Goal: Task Accomplishment & Management: Manage account settings

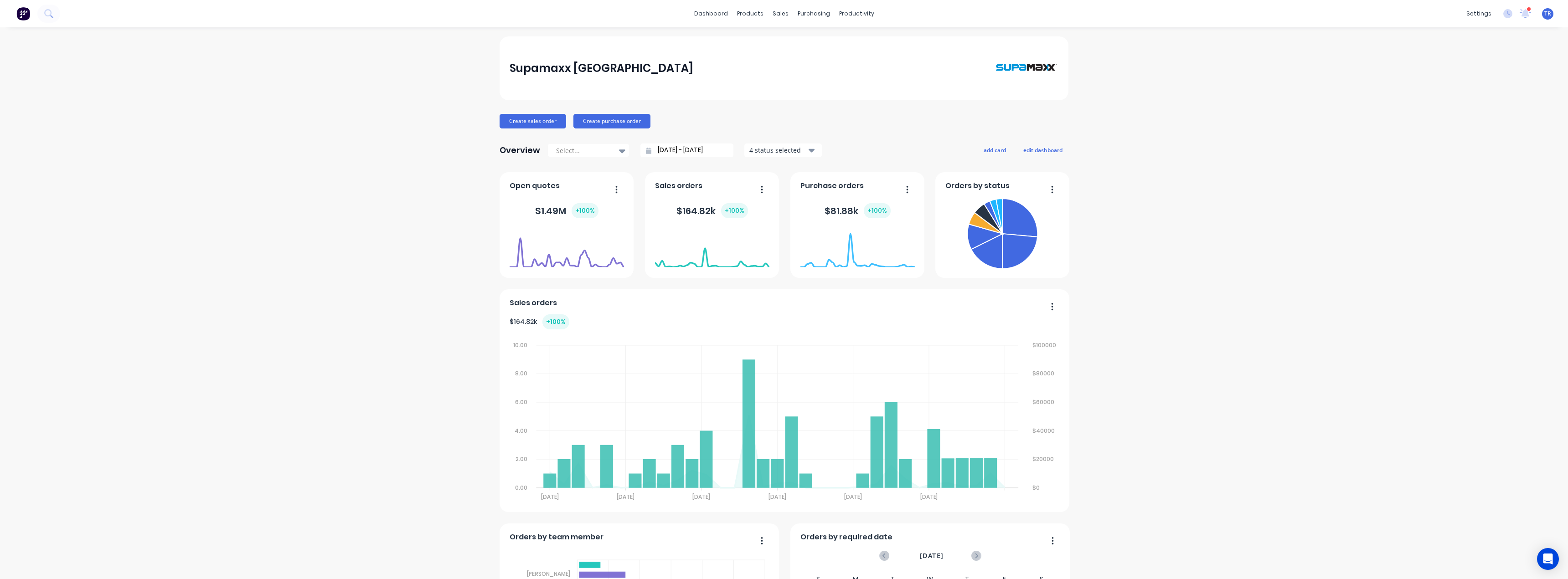
click at [359, 305] on div "Supamaxx Australia Create sales order Create purchase order Overview Select... …" at bounding box center [784, 508] width 1568 height 944
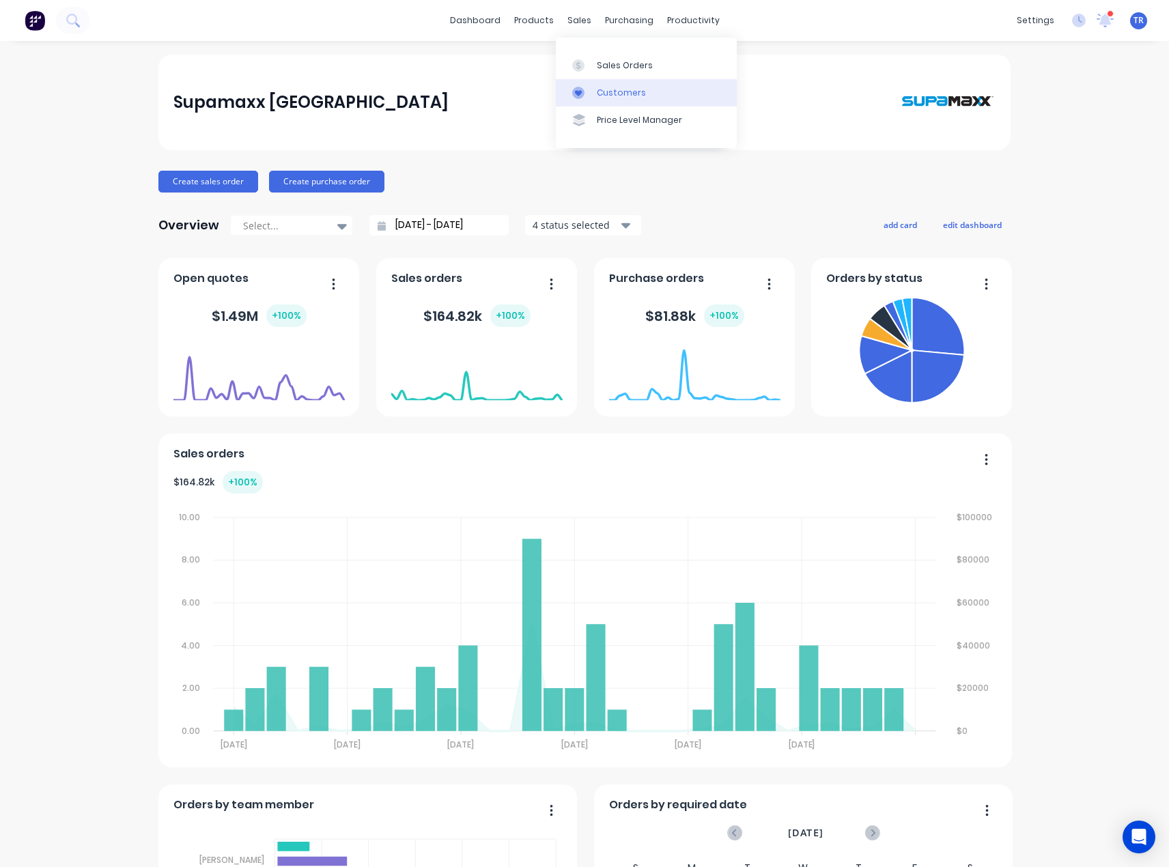
click at [589, 91] on div at bounding box center [582, 93] width 20 height 12
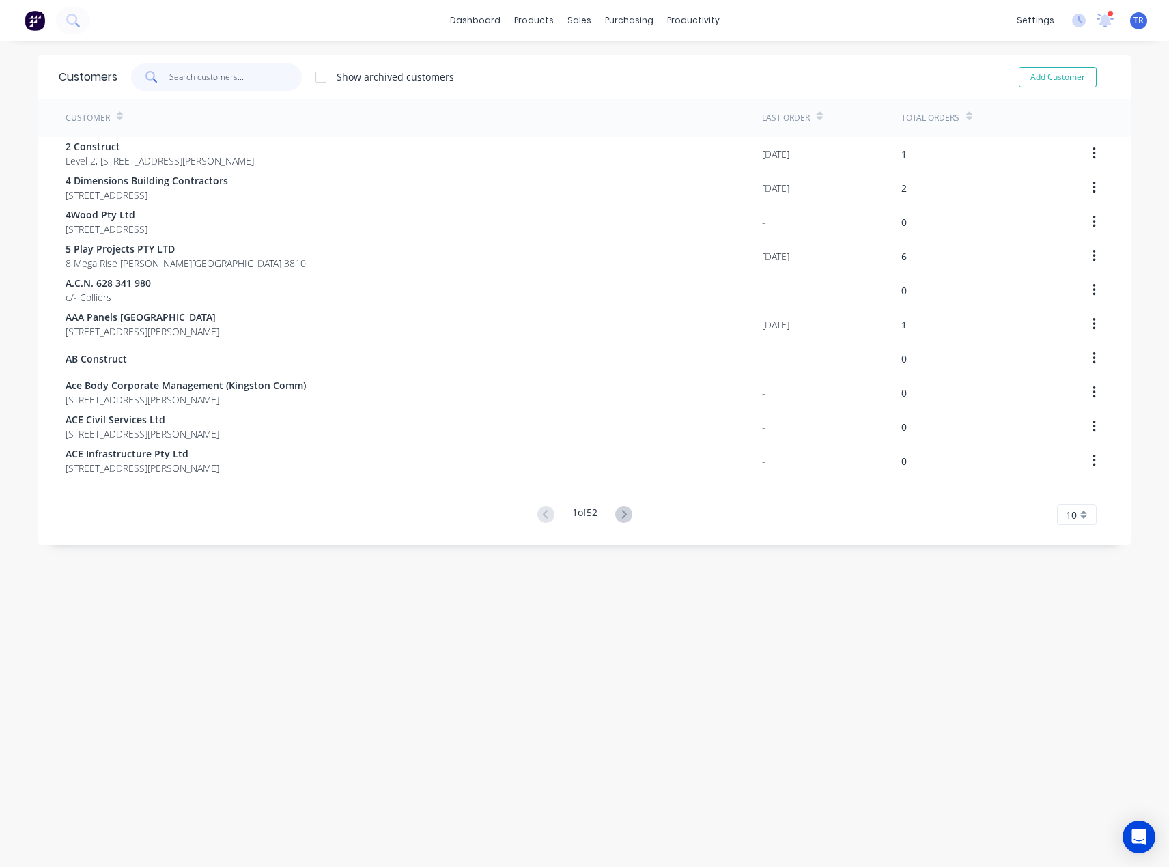
click at [237, 82] on input "text" at bounding box center [235, 77] width 133 height 27
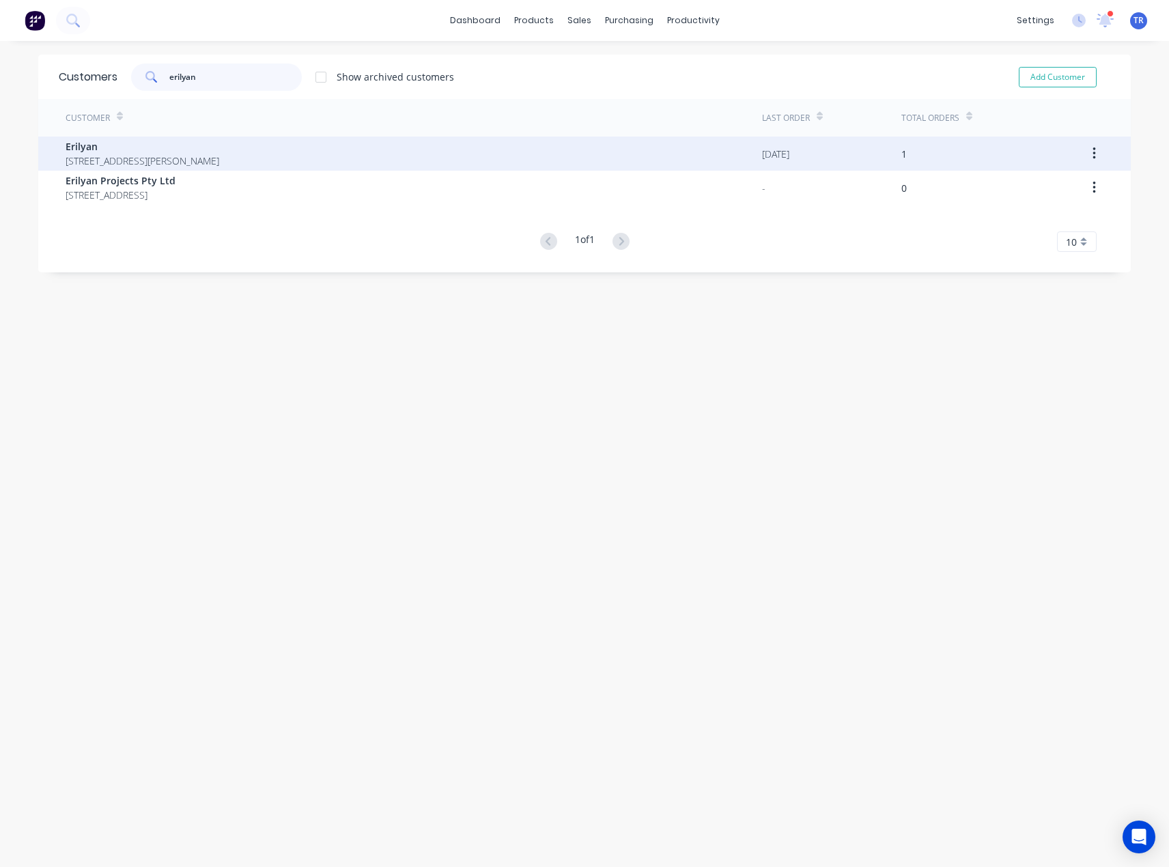
type input "erilyan"
click at [148, 152] on span "Erilyan" at bounding box center [143, 146] width 154 height 14
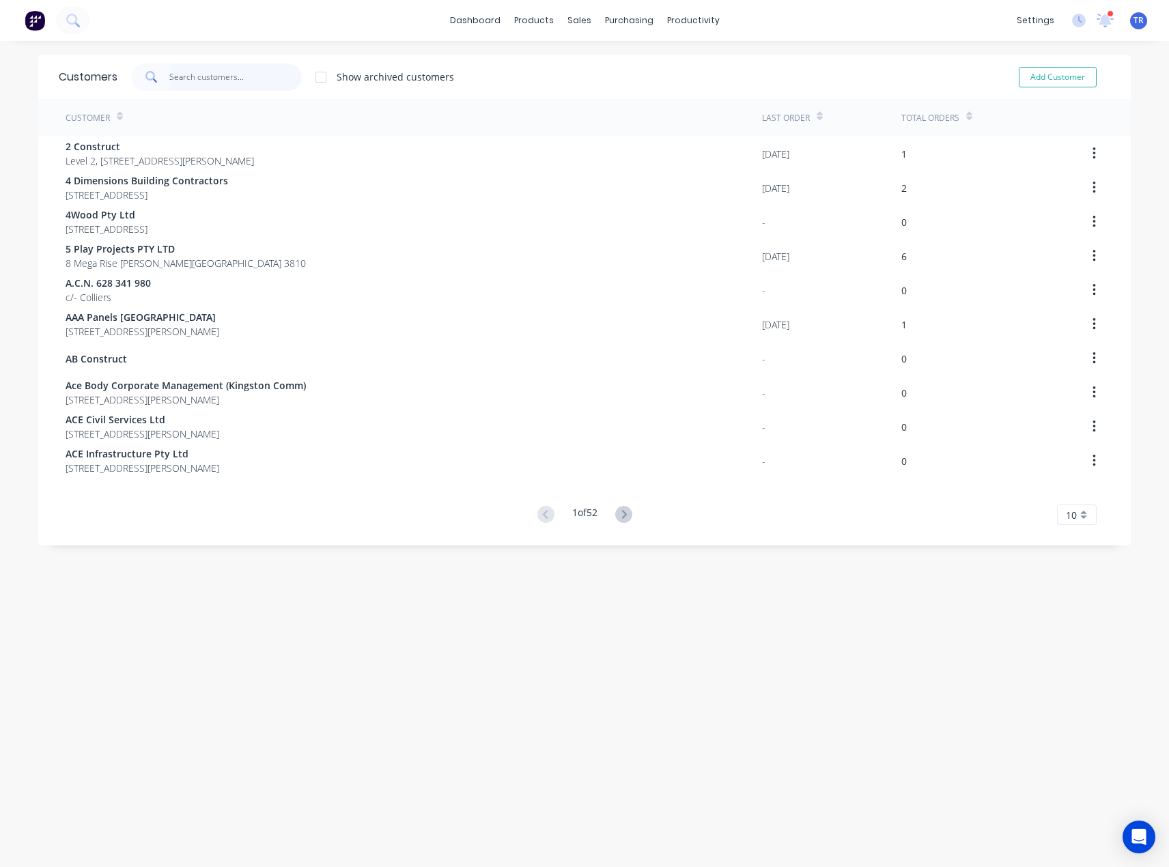
click at [208, 81] on input "text" at bounding box center [235, 77] width 133 height 27
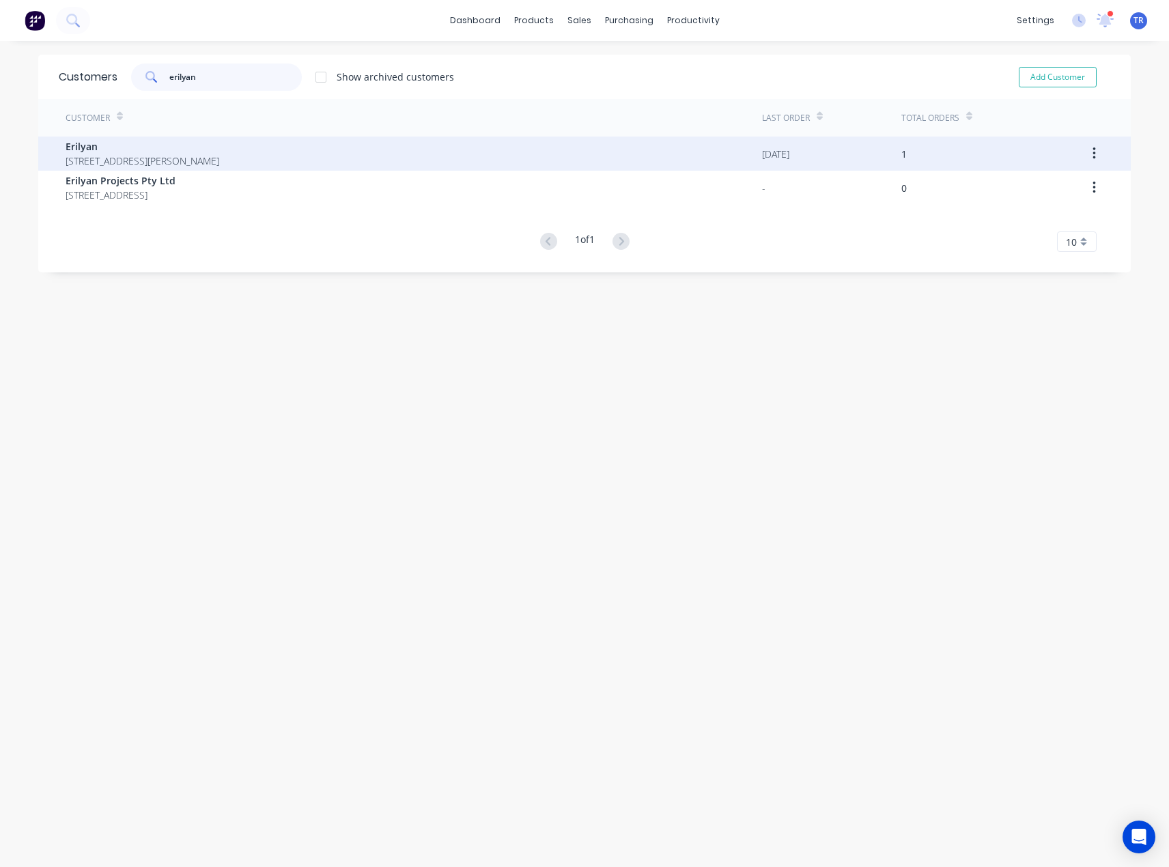
type input "erilyan"
click at [210, 152] on span "Erilyan" at bounding box center [143, 146] width 154 height 14
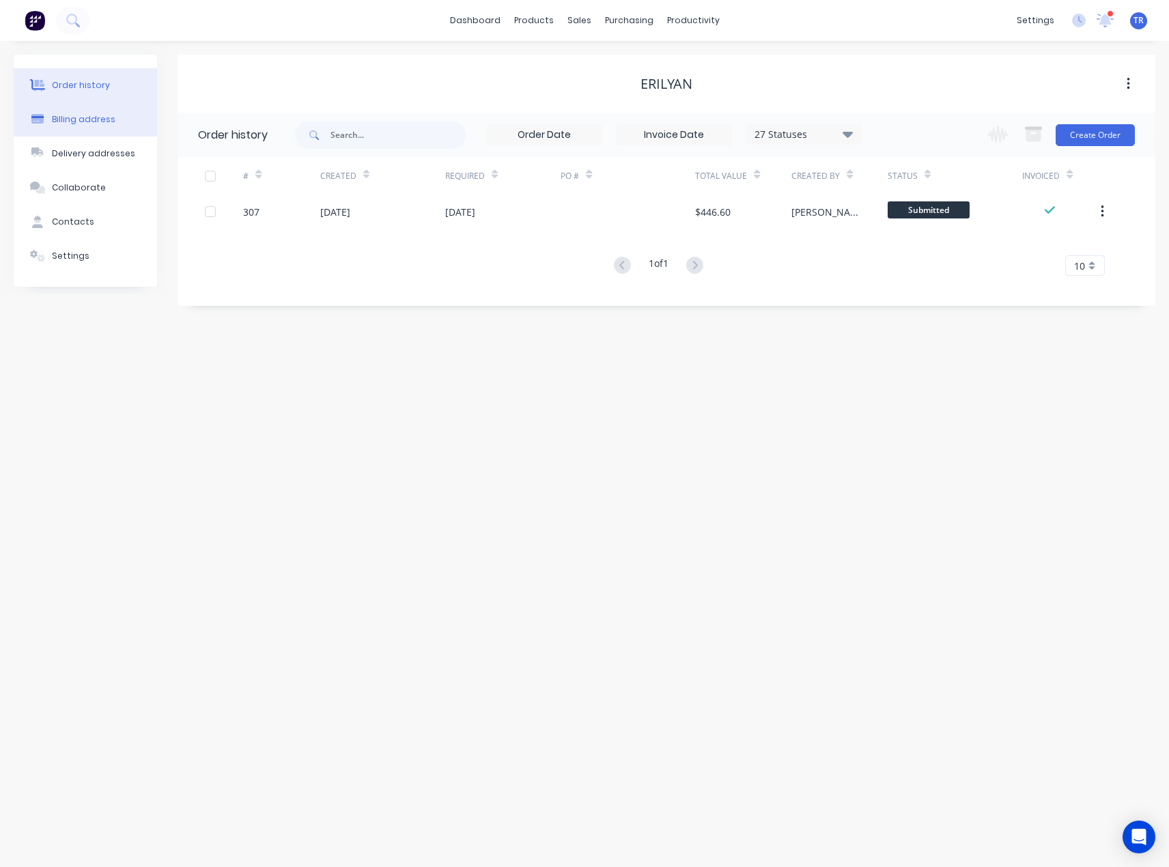
click at [89, 124] on div "Billing address" at bounding box center [84, 119] width 64 height 12
select select "AU"
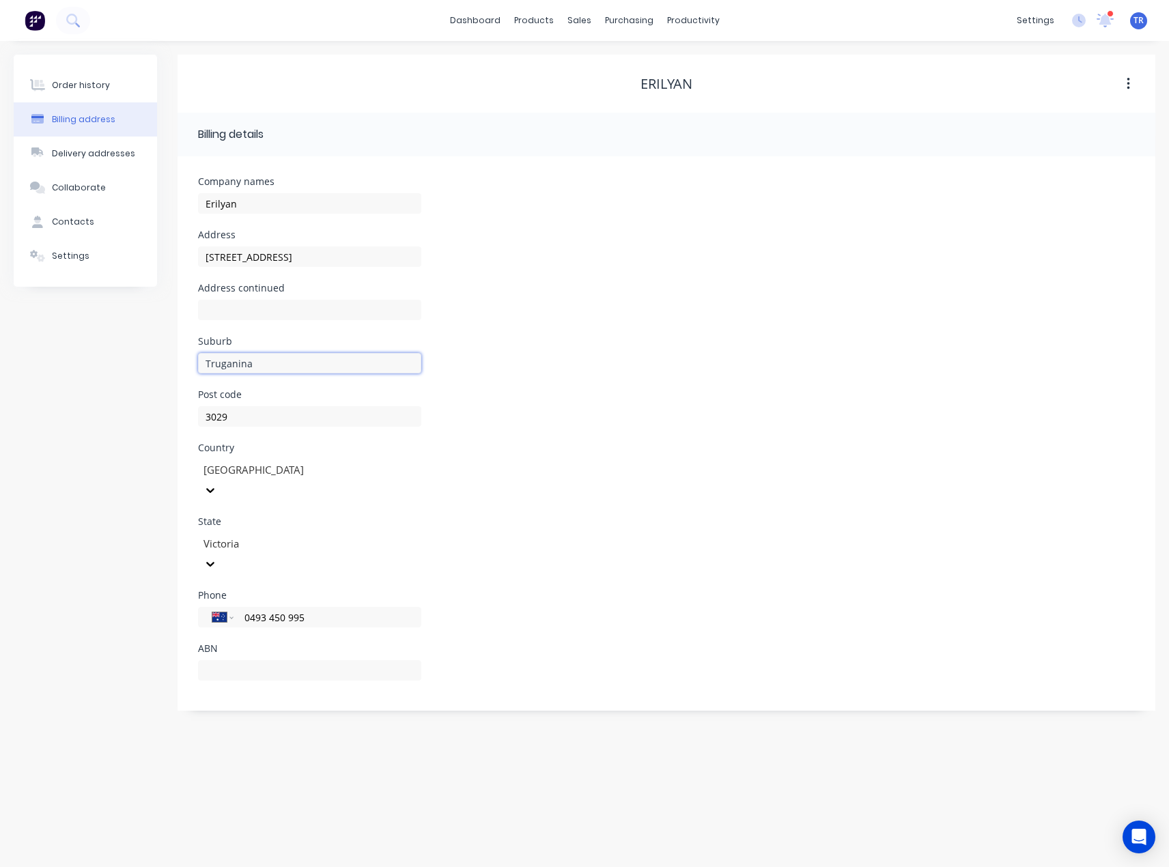
drag, startPoint x: 270, startPoint y: 359, endPoint x: 169, endPoint y: 365, distance: 102.0
click at [169, 365] on div "Order history Billing address Delivery addresses Collaborate Contacts Settings …" at bounding box center [585, 383] width 1142 height 656
click at [328, 202] on input "Erilyan" at bounding box center [309, 203] width 223 height 20
paste input "Truganina"
type input "Erilyan - Truganina"
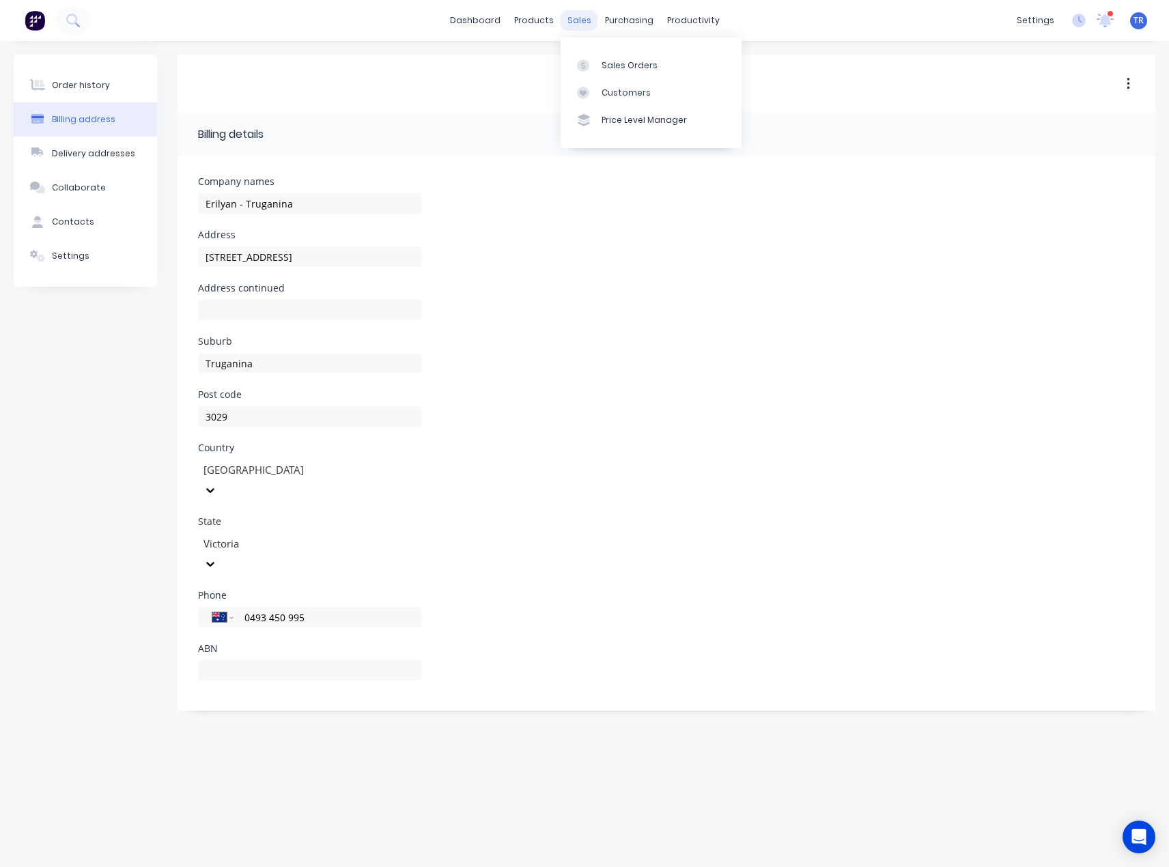
click at [571, 19] on div "sales" at bounding box center [580, 20] width 38 height 20
click at [594, 100] on link "Customers" at bounding box center [651, 92] width 181 height 27
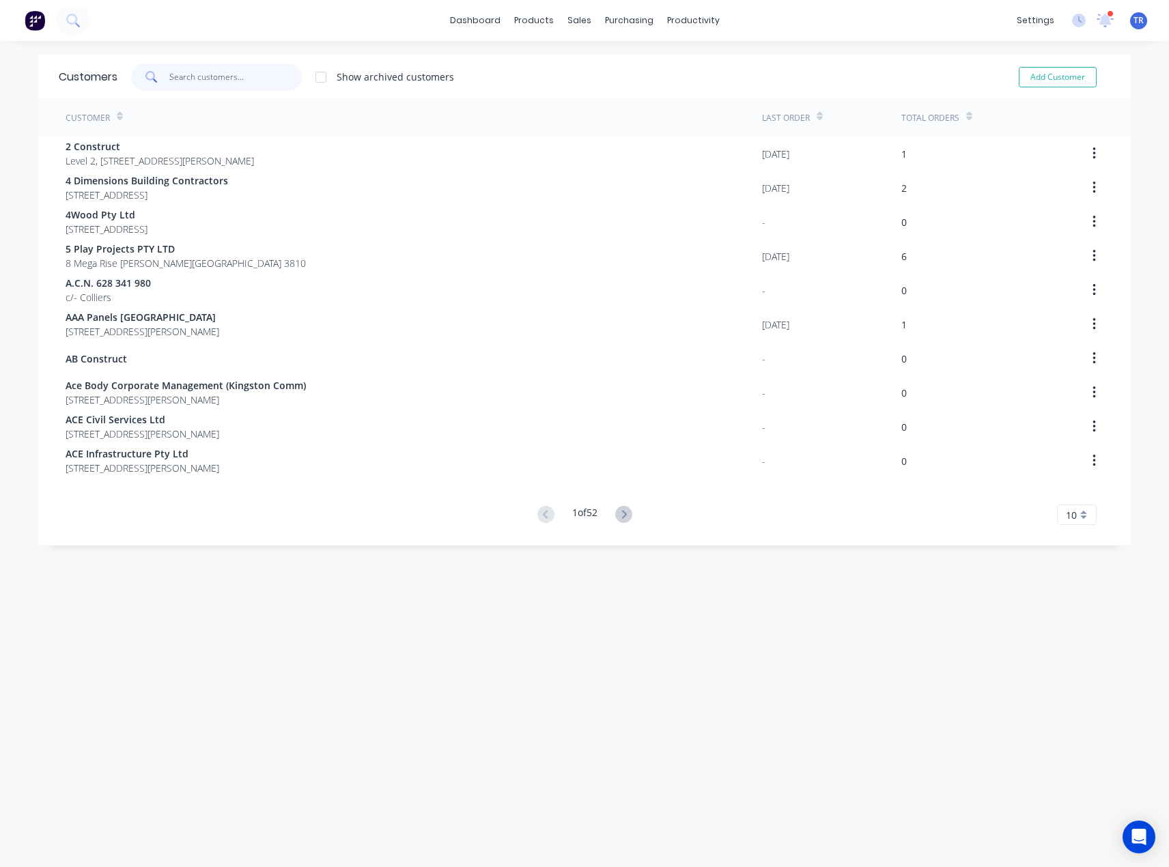
click at [183, 81] on input "text" at bounding box center [235, 77] width 133 height 27
paste input "Truganina"
type input "Truganina"
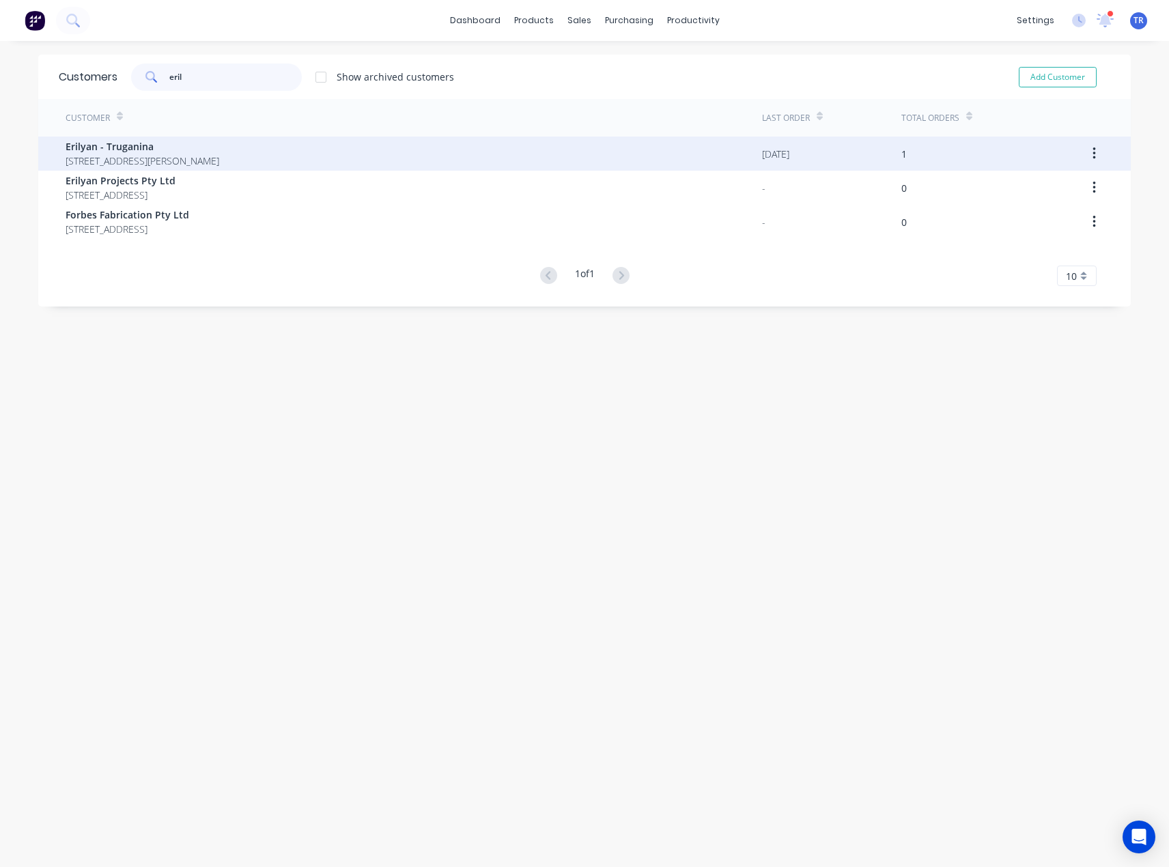
type input "eril"
click at [151, 154] on span "[STREET_ADDRESS][PERSON_NAME]" at bounding box center [143, 161] width 154 height 14
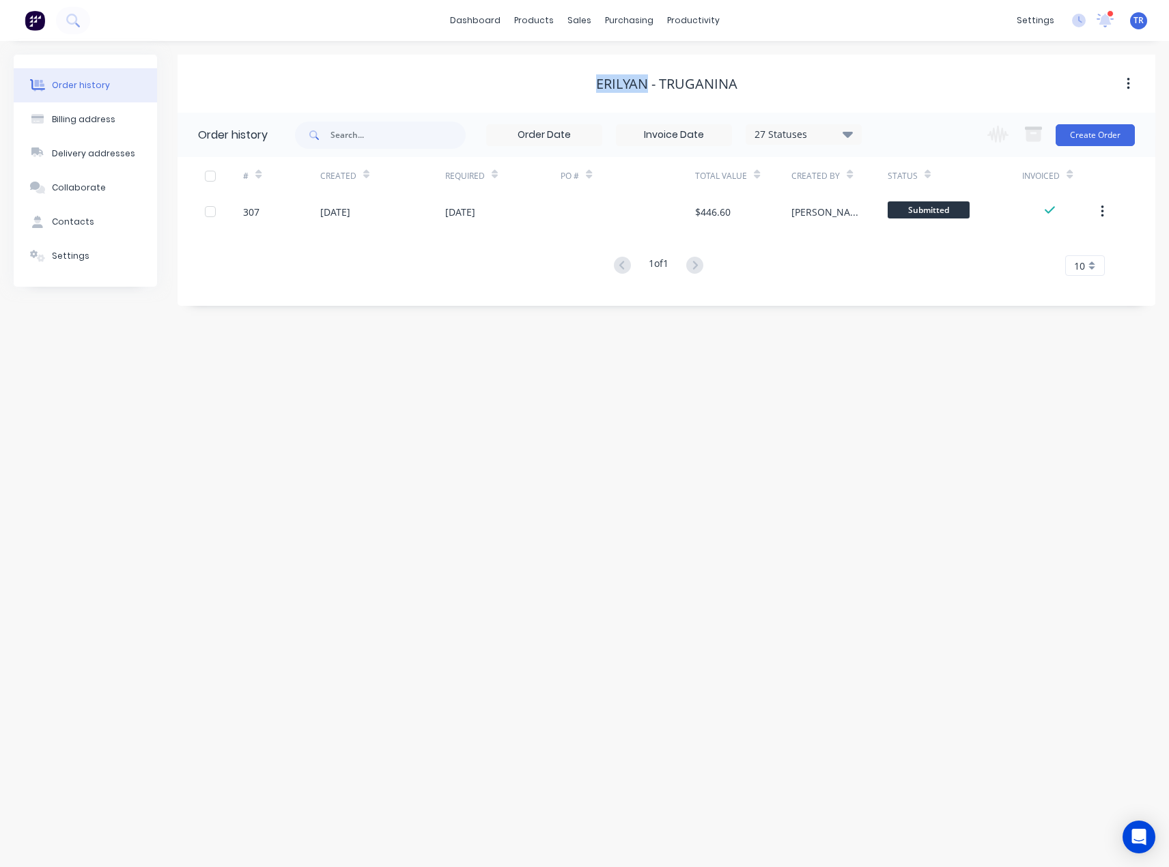
drag, startPoint x: 593, startPoint y: 85, endPoint x: 643, endPoint y: 87, distance: 49.9
click at [643, 87] on div "Erilyan - Truganina" at bounding box center [667, 84] width 978 height 16
copy div "Erilyan"
click at [102, 126] on button "Billing address" at bounding box center [85, 119] width 143 height 34
select select "AU"
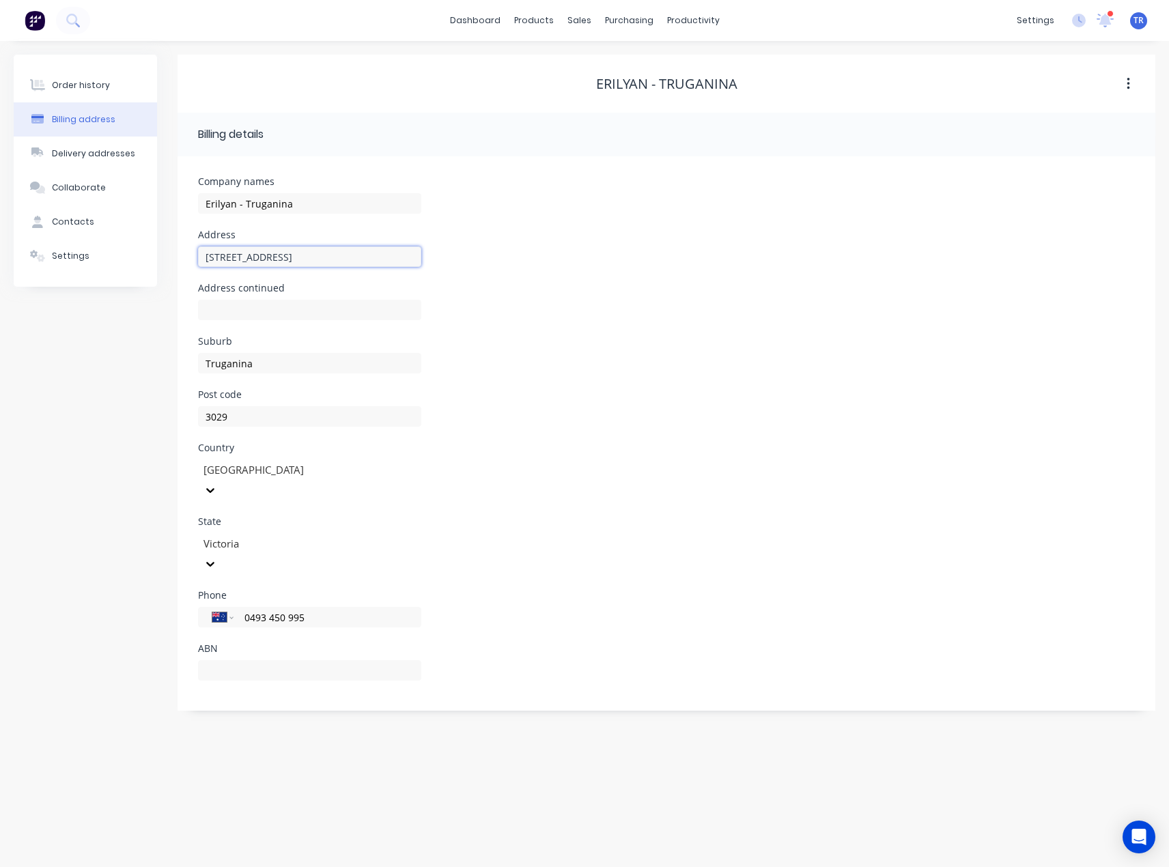
drag, startPoint x: 199, startPoint y: 253, endPoint x: 347, endPoint y: 261, distance: 148.4
click at [347, 261] on input "[STREET_ADDRESS]" at bounding box center [309, 257] width 223 height 20
drag, startPoint x: 270, startPoint y: 355, endPoint x: 188, endPoint y: 365, distance: 82.5
click at [188, 365] on div "Company names Erilyan - Truganina Address 34 Jessicas Way Address continued Sub…" at bounding box center [667, 433] width 978 height 555
click at [239, 208] on input "Erilyan - Truganina" at bounding box center [309, 203] width 223 height 20
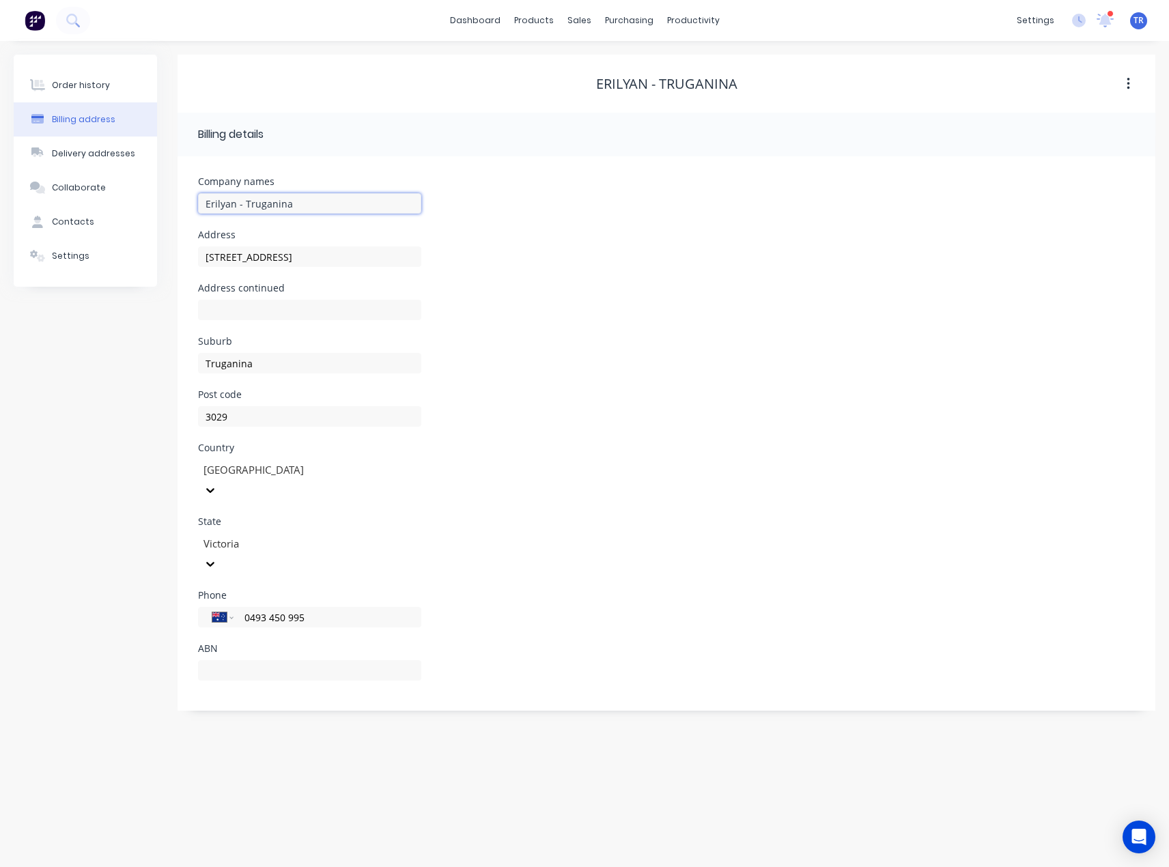
paste input "Projects Pty Ltd"
click at [307, 204] on input "Erilyan Projects Pty Ltd- Truganina" at bounding box center [309, 203] width 223 height 20
type input "Erilyan Projects Pty Ltd - Truganina"
click at [359, 165] on div "Company names Erilyan Projects Pty Ltd - [GEOGRAPHIC_DATA] Address 34 Jessicas …" at bounding box center [667, 433] width 978 height 555
click at [695, 359] on div "Suburb Truganina" at bounding box center [666, 363] width 937 height 53
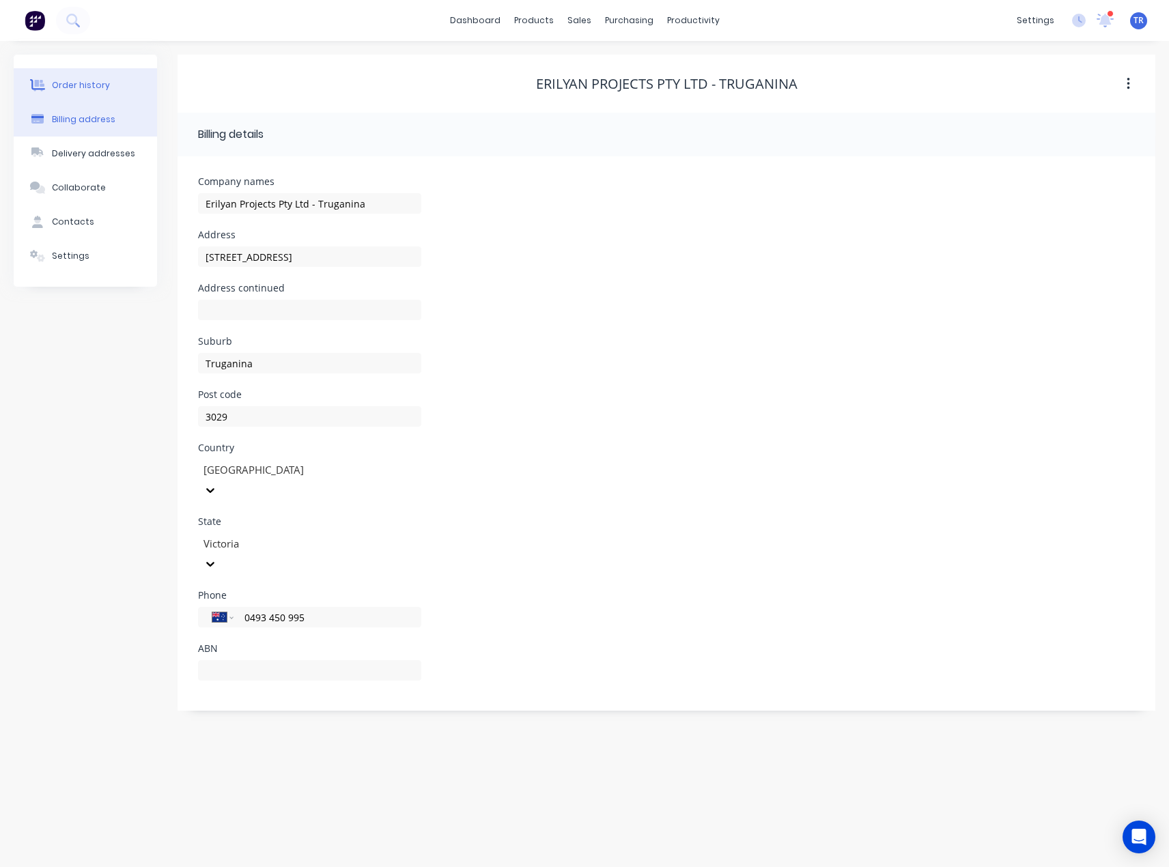
click at [66, 91] on button "Order history" at bounding box center [85, 85] width 143 height 34
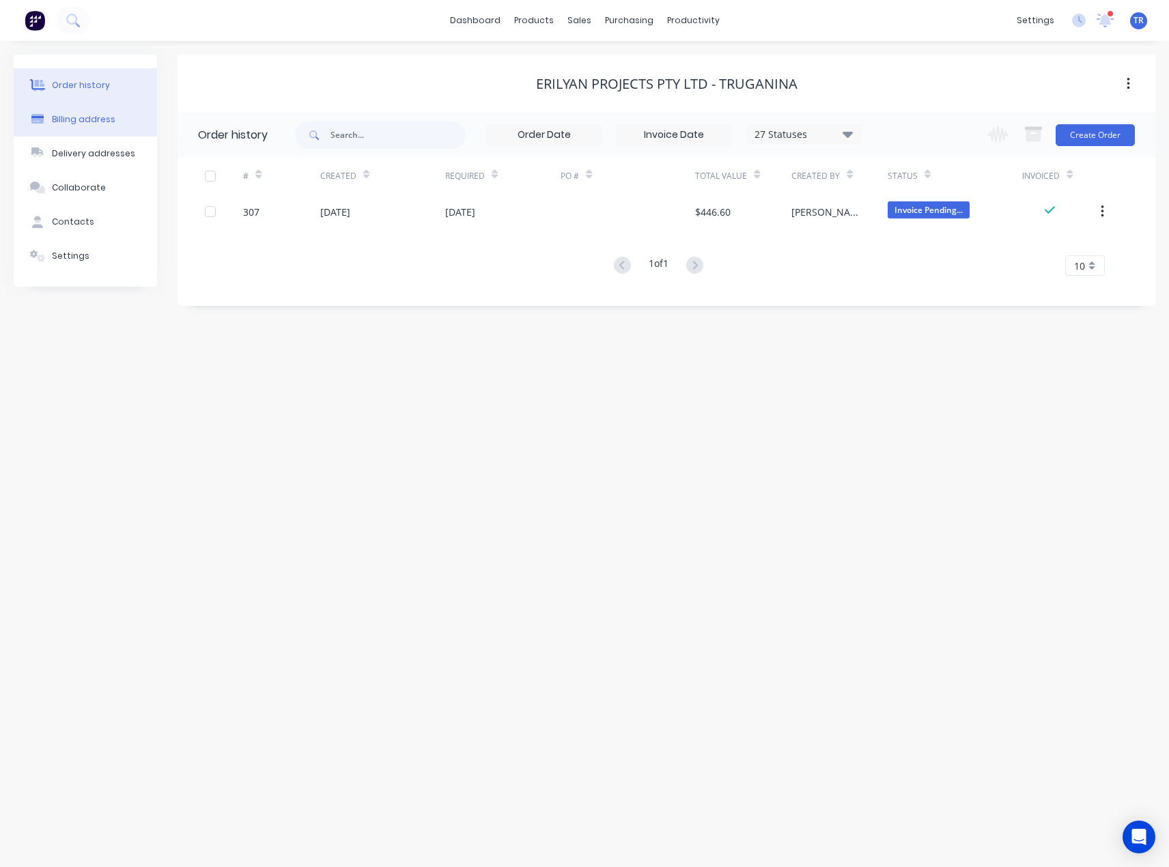
click at [96, 126] on button "Billing address" at bounding box center [85, 119] width 143 height 34
select select "AU"
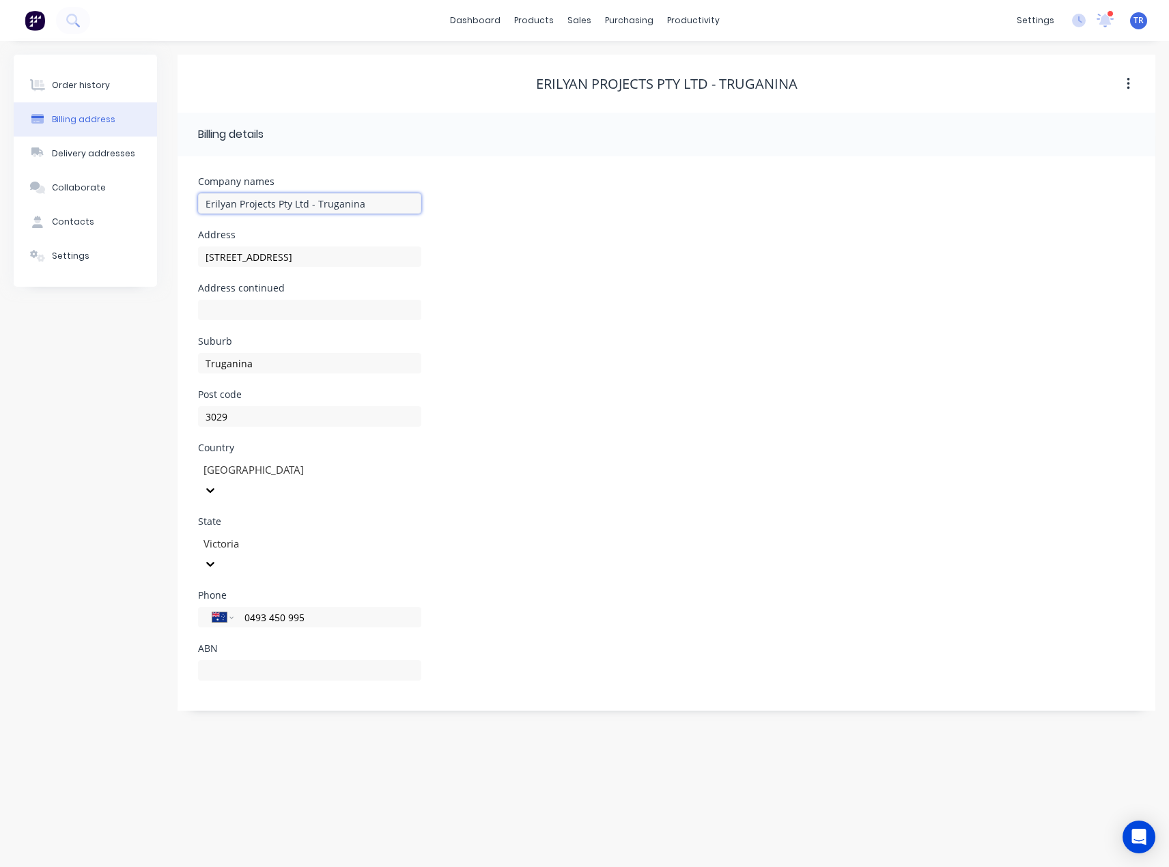
drag, startPoint x: 378, startPoint y: 206, endPoint x: 307, endPoint y: 208, distance: 71.8
click at [307, 208] on input "Erilyan Projects Pty Ltd - Truganina" at bounding box center [309, 203] width 223 height 20
type input "Erilyan Projects Pty Ltd"
click at [137, 342] on div "Order history Billing address Delivery addresses Collaborate Contacts Settings" at bounding box center [85, 383] width 143 height 656
drag, startPoint x: 249, startPoint y: 249, endPoint x: 36, endPoint y: 284, distance: 215.9
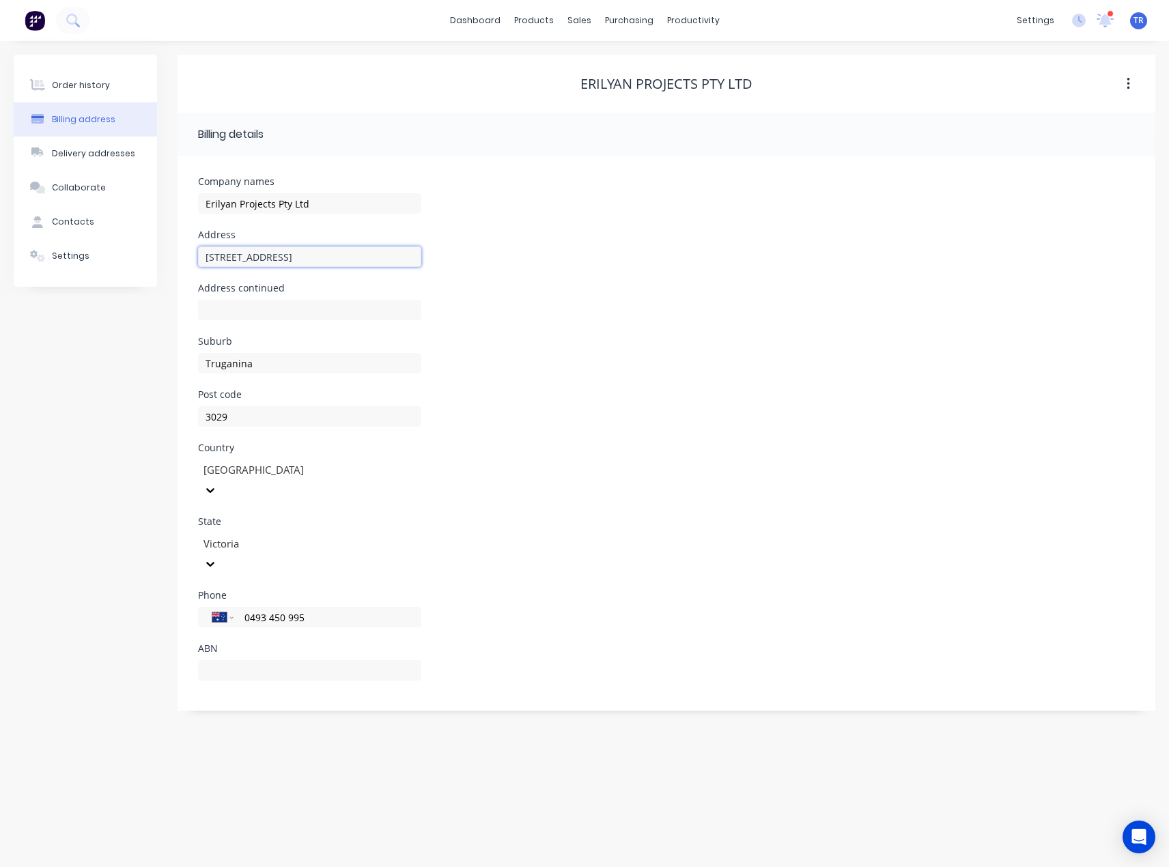
click at [0, 266] on html "dashboard products sales purchasing productivity dashboard products Product Cat…" at bounding box center [584, 433] width 1169 height 867
paste input "[STREET_ADDRESS]"
type input "[STREET_ADDRESS]"
drag, startPoint x: 279, startPoint y: 365, endPoint x: -8, endPoint y: 368, distance: 286.9
click at [0, 368] on html "dashboard products sales purchasing productivity dashboard products Product Cat…" at bounding box center [584, 433] width 1169 height 867
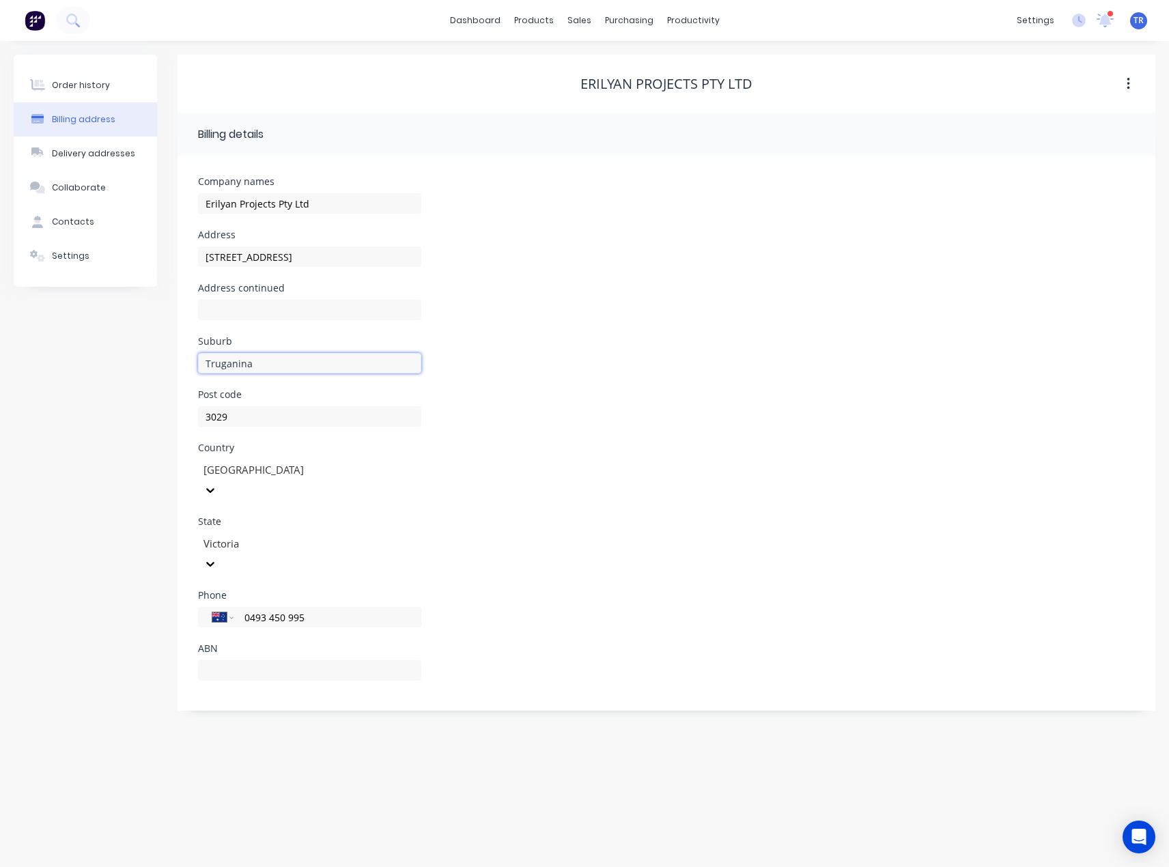
paste input "SOUTH YARRA"
type input "SOUTH YARRA"
drag, startPoint x: 238, startPoint y: 424, endPoint x: 132, endPoint y: 427, distance: 105.9
click at [132, 427] on div "Order history Billing address Delivery addresses Collaborate Contacts Settings …" at bounding box center [585, 383] width 1142 height 656
paste input "141"
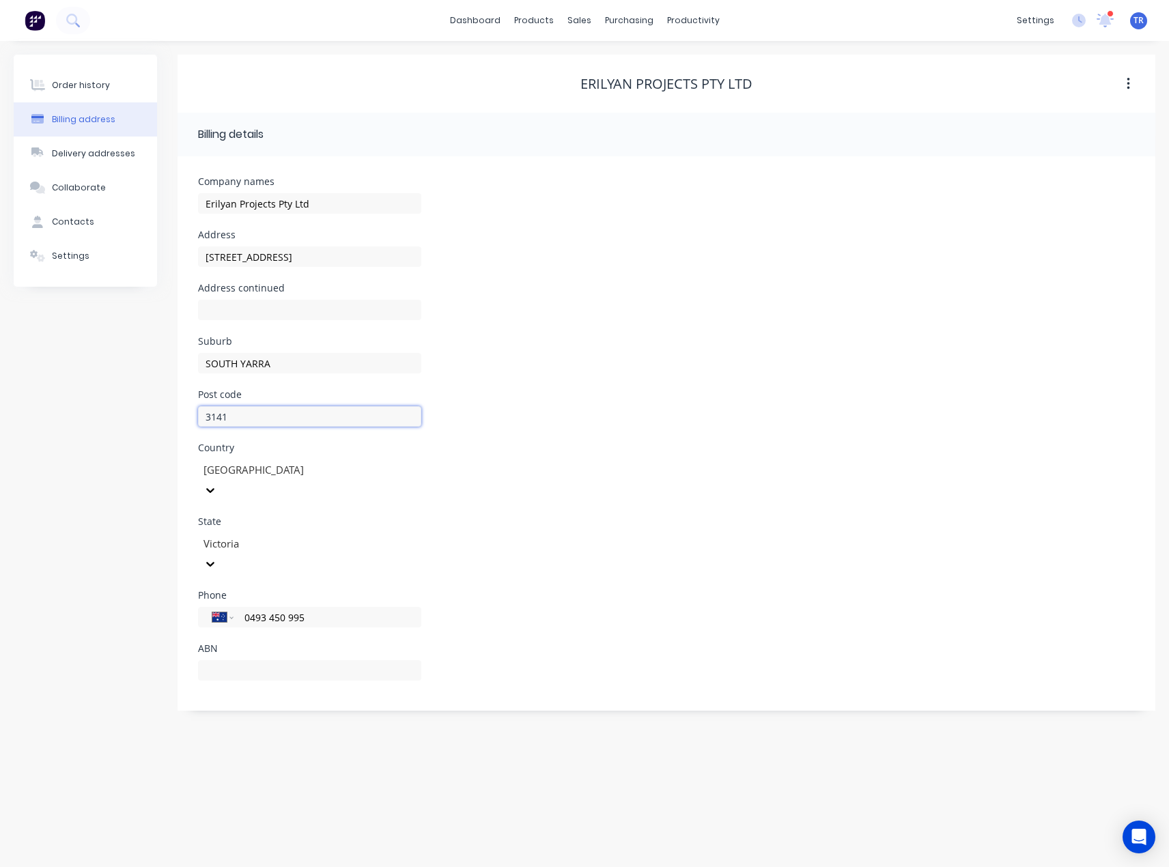
type input "3141"
click at [265, 661] on input "text" at bounding box center [309, 671] width 223 height 20
paste input "91605502261"
type input "91605502261"
drag, startPoint x: 342, startPoint y: 581, endPoint x: 226, endPoint y: 584, distance: 116.2
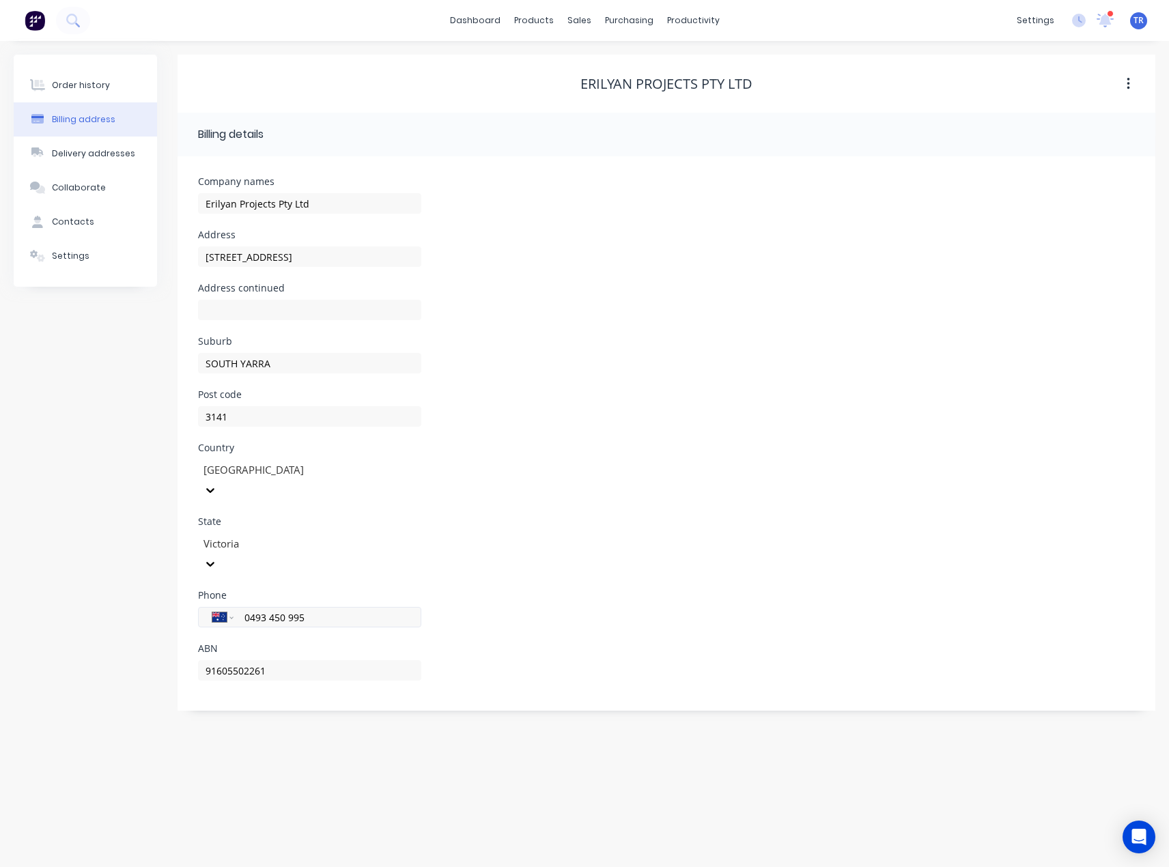
click at [226, 607] on div "International [GEOGRAPHIC_DATA] [GEOGRAPHIC_DATA] [GEOGRAPHIC_DATA] [GEOGRAPHIC…" at bounding box center [309, 617] width 223 height 20
paste input "48 651 490"
type input "0448 651 490"
click at [597, 591] on div "Phone International [GEOGRAPHIC_DATA] [GEOGRAPHIC_DATA] [GEOGRAPHIC_DATA] [GEOG…" at bounding box center [666, 617] width 937 height 53
drag, startPoint x: 309, startPoint y: 252, endPoint x: 173, endPoint y: 260, distance: 135.5
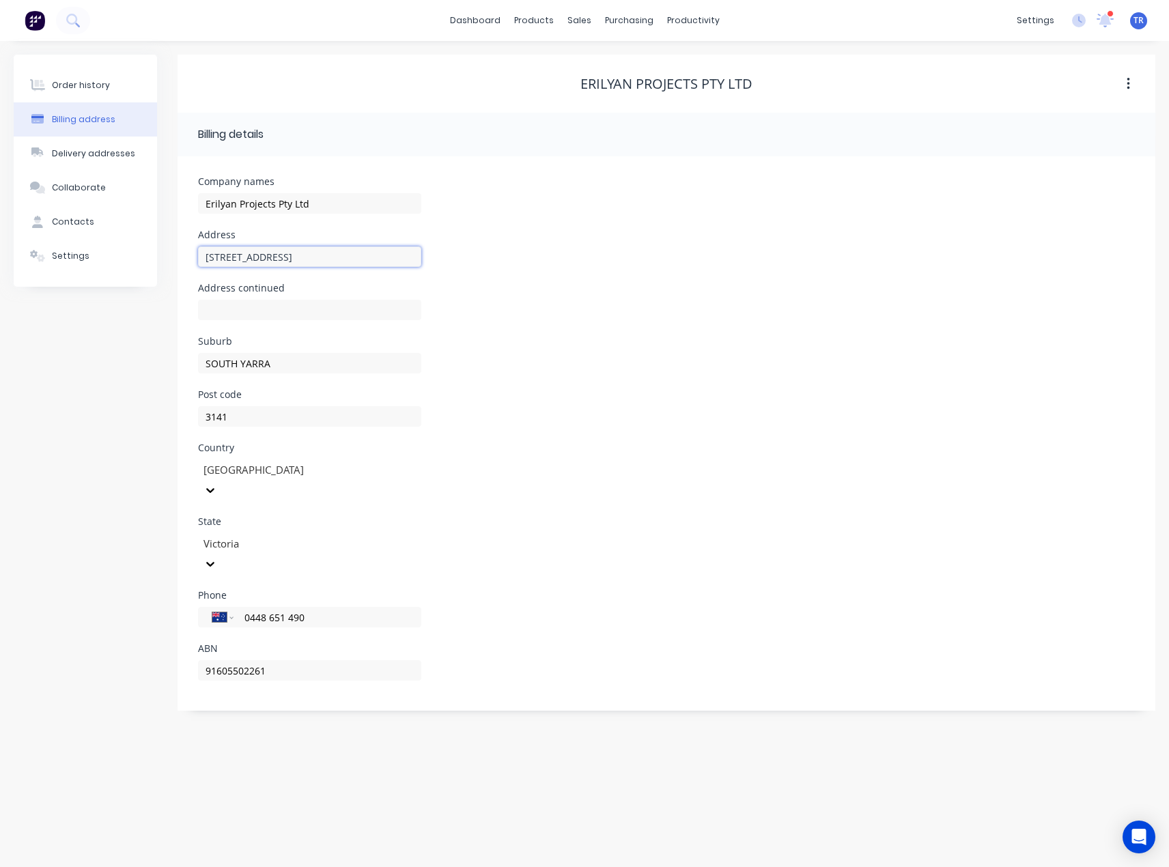
click at [173, 260] on div "Order history Billing address Delivery addresses Collaborate Contacts Settings …" at bounding box center [585, 383] width 1142 height 656
paste input "Unit"
type input "[STREET_ADDRESS]"
drag, startPoint x: 593, startPoint y: 335, endPoint x: 600, endPoint y: 337, distance: 7.8
click at [593, 335] on div "Address continued" at bounding box center [666, 309] width 937 height 53
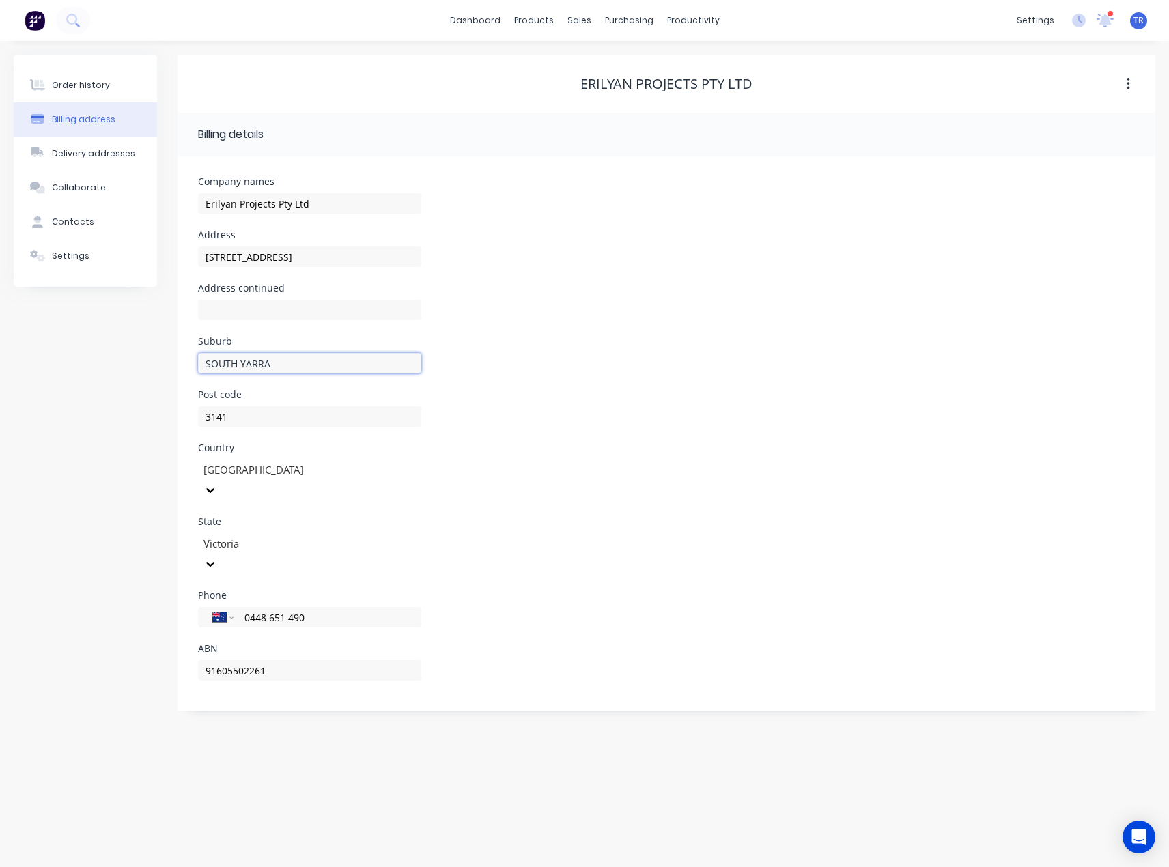
drag, startPoint x: 270, startPoint y: 355, endPoint x: 80, endPoint y: 369, distance: 191.1
click at [80, 369] on div "Order history Billing address Delivery addresses Collaborate Contacts Settings …" at bounding box center [585, 383] width 1142 height 656
paste input "South Yarra"
click at [206, 361] on input "South Yarra" at bounding box center [309, 363] width 223 height 20
click at [208, 361] on input "South Yarra" at bounding box center [309, 363] width 223 height 20
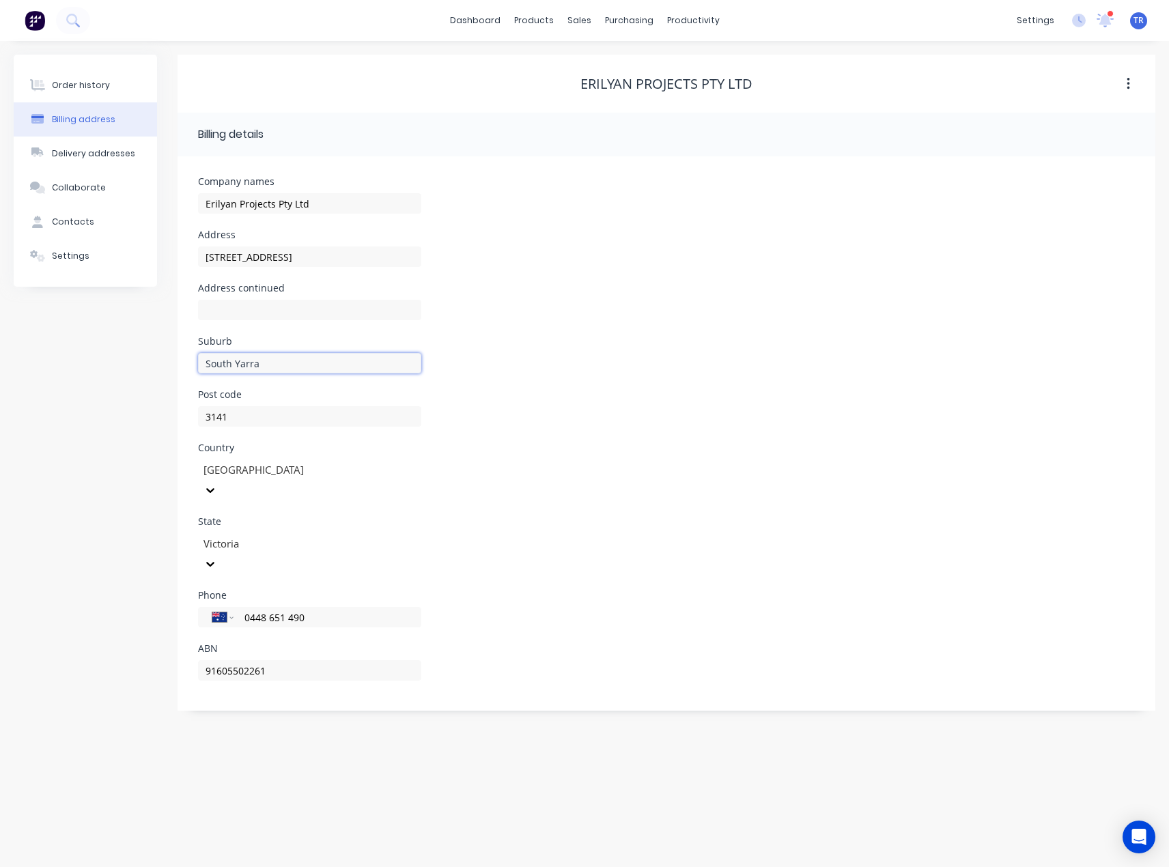
type input "South Yarra"
click at [156, 386] on div "Order history Billing address Delivery addresses Collaborate Contacts Settings" at bounding box center [85, 383] width 143 height 656
click at [102, 229] on button "Contacts" at bounding box center [85, 222] width 143 height 34
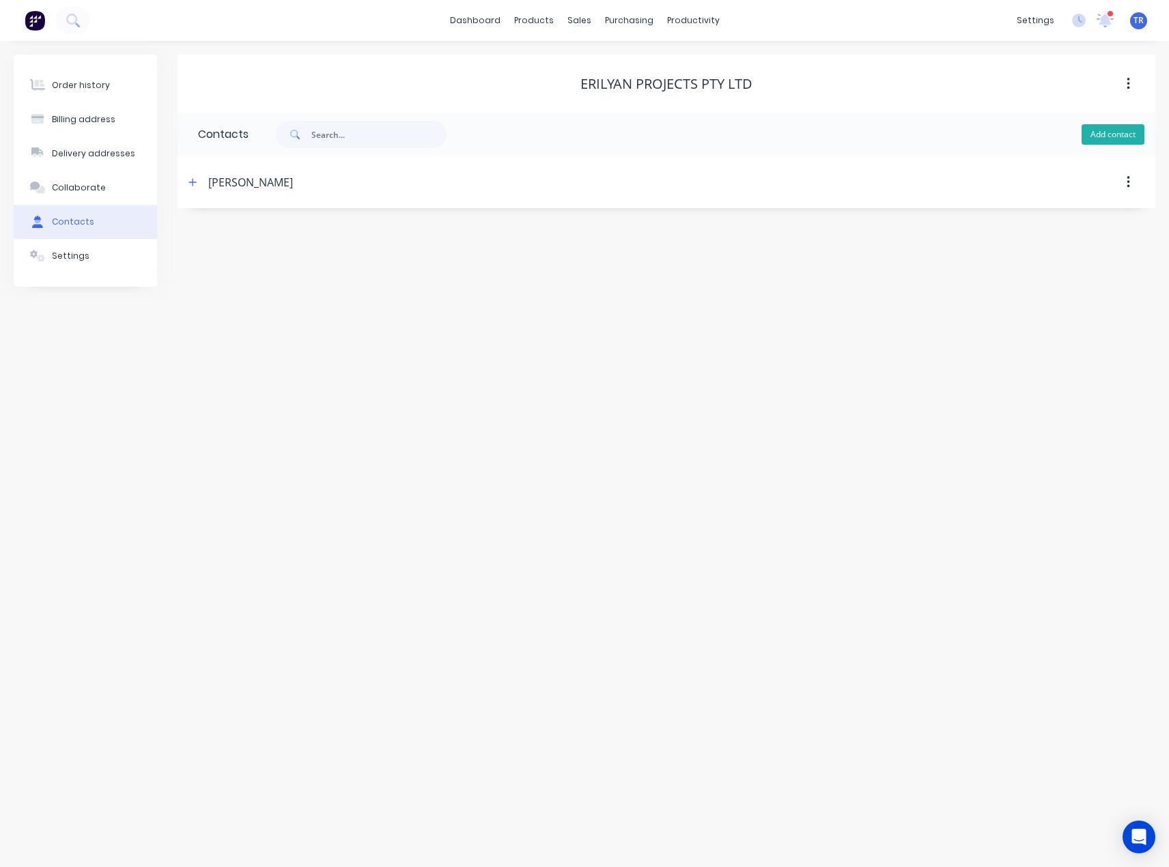
click at [1120, 141] on button "Add contact" at bounding box center [1113, 134] width 63 height 20
select select "AU"
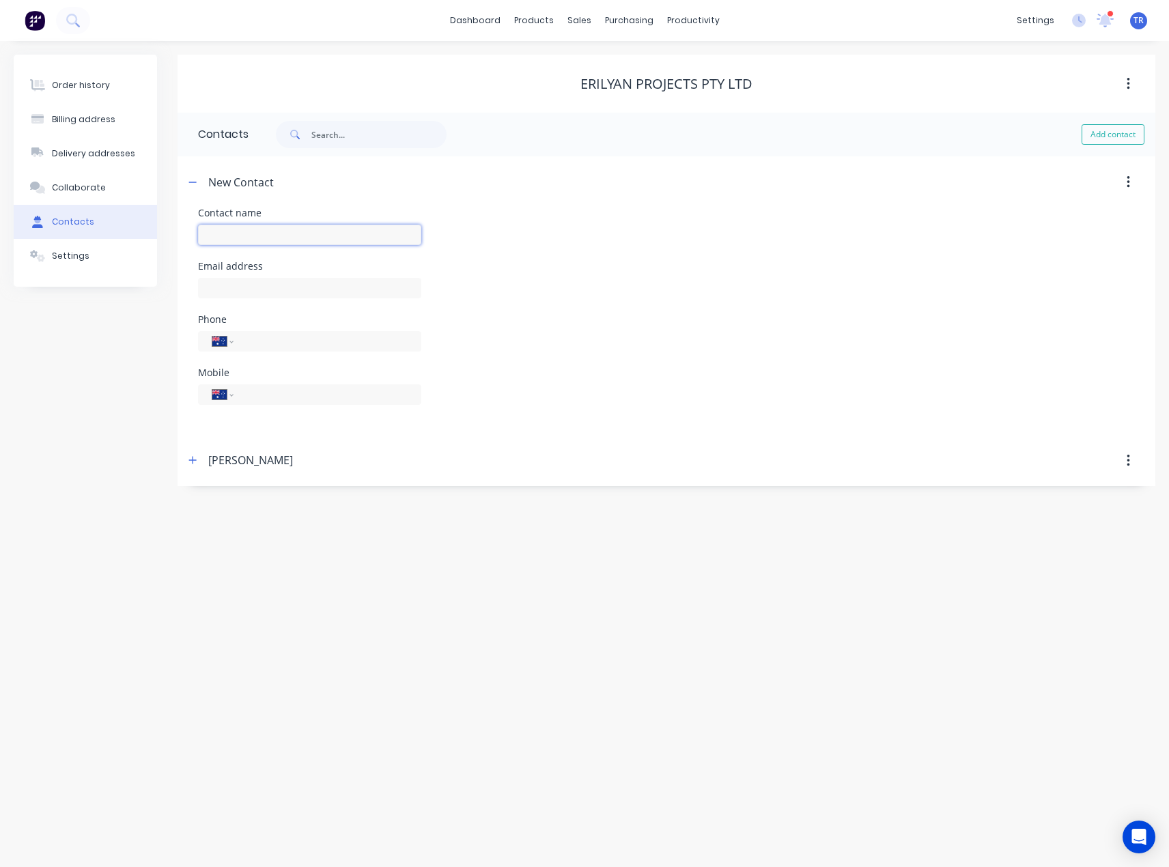
click at [234, 234] on input "text" at bounding box center [309, 235] width 223 height 20
paste input "[PERSON_NAME] - [GEOGRAPHIC_DATA]"
type input "[PERSON_NAME] - [GEOGRAPHIC_DATA]"
select select "AU"
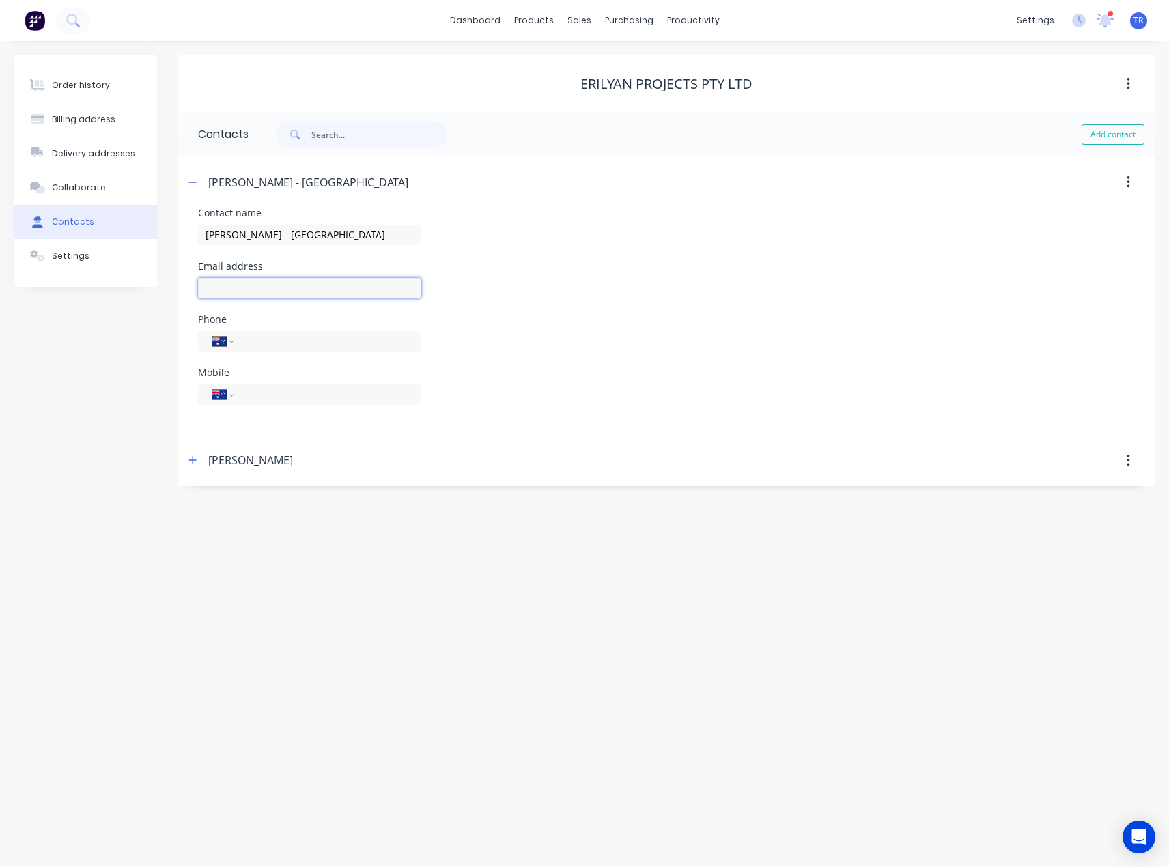
click at [253, 278] on input "text" at bounding box center [309, 288] width 223 height 20
paste input "[EMAIL_ADDRESS][DOMAIN_NAME]"
type input "[EMAIL_ADDRESS][DOMAIN_NAME]"
click at [620, 348] on div "Phone International [GEOGRAPHIC_DATA] [GEOGRAPHIC_DATA] [GEOGRAPHIC_DATA] [GEOG…" at bounding box center [666, 341] width 937 height 53
click at [191, 184] on icon "button" at bounding box center [193, 183] width 8 height 10
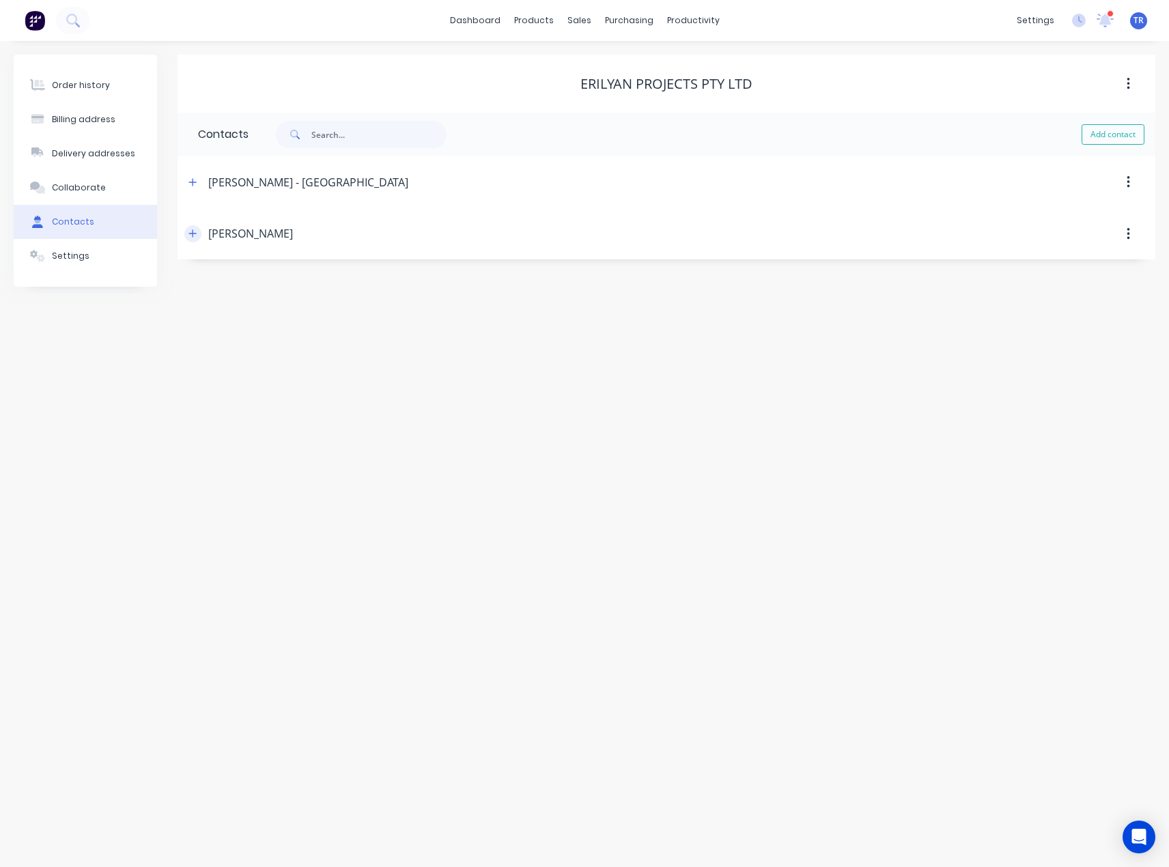
click at [189, 238] on icon "button" at bounding box center [193, 234] width 8 height 10
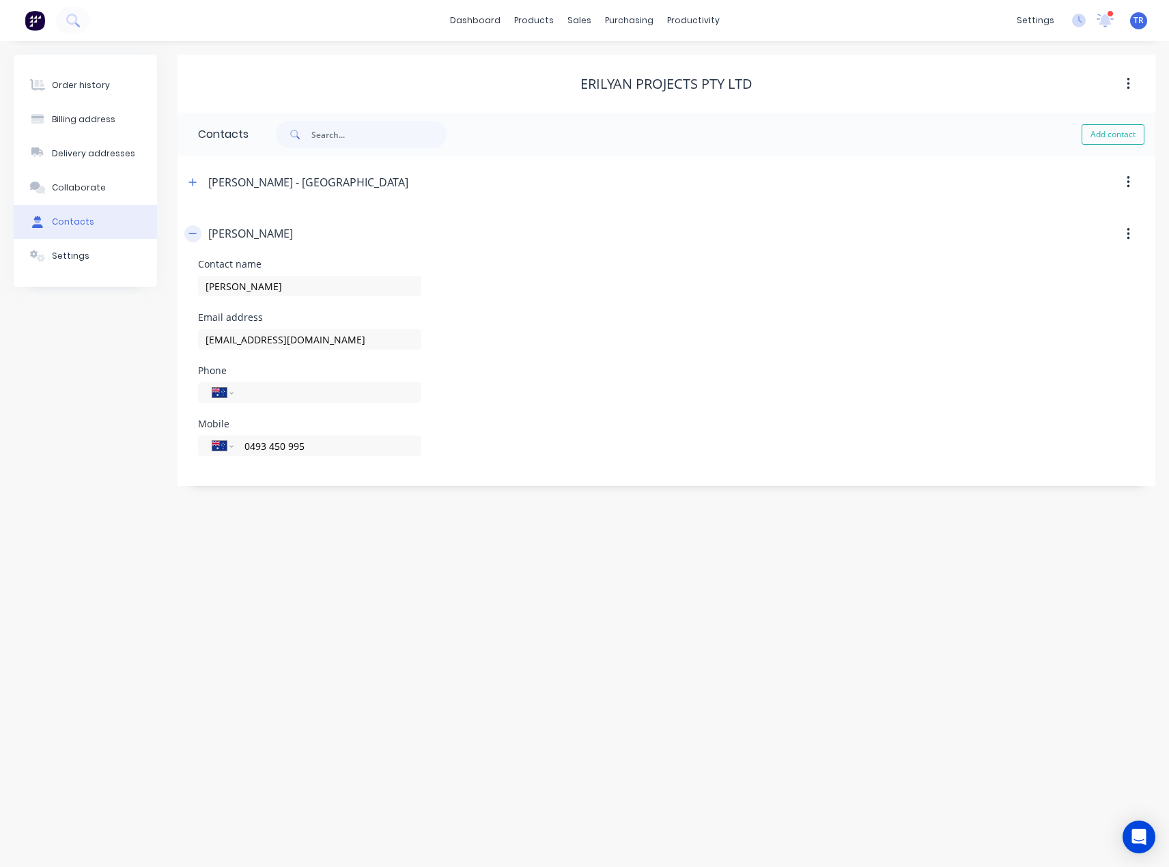
click at [189, 238] on icon "button" at bounding box center [193, 234] width 8 height 10
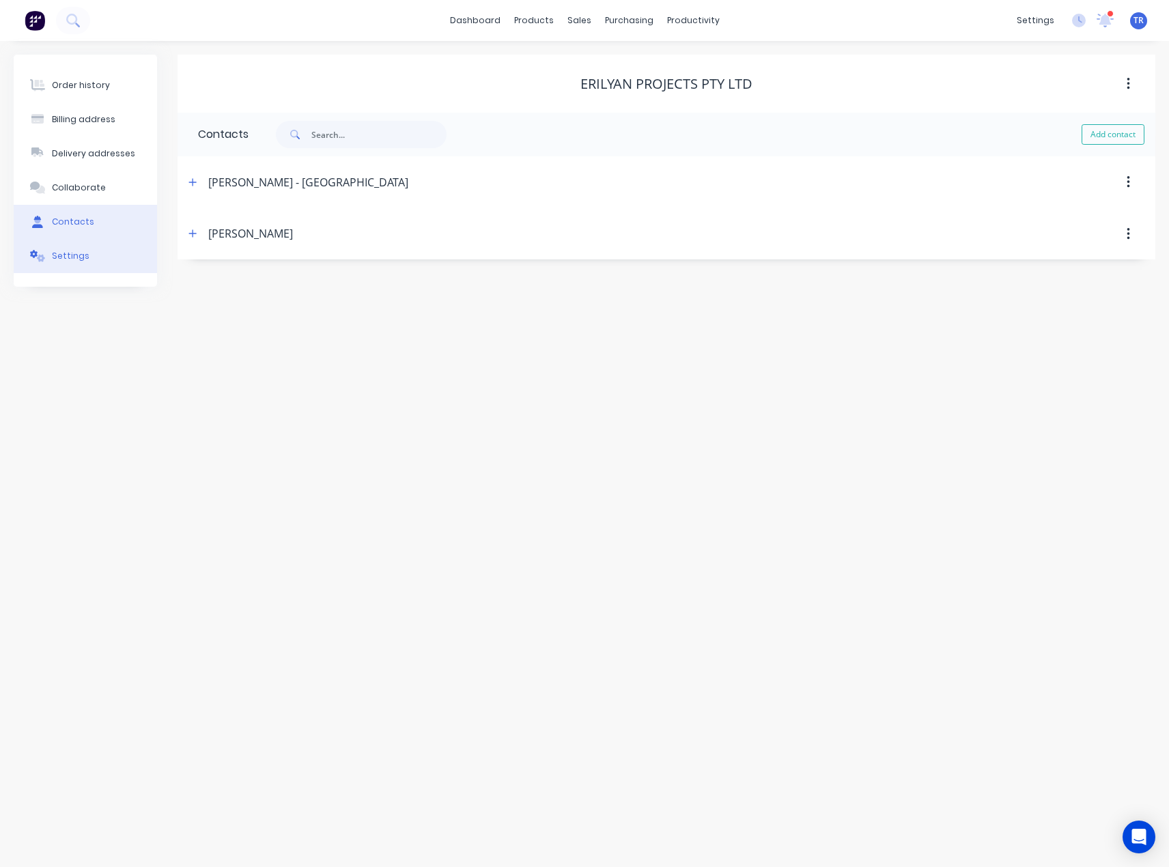
click at [60, 270] on button "Settings" at bounding box center [85, 256] width 143 height 34
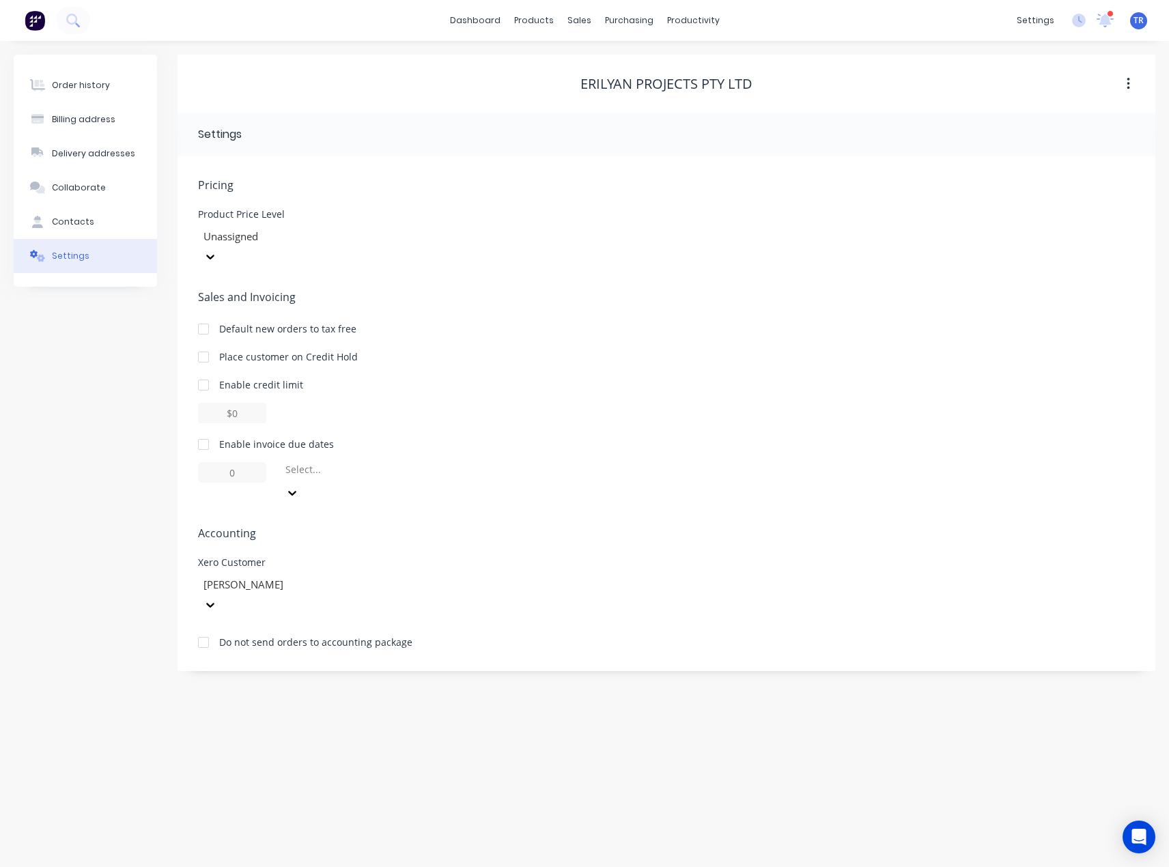
click at [258, 437] on div "Enable invoice due dates" at bounding box center [276, 444] width 115 height 14
click at [211, 431] on div at bounding box center [203, 444] width 27 height 27
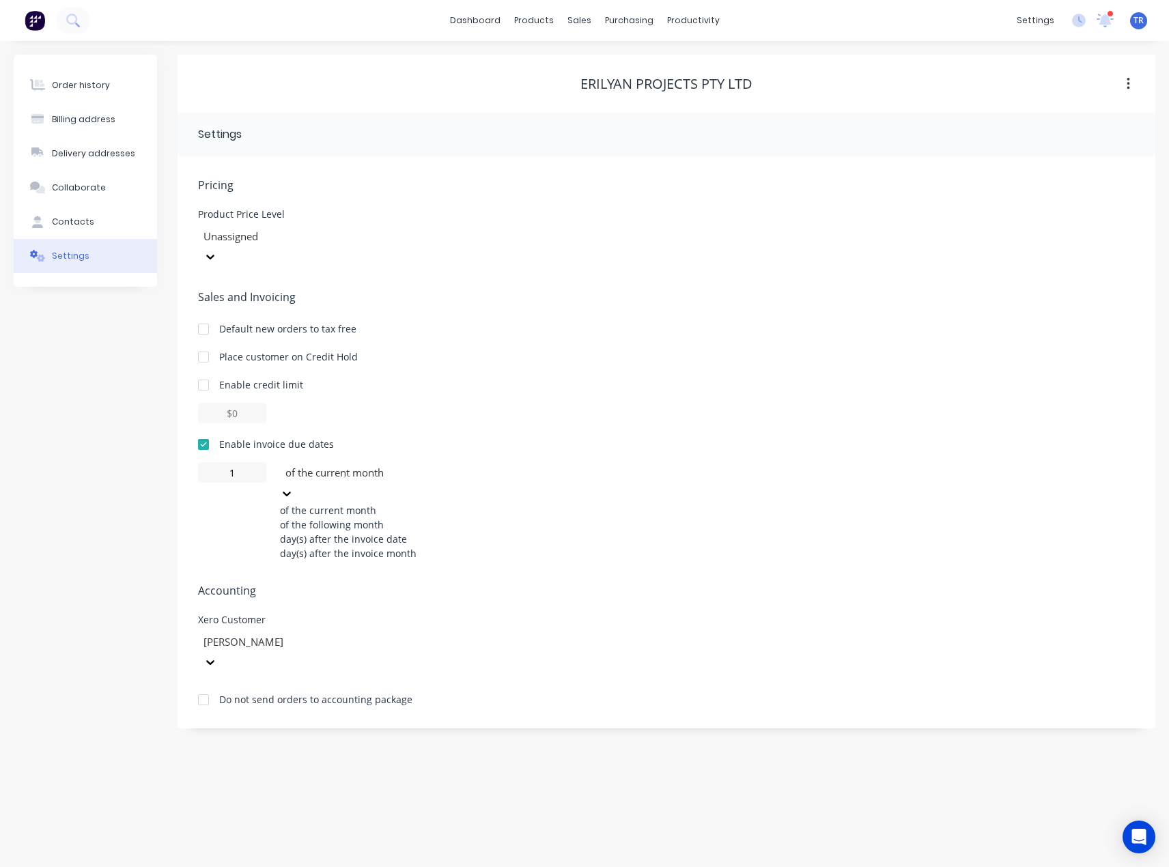
click at [305, 464] on div at bounding box center [382, 472] width 197 height 17
click at [374, 534] on div "day(s) after the invoice date" at bounding box center [382, 539] width 205 height 14
type input "0"
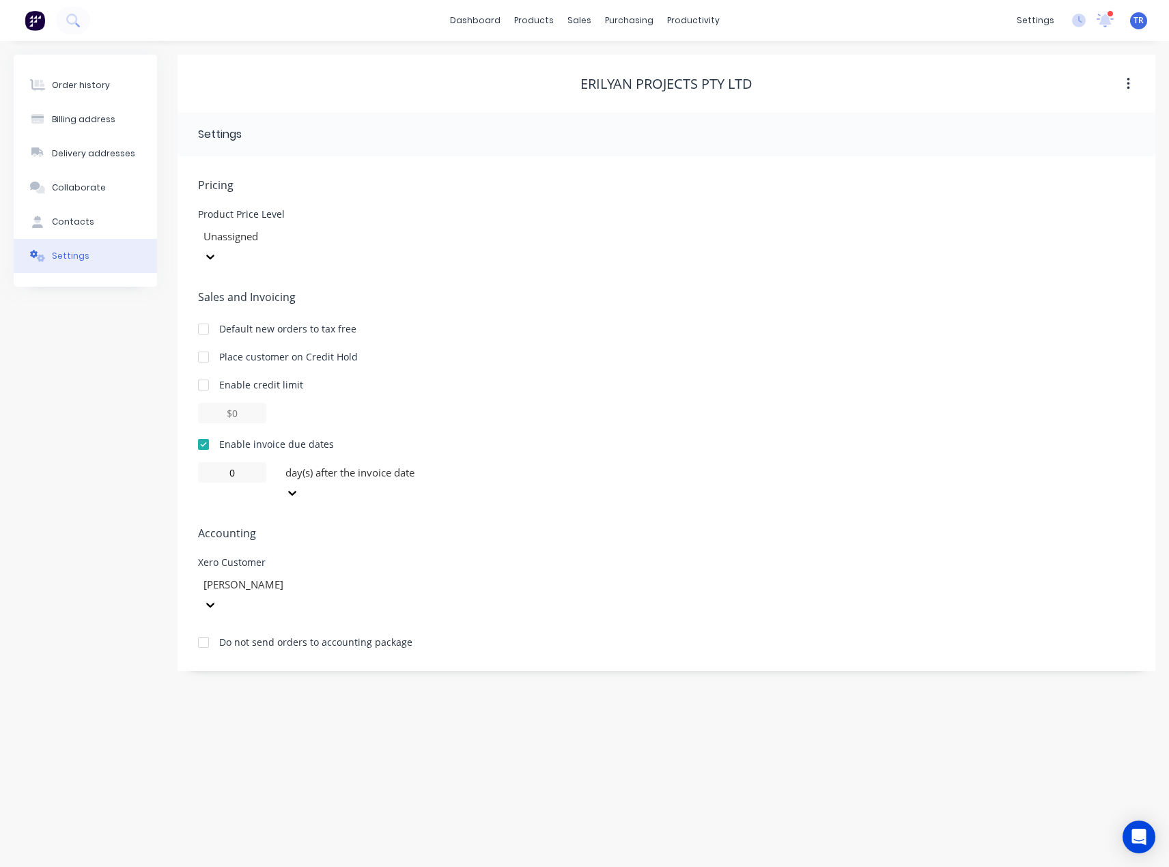
click at [502, 462] on div "0 day(s) after the invoice date" at bounding box center [666, 482] width 937 height 41
click at [93, 87] on div "Order history" at bounding box center [81, 85] width 58 height 12
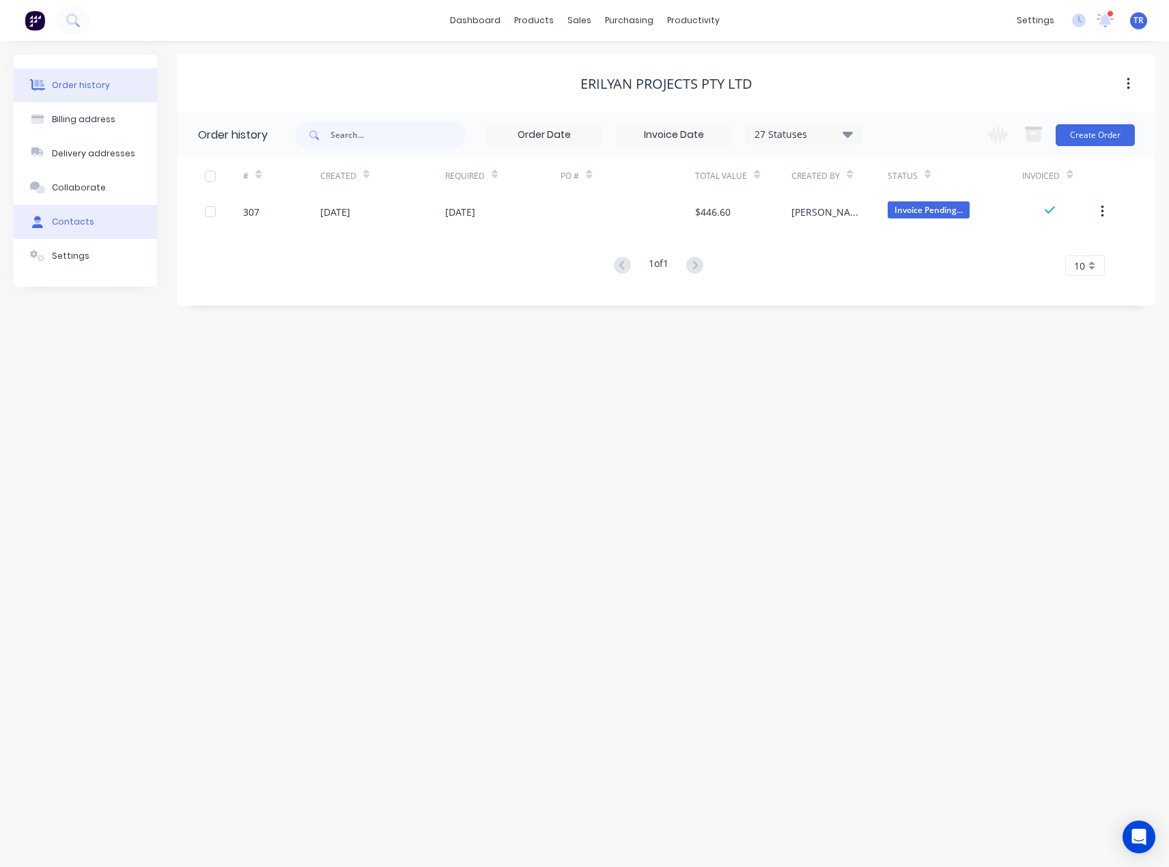
click at [83, 225] on div "Contacts" at bounding box center [73, 222] width 42 height 12
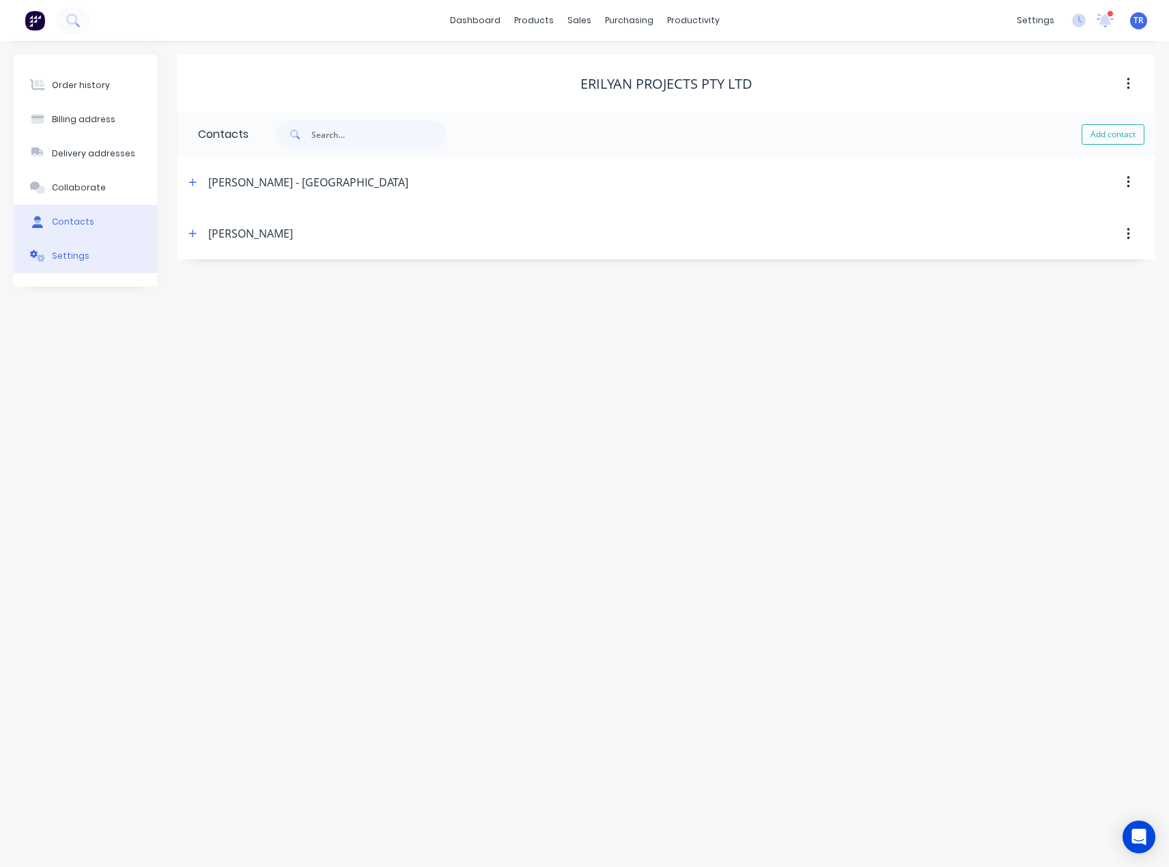
click at [77, 253] on div "Settings" at bounding box center [71, 256] width 38 height 12
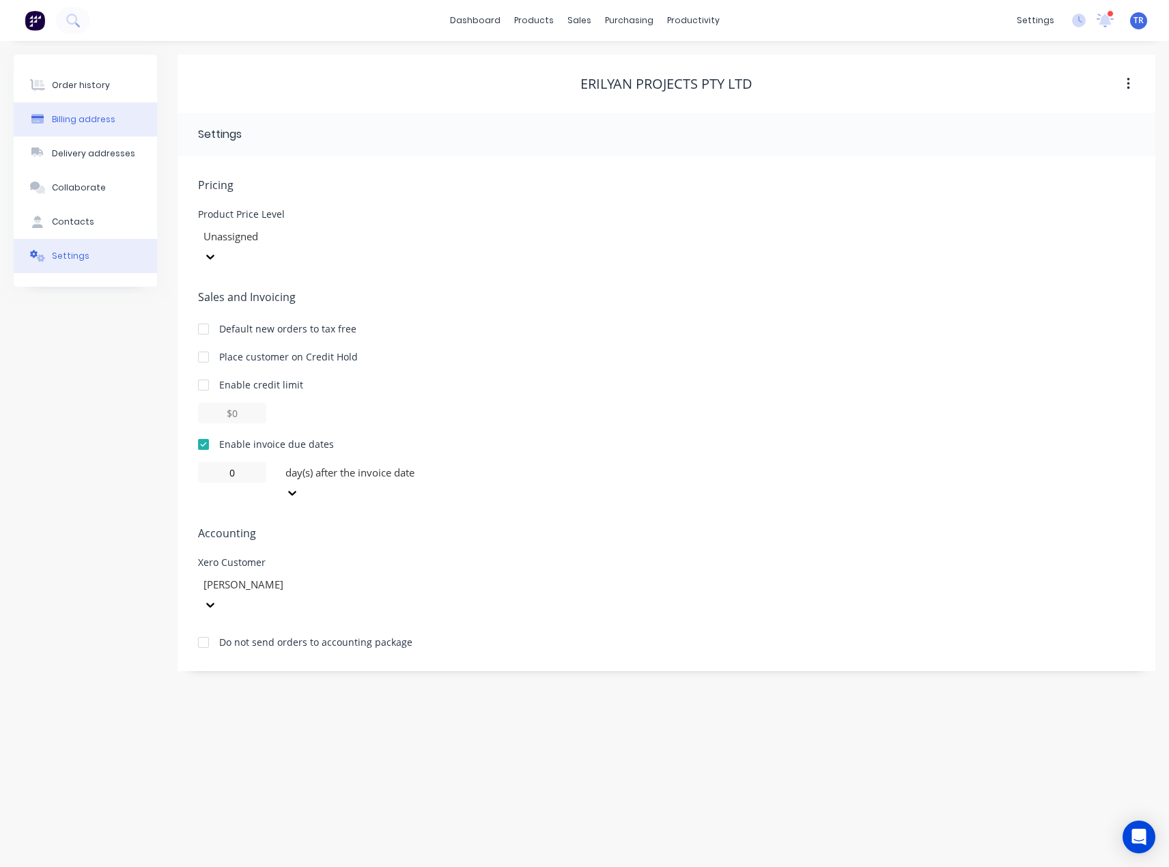
click at [85, 132] on button "Billing address" at bounding box center [85, 119] width 143 height 34
select select "AU"
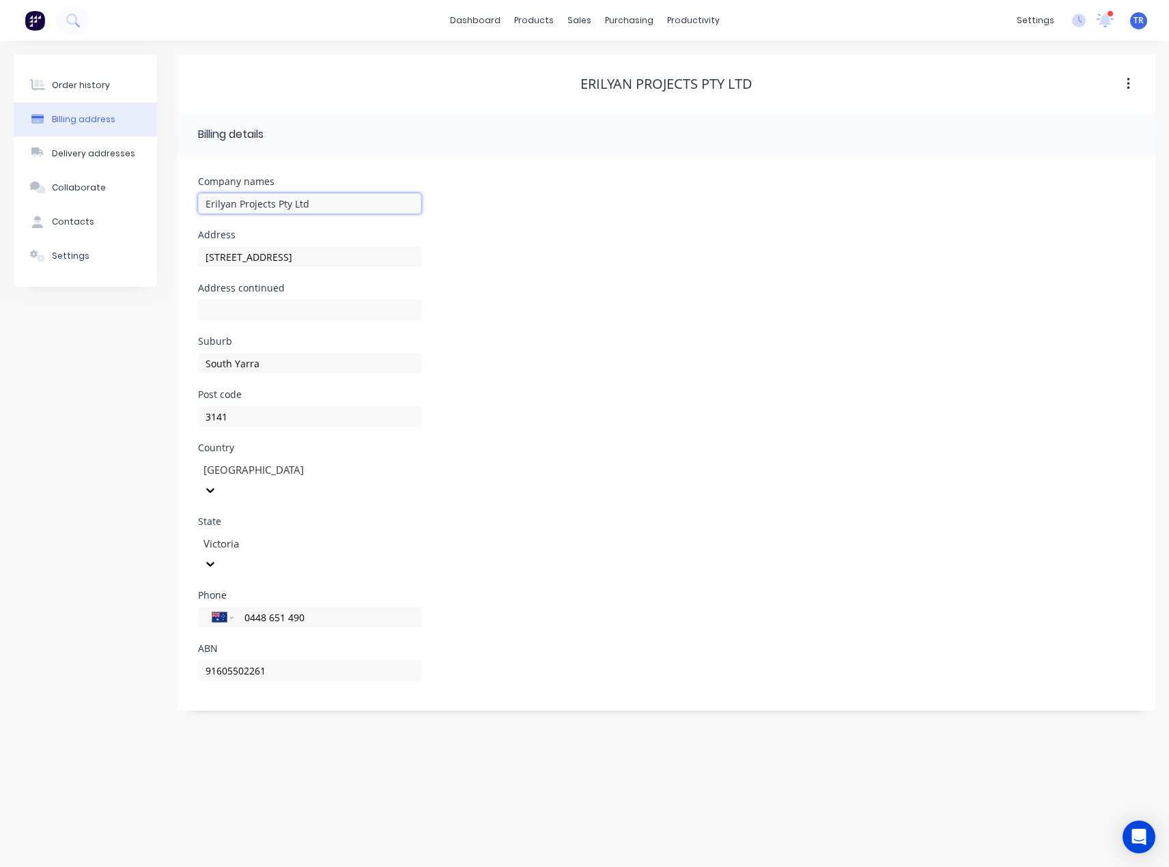
drag, startPoint x: 325, startPoint y: 203, endPoint x: 205, endPoint y: 223, distance: 122.0
click at [118, 204] on div "Order history Billing address Delivery addresses Collaborate Contacts Settings …" at bounding box center [585, 383] width 1142 height 656
click at [87, 264] on button "Settings" at bounding box center [85, 256] width 143 height 34
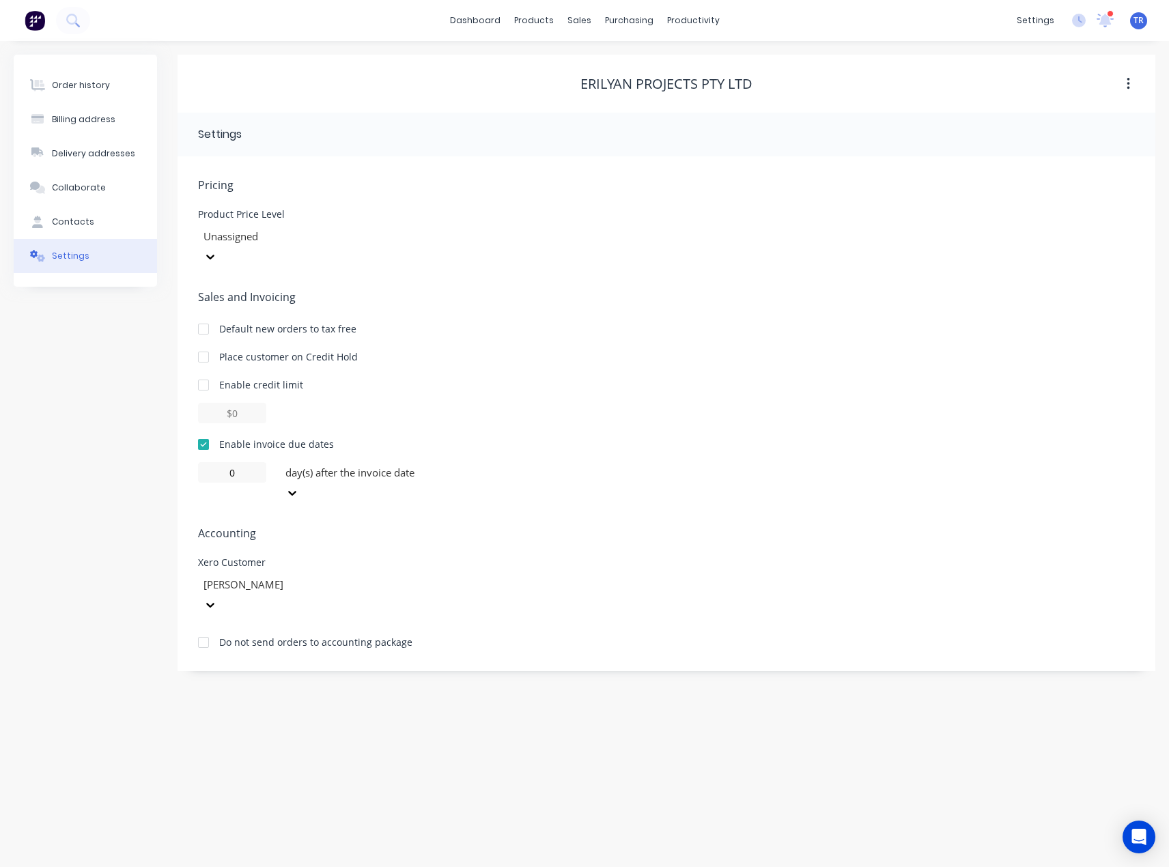
click at [292, 576] on div at bounding box center [300, 584] width 197 height 17
paste input "Erilyan Projects Pty Ltd"
type input "Erilyan Projects Pty Ltd"
click at [296, 615] on div "Erilyan Projects Pty Ltd" at bounding box center [300, 622] width 205 height 14
click at [496, 640] on div "Order history Billing address Delivery addresses Collaborate Contacts Settings …" at bounding box center [584, 454] width 1169 height 826
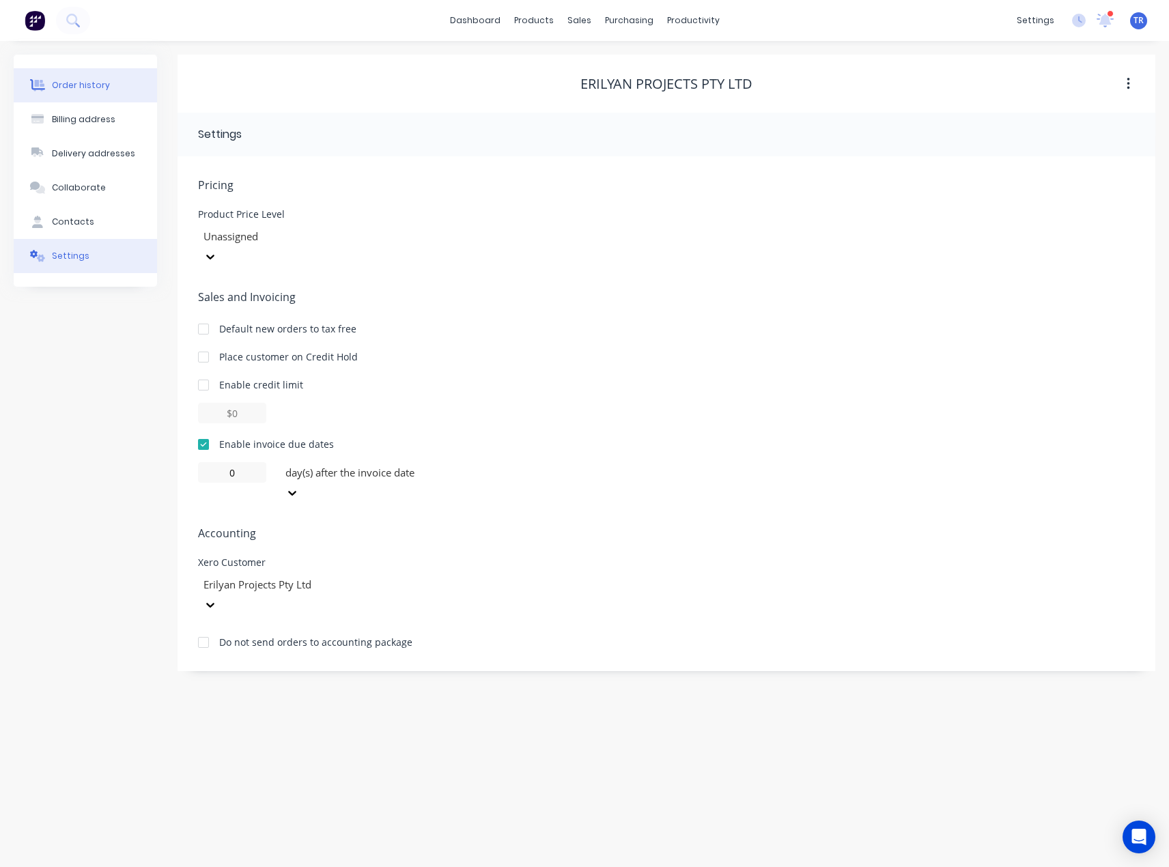
click at [33, 92] on button "Order history" at bounding box center [85, 85] width 143 height 34
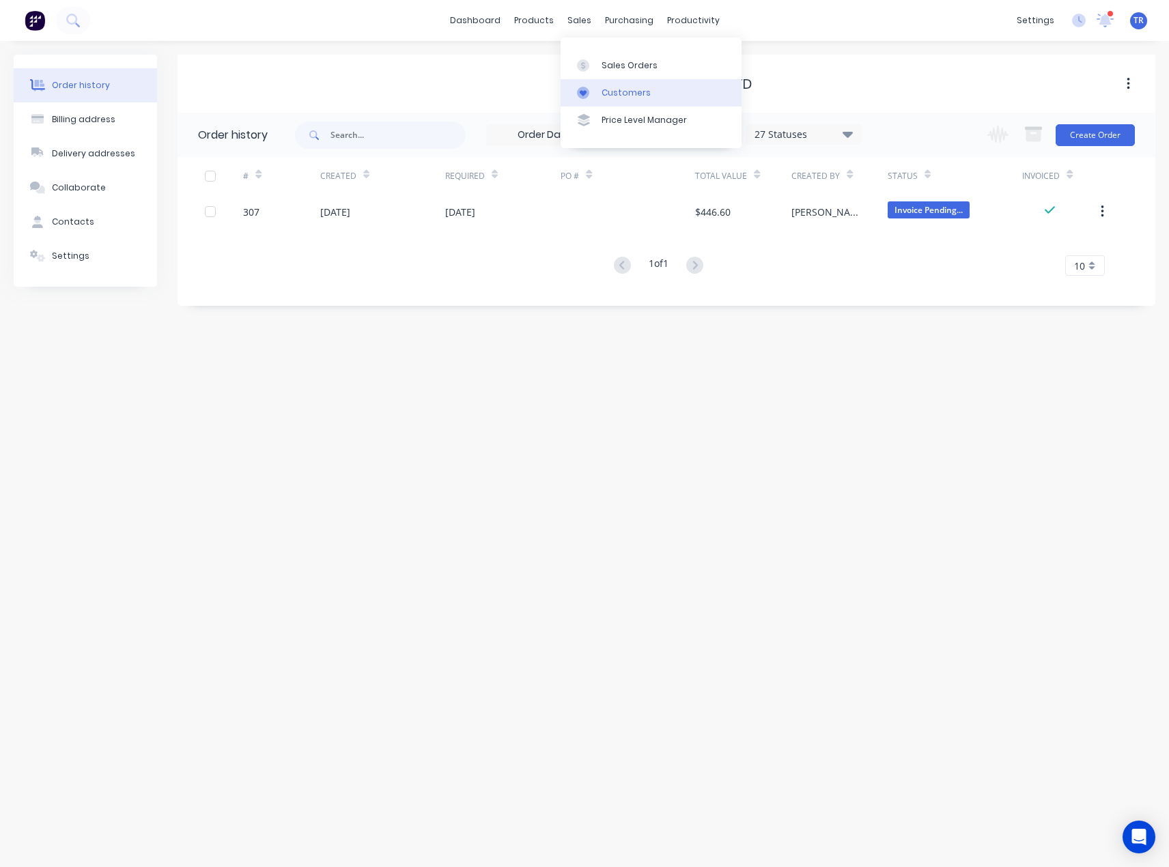
click at [578, 94] on icon at bounding box center [583, 93] width 12 height 12
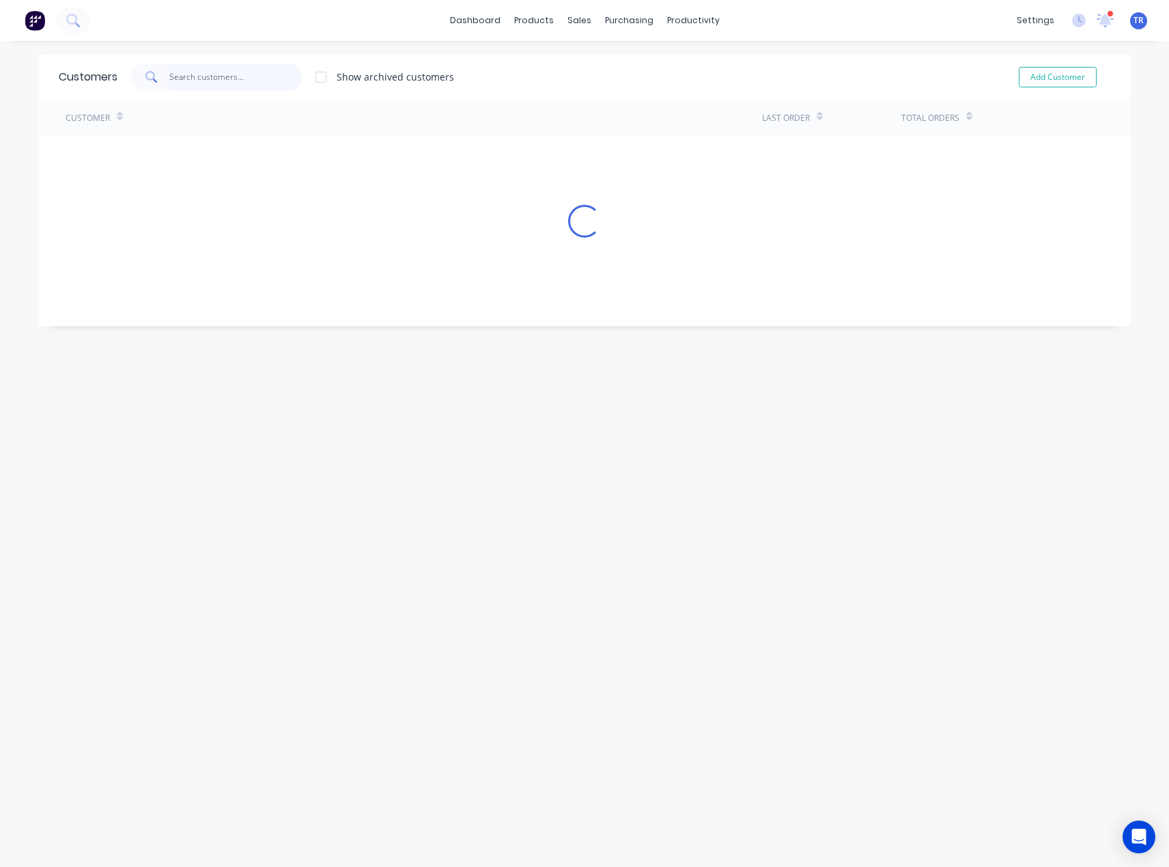
click at [256, 83] on input "text" at bounding box center [235, 77] width 133 height 27
paste input "Erilyan Projects Pty Ltd"
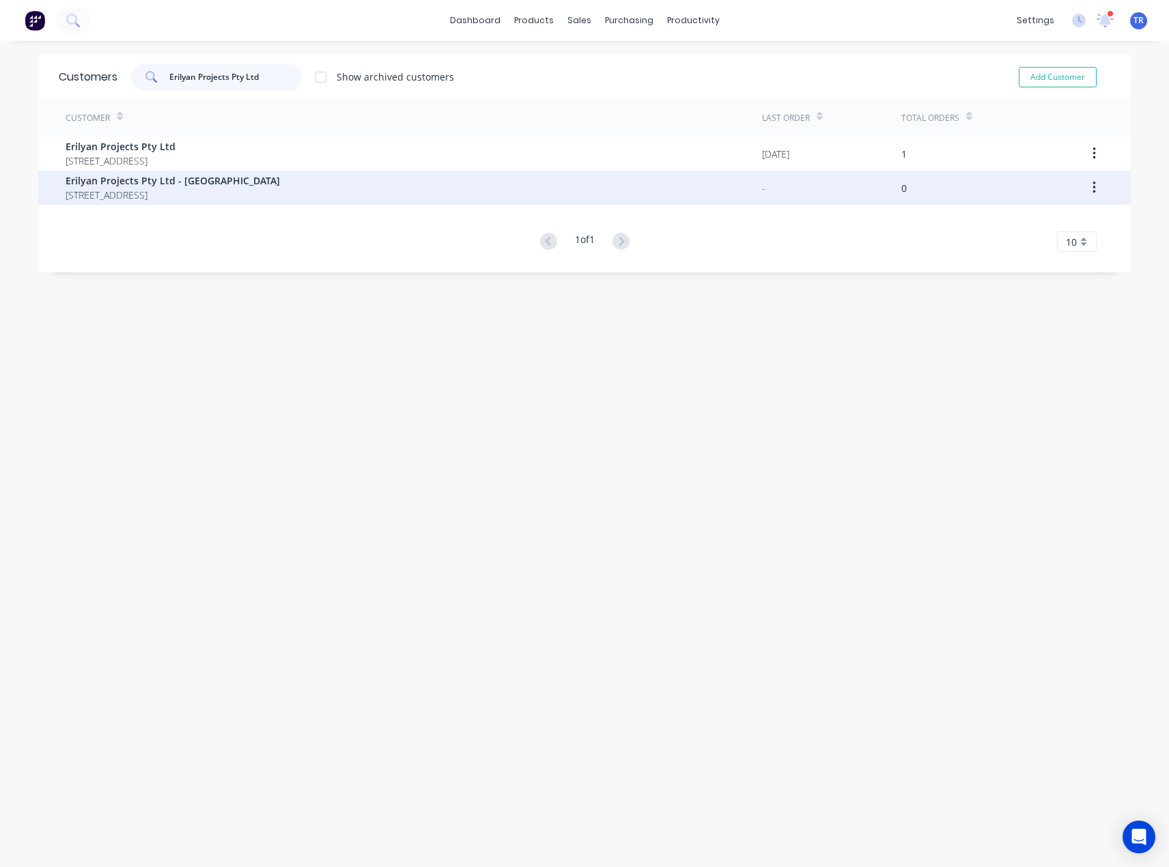
type input "Erilyan Projects Pty Ltd"
click at [1085, 184] on button "button" at bounding box center [1095, 188] width 32 height 25
click at [699, 180] on div "Erilyan Projects Pty Ltd - [GEOGRAPHIC_DATA] [STREET_ADDRESS]" at bounding box center [414, 188] width 697 height 34
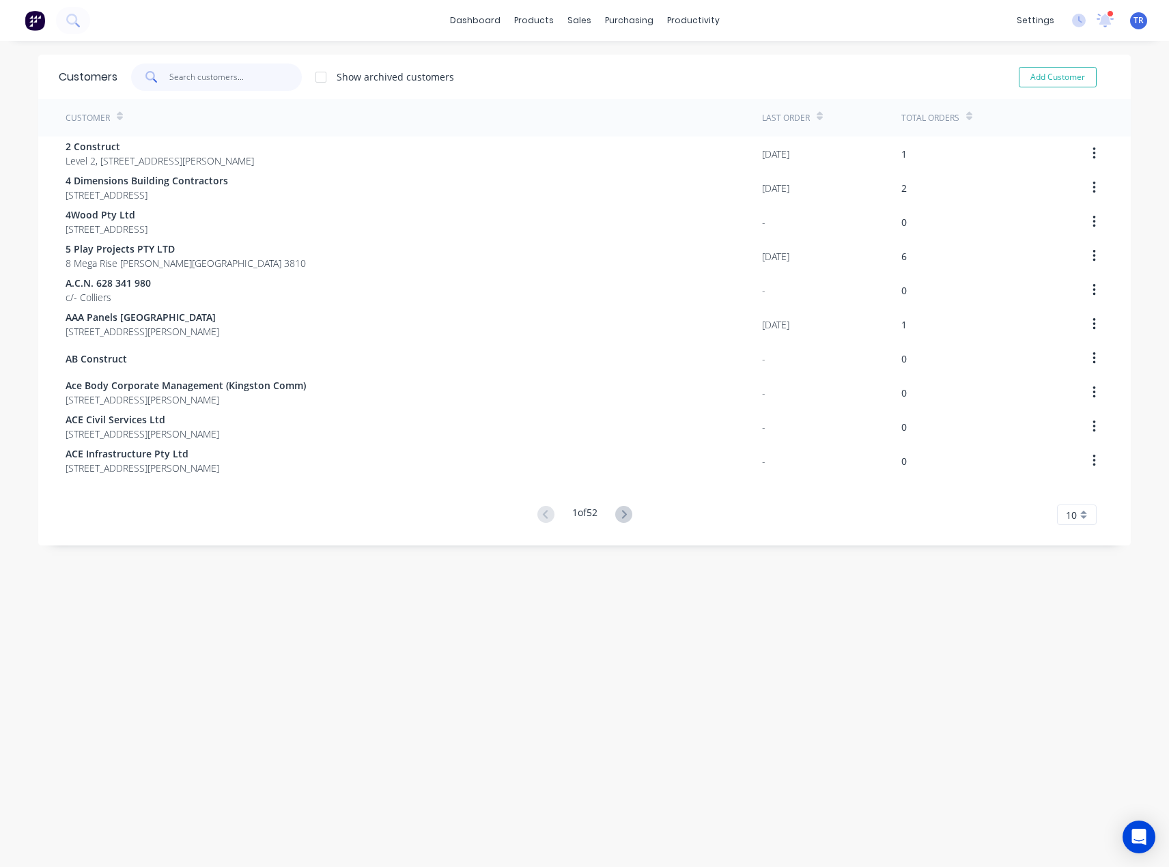
click at [289, 72] on input "text" at bounding box center [235, 77] width 133 height 27
paste input "Erilyan Projects Pty Ltd"
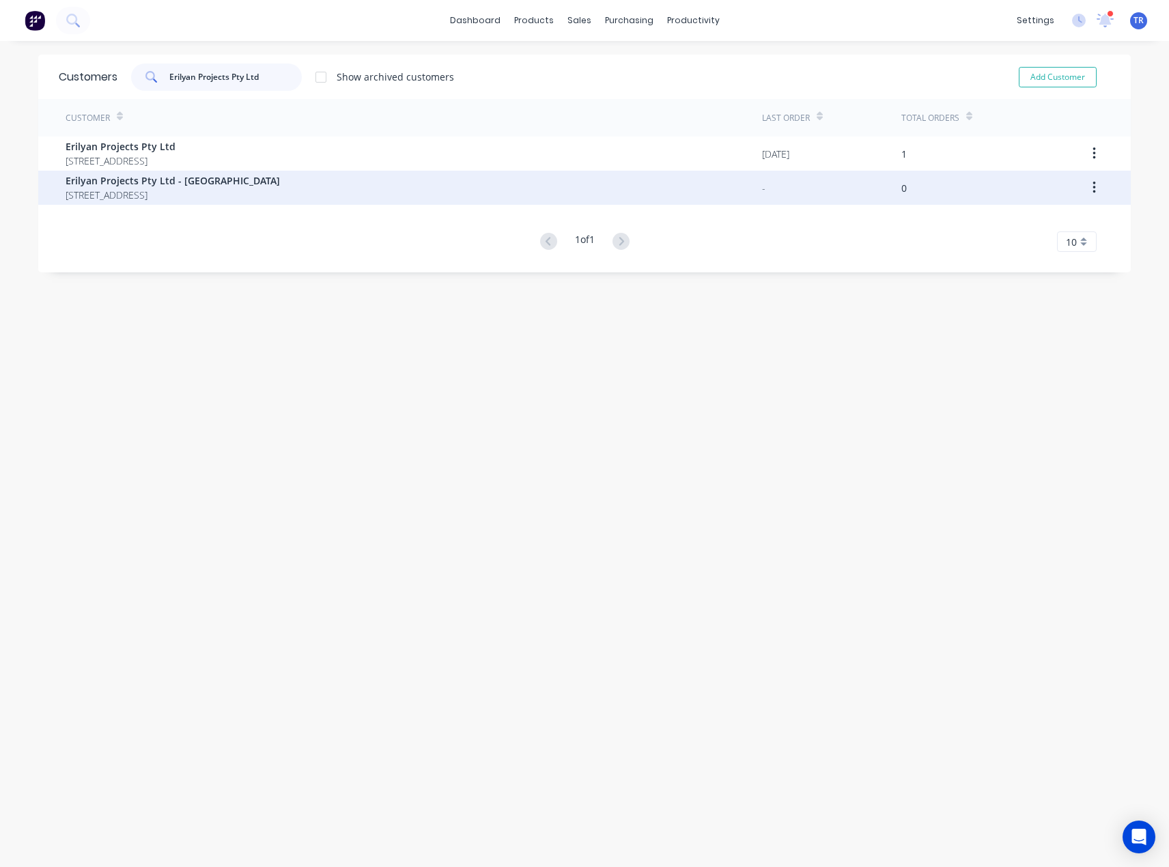
type input "Erilyan Projects Pty Ltd"
click at [1093, 189] on icon "button" at bounding box center [1094, 187] width 3 height 15
click at [1046, 227] on div "Archive" at bounding box center [1045, 224] width 105 height 20
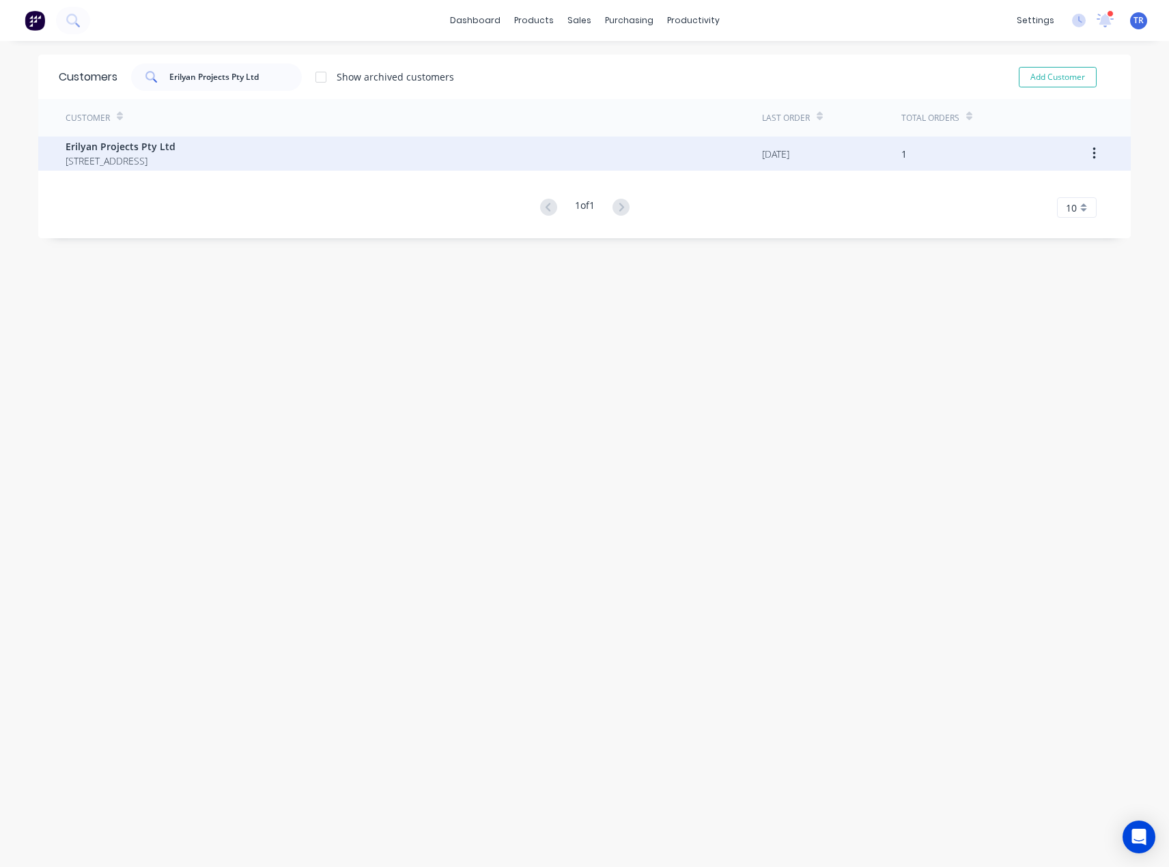
click at [176, 155] on span "[STREET_ADDRESS]" at bounding box center [121, 161] width 110 height 14
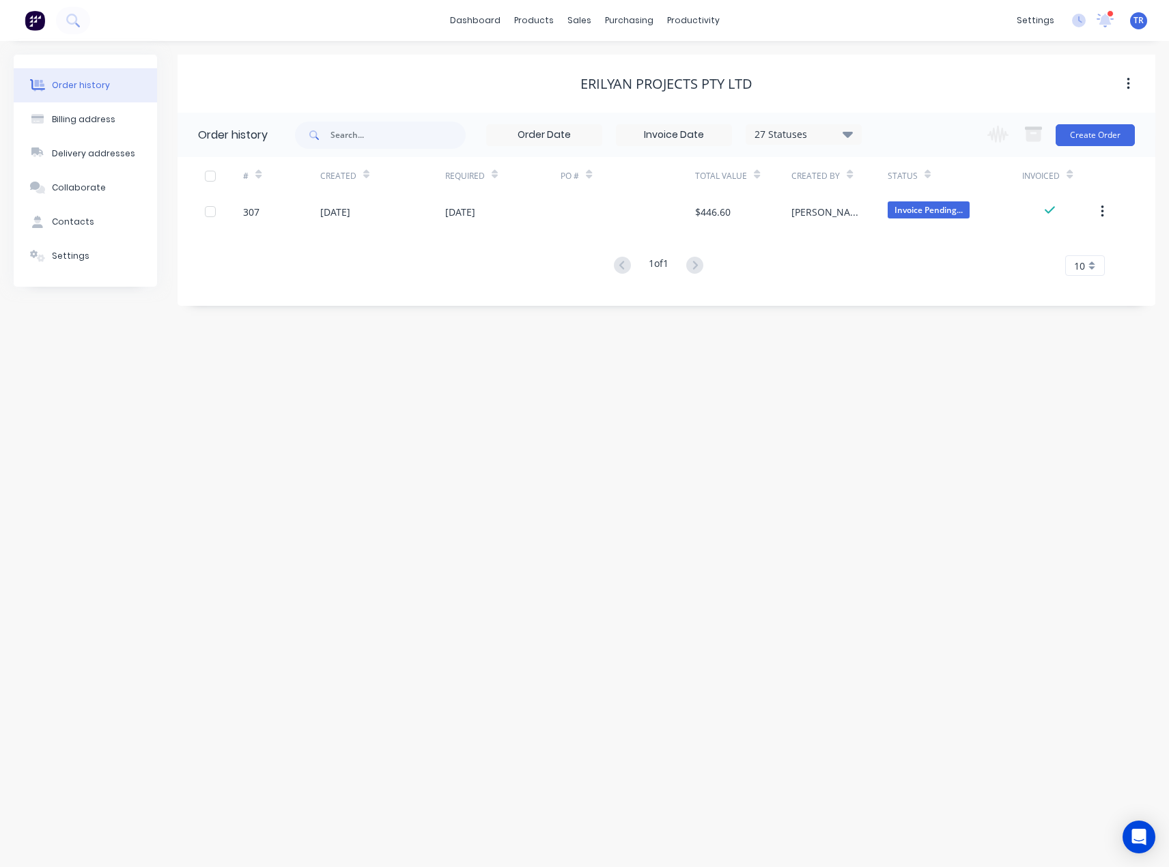
click at [1115, 23] on div "settings 2 new notifications [PERSON_NAME] all as read Tess mentioned you in a …" at bounding box center [1089, 20] width 159 height 20
click at [1111, 22] on icon at bounding box center [1105, 21] width 17 height 14
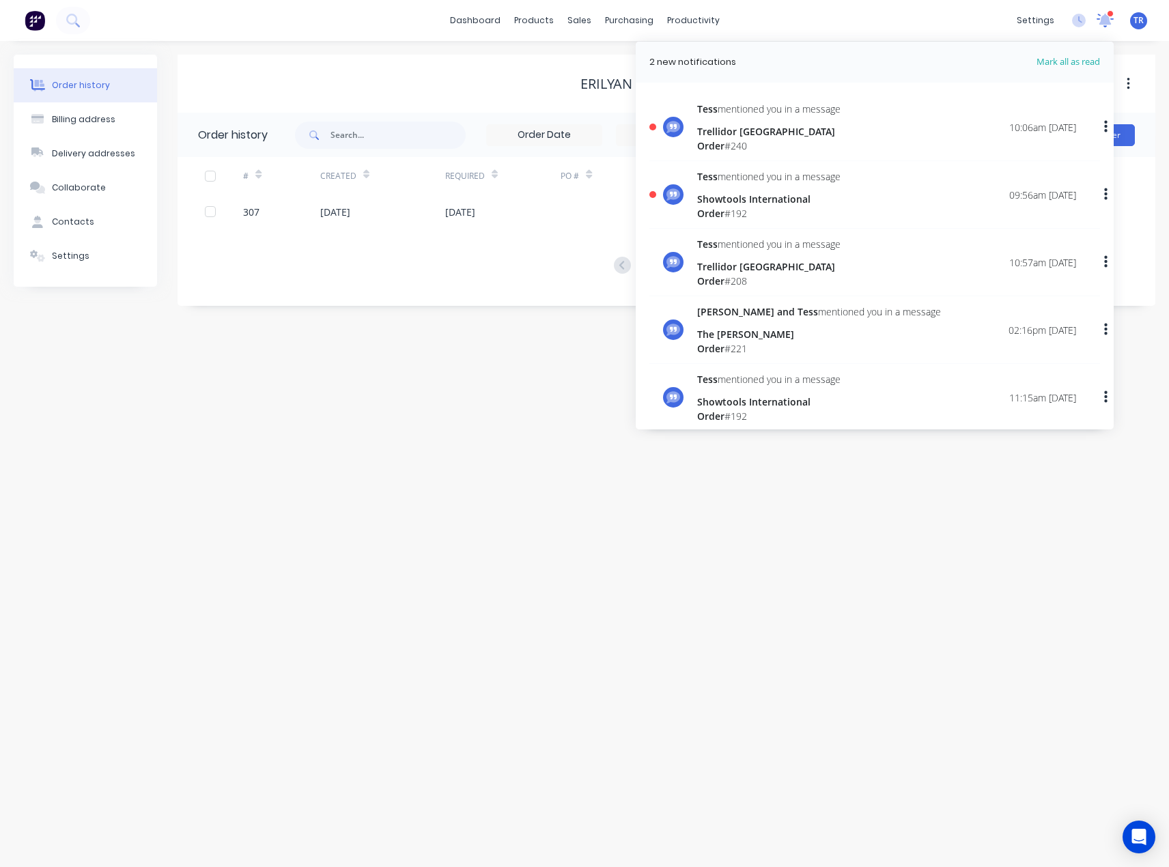
click at [1111, 22] on icon at bounding box center [1106, 20] width 18 height 14
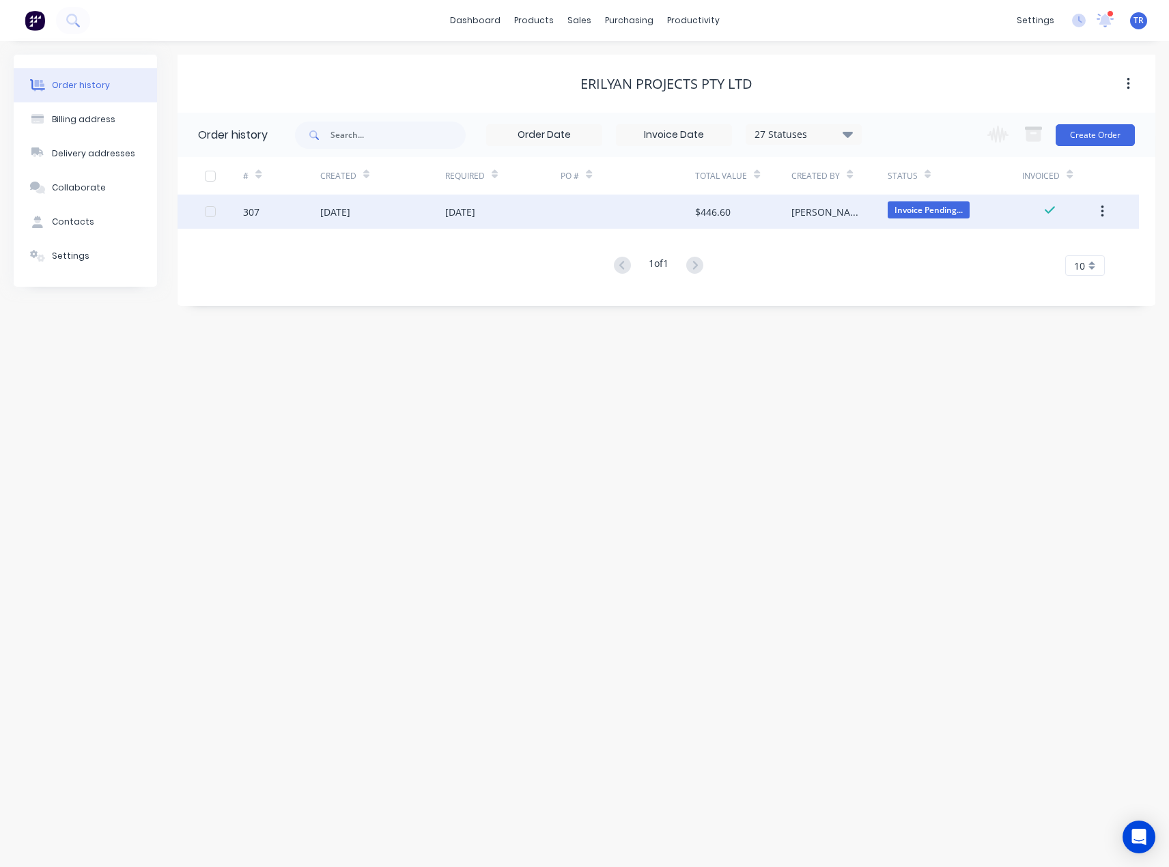
click at [508, 210] on div "[DATE]" at bounding box center [502, 212] width 115 height 34
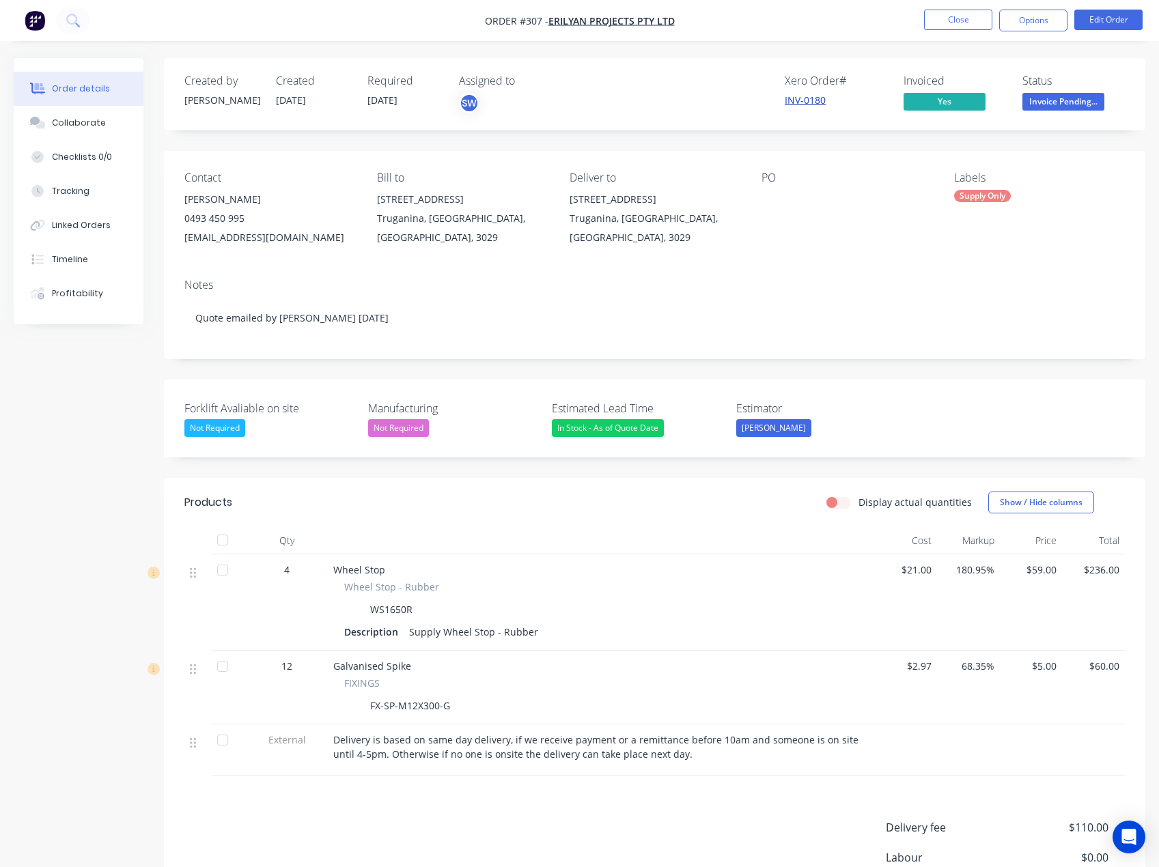
click at [807, 100] on link "INV-0180" at bounding box center [805, 100] width 41 height 13
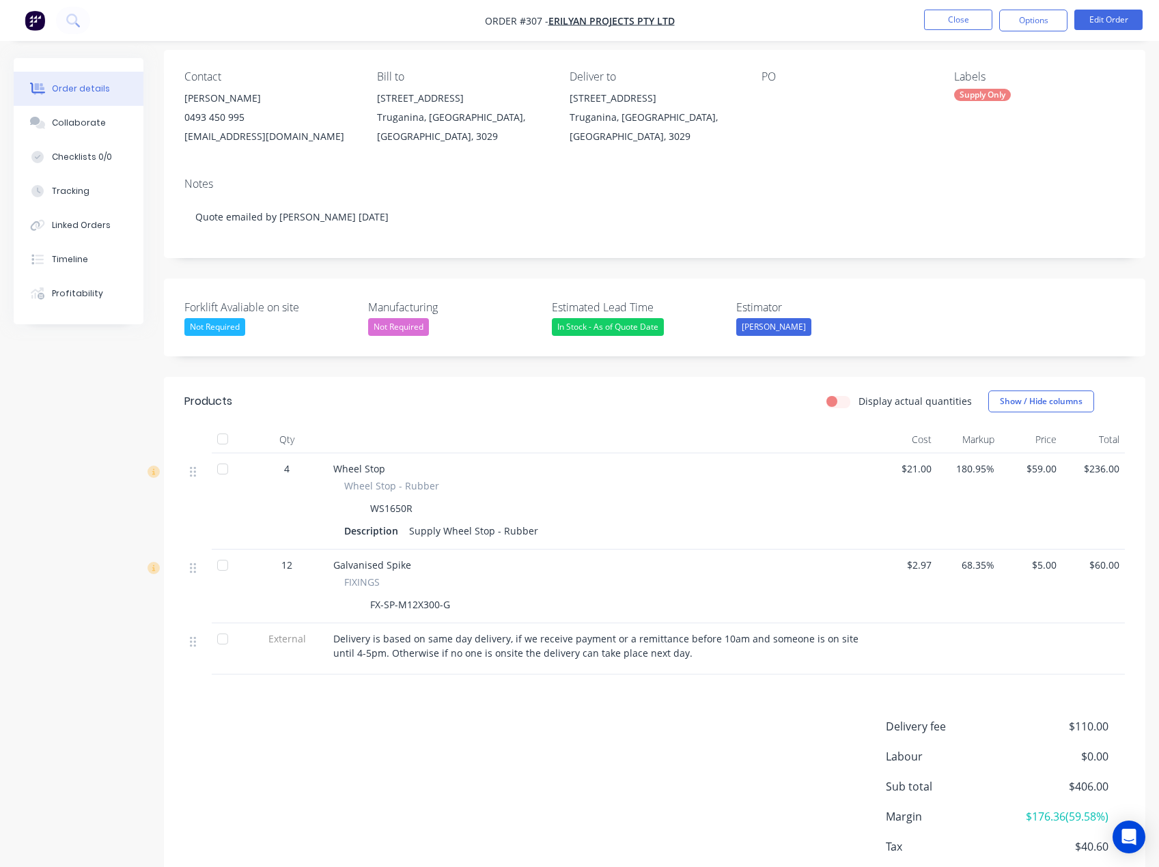
scroll to position [68, 0]
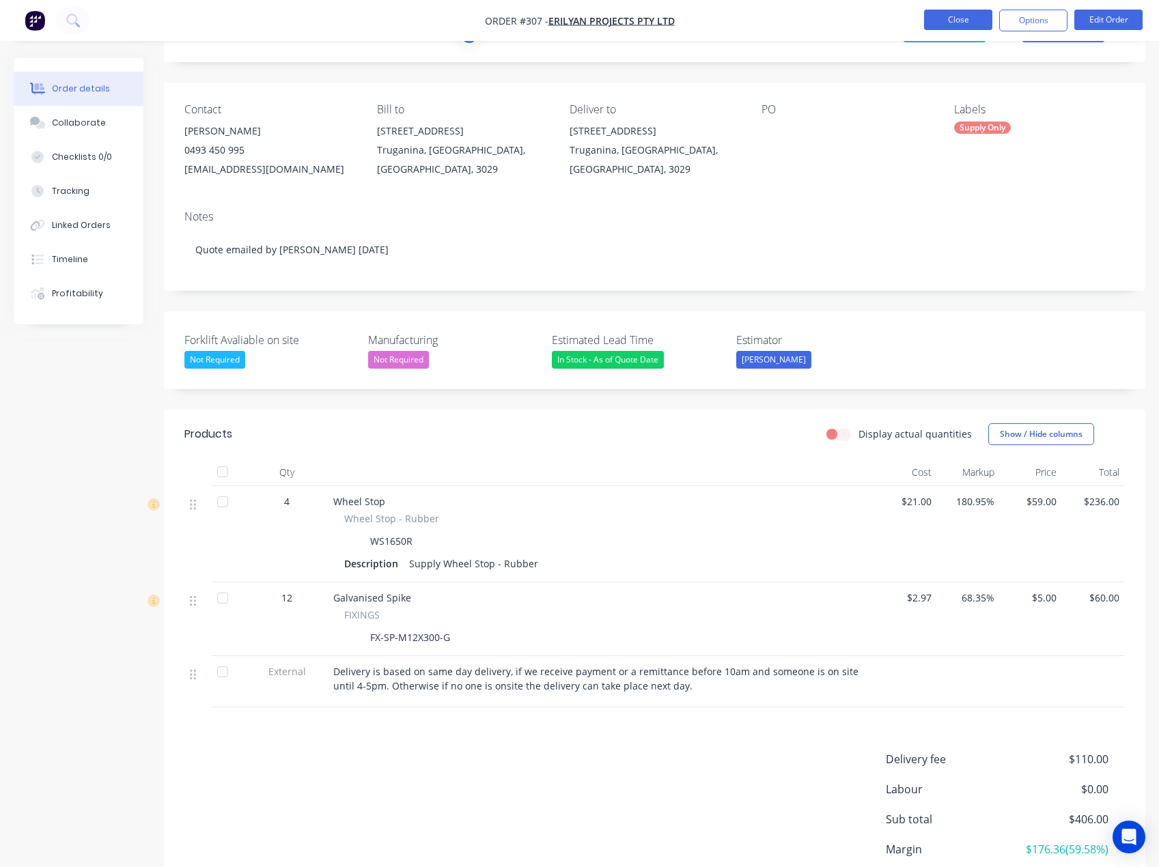
click at [954, 25] on button "Close" at bounding box center [958, 20] width 68 height 20
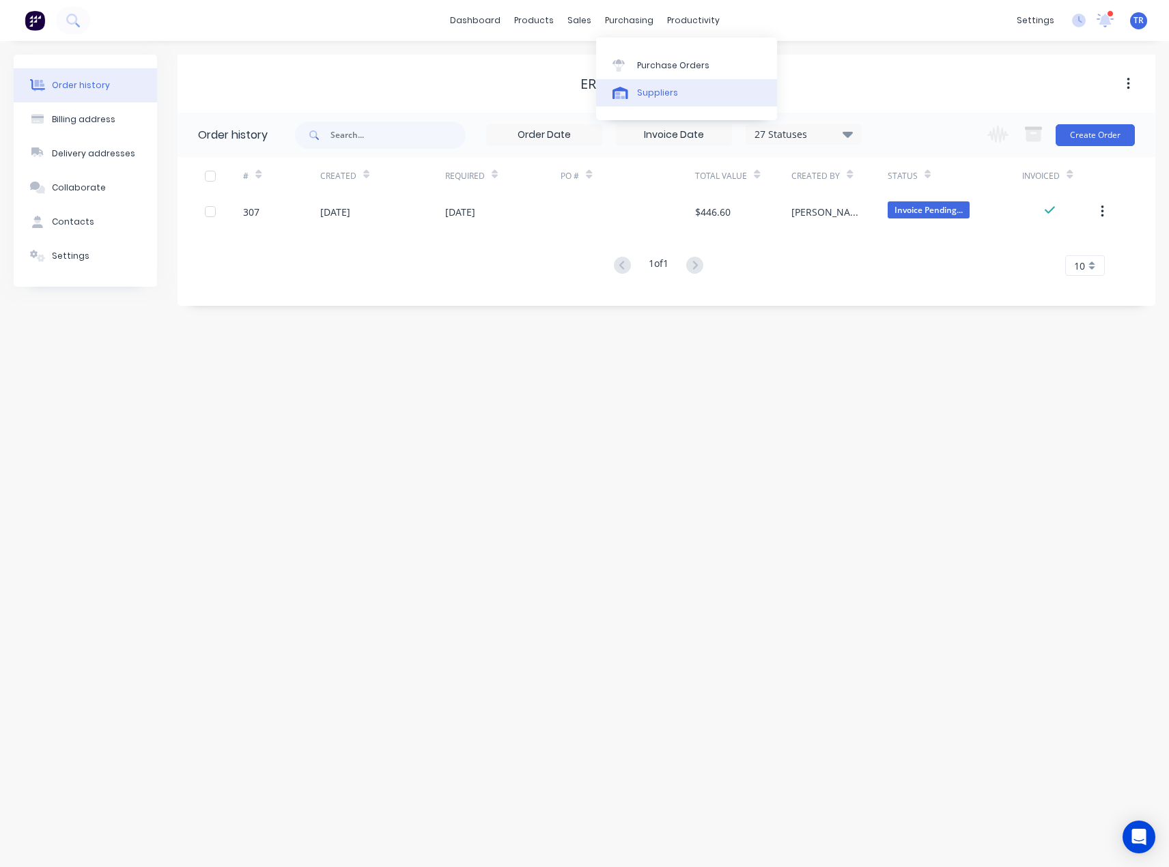
click at [652, 82] on link "Suppliers" at bounding box center [686, 92] width 181 height 27
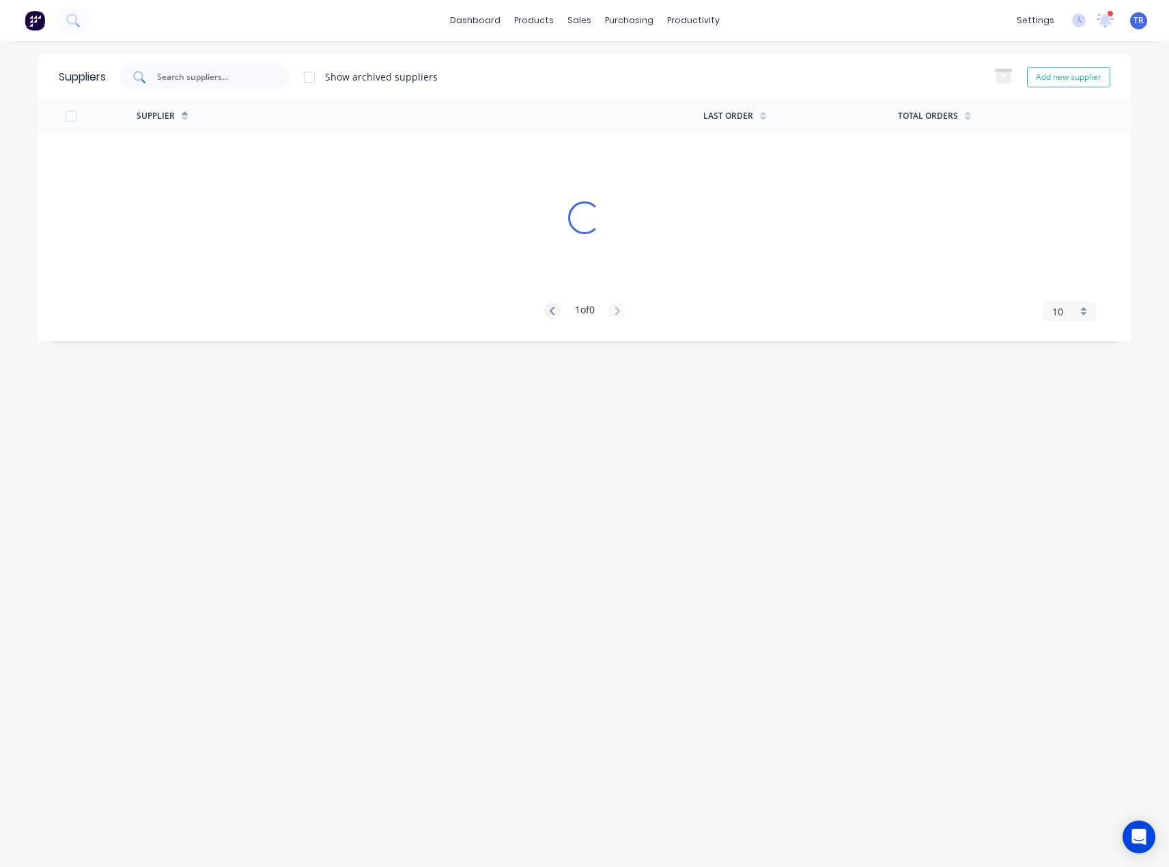
click at [212, 89] on div at bounding box center [205, 77] width 171 height 27
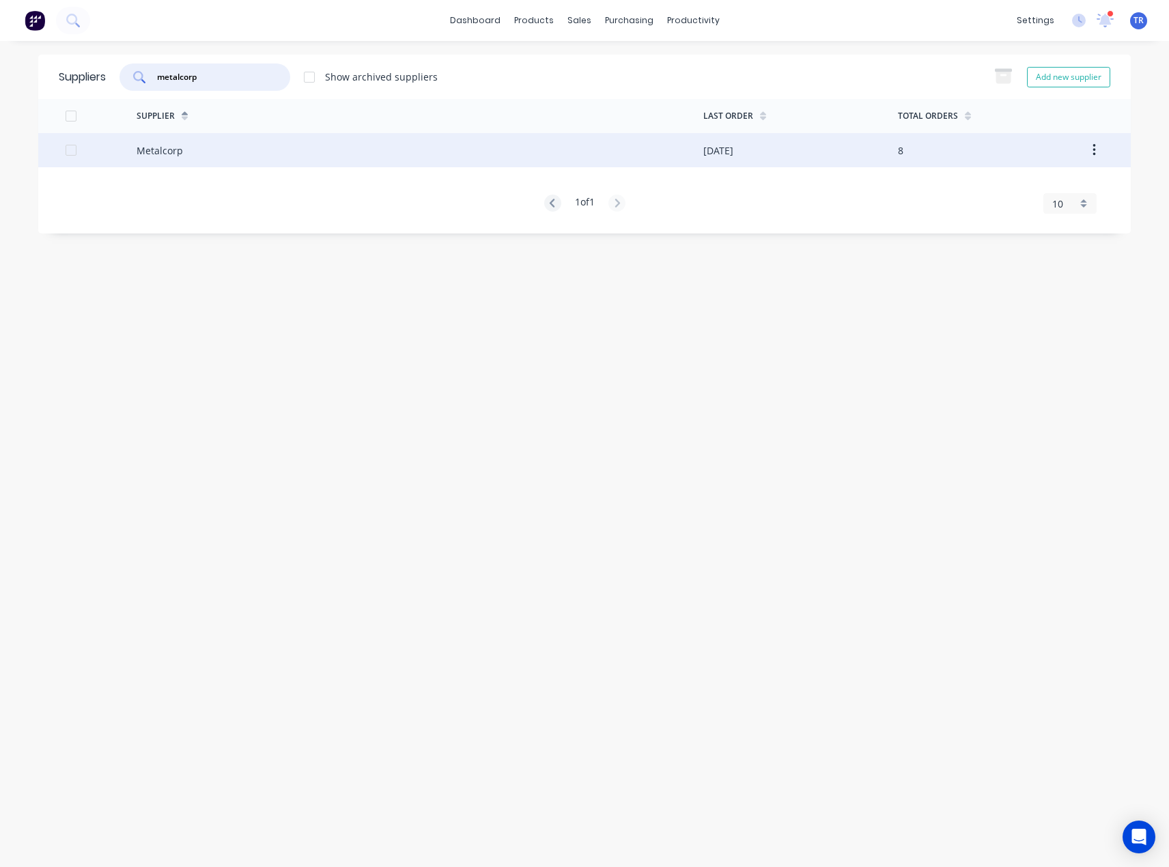
type input "metalcorp"
click at [195, 143] on div "Metalcorp" at bounding box center [420, 150] width 567 height 34
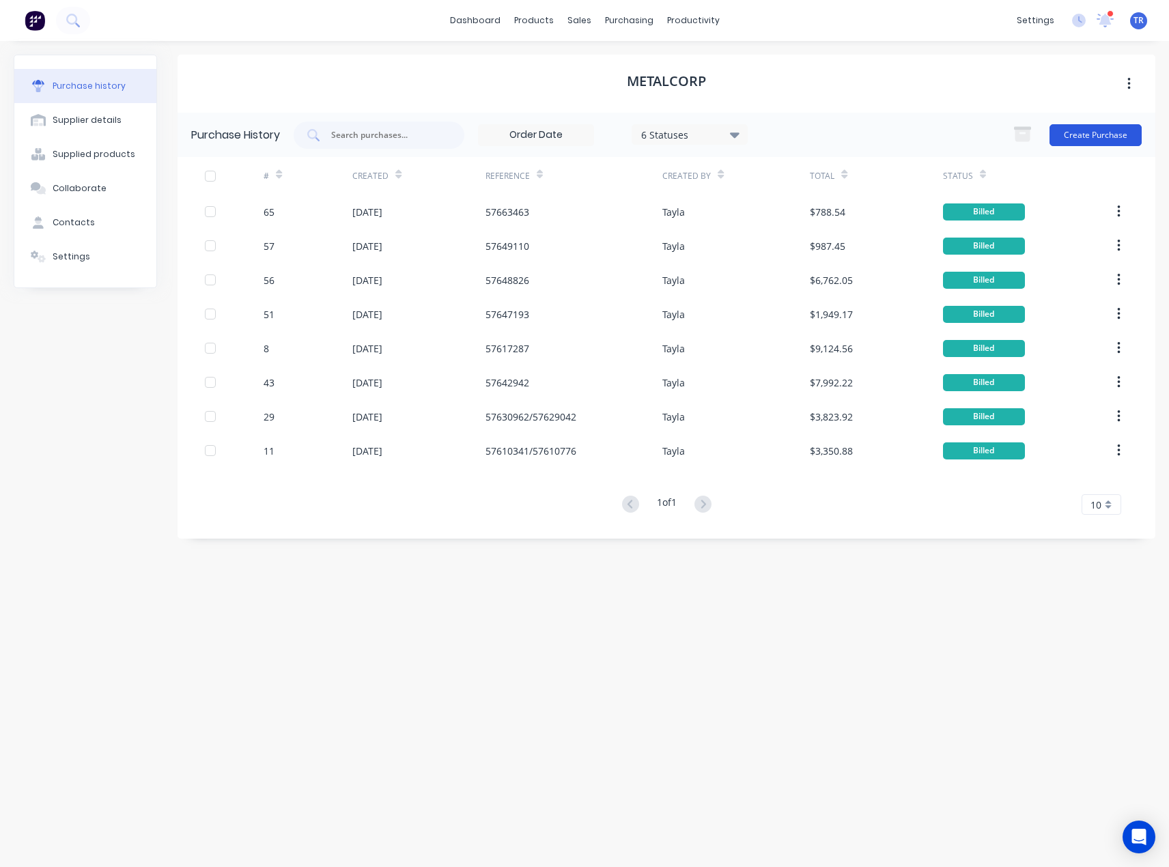
click at [1116, 141] on button "Create Purchase" at bounding box center [1096, 135] width 92 height 22
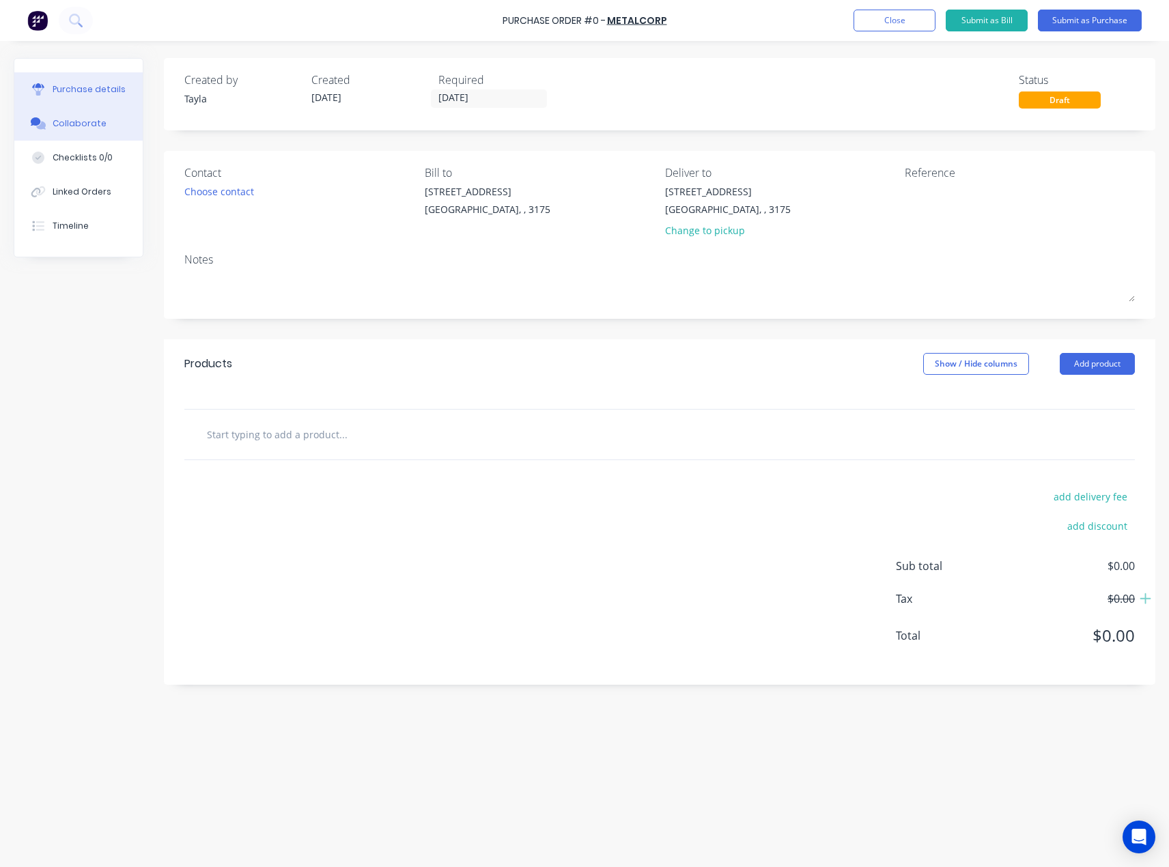
drag, startPoint x: 93, startPoint y: 118, endPoint x: 27, endPoint y: 112, distance: 66.5
click at [93, 118] on div "Collaborate" at bounding box center [80, 123] width 54 height 12
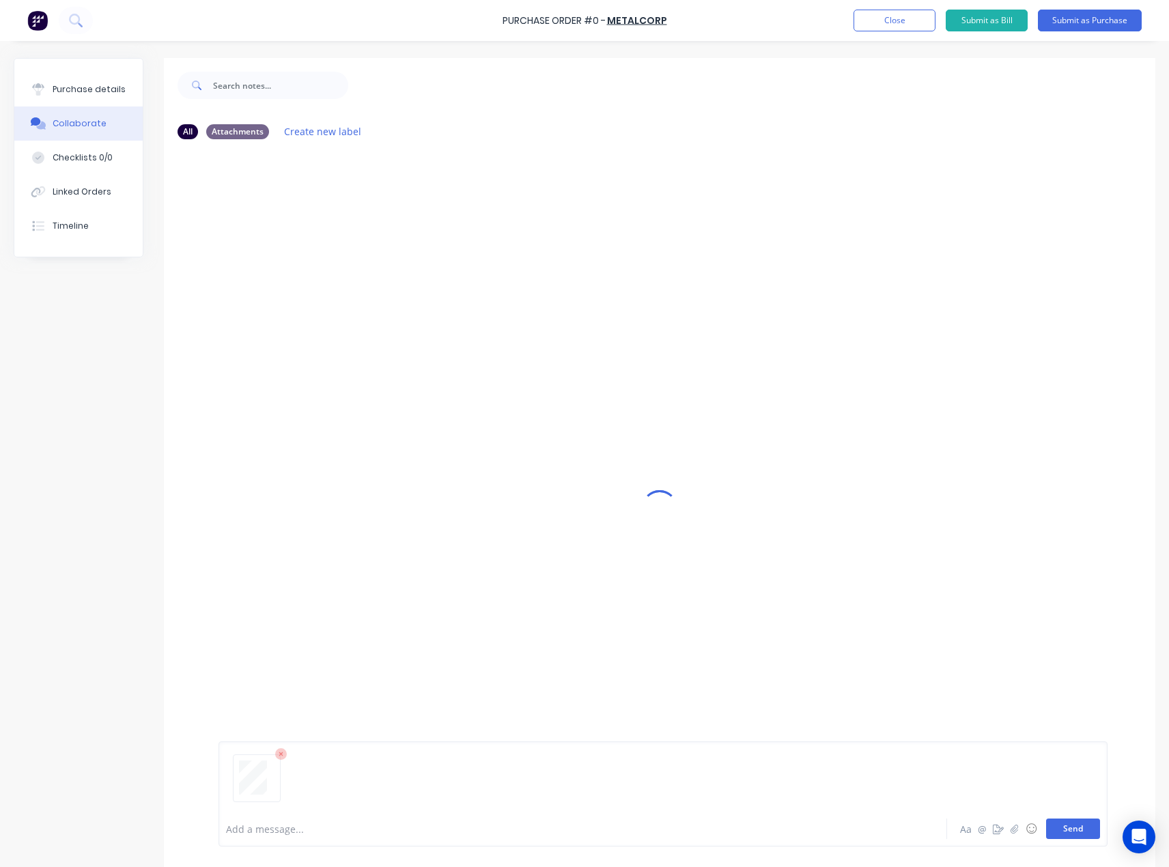
click at [1072, 824] on button "Send" at bounding box center [1073, 829] width 54 height 20
click at [33, 93] on icon at bounding box center [38, 89] width 12 height 12
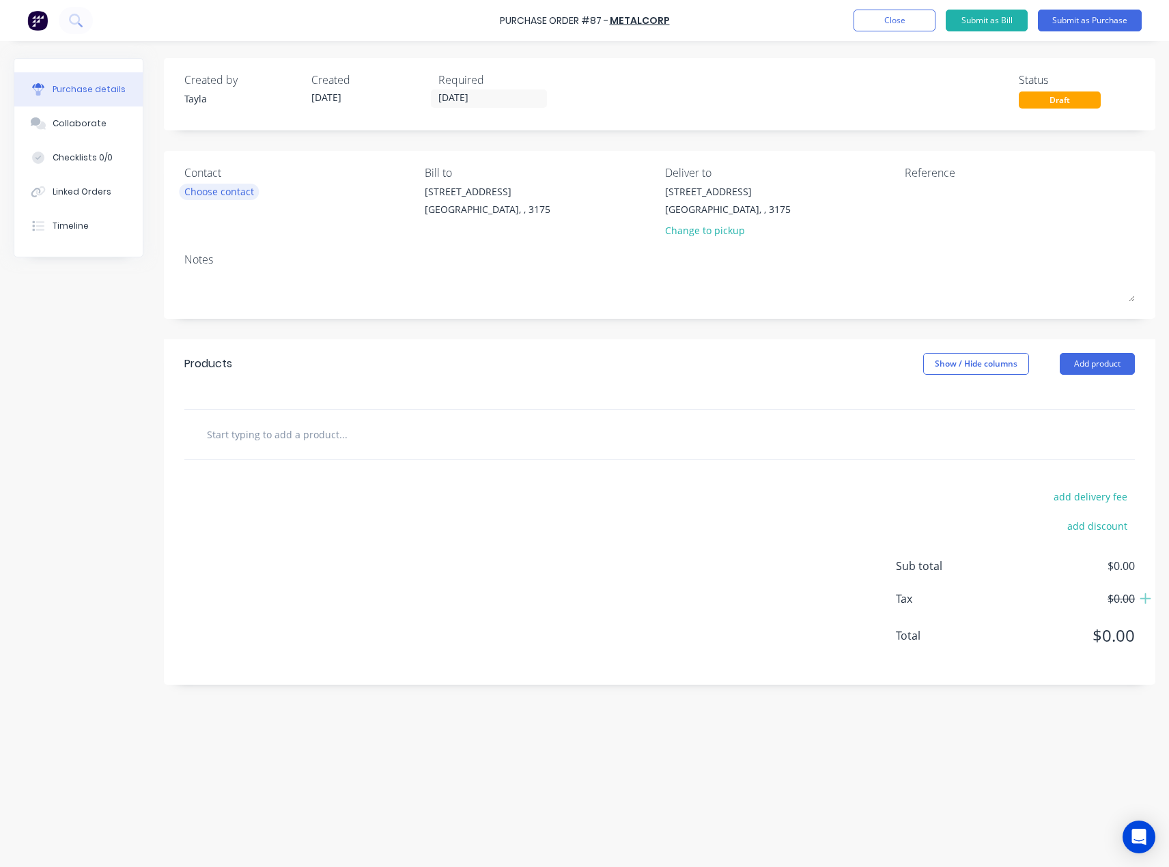
click at [208, 189] on div "Choose contact" at bounding box center [219, 191] width 70 height 14
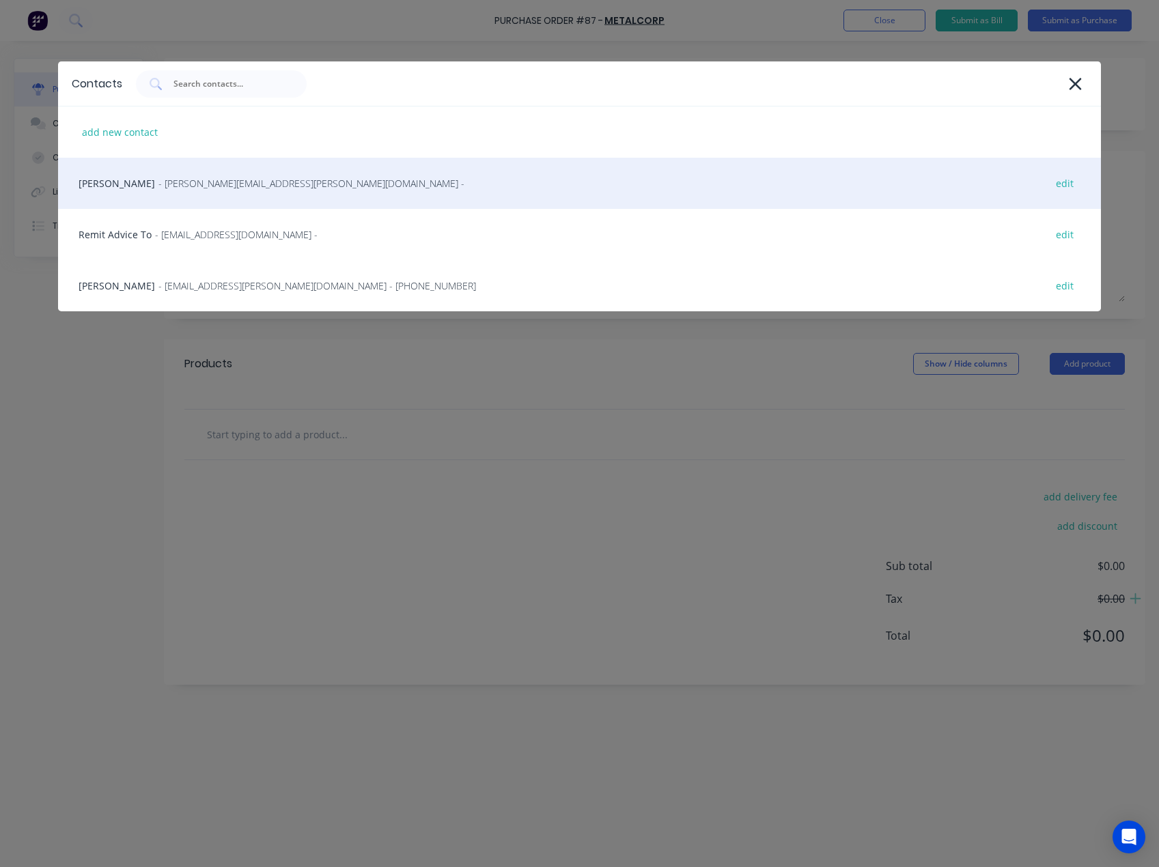
click at [249, 187] on span "- [PERSON_NAME][EMAIL_ADDRESS][PERSON_NAME][DOMAIN_NAME] -" at bounding box center [311, 183] width 306 height 14
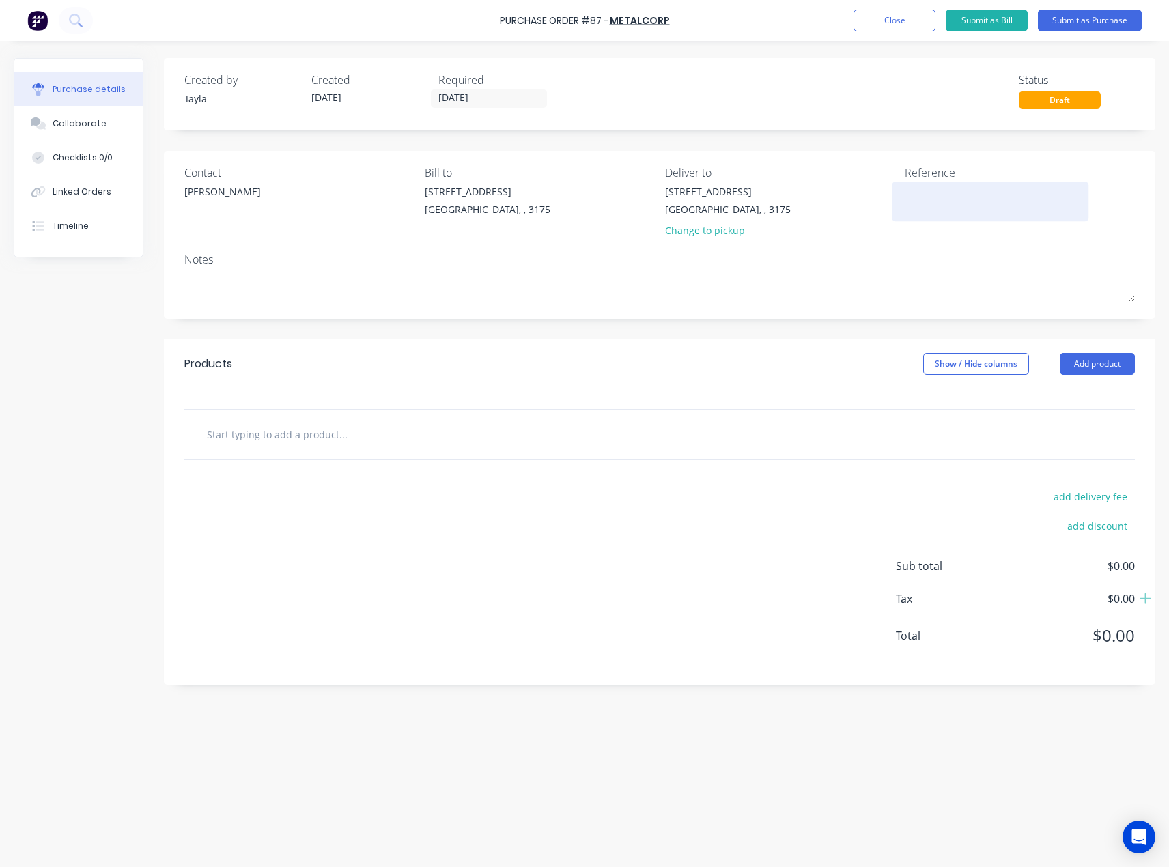
click at [986, 195] on textarea at bounding box center [990, 199] width 171 height 31
click at [977, 206] on textarea "To enrich screen reader interactions, please activate Accessibility in Grammarl…" at bounding box center [990, 199] width 171 height 31
paste textarea "13447873"
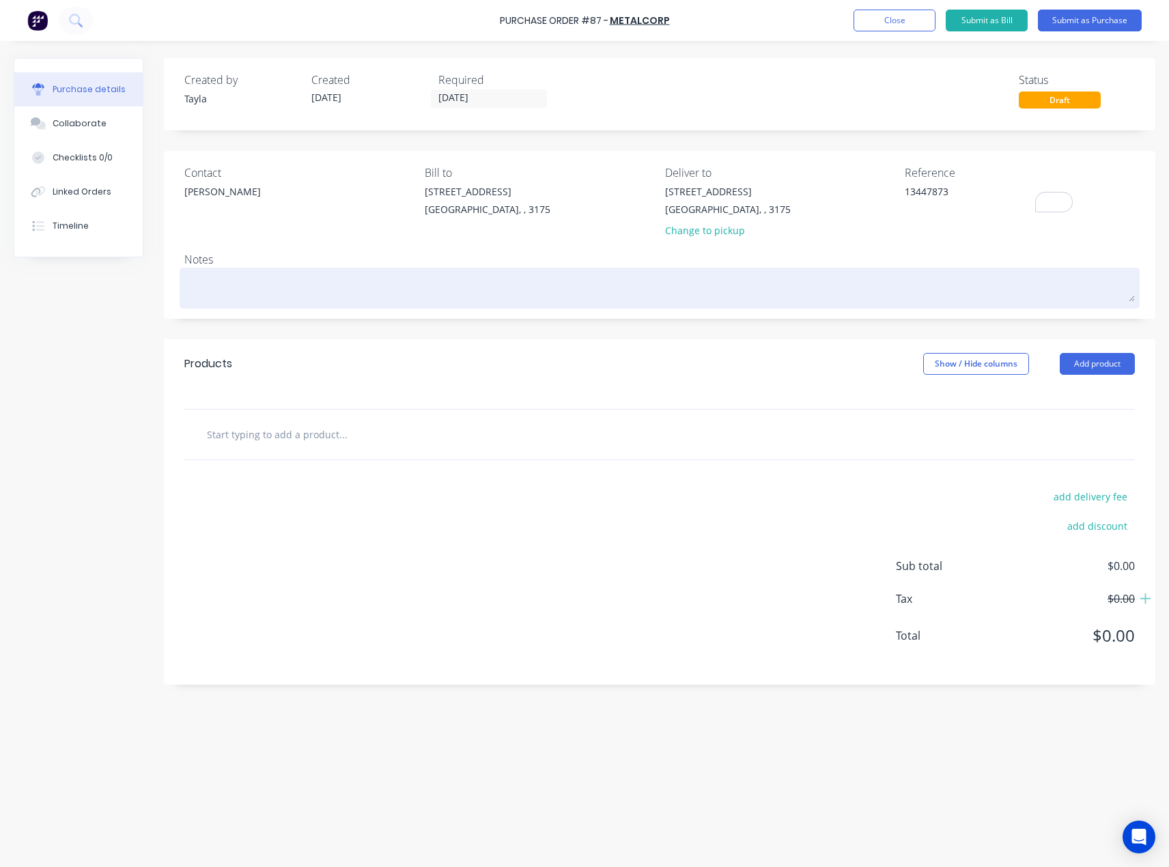
type textarea "13447873"
click at [633, 284] on textarea "To enrich screen reader interactions, please activate Accessibility in Grammarl…" at bounding box center [659, 286] width 951 height 31
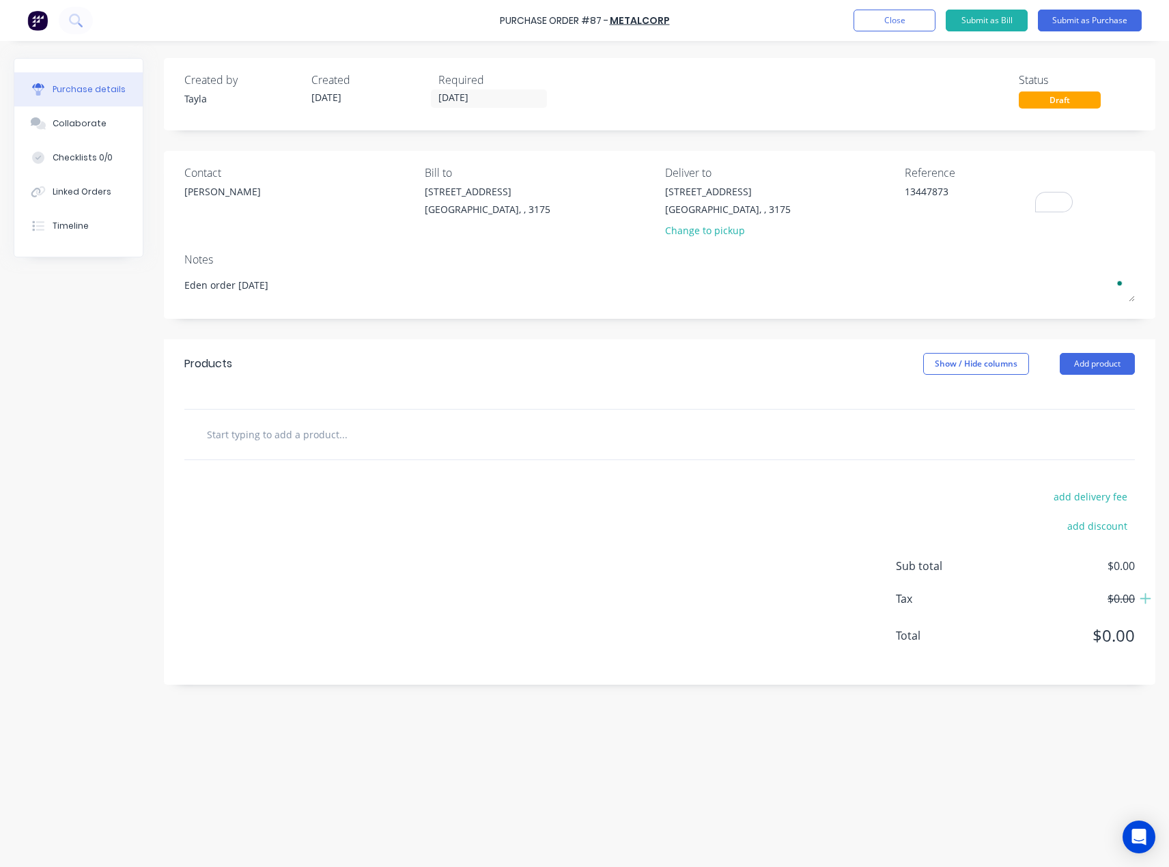
type textarea "Eden order [DATE]"
click at [158, 376] on div "Created by [PERSON_NAME] Created [DATE] Required [DATE] Status Draft Contact [P…" at bounding box center [585, 451] width 1142 height 786
click at [1085, 361] on button "Add product" at bounding box center [1097, 364] width 75 height 22
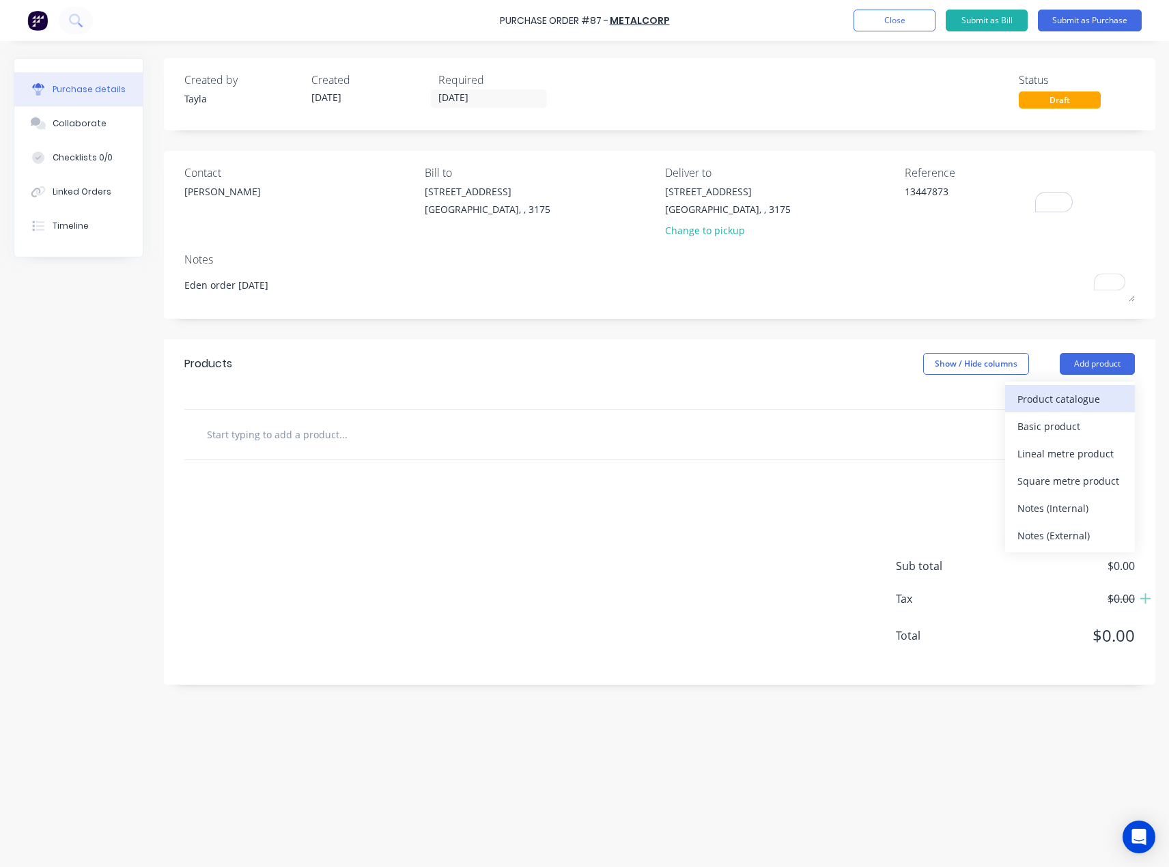
click at [1062, 395] on div "Product catalogue" at bounding box center [1070, 399] width 105 height 20
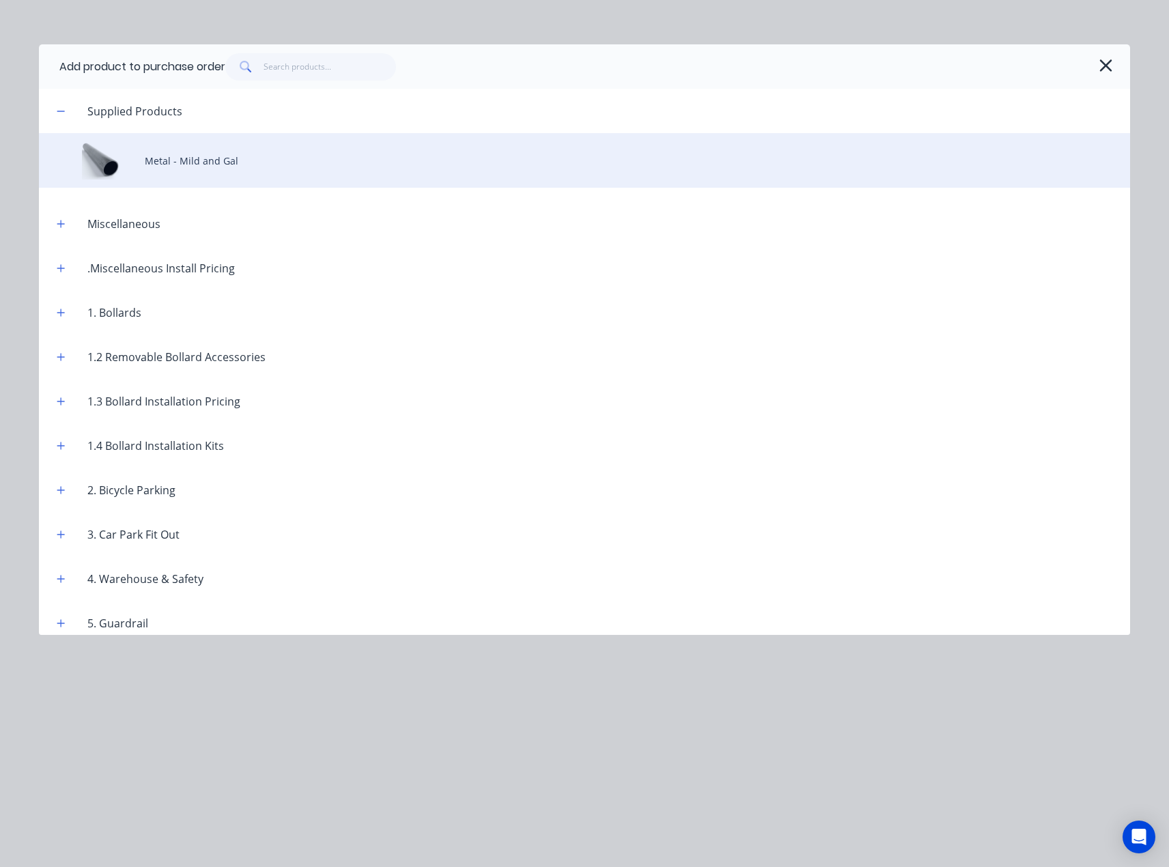
click at [224, 154] on div "Metal - Mild and Gal" at bounding box center [585, 160] width 1092 height 55
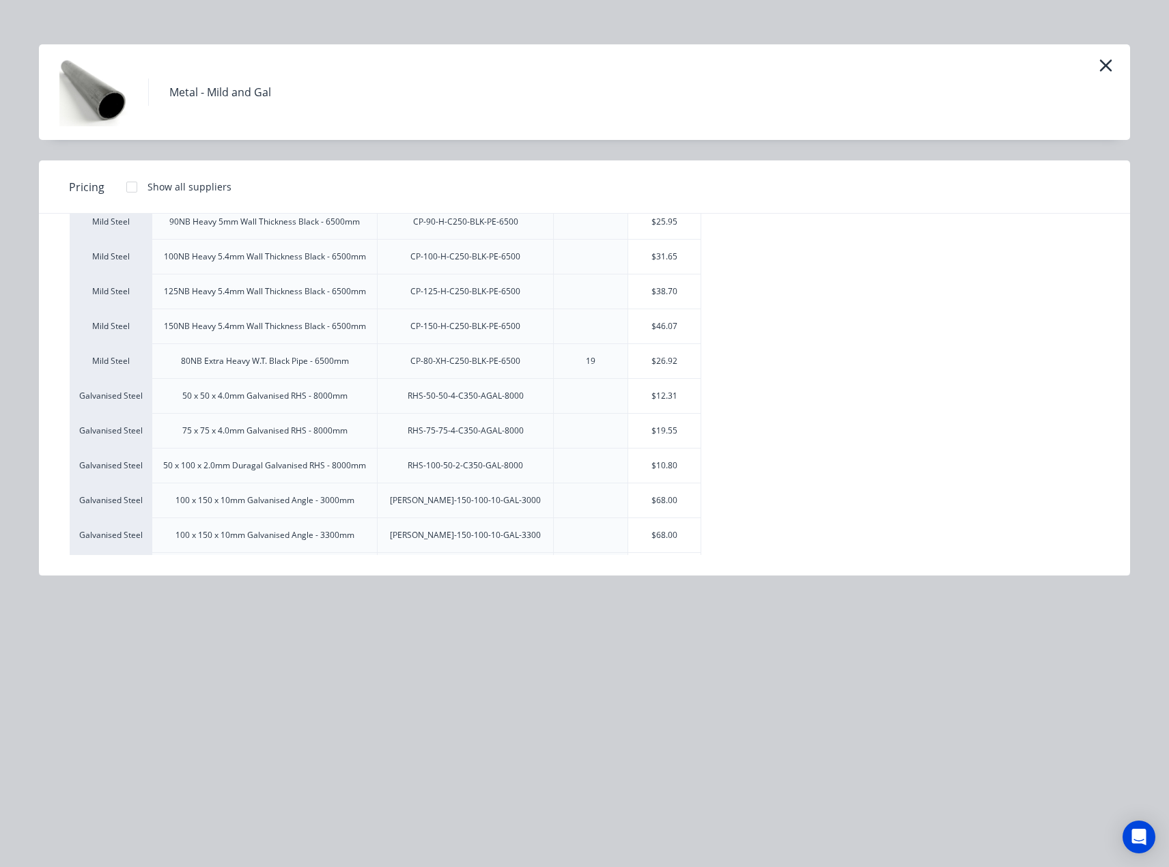
scroll to position [362, 0]
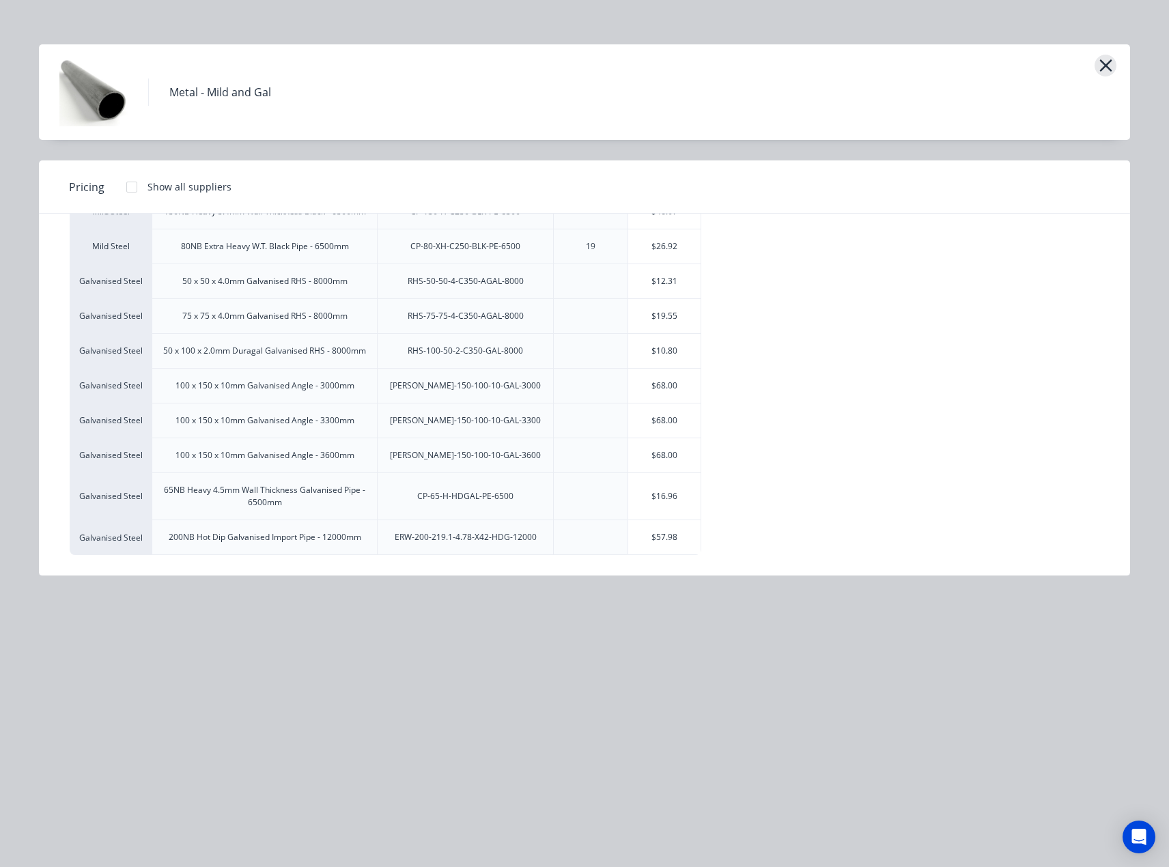
click at [1107, 59] on icon "button" at bounding box center [1106, 65] width 14 height 19
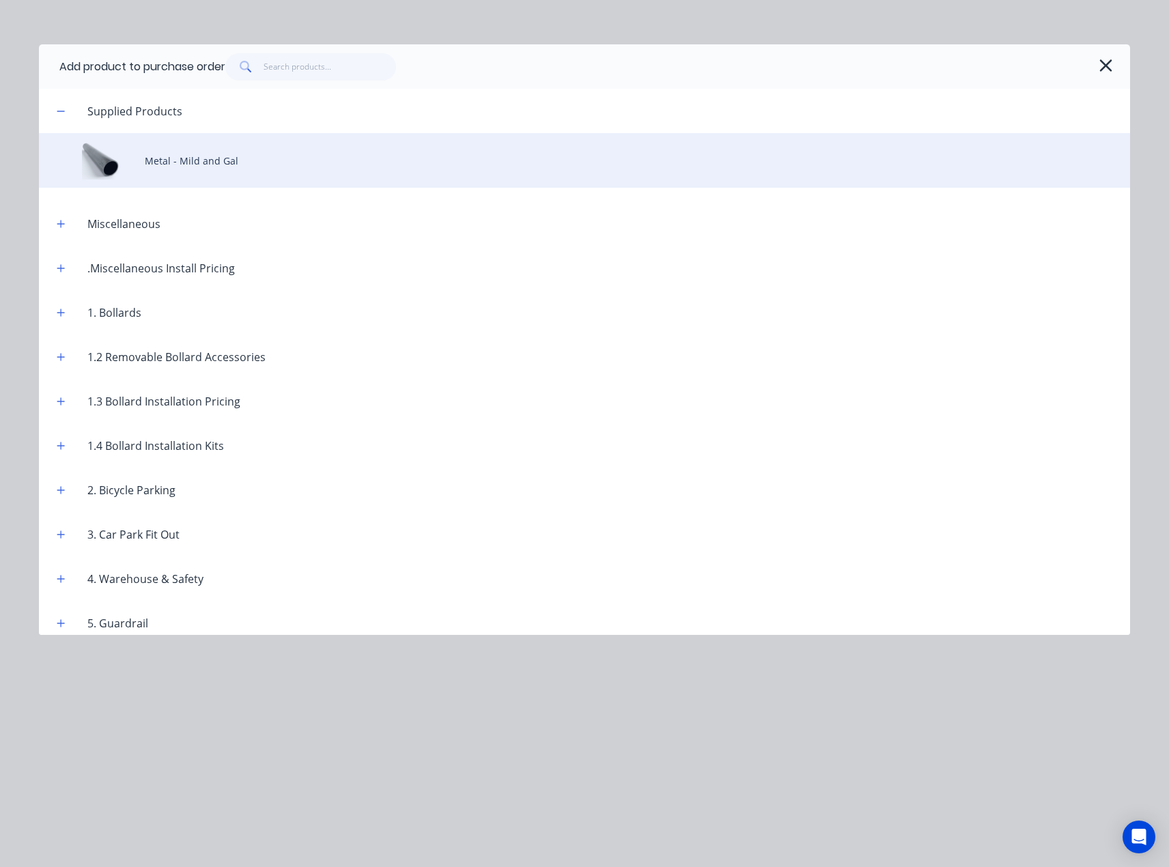
click at [172, 166] on div "Metal - Mild and Gal" at bounding box center [585, 160] width 1092 height 55
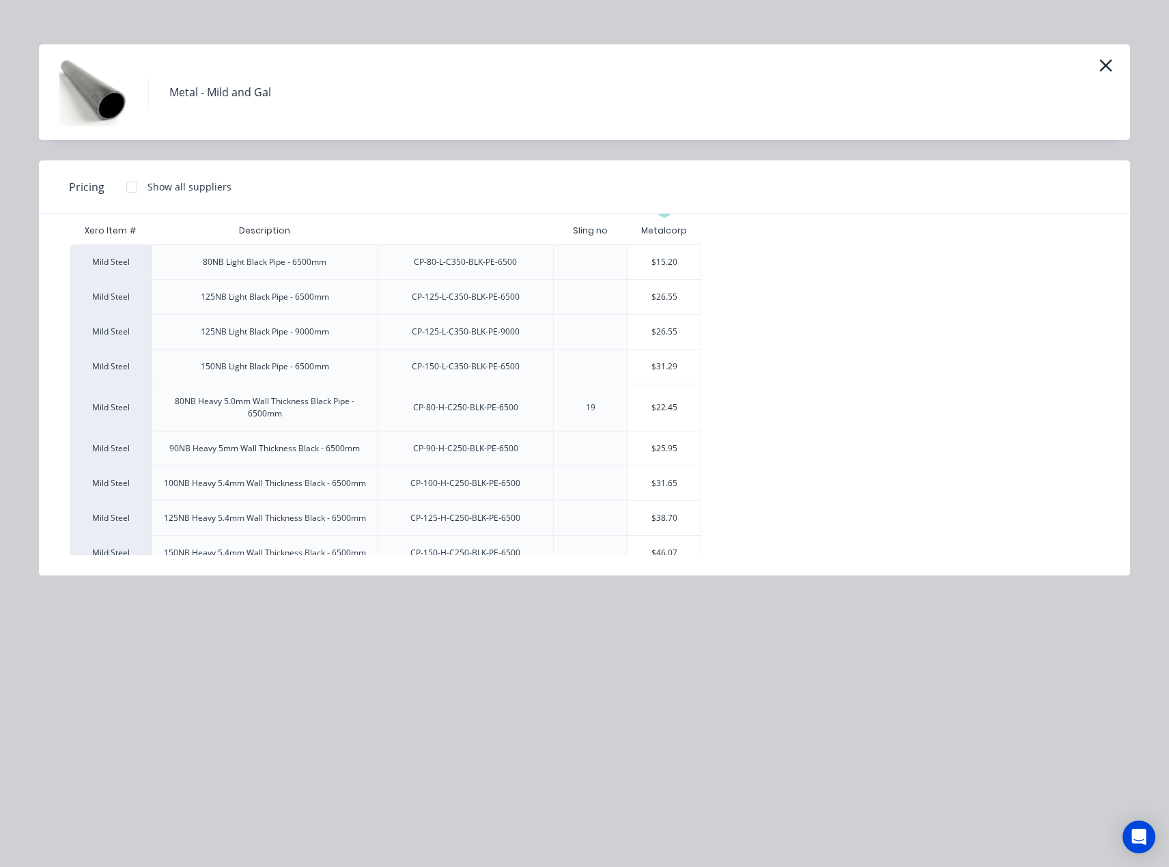
scroll to position [0, 0]
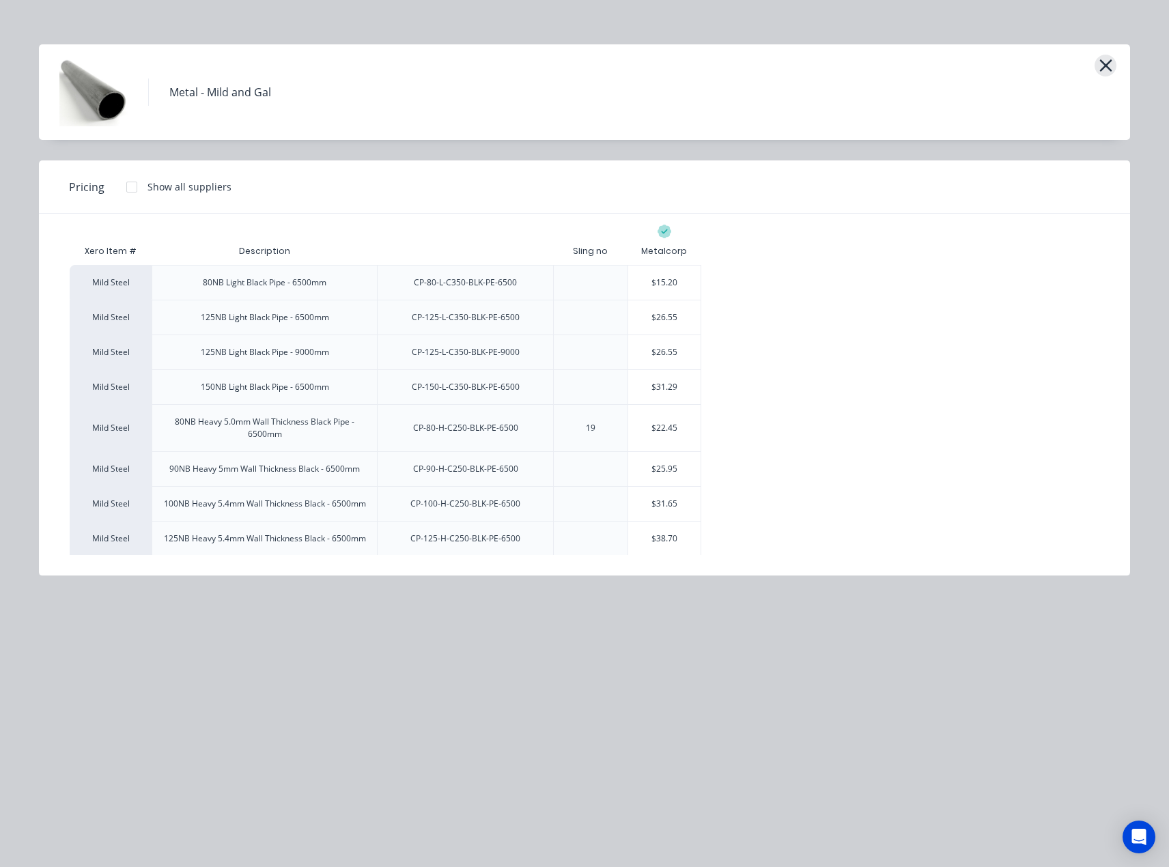
click at [1109, 70] on icon "button" at bounding box center [1106, 65] width 12 height 12
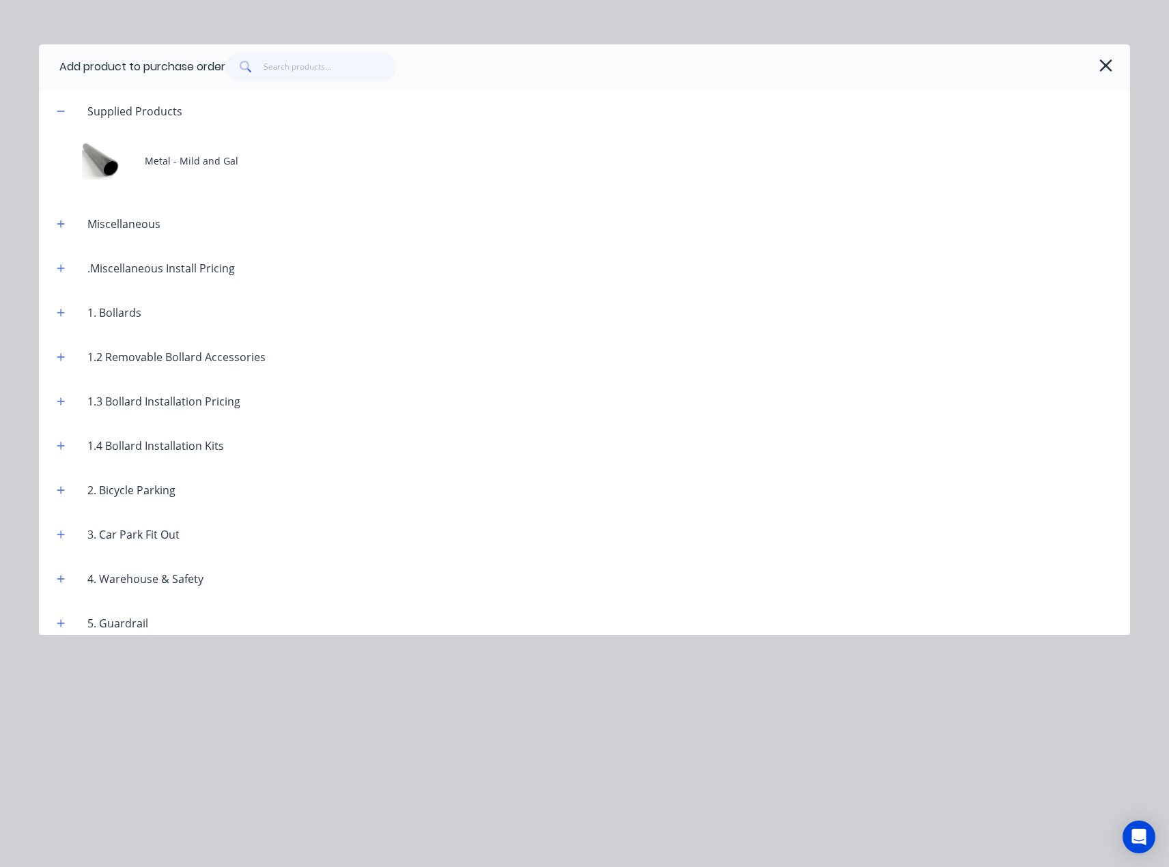
click at [1094, 66] on div at bounding box center [667, 66] width 885 height 27
click at [1103, 65] on icon "button" at bounding box center [1106, 65] width 14 height 19
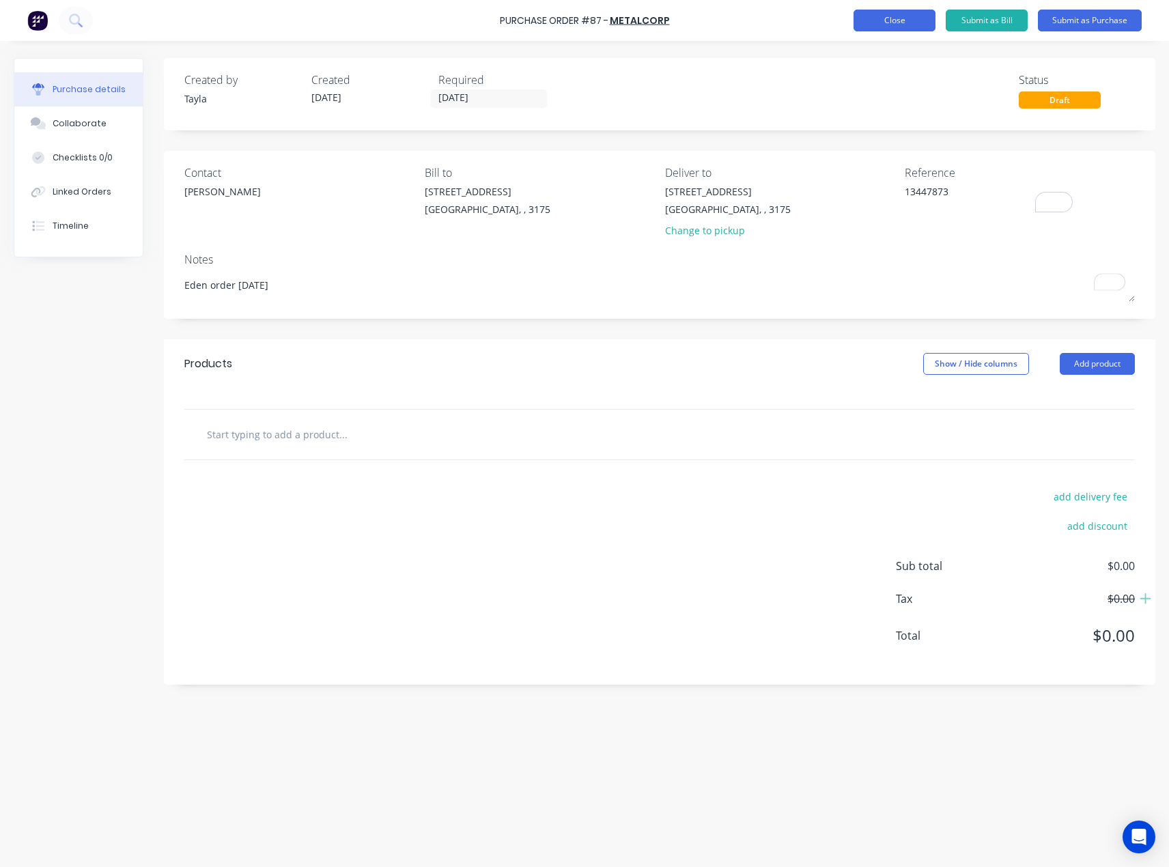
click at [876, 16] on button "Close" at bounding box center [895, 21] width 82 height 22
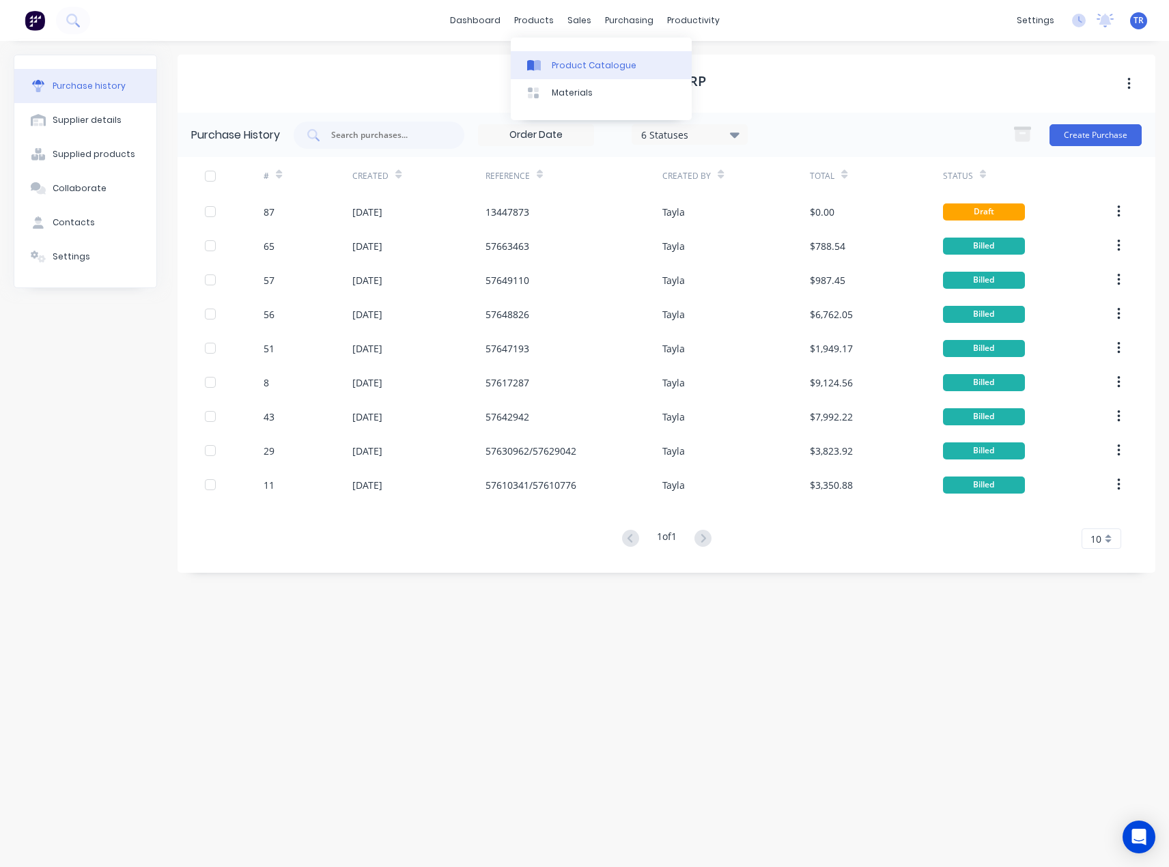
click at [553, 57] on link "Product Catalogue" at bounding box center [601, 64] width 181 height 27
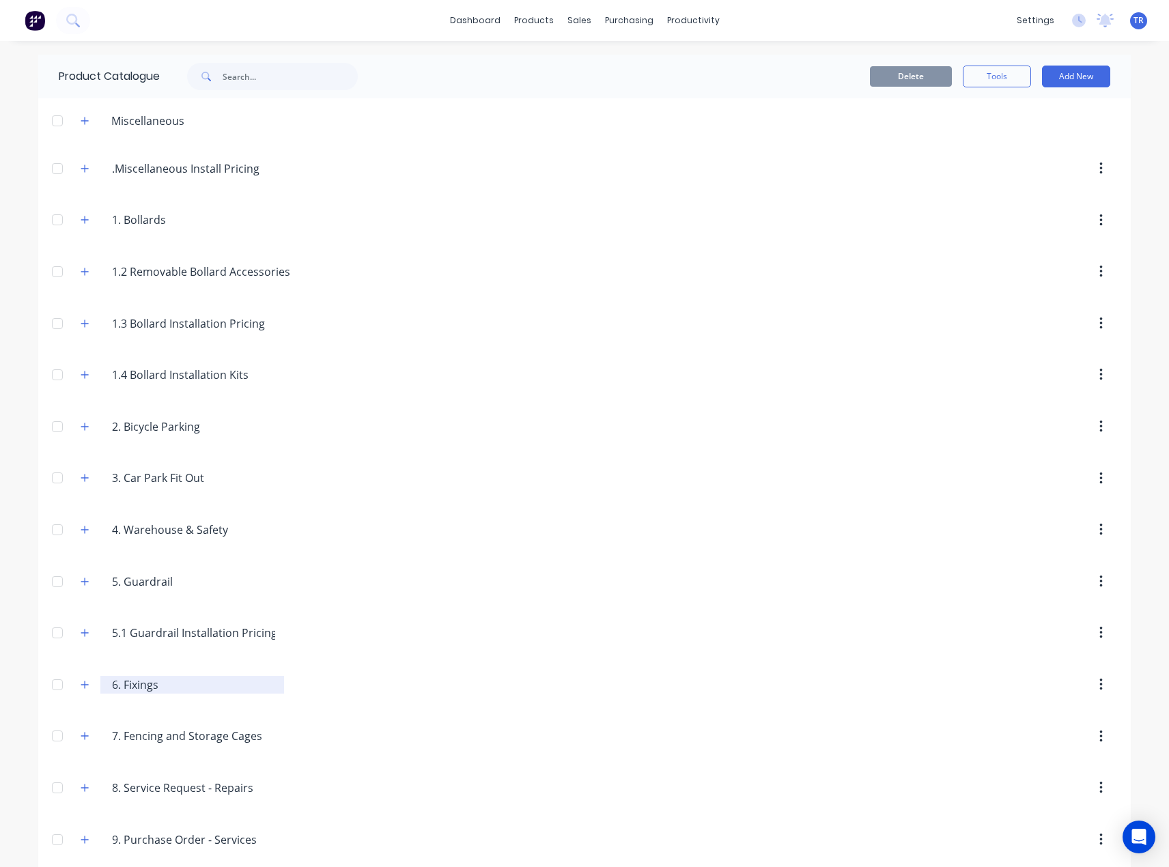
scroll to position [64, 0]
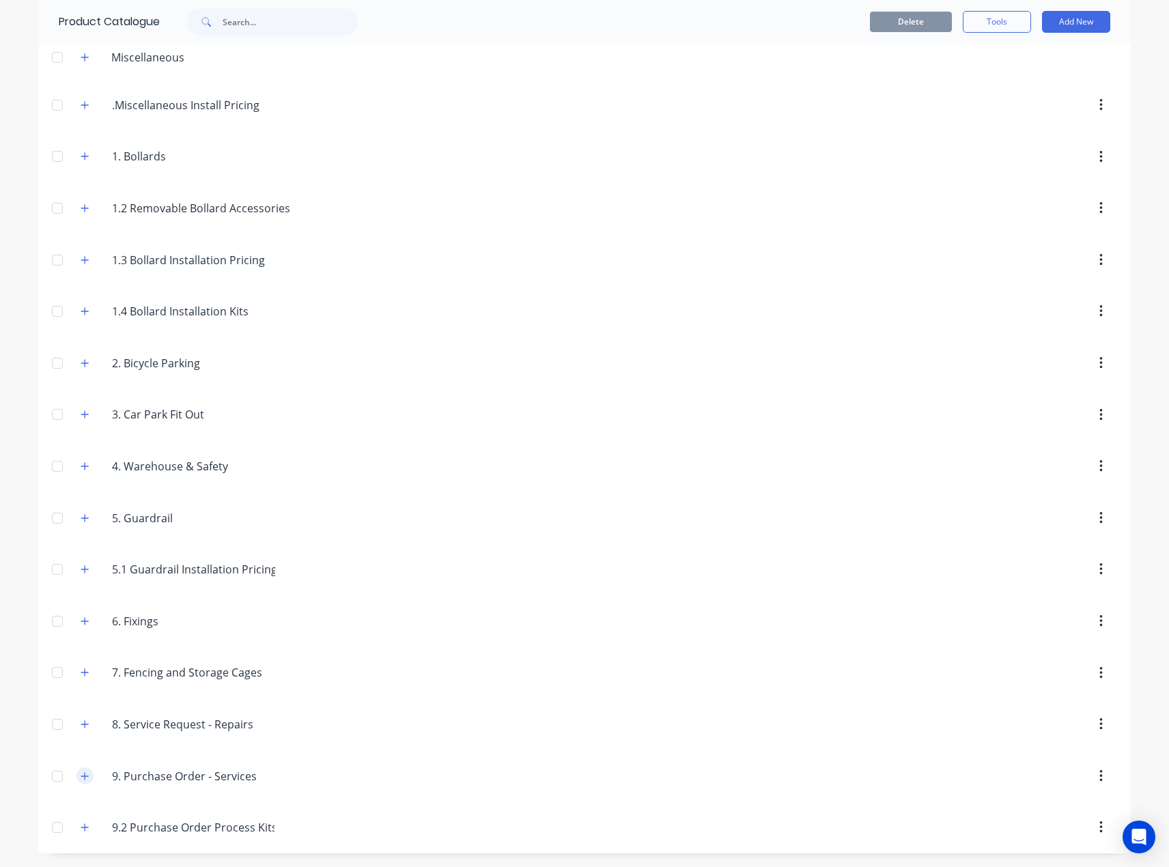
click at [81, 780] on icon "button" at bounding box center [85, 777] width 8 height 8
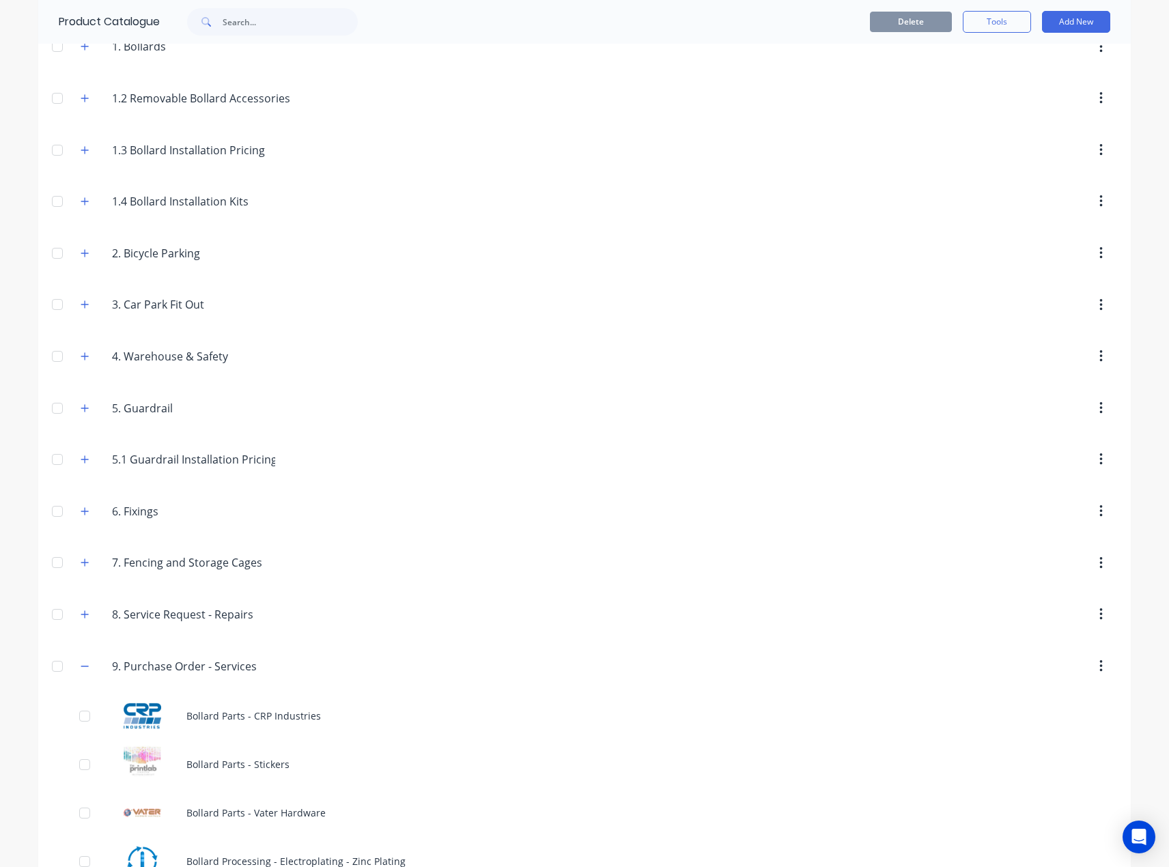
scroll to position [405, 0]
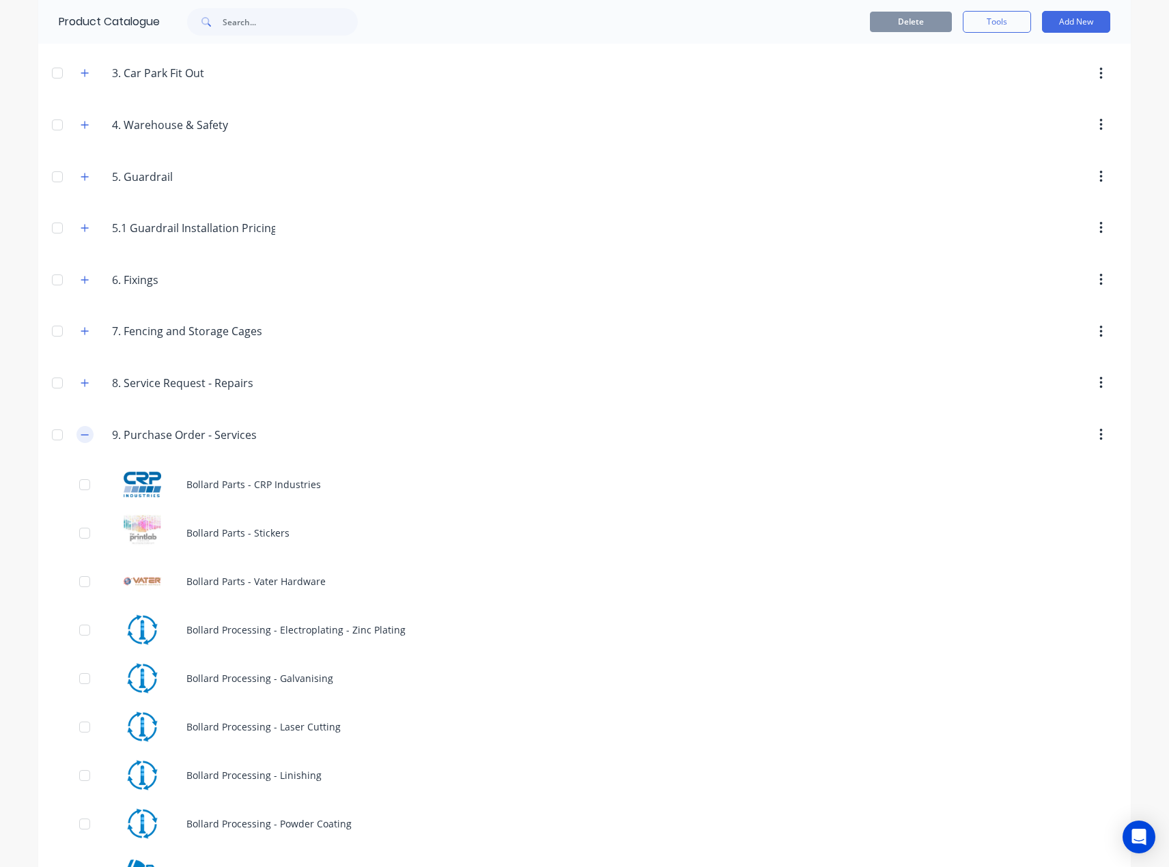
click at [90, 434] on div "9..Purchase.Order.-.Services 9. Purchase Order - Services" at bounding box center [177, 435] width 214 height 25
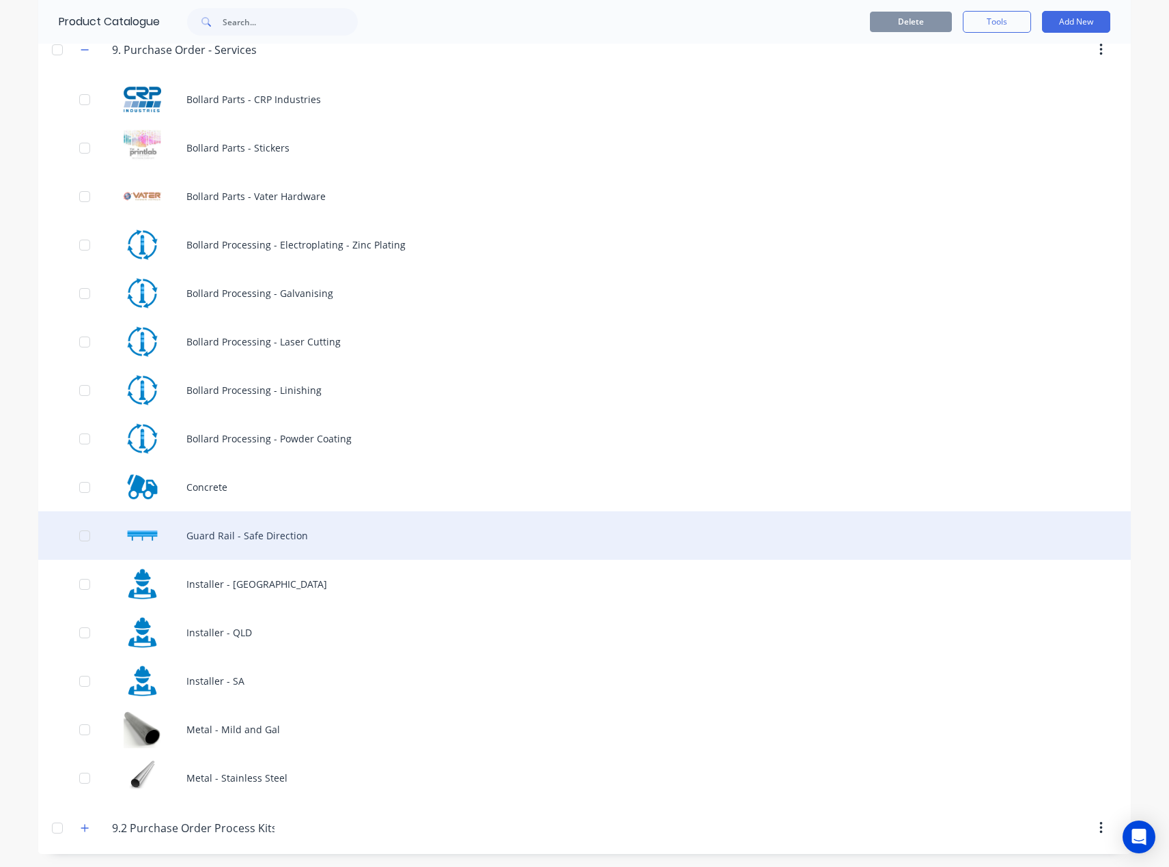
scroll to position [791, 0]
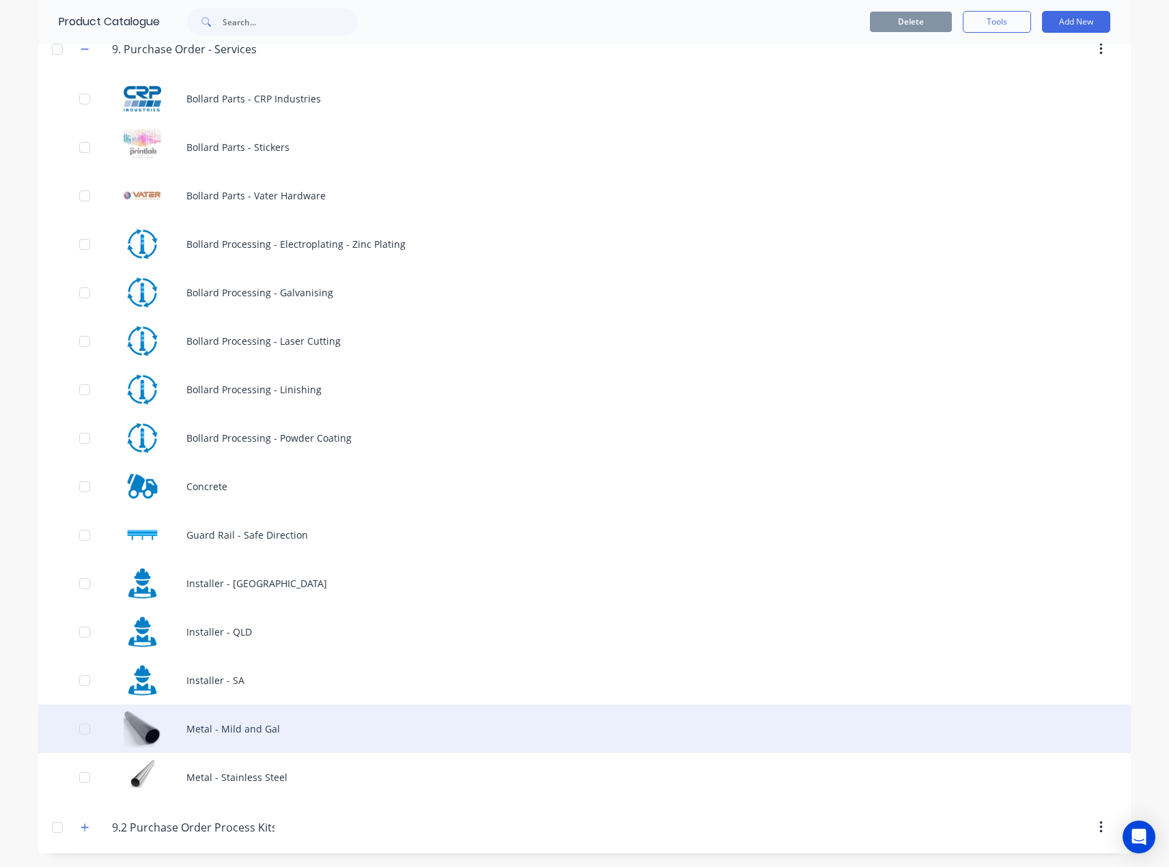
click at [258, 736] on div "Metal - Mild and Gal" at bounding box center [584, 729] width 1093 height 48
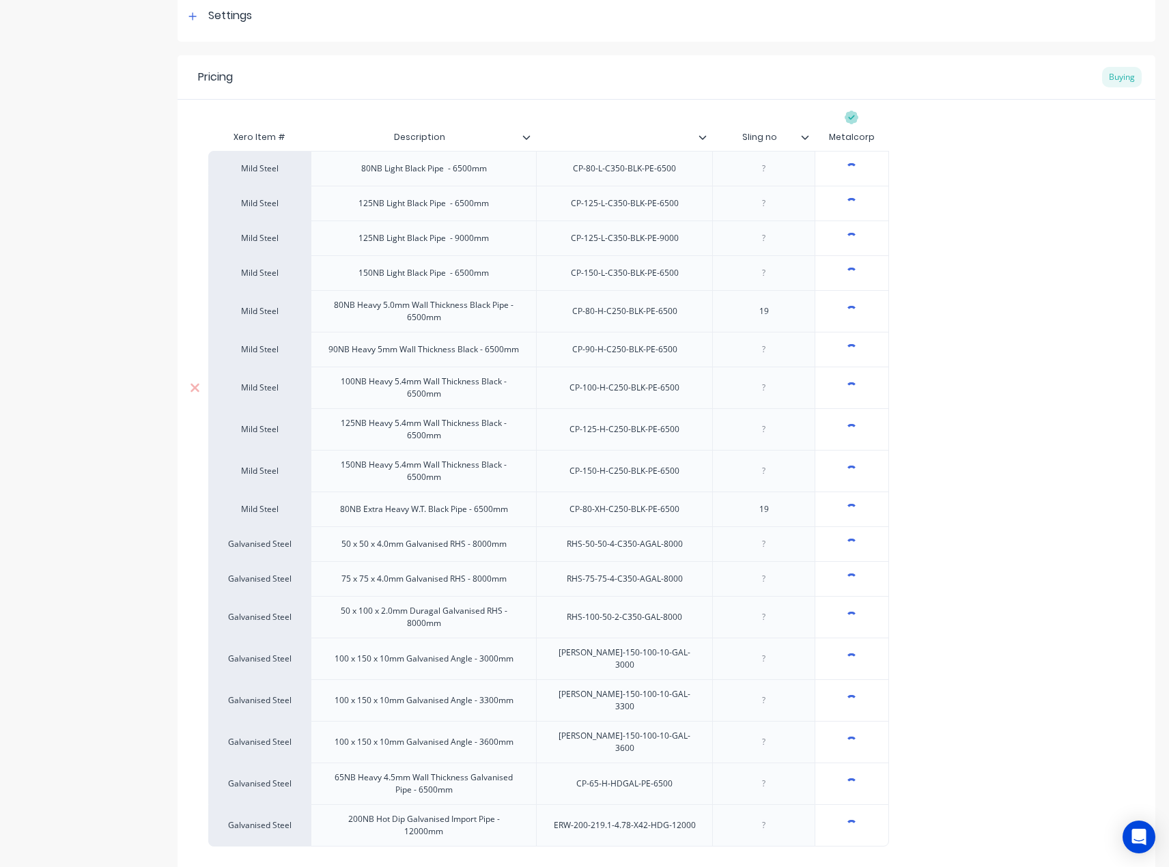
scroll to position [305, 0]
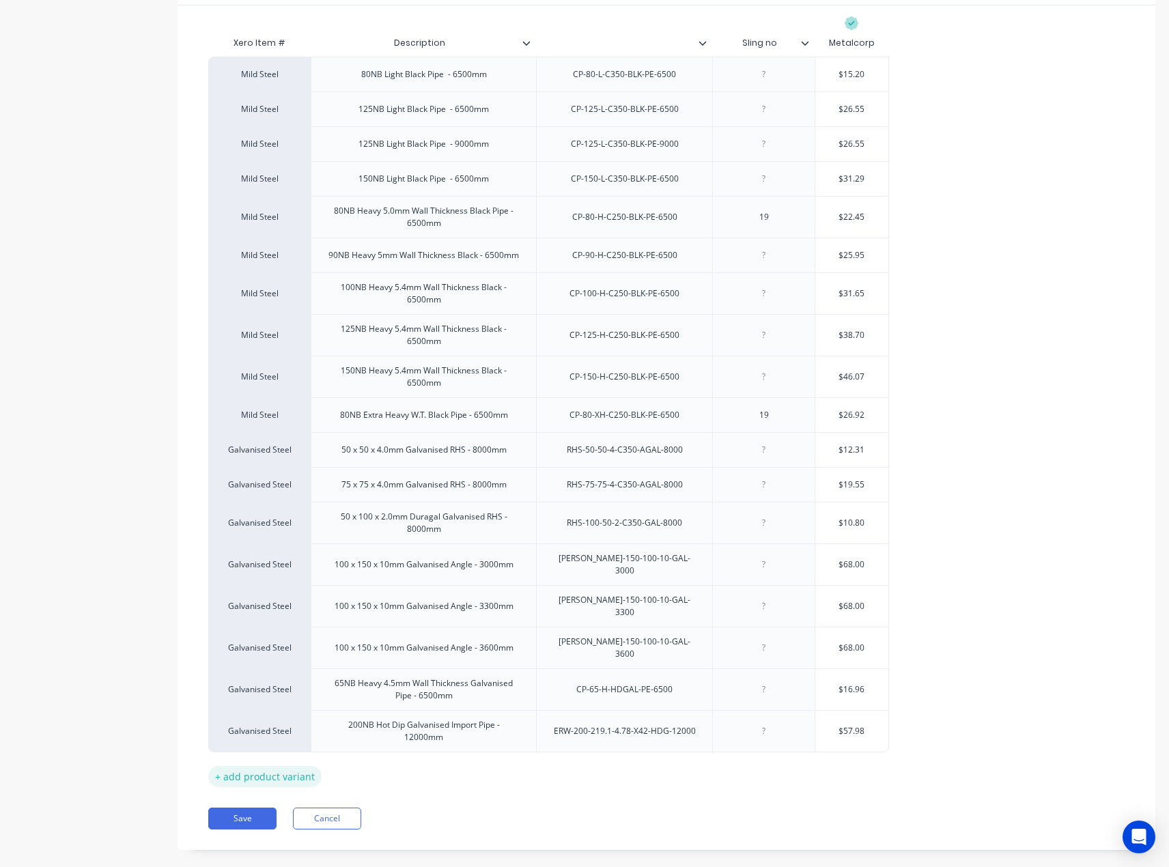
click at [289, 766] on div "+ add product variant" at bounding box center [264, 776] width 113 height 21
click at [277, 776] on div "Xero Item # Description Sling no Metalcorp Mild Steel 80NB Light Black Pipe - 6…" at bounding box center [666, 425] width 917 height 793
click at [279, 801] on div "+ add product variant" at bounding box center [264, 811] width 113 height 21
click at [275, 764] on div "factory_item" at bounding box center [259, 770] width 75 height 12
type input "galvanised st"
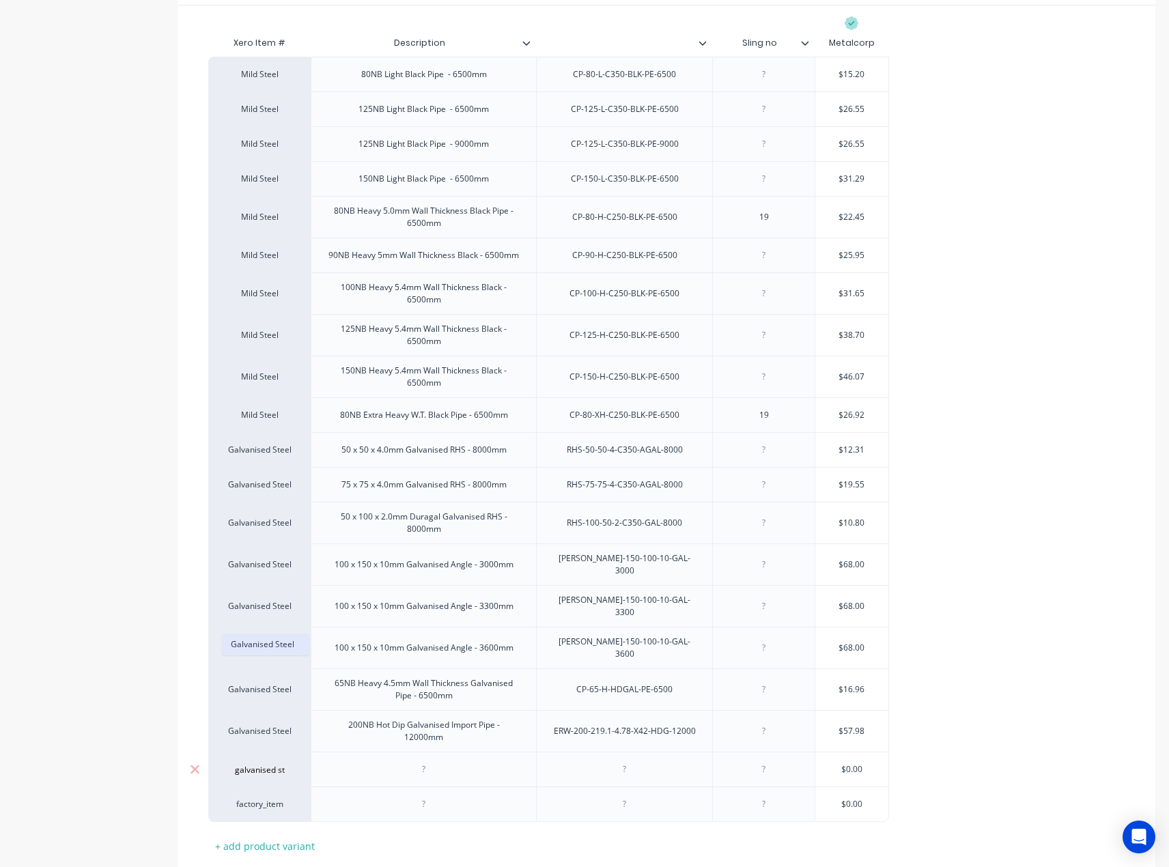
click at [257, 641] on button "Galvanised Steel" at bounding box center [266, 645] width 86 height 20
click at [266, 787] on div "factory_item" at bounding box center [259, 805] width 102 height 36
click at [260, 798] on div "factory_item" at bounding box center [259, 804] width 75 height 12
type input "galvanised stee"
click at [268, 679] on button "Galvanised Steel" at bounding box center [266, 679] width 86 height 20
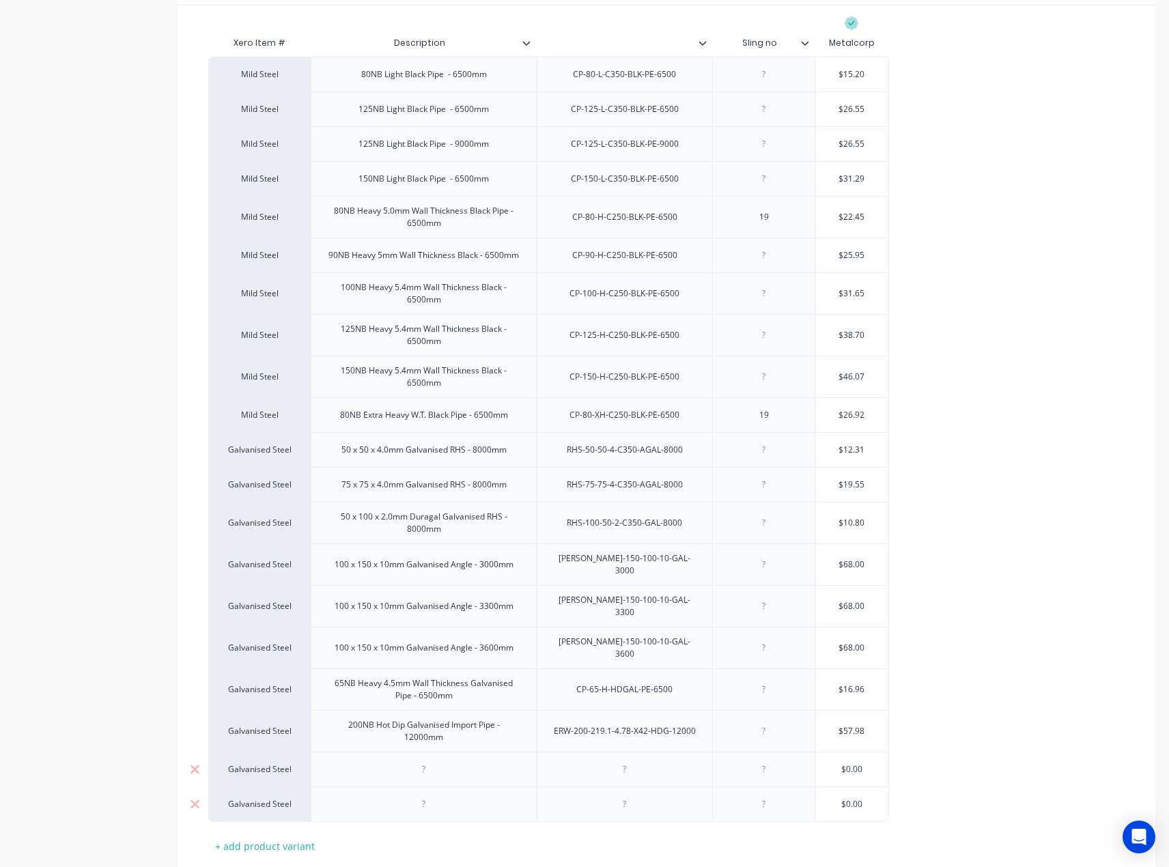
click at [645, 761] on div at bounding box center [625, 770] width 68 height 18
paste div
click at [1025, 624] on div "Mild Steel 80NB Light Black Pipe - 6500mm CP-80-L-C350-BLK-PE-6500 $15.20 Mild …" at bounding box center [666, 440] width 917 height 766
click at [1003, 602] on div "Mild Steel 80NB Light Black Pipe - 6500mm CP-80-L-C350-BLK-PE-6500 $15.20 Mild …" at bounding box center [666, 440] width 917 height 766
click at [613, 796] on div at bounding box center [625, 805] width 68 height 18
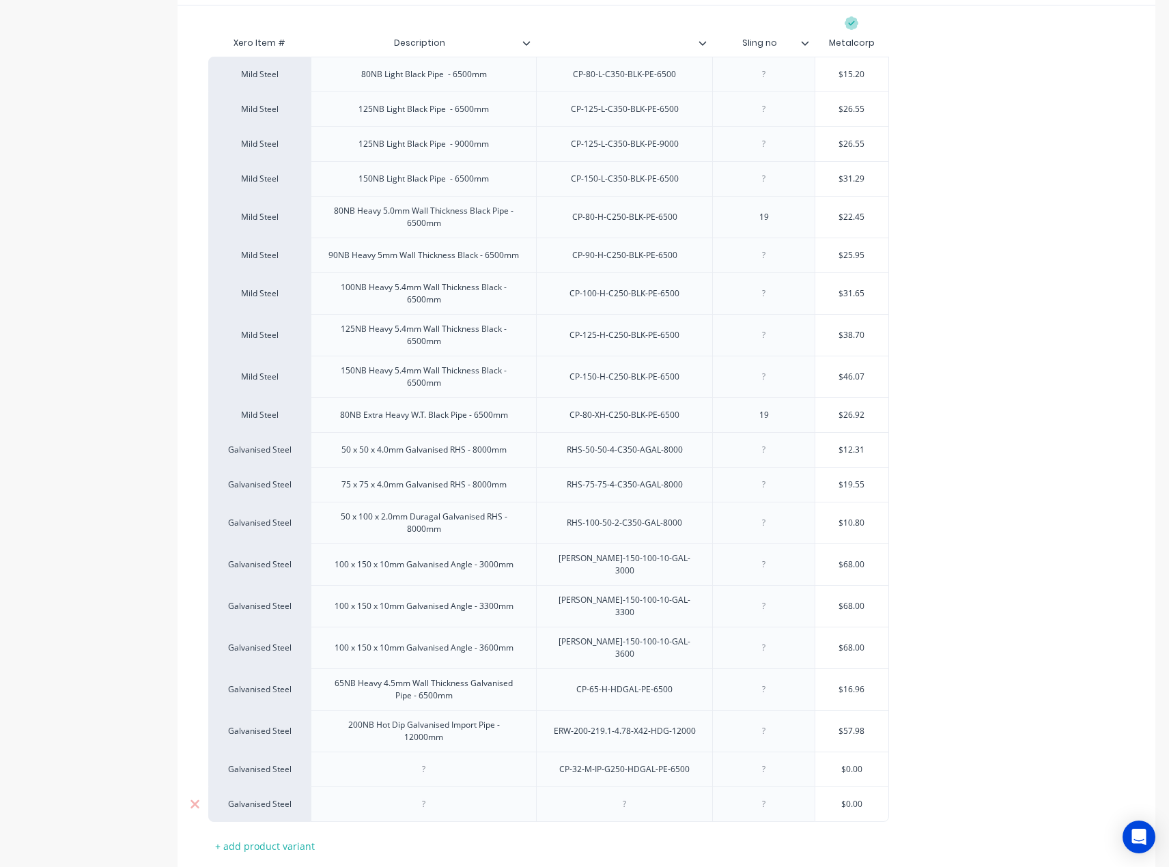
paste div
click at [453, 761] on div at bounding box center [424, 770] width 68 height 18
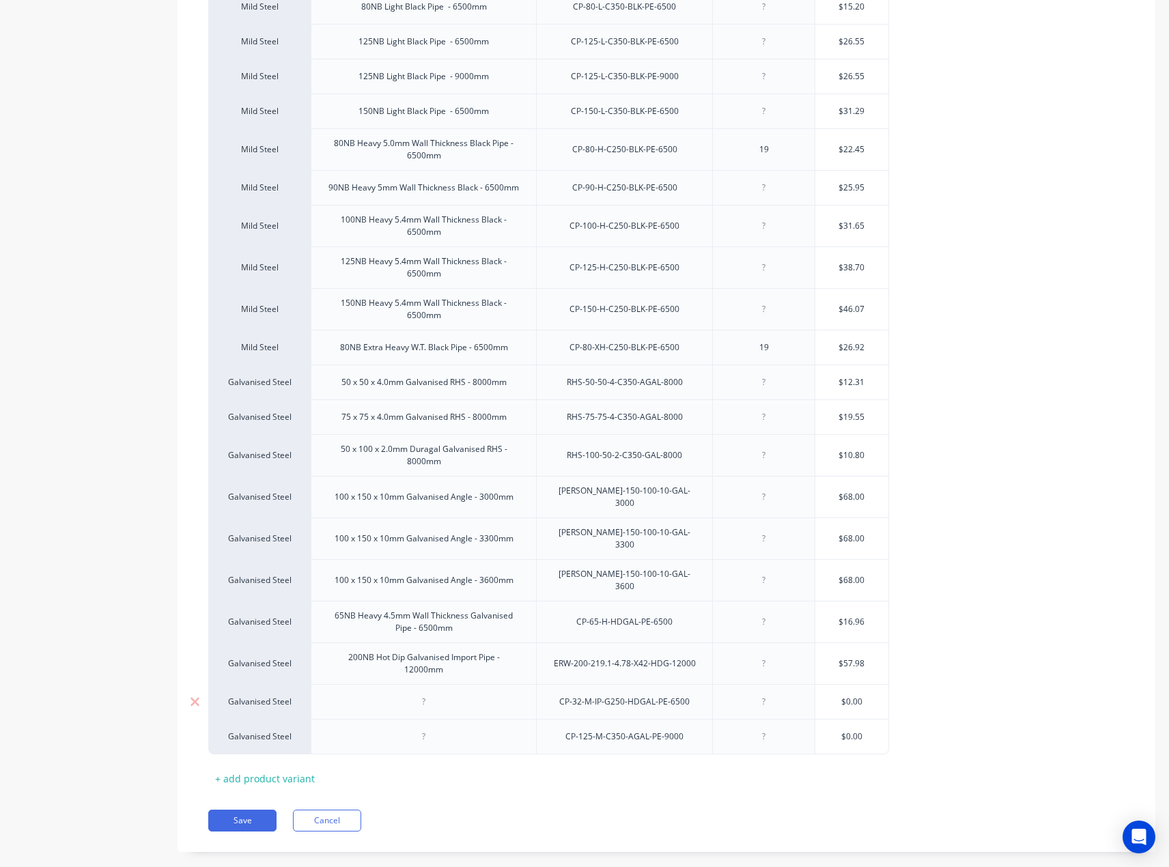
scroll to position [374, 0]
click at [429, 693] on div at bounding box center [424, 702] width 68 height 18
click at [404, 693] on div at bounding box center [424, 702] width 68 height 18
paste div
click at [462, 684] on div "32NB" at bounding box center [423, 701] width 225 height 35
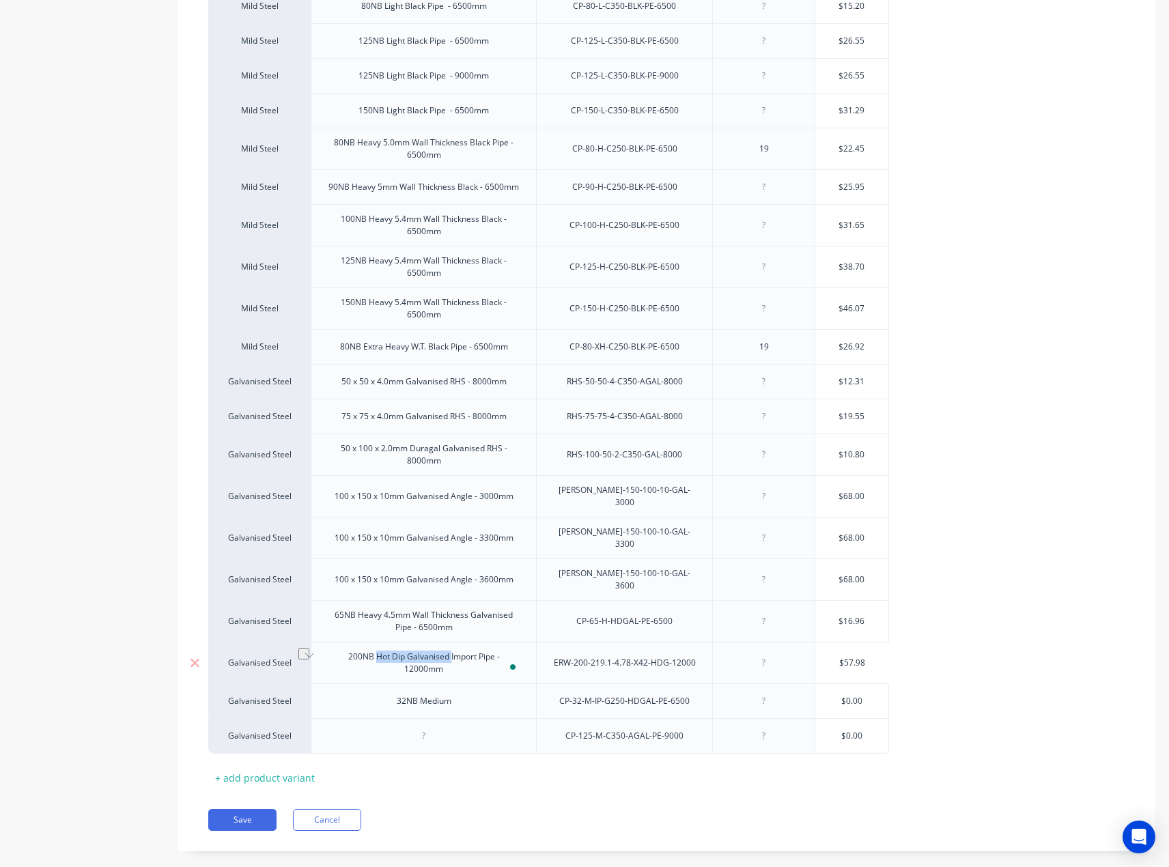
drag, startPoint x: 376, startPoint y: 637, endPoint x: 450, endPoint y: 635, distance: 73.8
click at [450, 648] on div "200NB Hot Dip Galvanised Import Pipe - 12000mm" at bounding box center [424, 663] width 214 height 30
copy div "Hot Dip Galvanised"
click at [464, 684] on div "32NB Medium" at bounding box center [423, 701] width 225 height 35
click at [462, 693] on div "32NB Medium" at bounding box center [424, 702] width 77 height 18
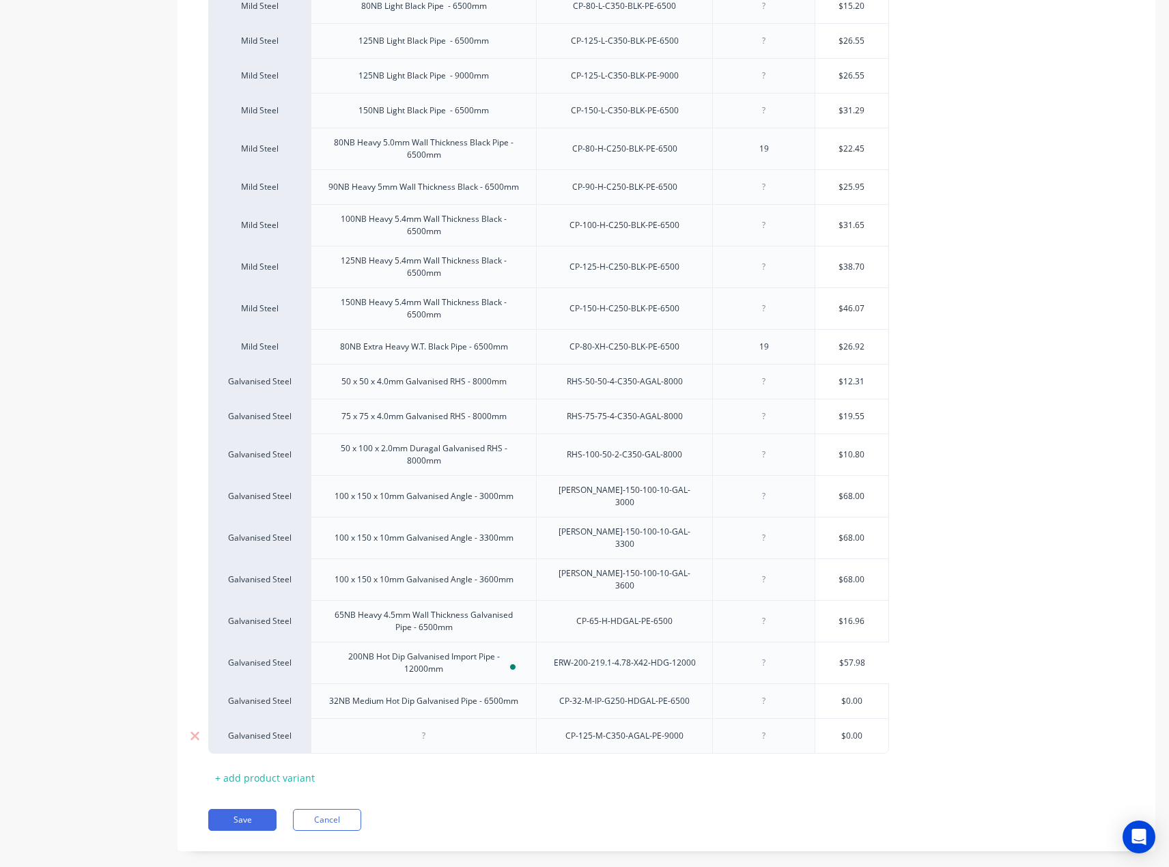
click at [449, 727] on div at bounding box center [423, 737] width 225 height 36
click at [447, 727] on div at bounding box center [424, 736] width 68 height 18
click at [429, 727] on div at bounding box center [424, 736] width 68 height 18
paste div
click at [466, 727] on div "125NB Light Galvanised Pipe 9000mm" at bounding box center [423, 736] width 167 height 18
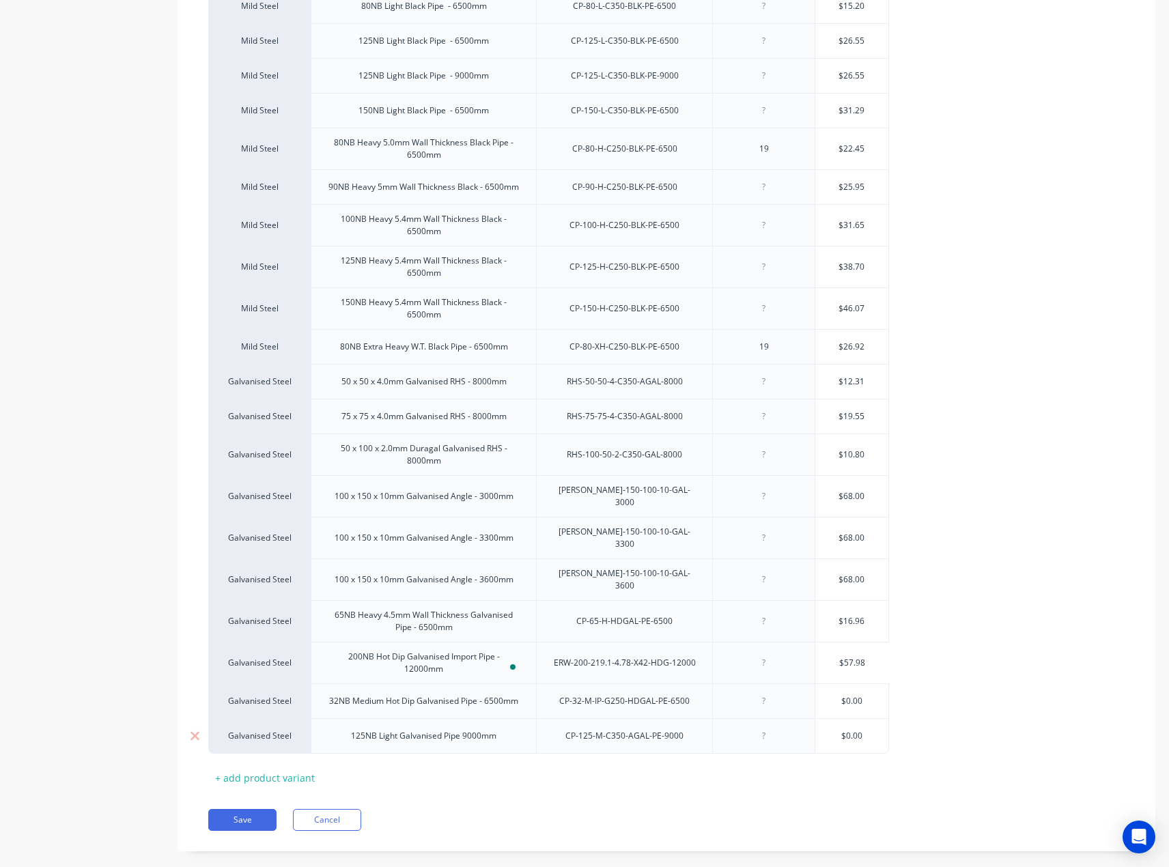
click at [467, 727] on div "125NB Light Galvanised Pipe 9000mm" at bounding box center [423, 736] width 167 height 18
click at [462, 727] on div "125NB Light Galvanised Pipe 9000mm" at bounding box center [423, 736] width 167 height 18
click at [852, 695] on input "$0.00" at bounding box center [852, 701] width 73 height 12
paste input "6.84"
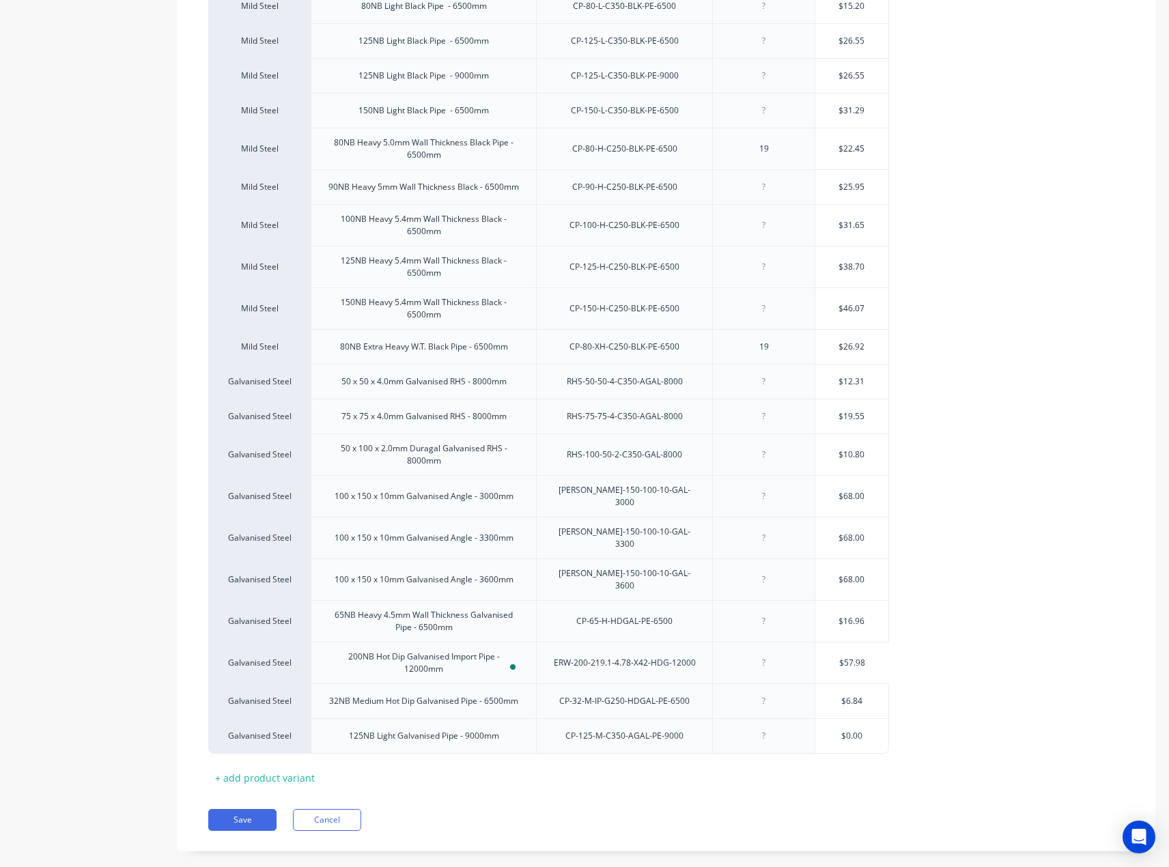
type input "$6.84"
click at [876, 730] on input "$0.00" at bounding box center [852, 736] width 73 height 12
paste input "39.51"
type input "$39.51"
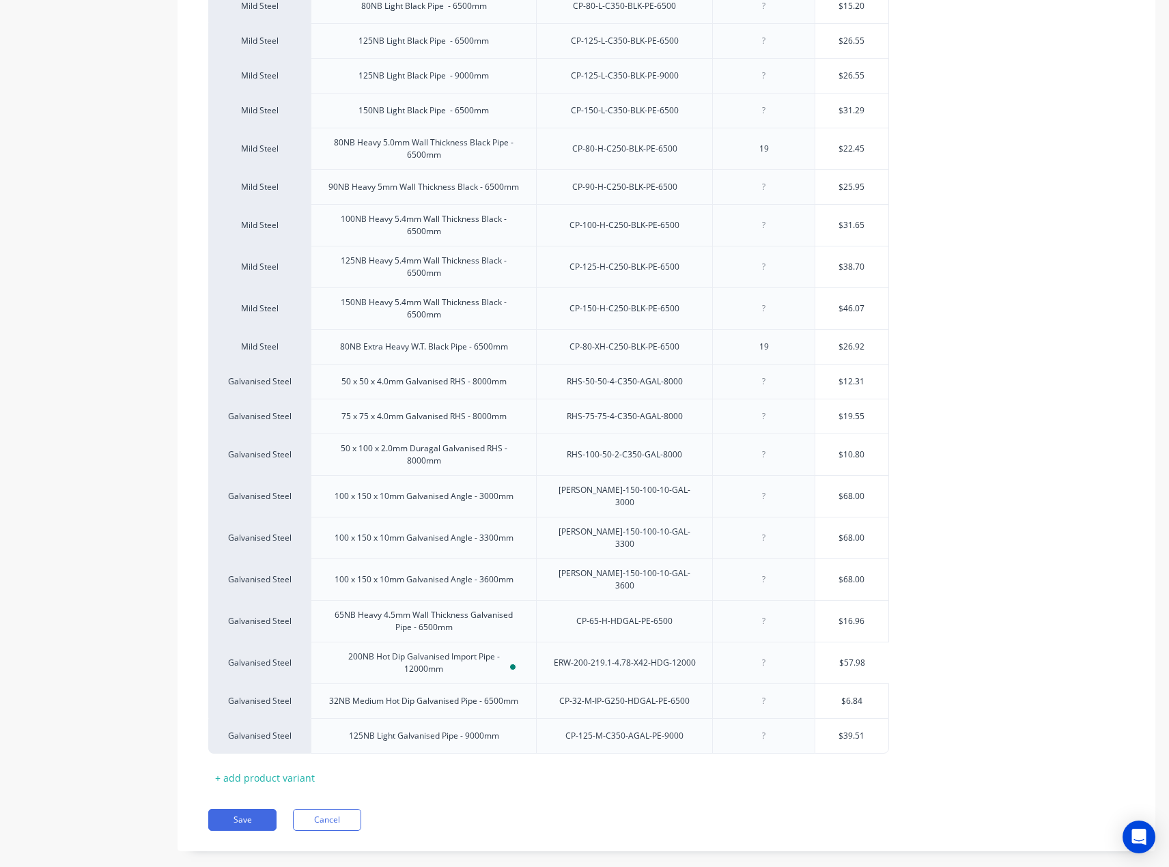
click at [609, 764] on div "Xero Item # Description Sling no Metalcorp Mild Steel 80NB Light Black Pipe - 6…" at bounding box center [666, 375] width 917 height 828
click at [223, 809] on button "Save" at bounding box center [242, 820] width 68 height 22
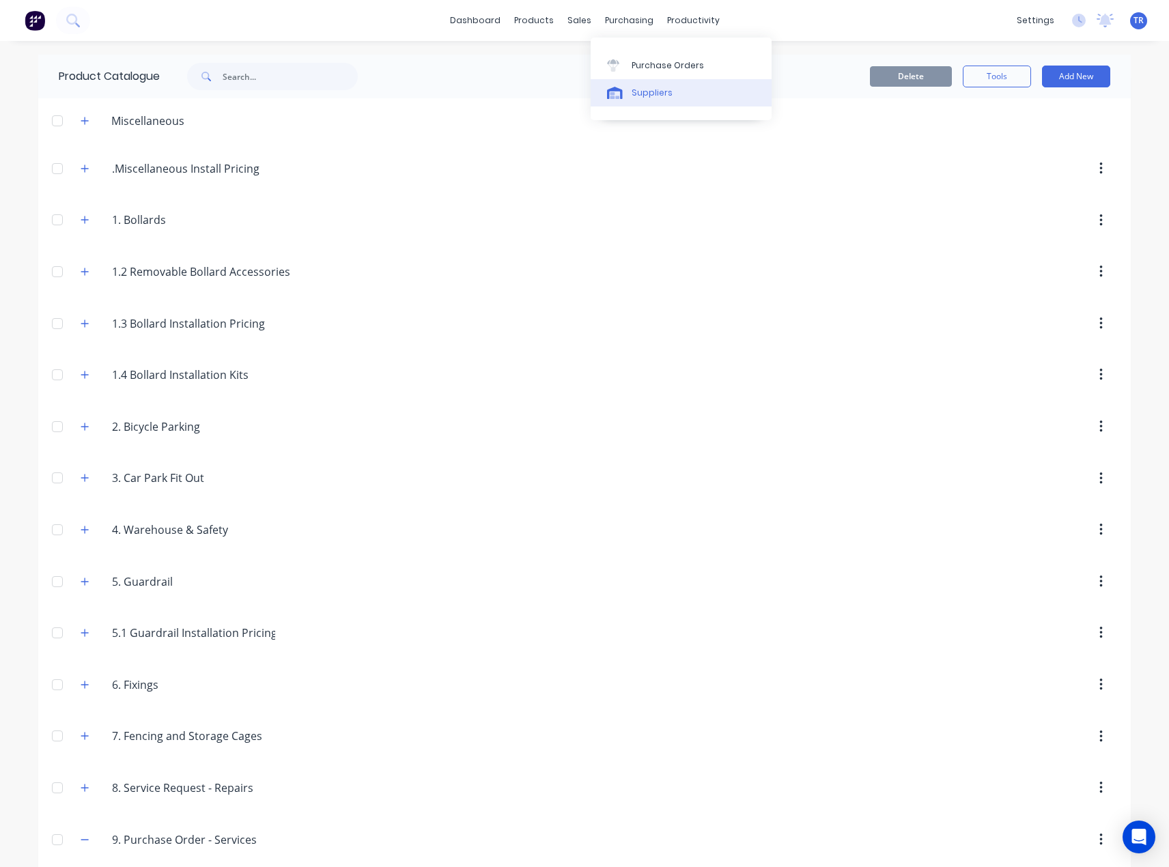
click at [645, 99] on link "Suppliers" at bounding box center [681, 92] width 181 height 27
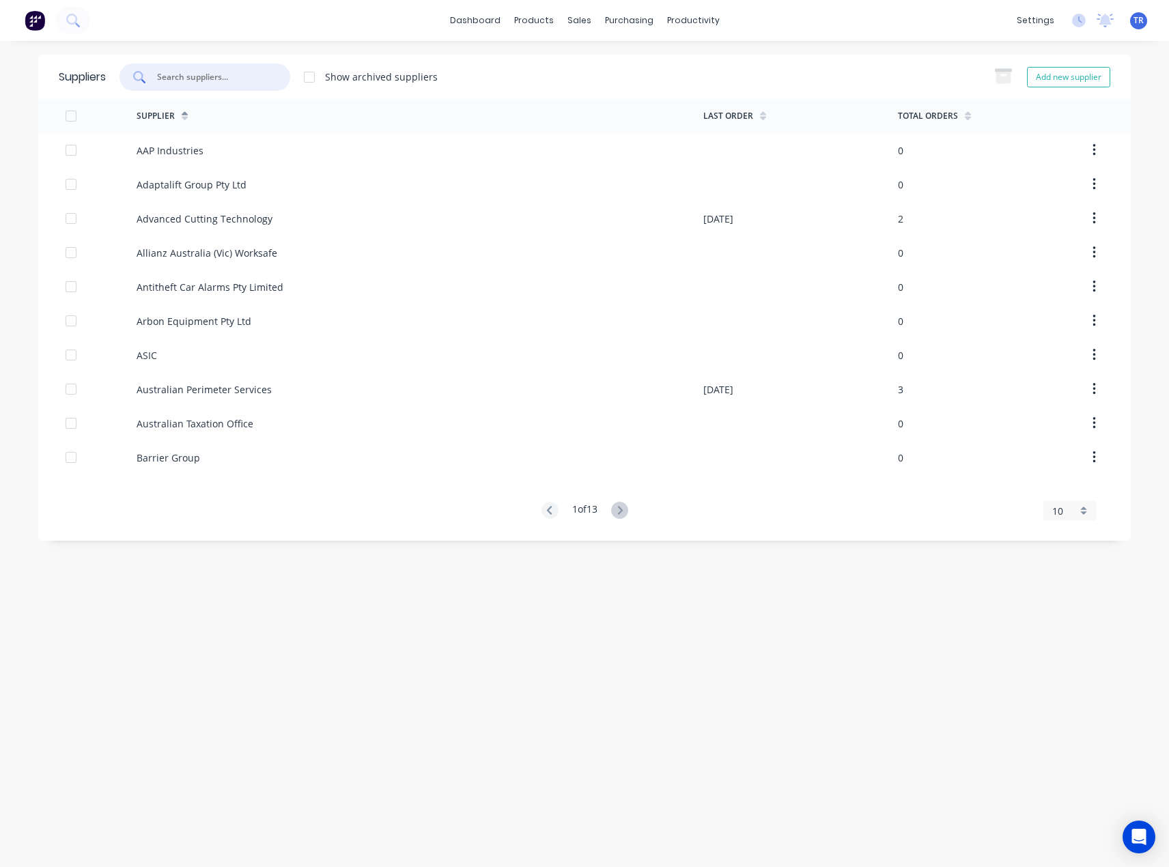
drag, startPoint x: 232, startPoint y: 70, endPoint x: 233, endPoint y: 81, distance: 11.6
click at [233, 71] on input "text" at bounding box center [212, 77] width 113 height 14
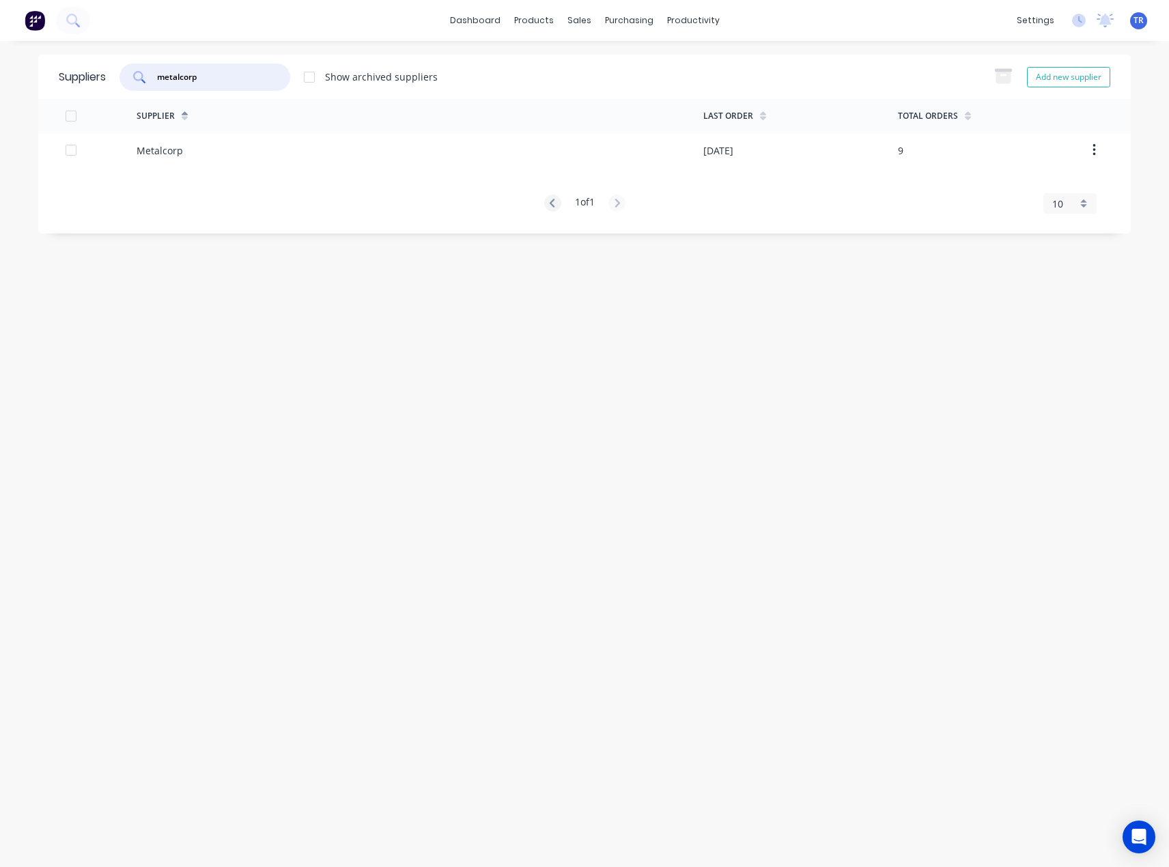
type input "metalcorp"
click at [262, 159] on div "Metalcorp" at bounding box center [420, 150] width 567 height 34
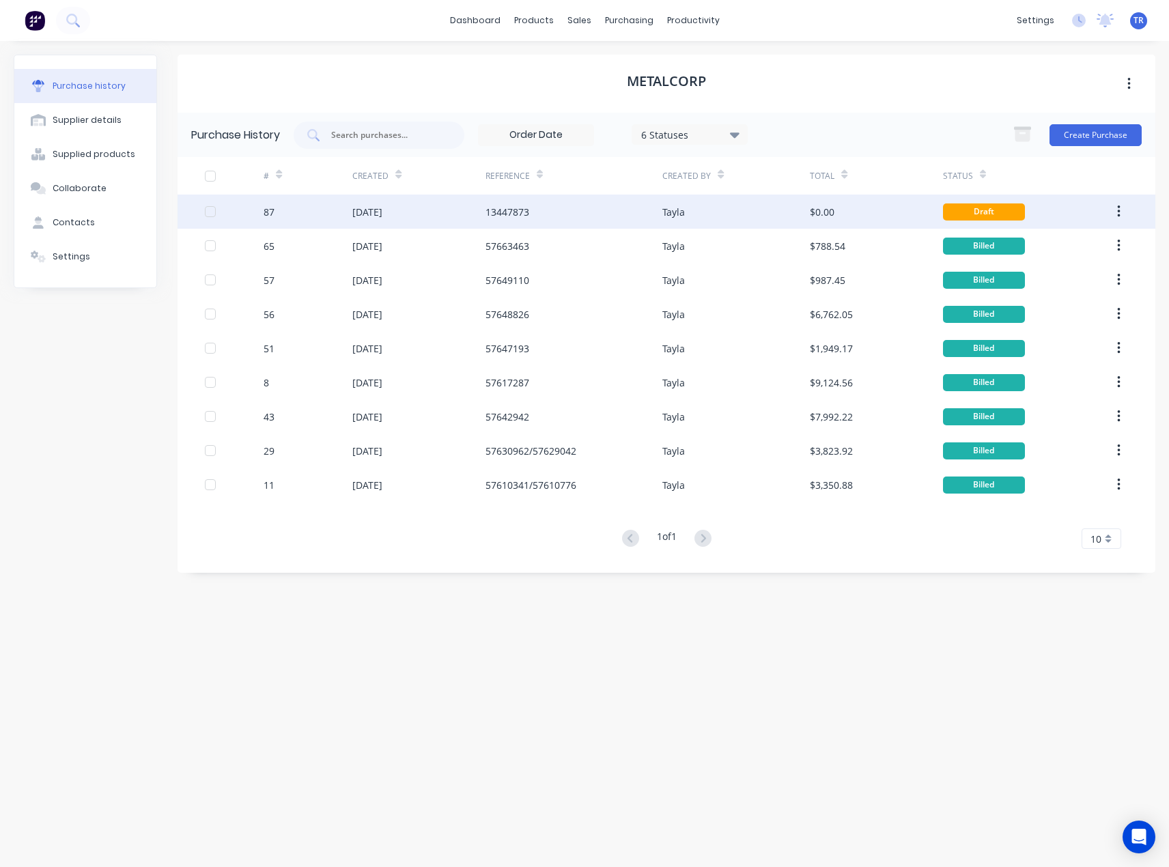
click at [665, 202] on div "Tayla" at bounding box center [737, 212] width 148 height 34
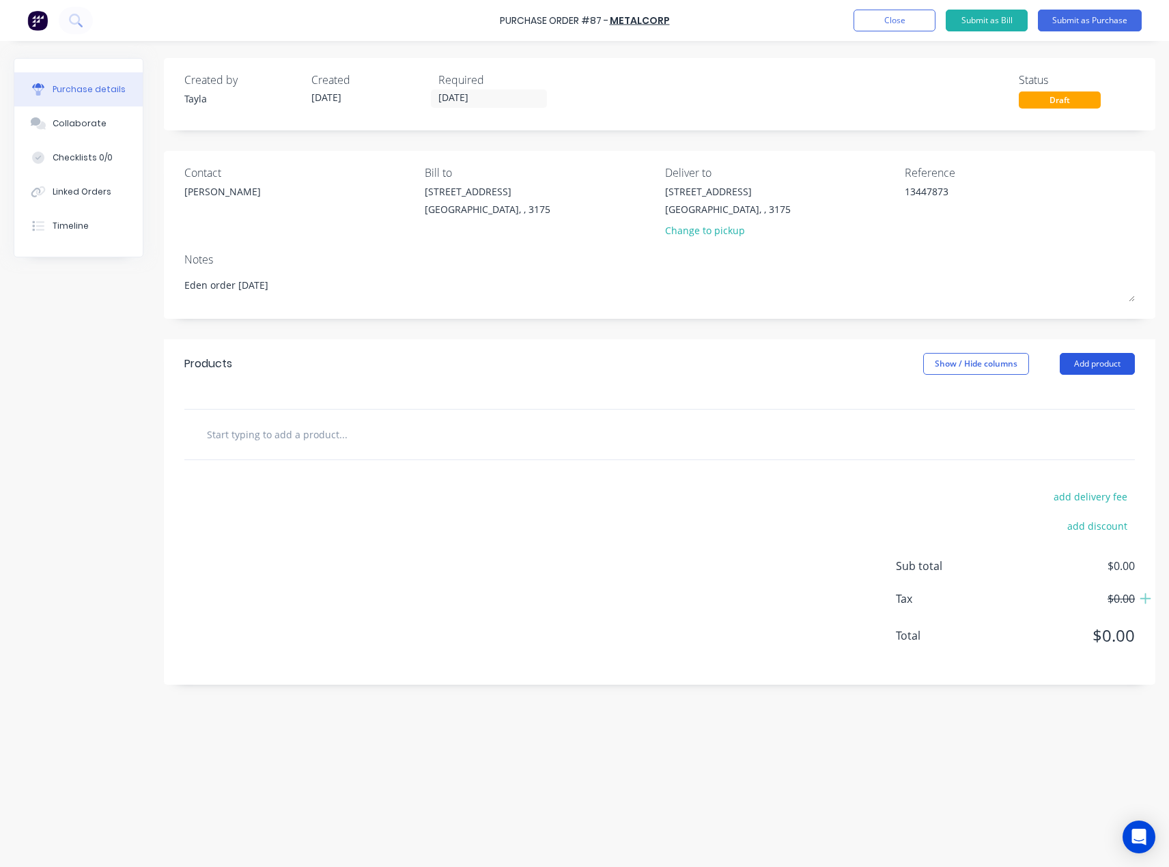
click at [1121, 362] on button "Add product" at bounding box center [1097, 364] width 75 height 22
click at [1016, 406] on button "Product catalogue" at bounding box center [1070, 398] width 130 height 27
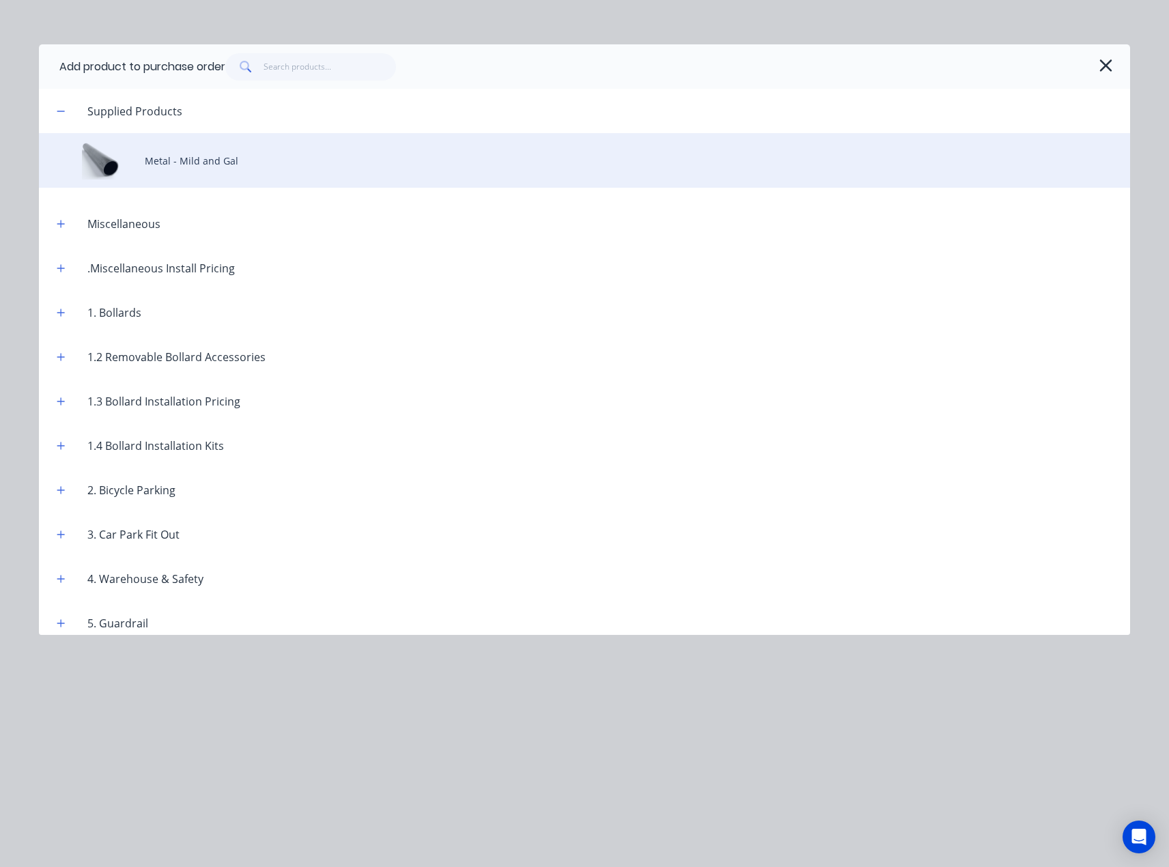
click at [166, 167] on div "Metal - Mild and Gal" at bounding box center [585, 160] width 1092 height 55
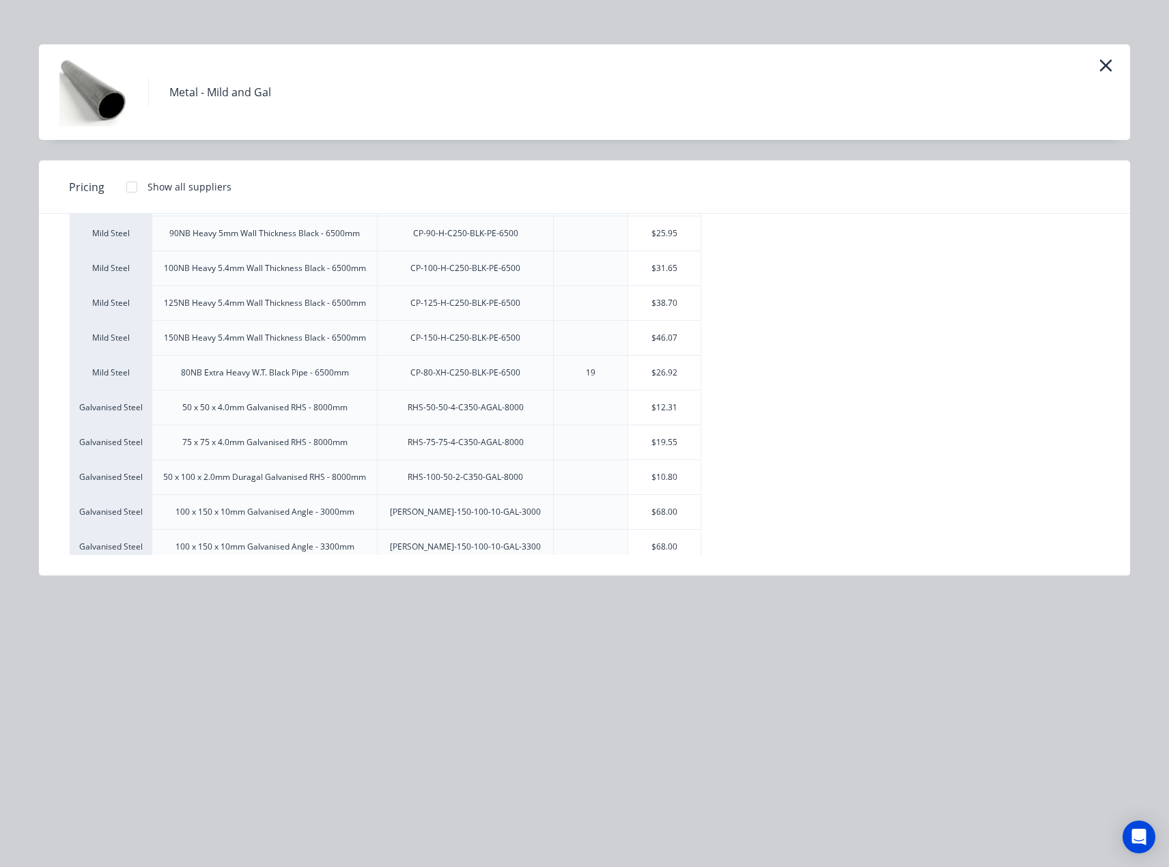
scroll to position [432, 0]
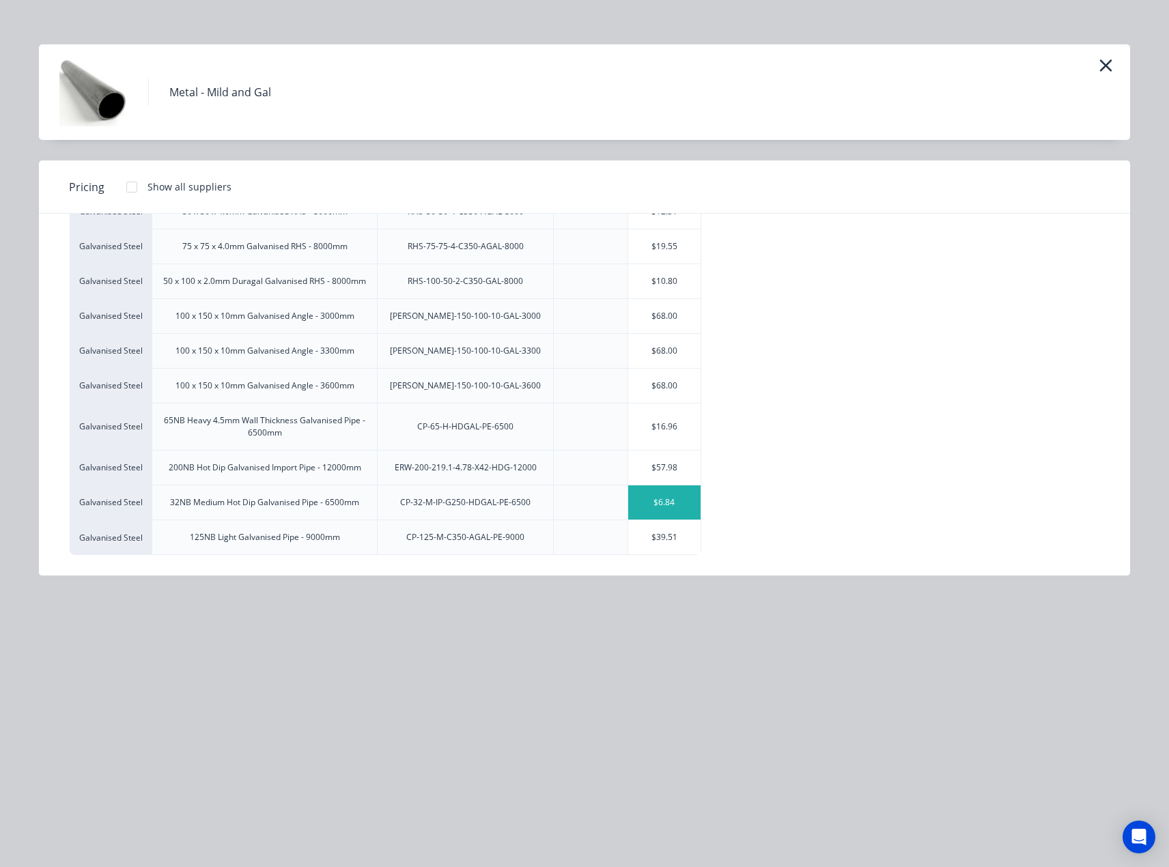
click at [671, 509] on div "$6.84" at bounding box center [664, 503] width 73 height 34
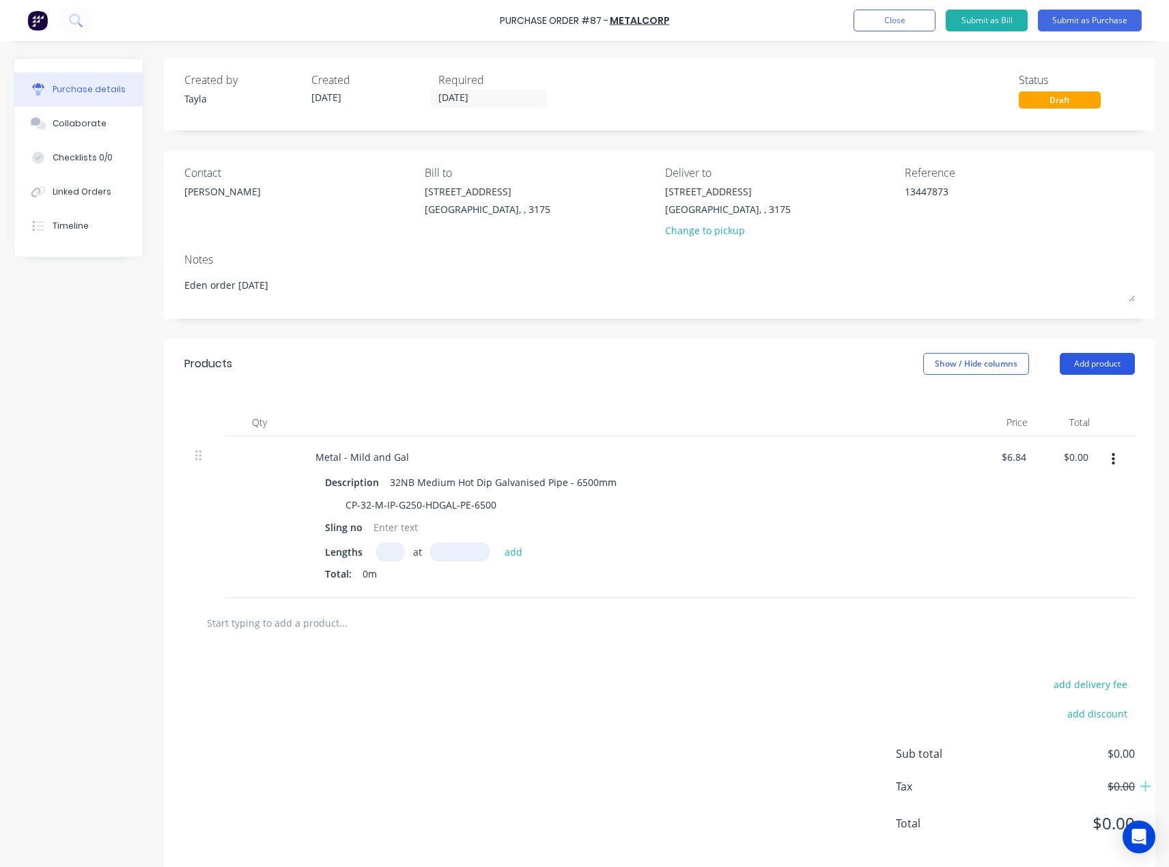
click at [1082, 367] on button "Add product" at bounding box center [1097, 364] width 75 height 22
click at [1036, 394] on div "Product catalogue" at bounding box center [1070, 399] width 105 height 20
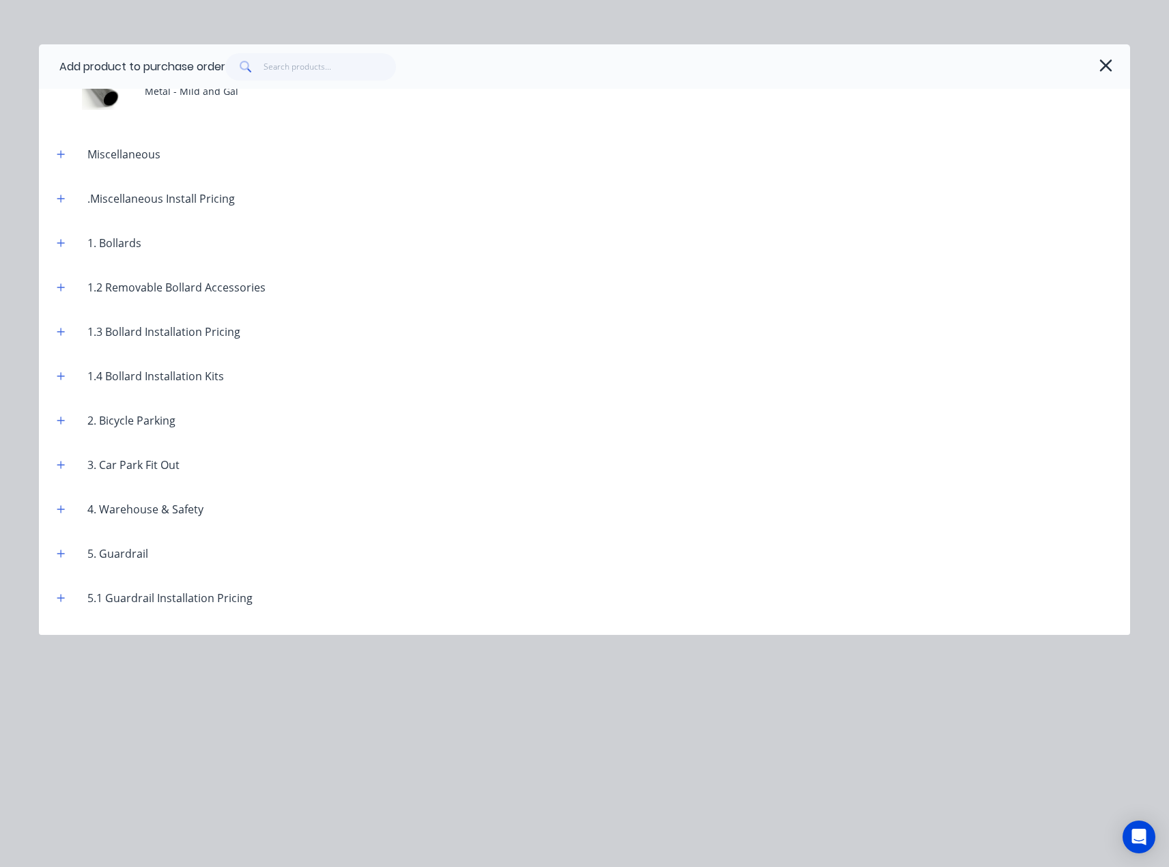
scroll to position [0, 0]
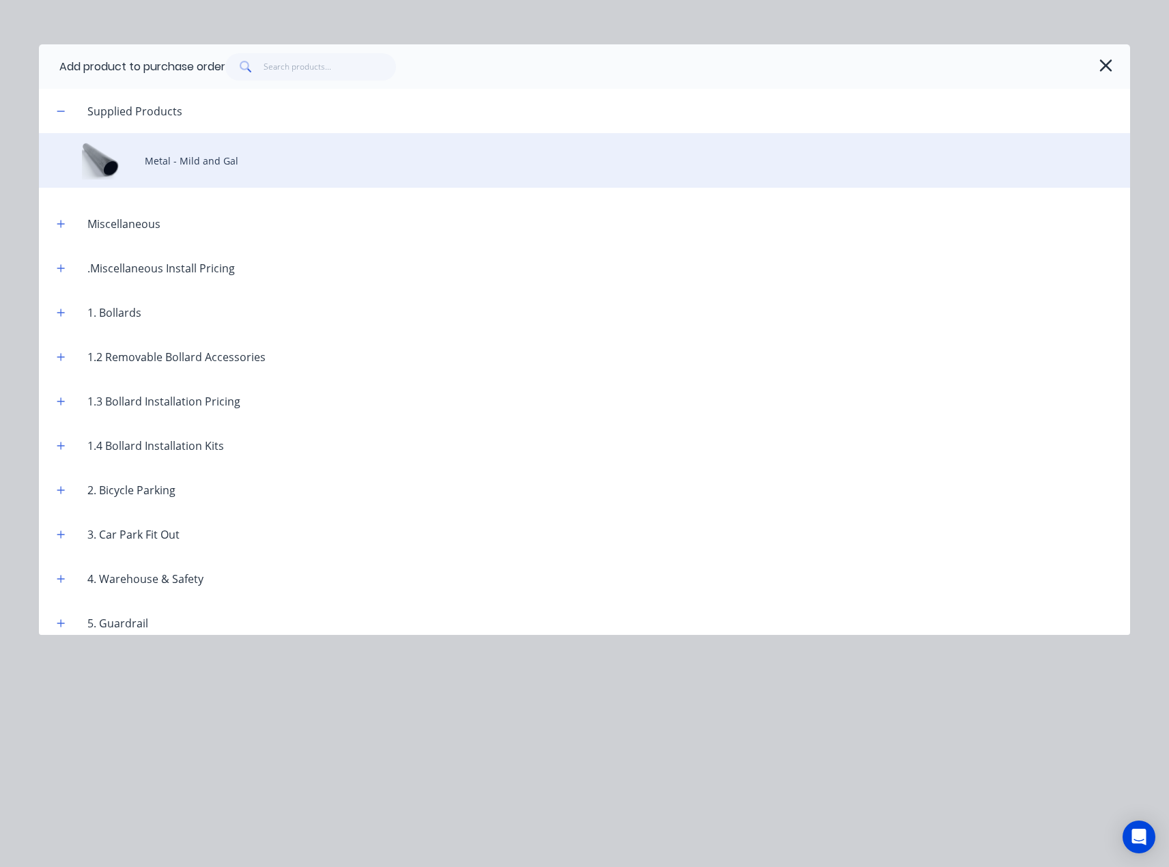
click at [205, 170] on div "Metal - Mild and Gal" at bounding box center [585, 160] width 1092 height 55
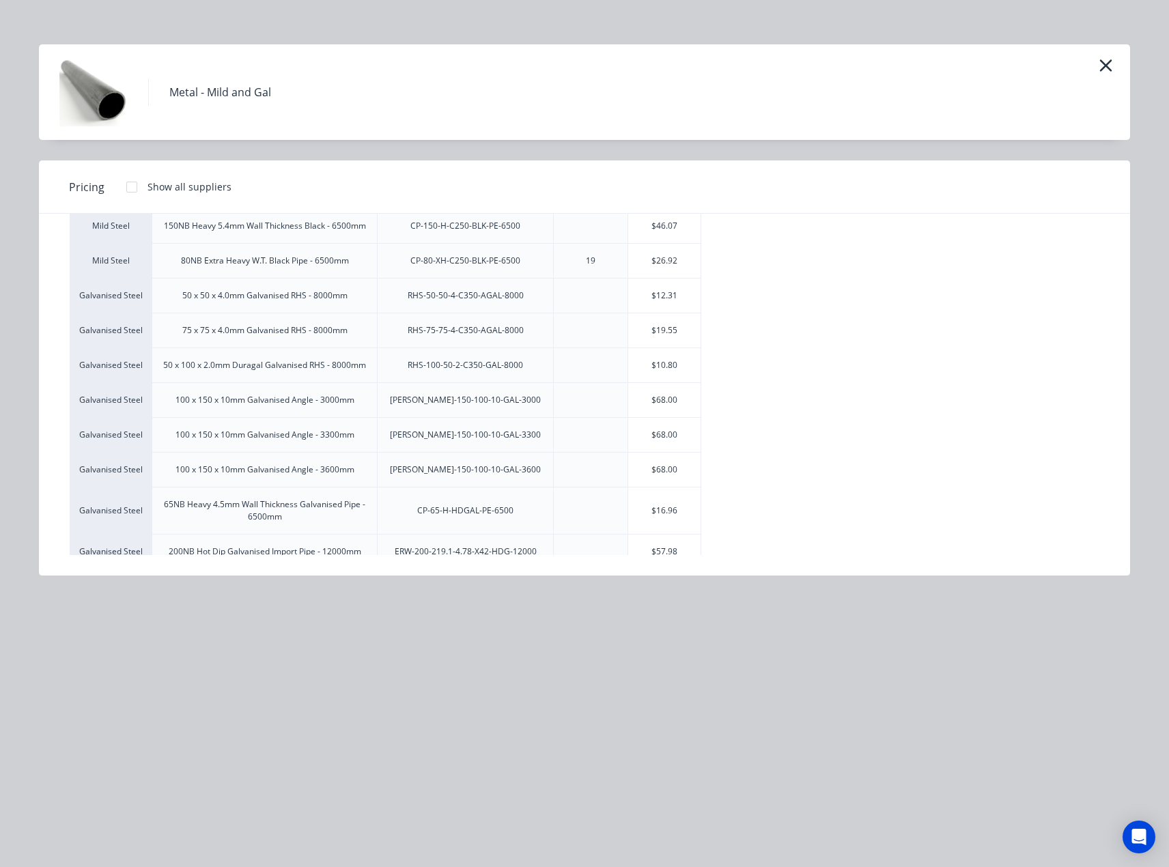
scroll to position [432, 0]
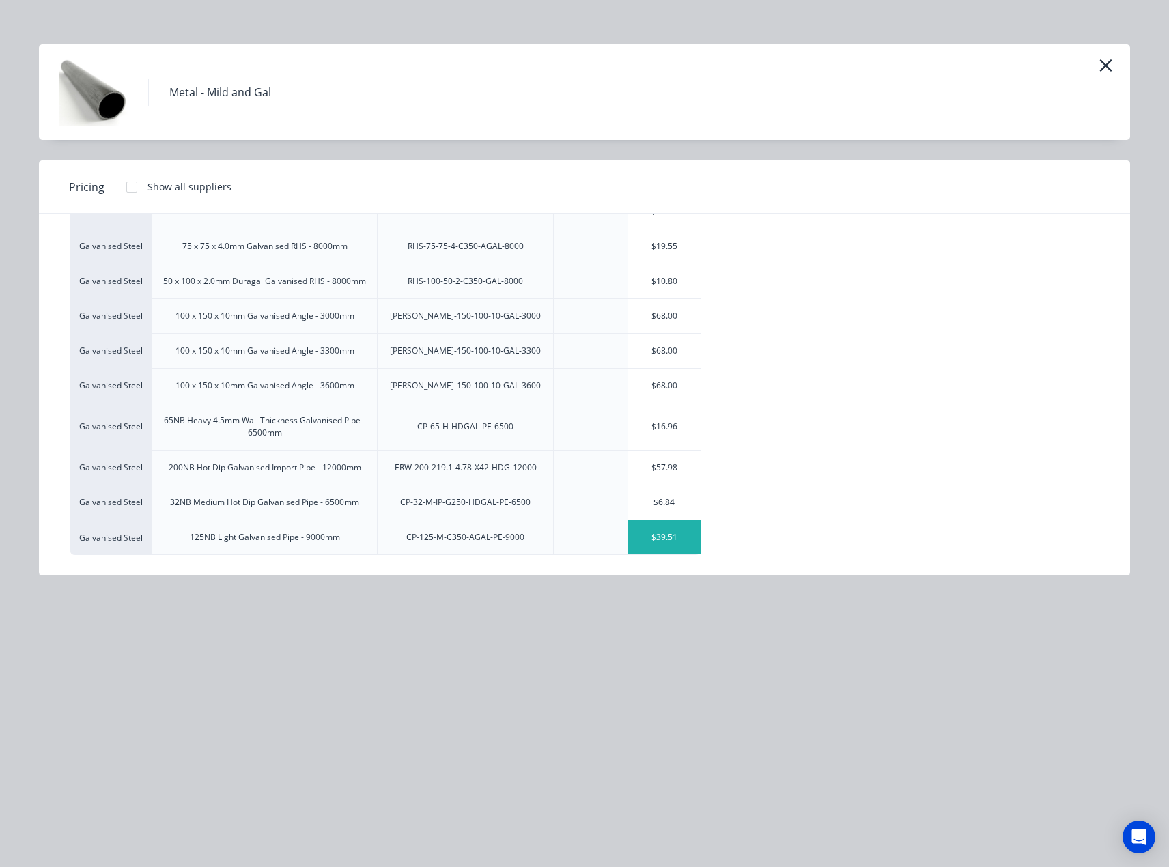
click at [670, 543] on div "$39.51" at bounding box center [664, 537] width 73 height 34
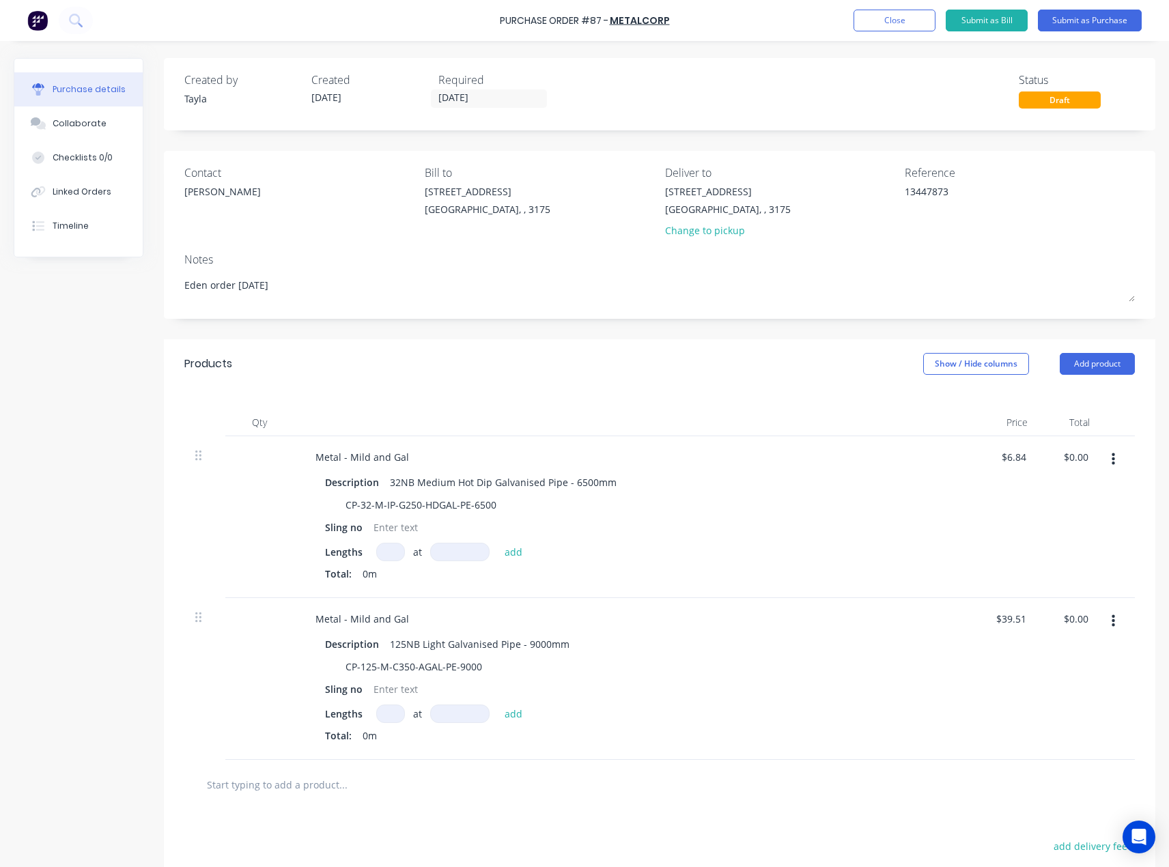
click at [393, 549] on input at bounding box center [390, 552] width 29 height 18
paste input "7.0"
type input "7.0"
click at [445, 556] on input at bounding box center [459, 552] width 59 height 18
type input "6500mm"
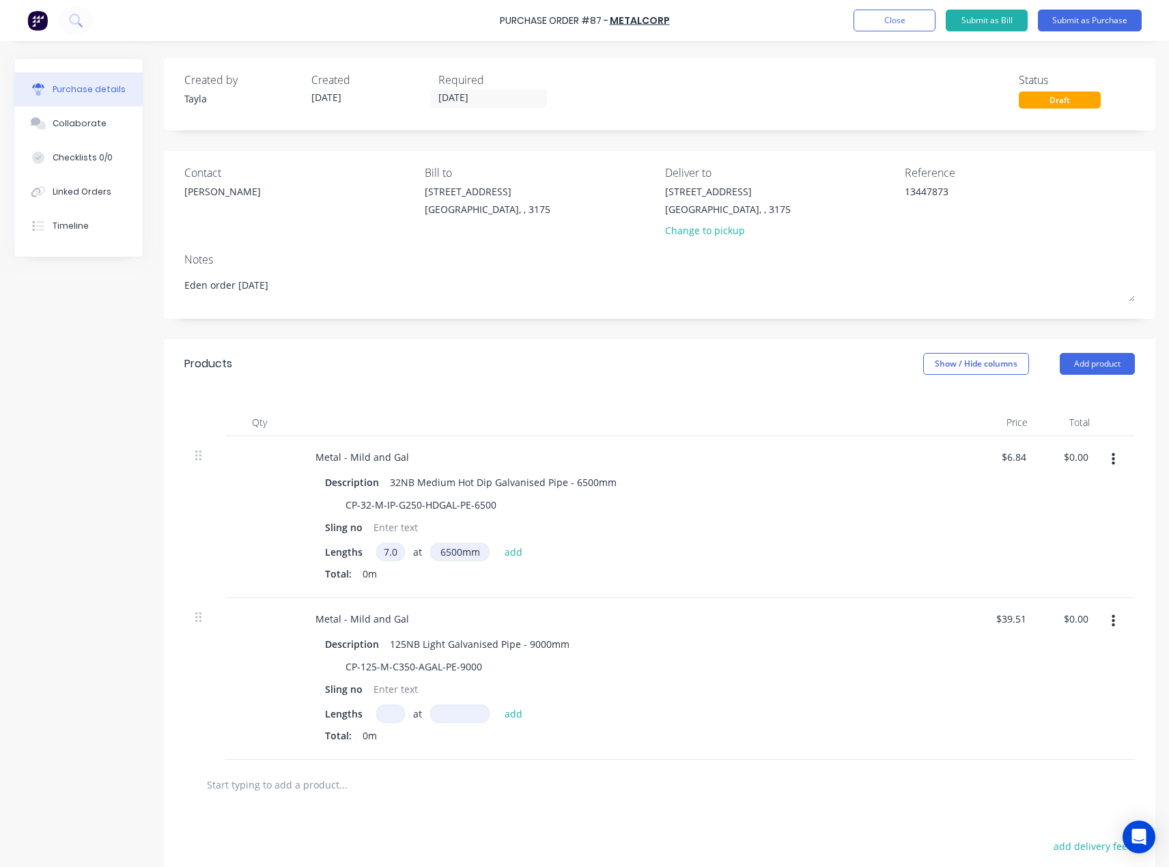
click at [380, 717] on input at bounding box center [390, 714] width 29 height 18
type input "20"
click at [442, 723] on input at bounding box center [459, 714] width 59 height 18
type input "9000mm"
click at [505, 714] on button "add" at bounding box center [514, 714] width 32 height 16
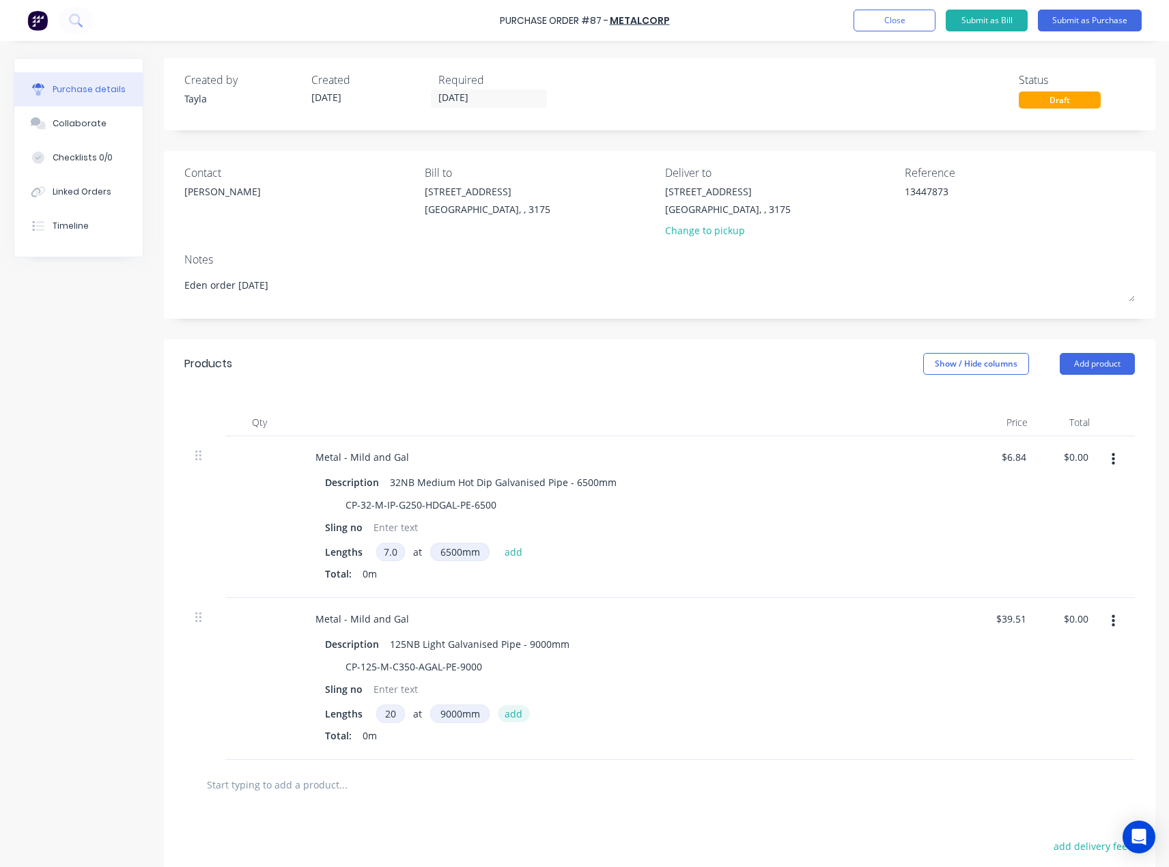
type input "$7,111.80"
click at [511, 550] on button "add" at bounding box center [514, 552] width 32 height 16
type input "$311.22"
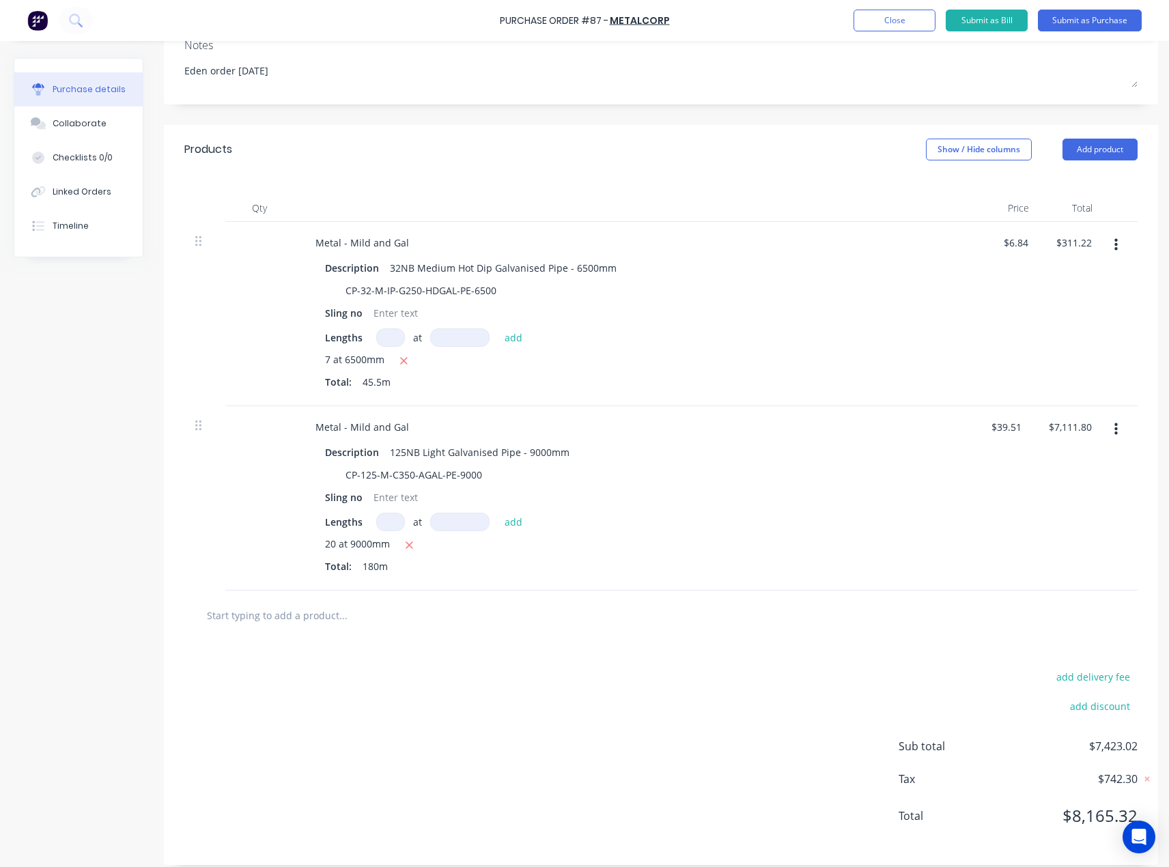
scroll to position [226, 0]
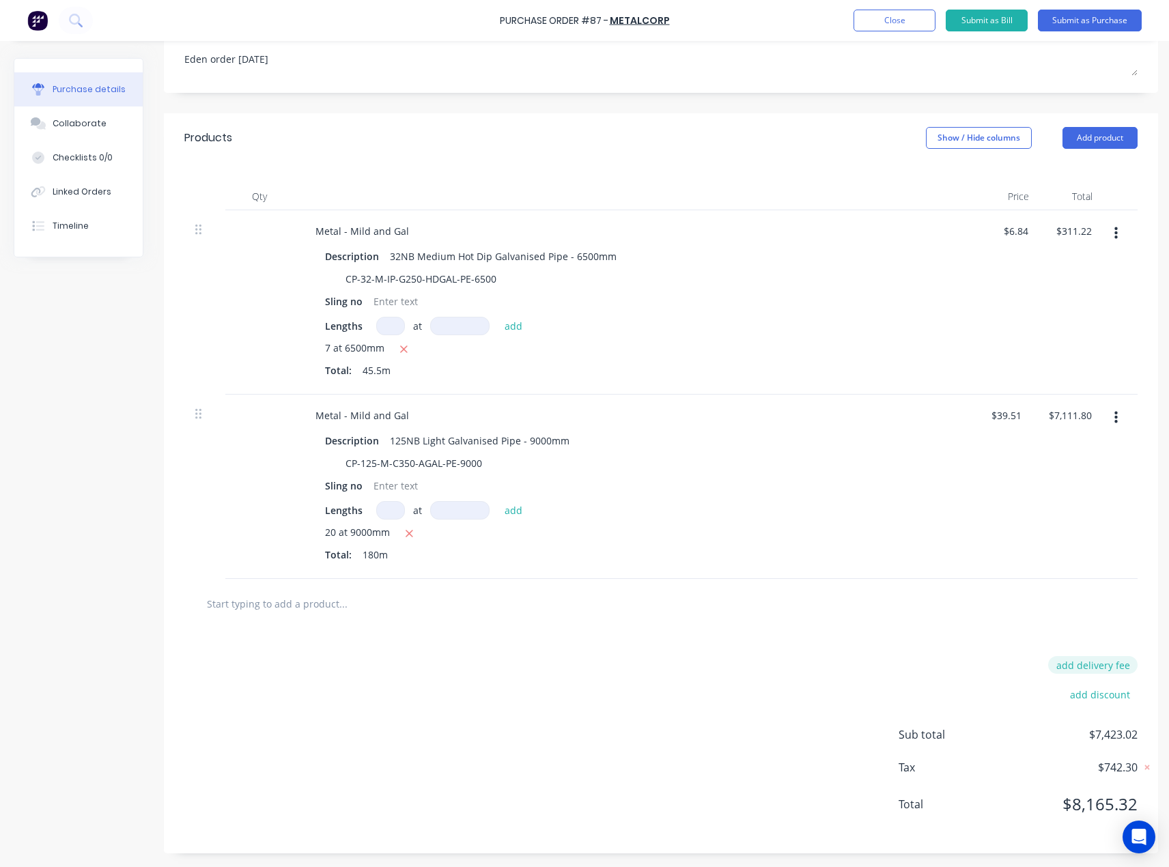
click at [1105, 657] on button "add delivery fee" at bounding box center [1092, 665] width 89 height 18
type input "$133.00"
click at [927, 662] on div "Delivery fee $133.00" at bounding box center [1018, 666] width 239 height 20
click at [1079, 10] on button "Submit as Purchase" at bounding box center [1090, 21] width 104 height 22
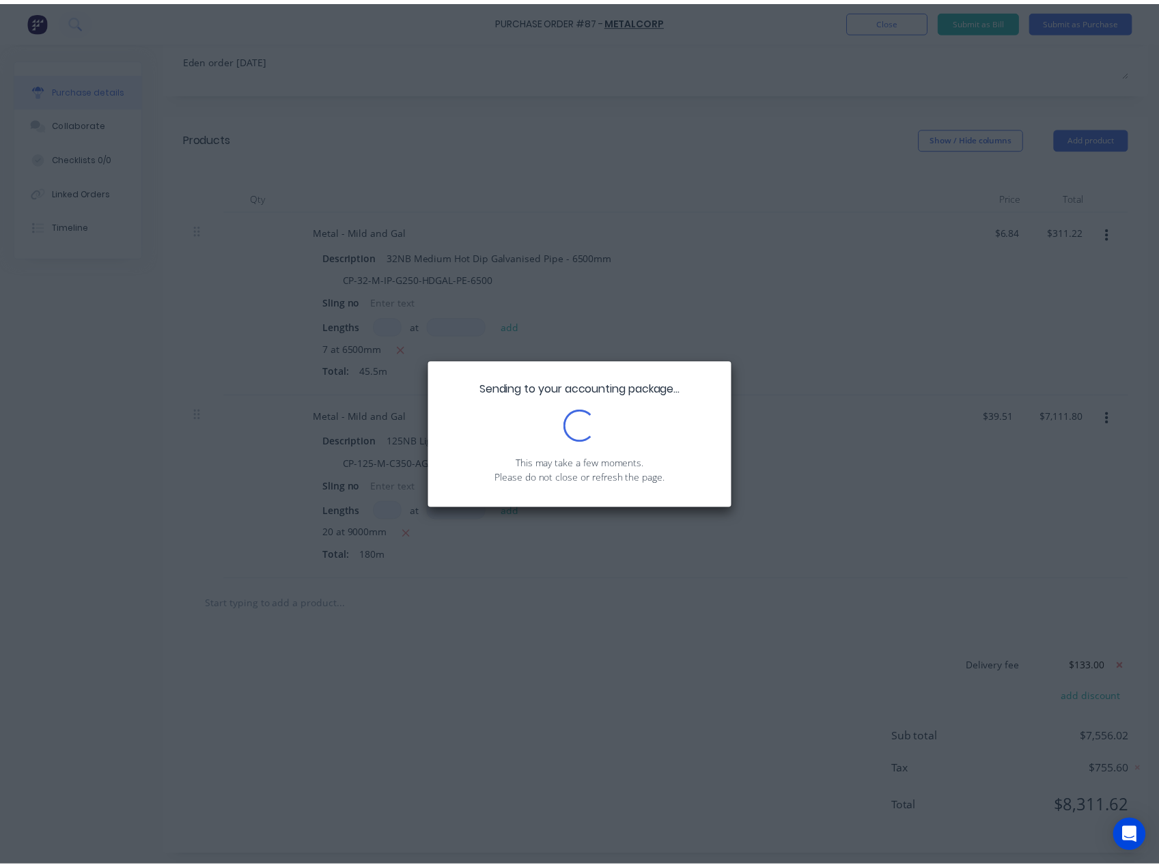
scroll to position [0, 0]
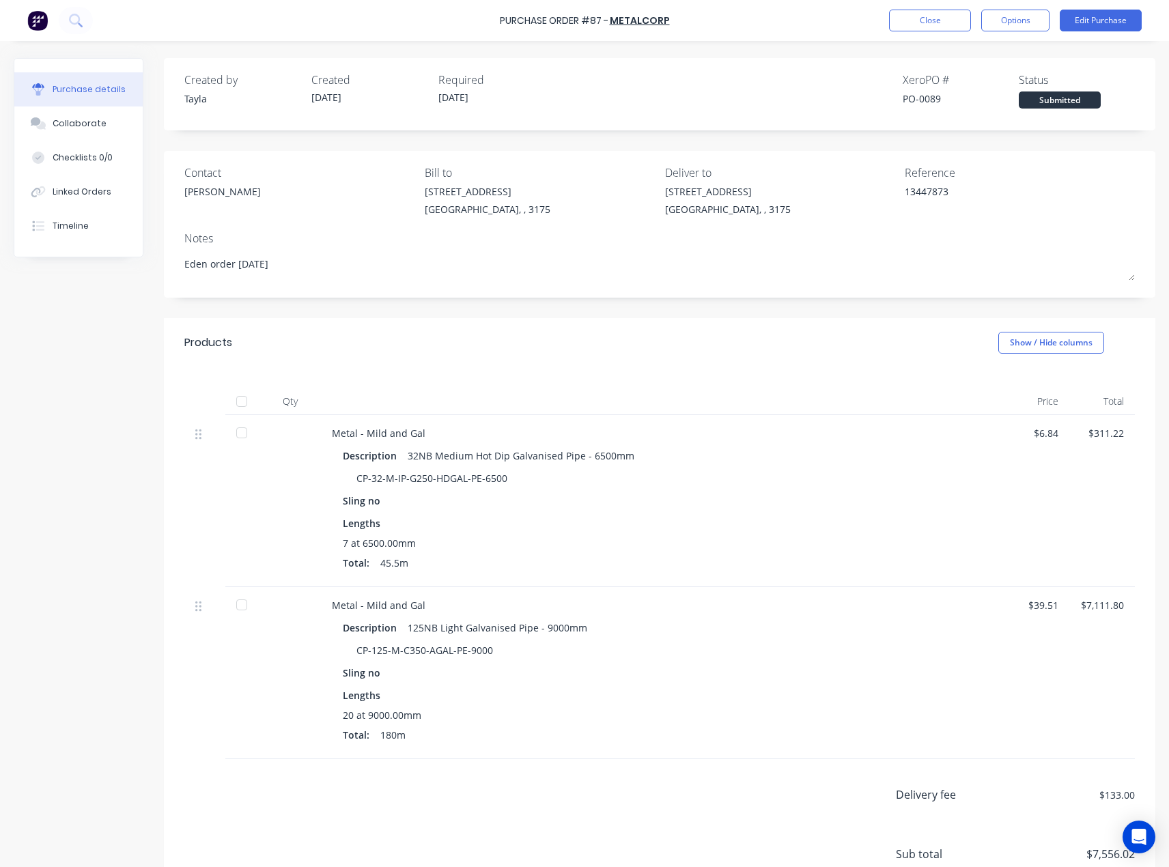
click at [83, 126] on div "Collaborate" at bounding box center [80, 123] width 54 height 12
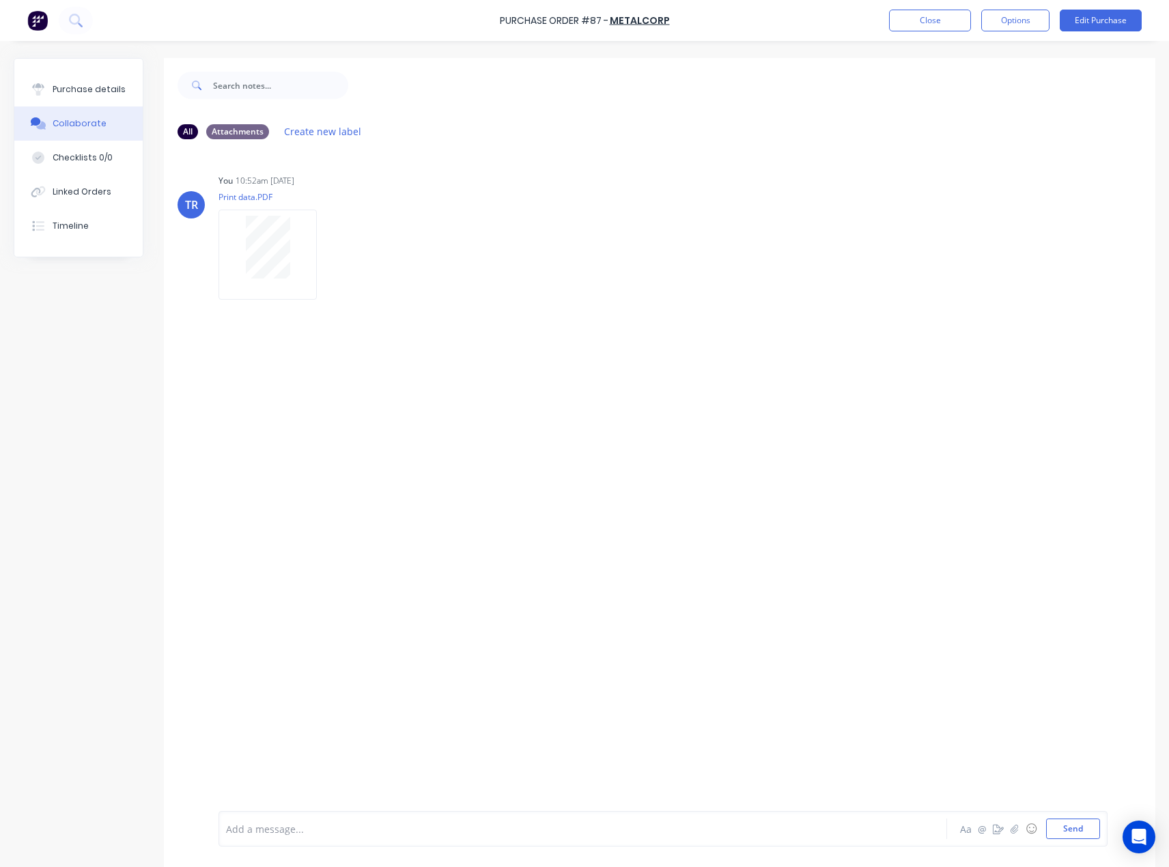
drag, startPoint x: 60, startPoint y: 88, endPoint x: 157, endPoint y: 91, distance: 97.0
click at [60, 88] on div "Purchase details" at bounding box center [89, 89] width 73 height 12
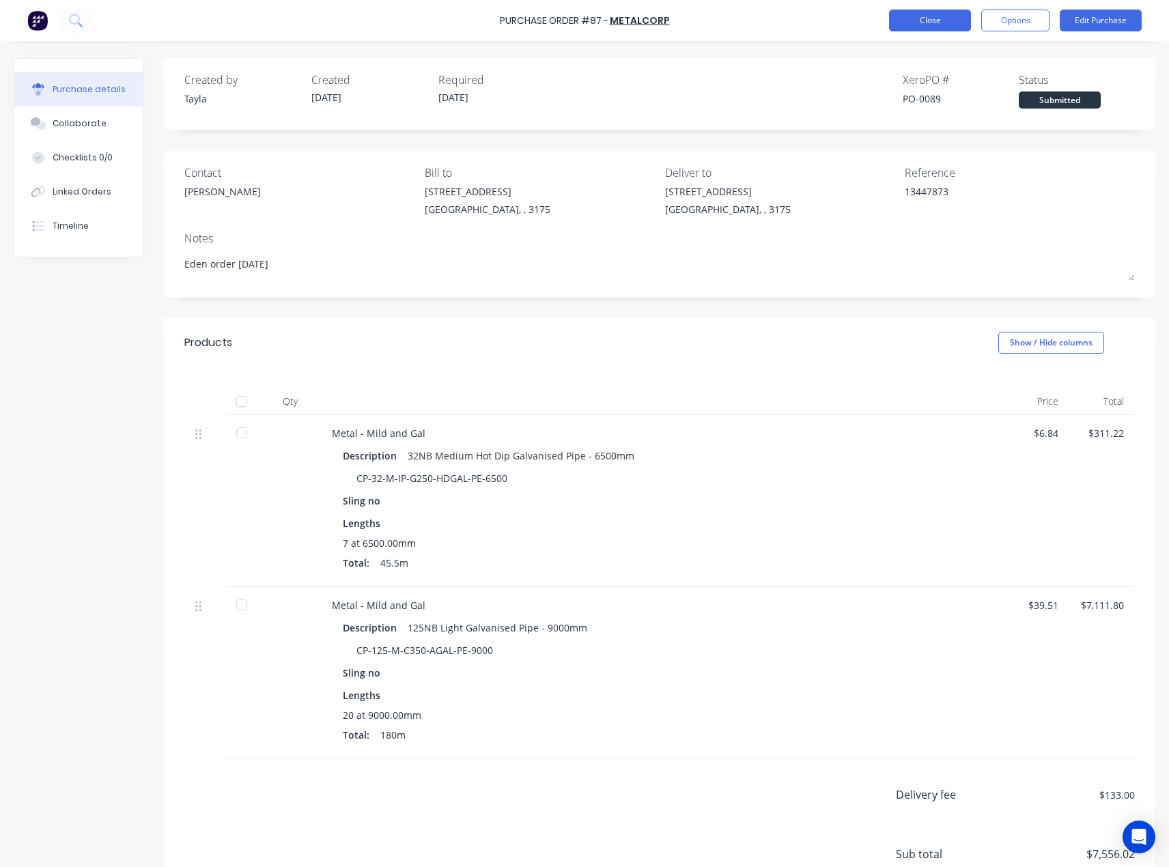
click at [928, 27] on button "Close" at bounding box center [930, 21] width 82 height 22
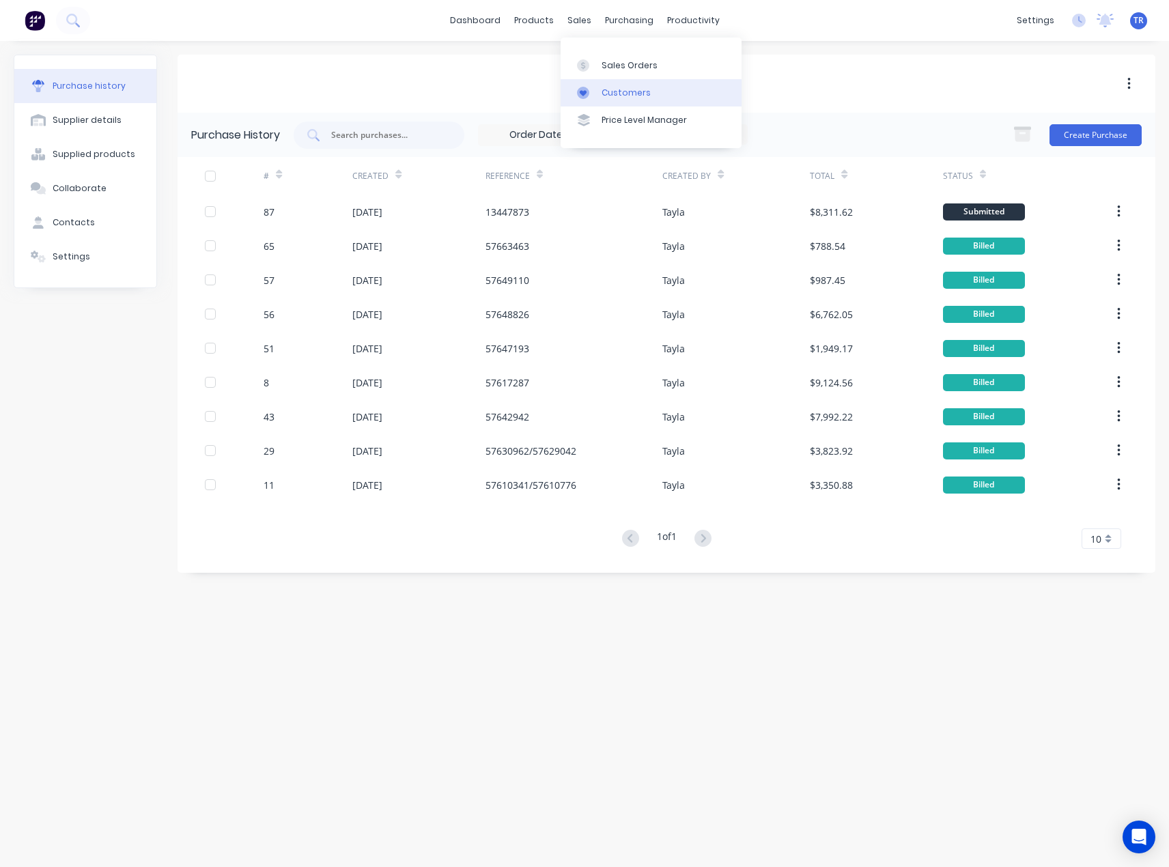
click at [580, 83] on link "Customers" at bounding box center [651, 92] width 181 height 27
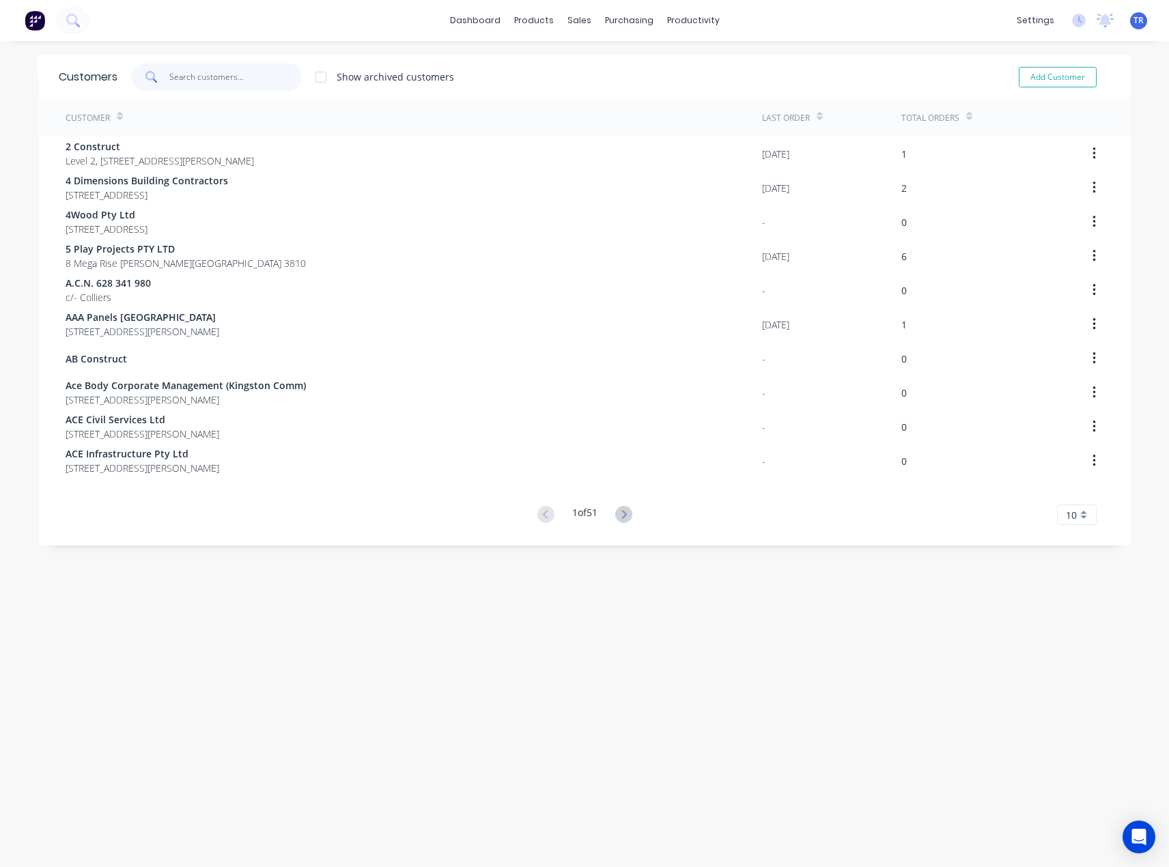
click at [229, 81] on input "text" at bounding box center [235, 77] width 133 height 27
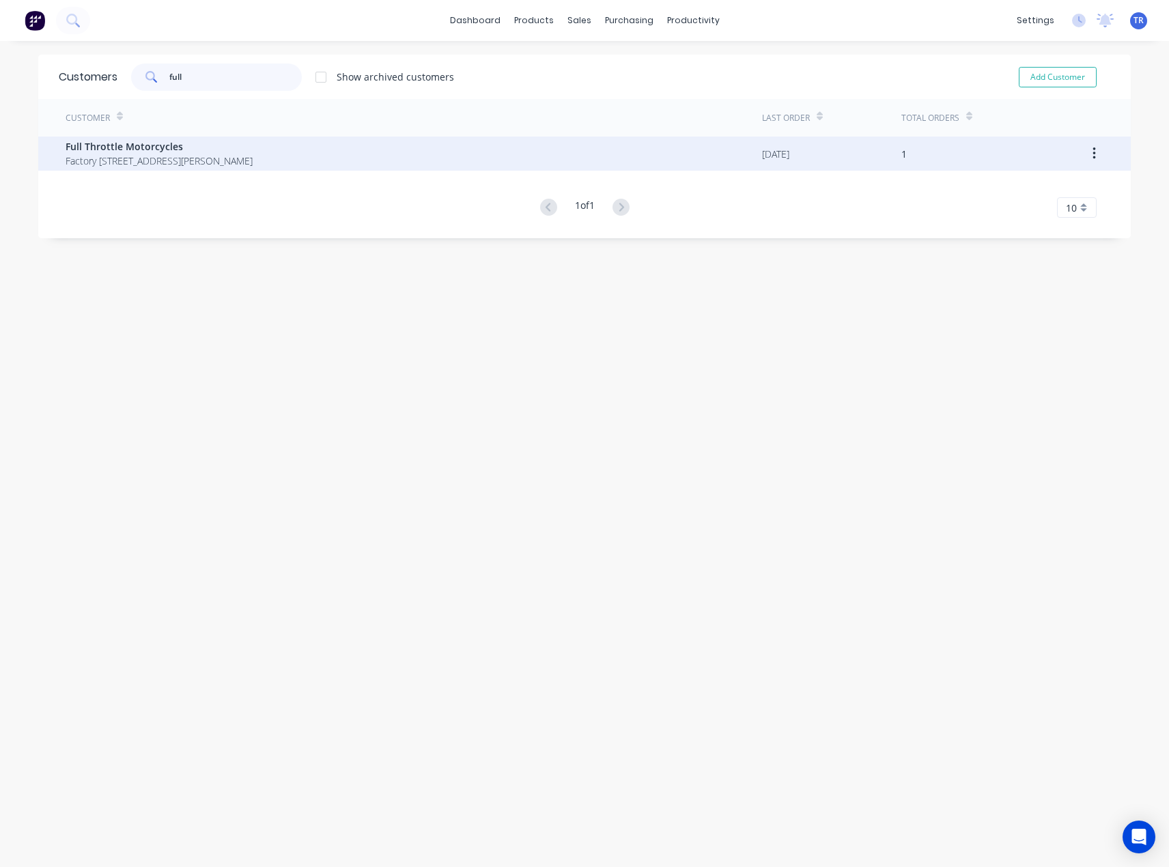
type input "full"
click at [242, 153] on span "Full Throttle Motorcycles" at bounding box center [159, 146] width 187 height 14
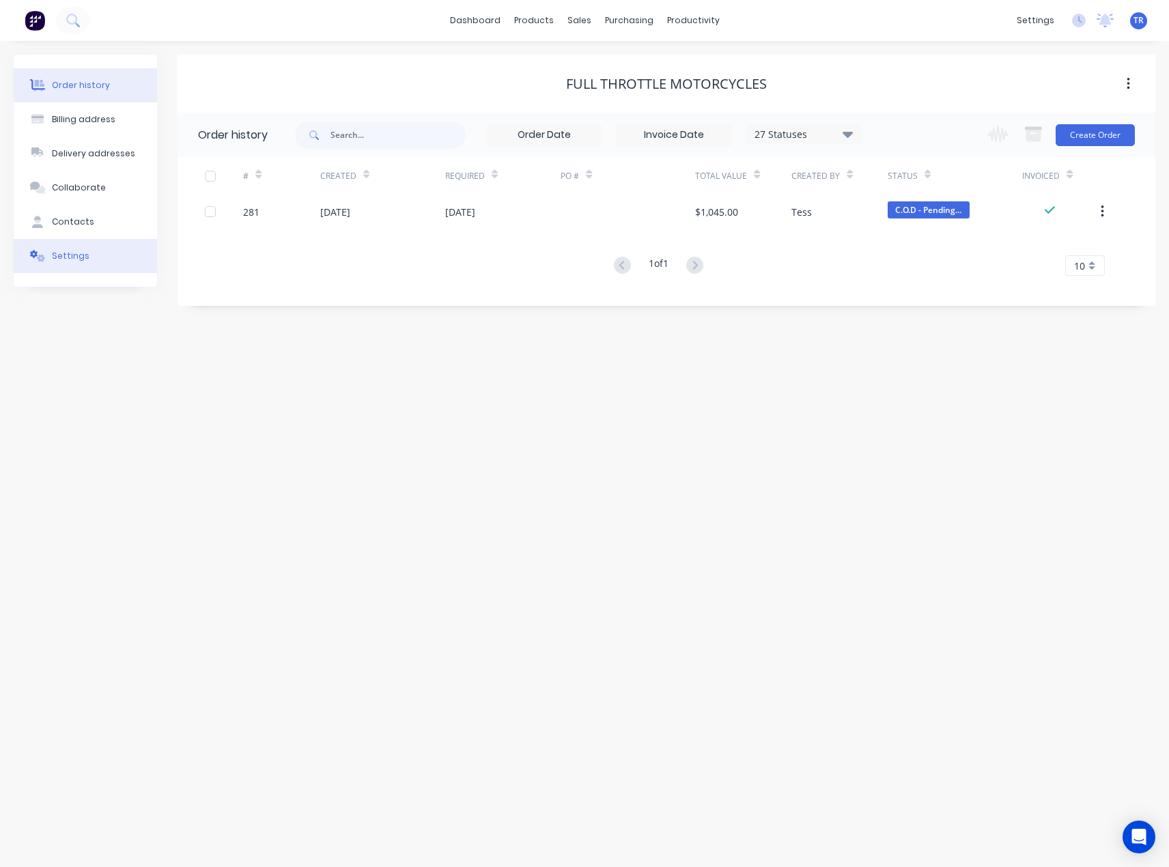
click at [93, 258] on button "Settings" at bounding box center [85, 256] width 143 height 34
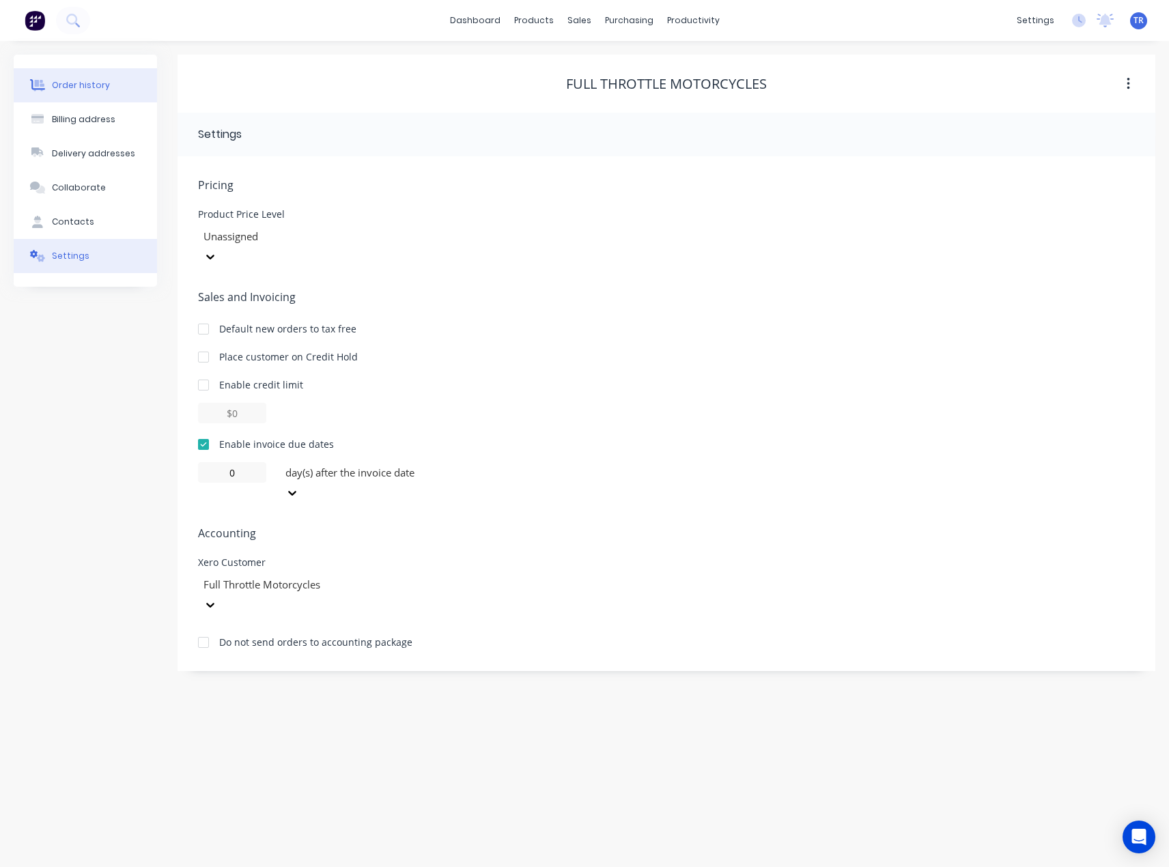
click at [82, 77] on button "Order history" at bounding box center [85, 85] width 143 height 34
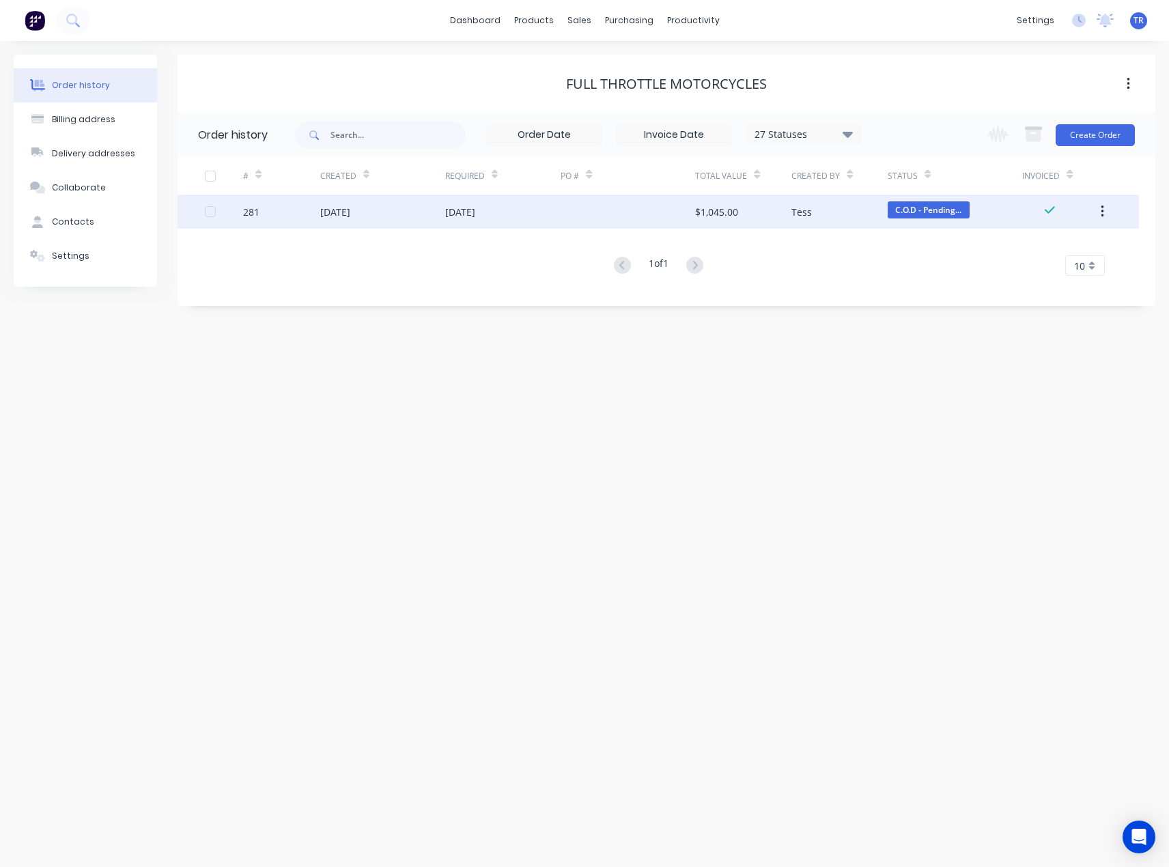
click at [296, 212] on div "281" at bounding box center [281, 212] width 77 height 34
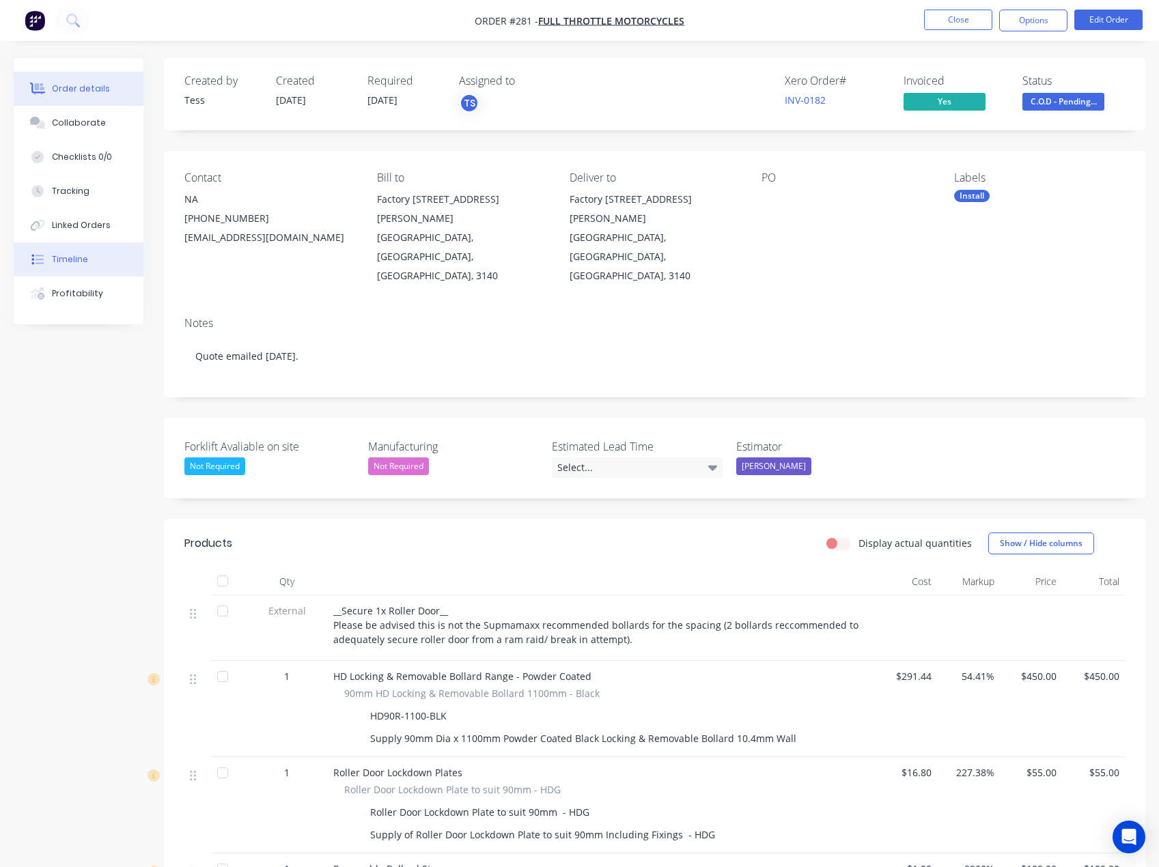
click at [94, 254] on button "Timeline" at bounding box center [79, 259] width 130 height 34
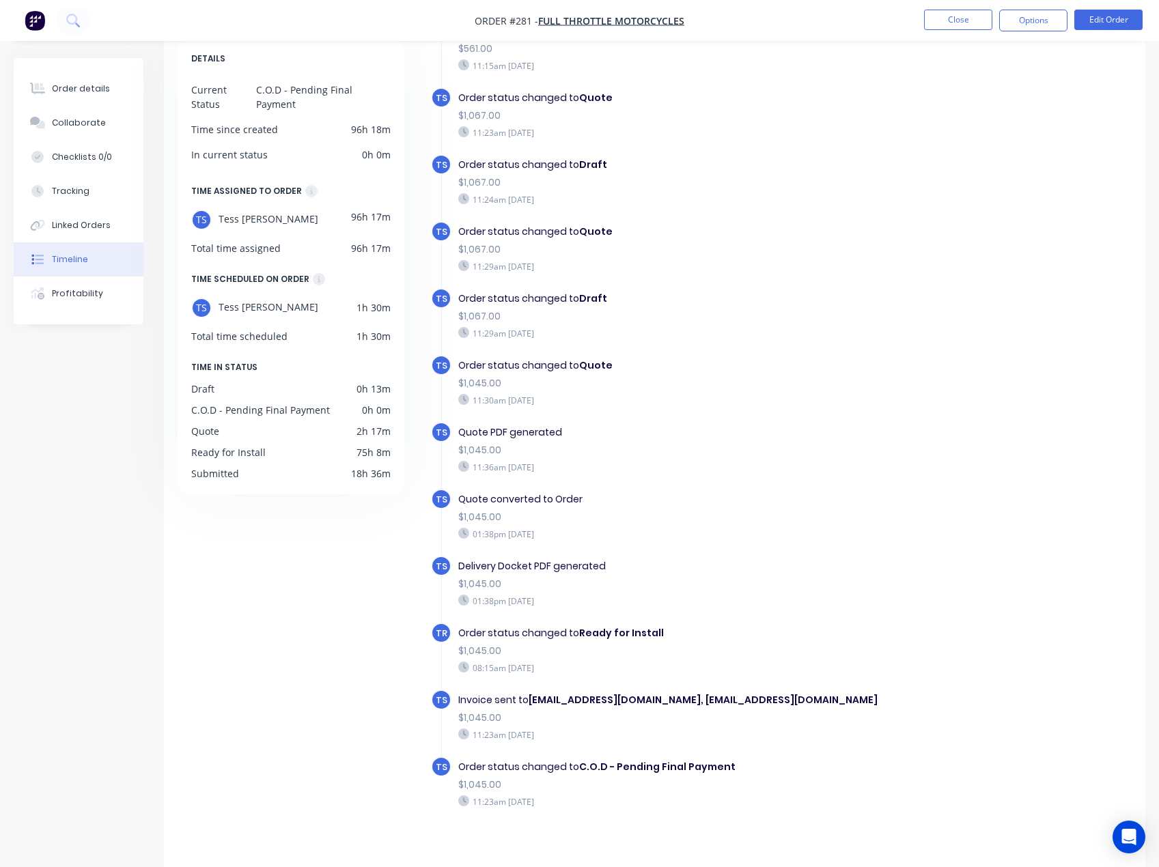
scroll to position [94, 0]
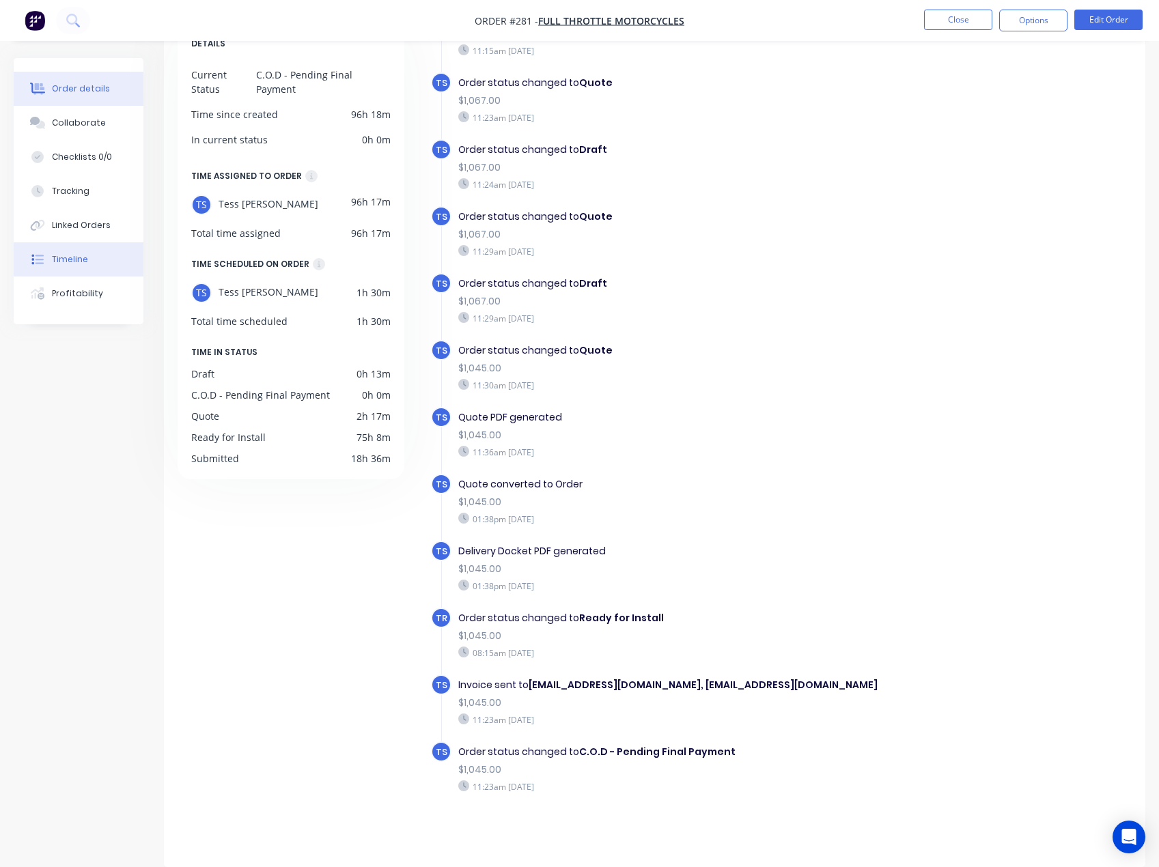
click at [69, 101] on button "Order details" at bounding box center [79, 89] width 130 height 34
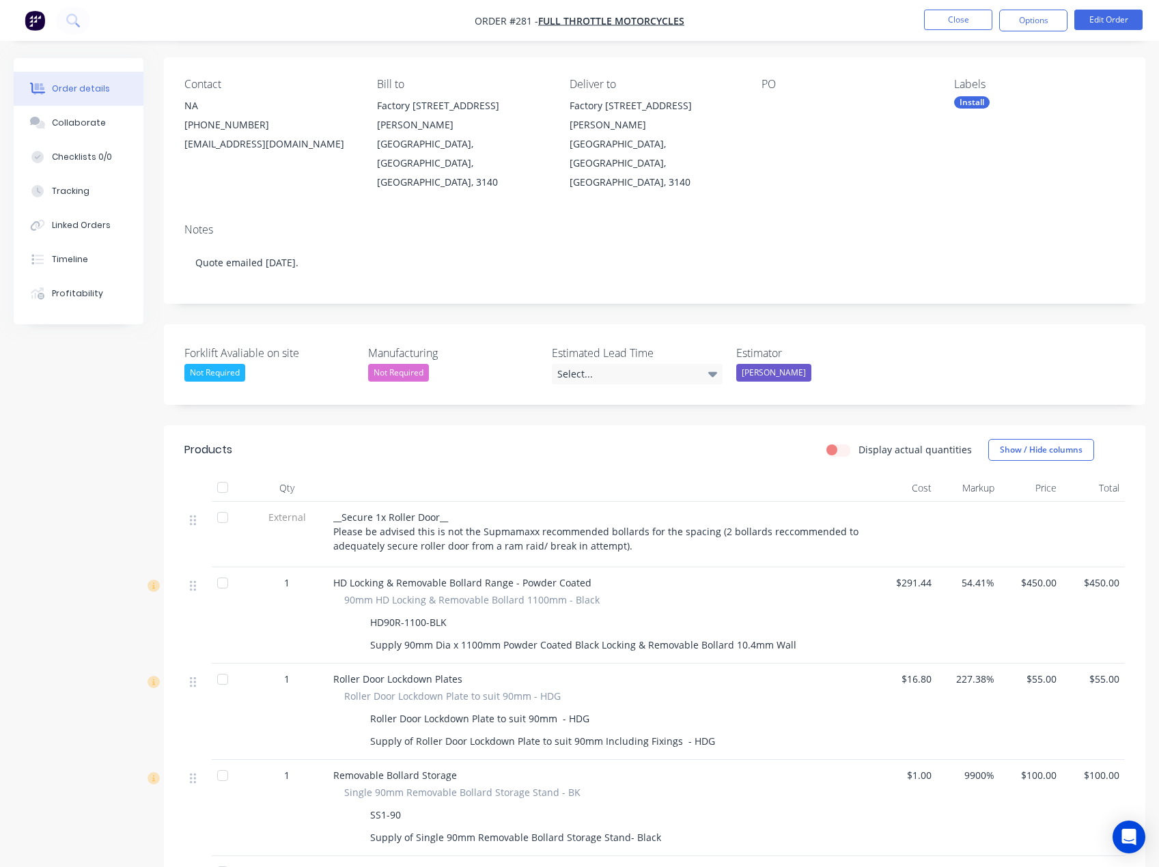
scroll to position [25, 0]
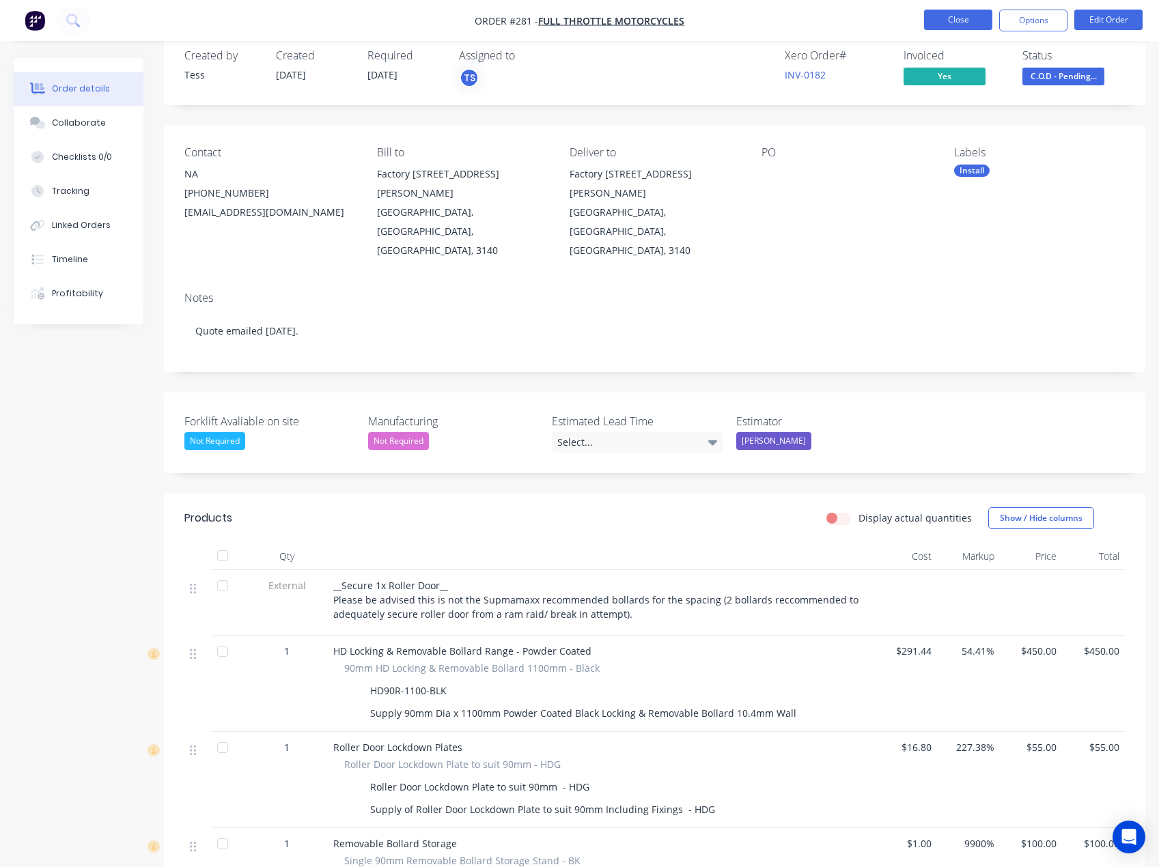
click at [967, 22] on button "Close" at bounding box center [958, 20] width 68 height 20
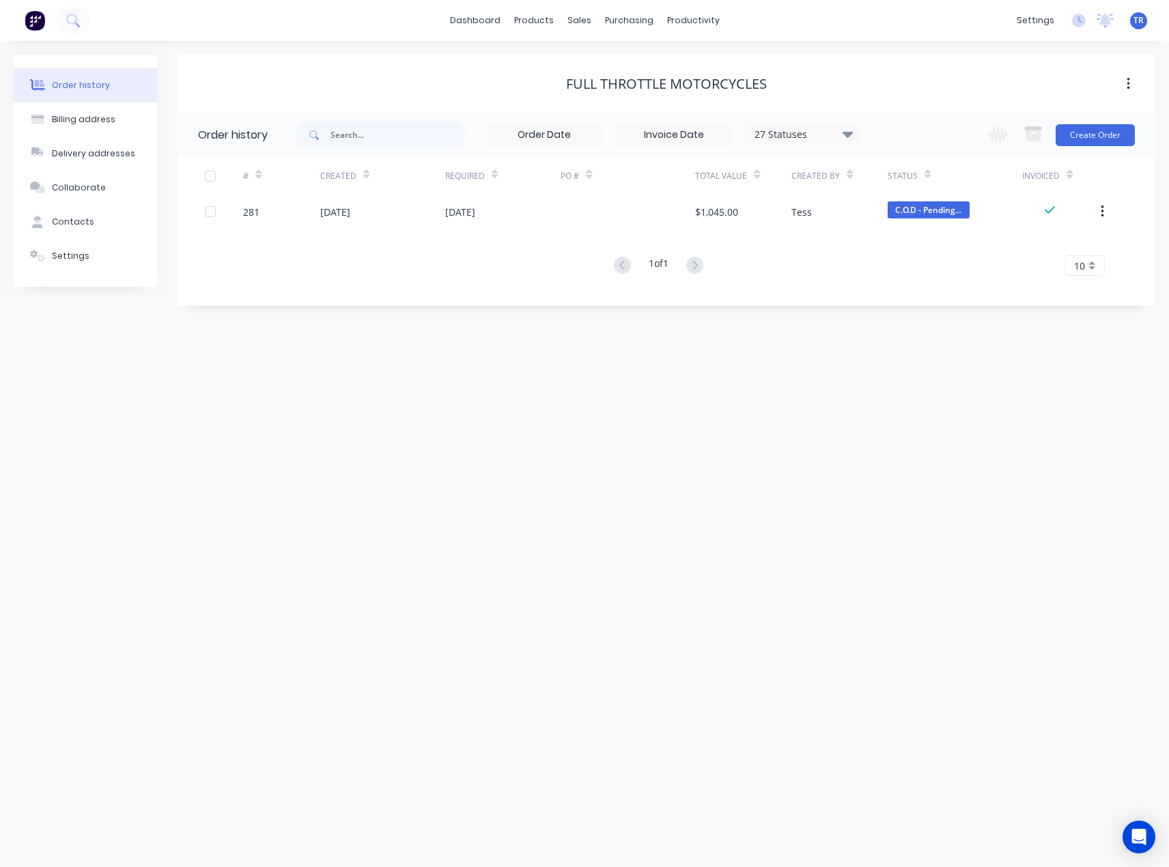
click at [482, 445] on div "Order history Billing address Delivery addresses Collaborate Contacts Settings …" at bounding box center [584, 454] width 1169 height 826
click at [634, 98] on link "Suppliers" at bounding box center [686, 92] width 181 height 27
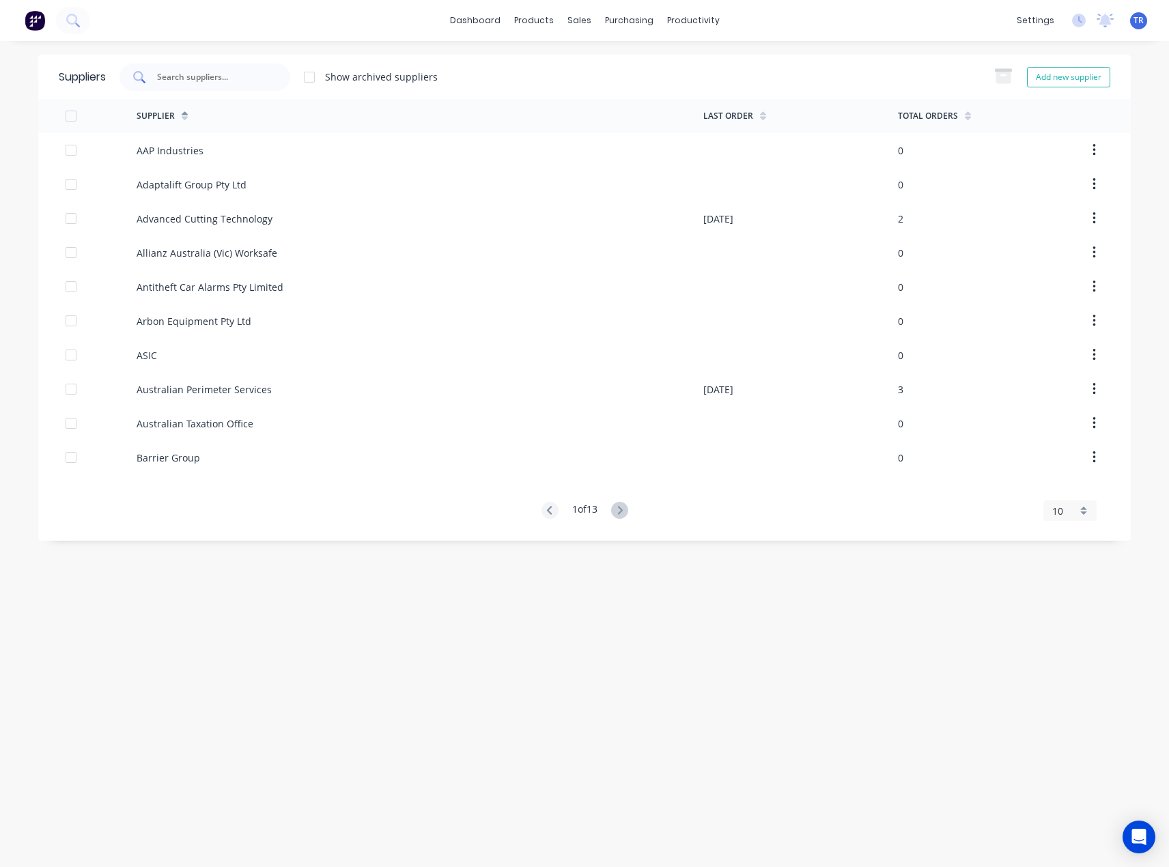
click at [217, 75] on input "text" at bounding box center [212, 77] width 113 height 14
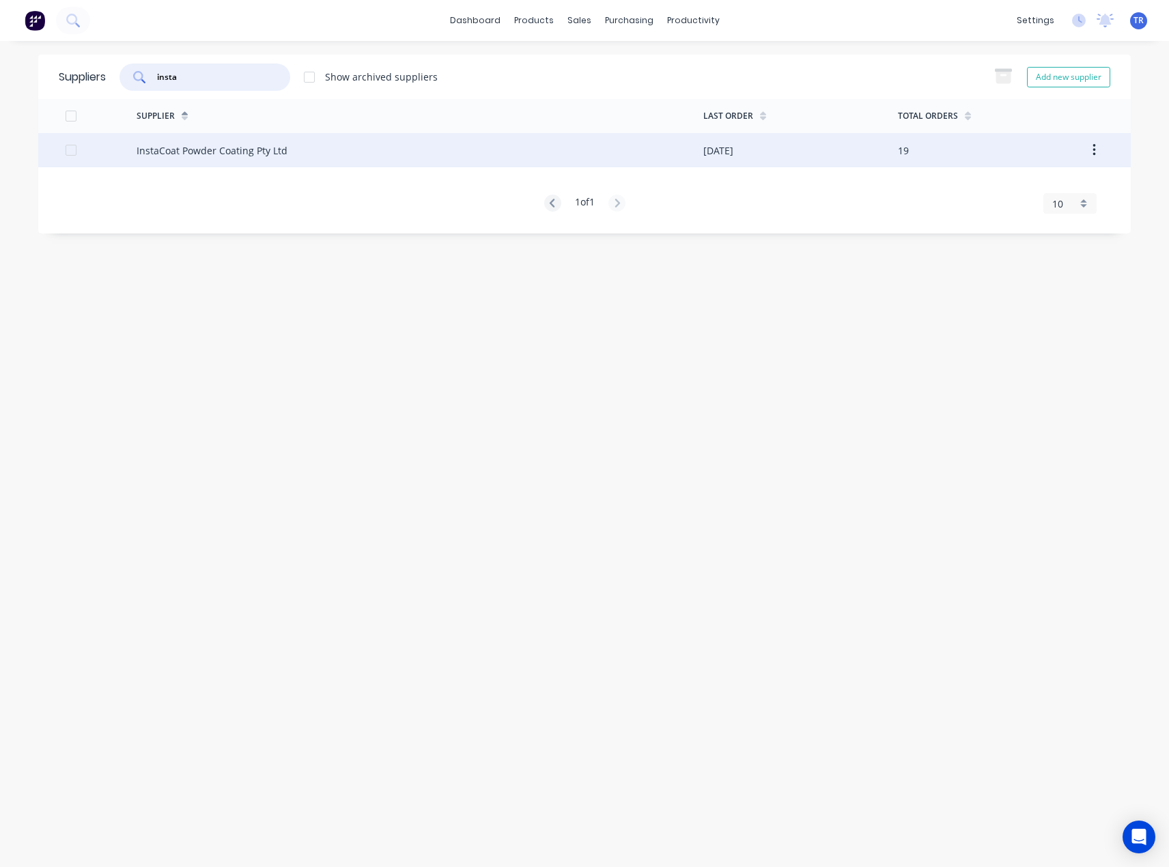
type input "insta"
click at [242, 159] on div "InstaCoat Powder Coating Pty Ltd" at bounding box center [420, 150] width 567 height 34
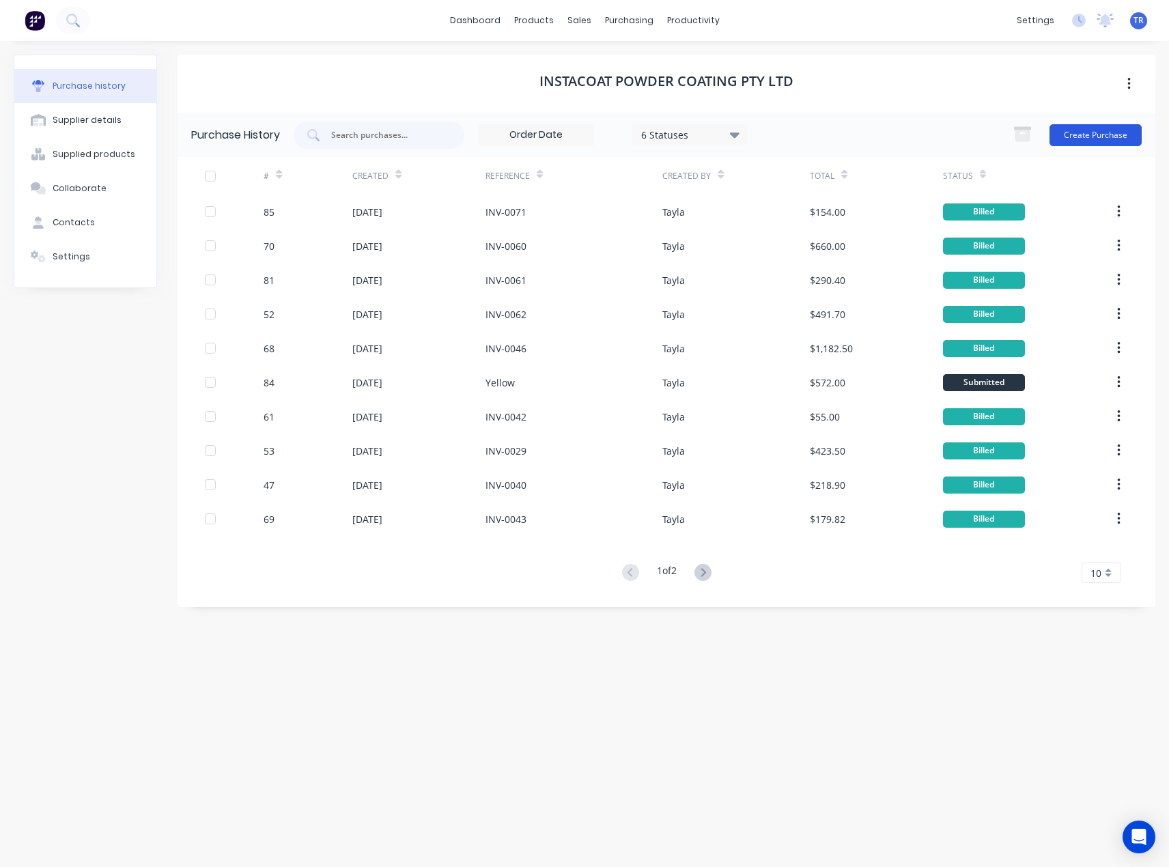
click at [1107, 137] on button "Create Purchase" at bounding box center [1096, 135] width 92 height 22
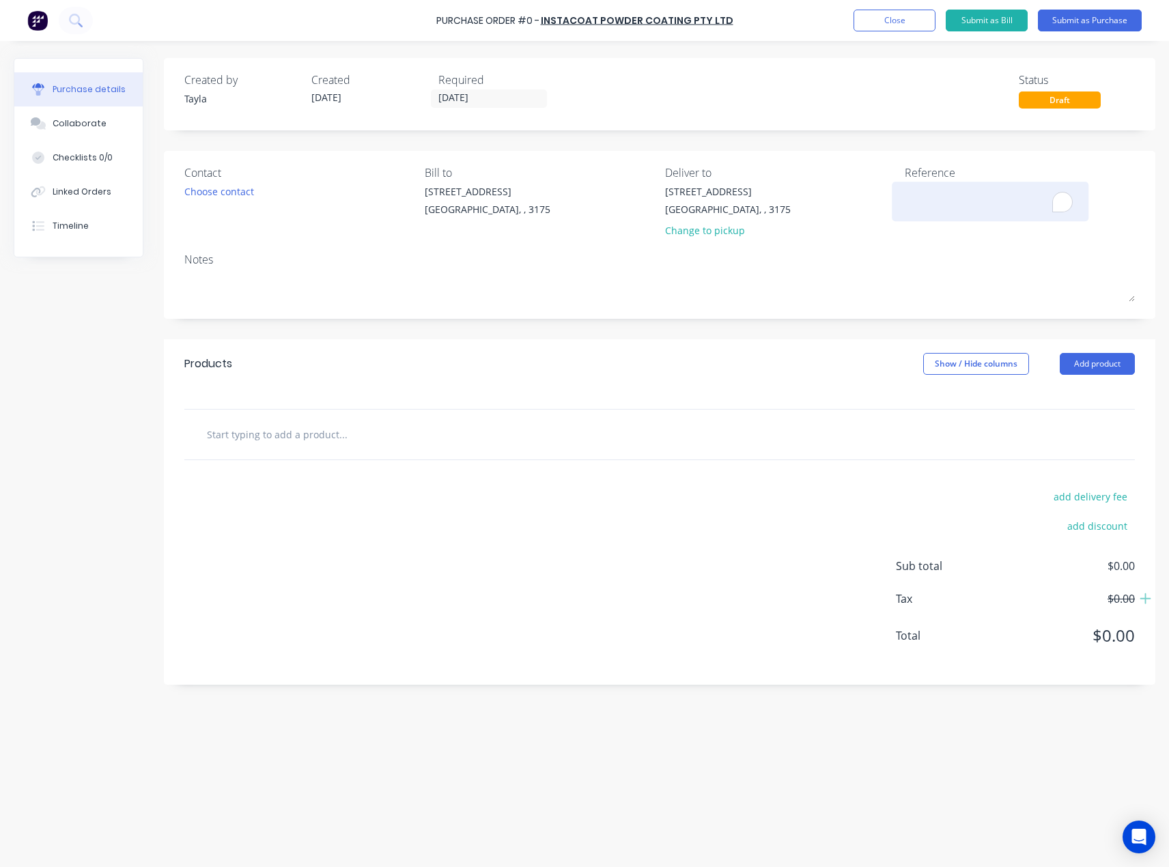
click at [988, 195] on textarea "To enrich screen reader interactions, please activate Accessibility in Grammarl…" at bounding box center [990, 199] width 171 height 31
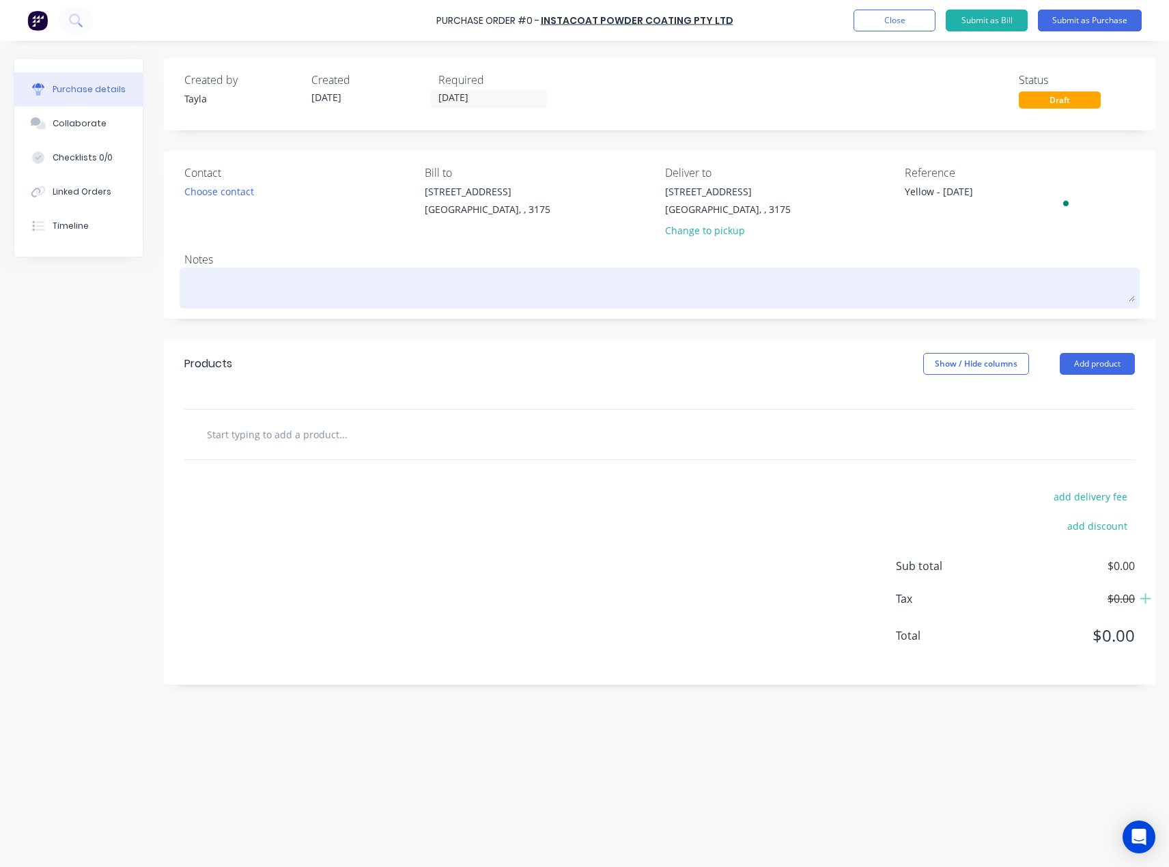
type textarea "Yellow - [DATE]"
click at [731, 278] on textarea at bounding box center [659, 286] width 951 height 31
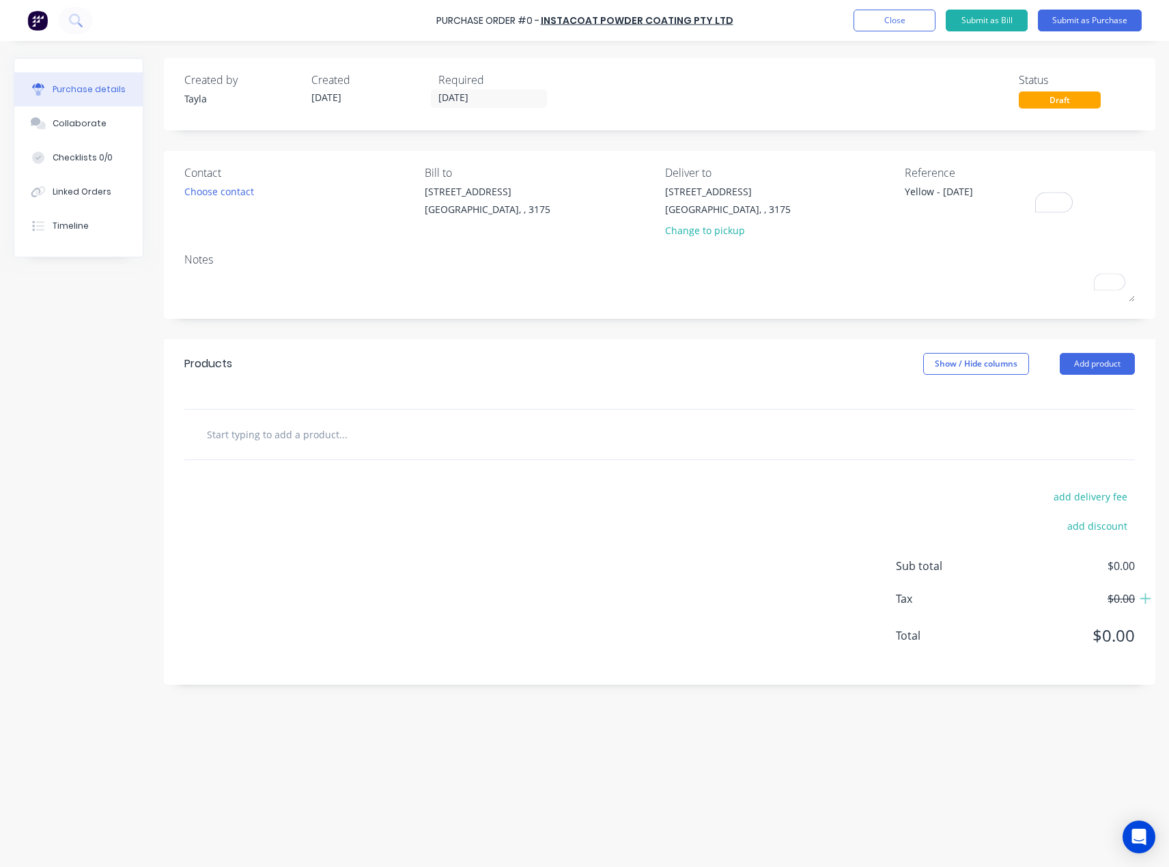
drag, startPoint x: 1000, startPoint y: 197, endPoint x: 838, endPoint y: 210, distance: 162.4
click at [838, 210] on div "Contact Choose contact [PERSON_NAME] to [STREET_ADDRESS][PERSON_NAME] Deliver t…" at bounding box center [659, 205] width 951 height 80
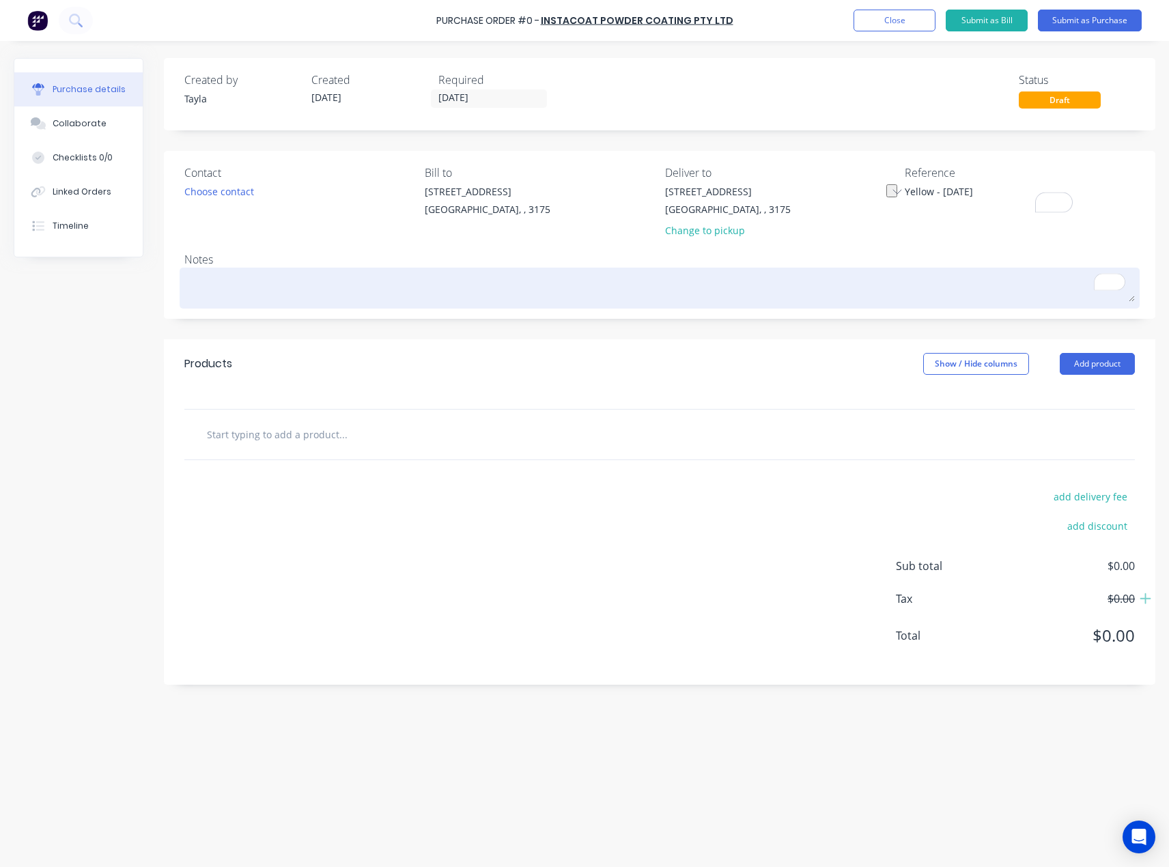
click at [701, 289] on textarea "To enrich screen reader interactions, please activate Accessibility in Grammarl…" at bounding box center [659, 286] width 951 height 31
paste textarea "Yellow - [DATE]"
click at [256, 286] on textarea "Eden Drop off Yellow - [DATE]" at bounding box center [659, 286] width 951 height 31
click at [347, 293] on textarea "Eden Drop off - [DATE]" at bounding box center [659, 286] width 951 height 31
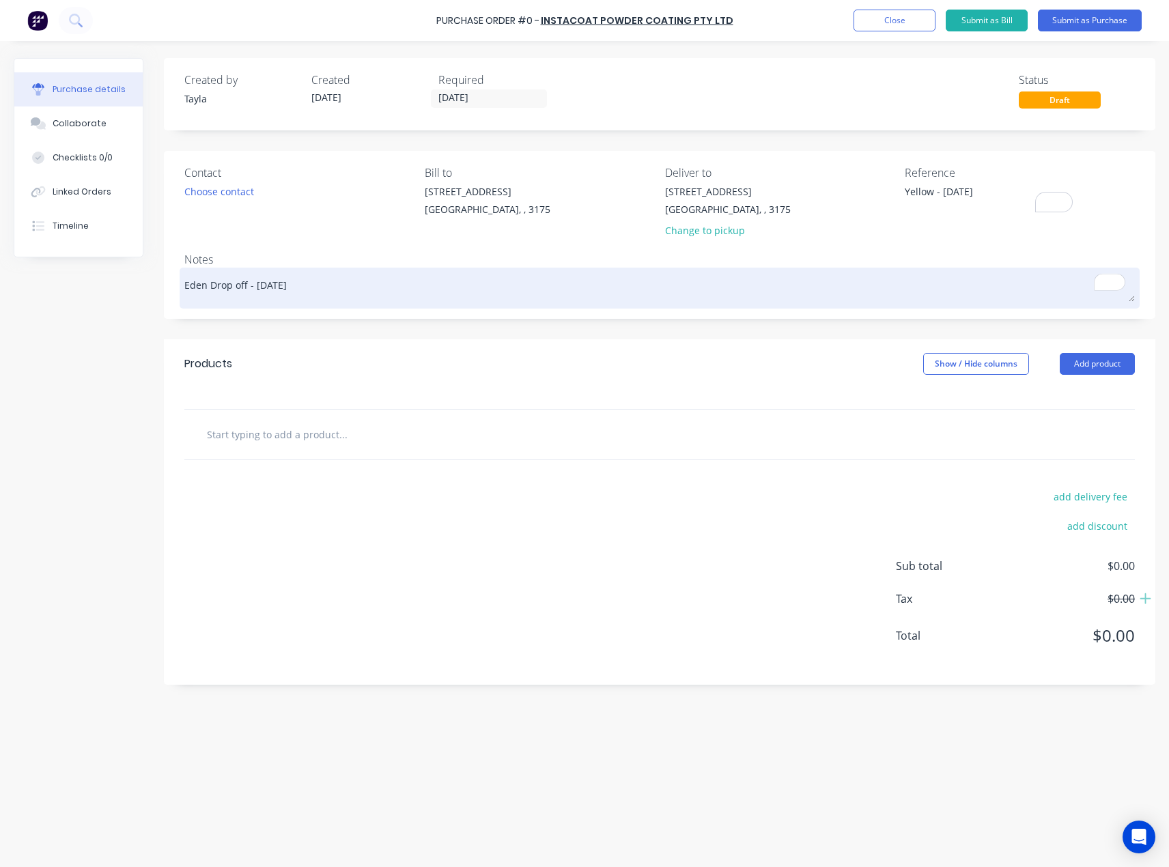
paste textarea "Yellow"
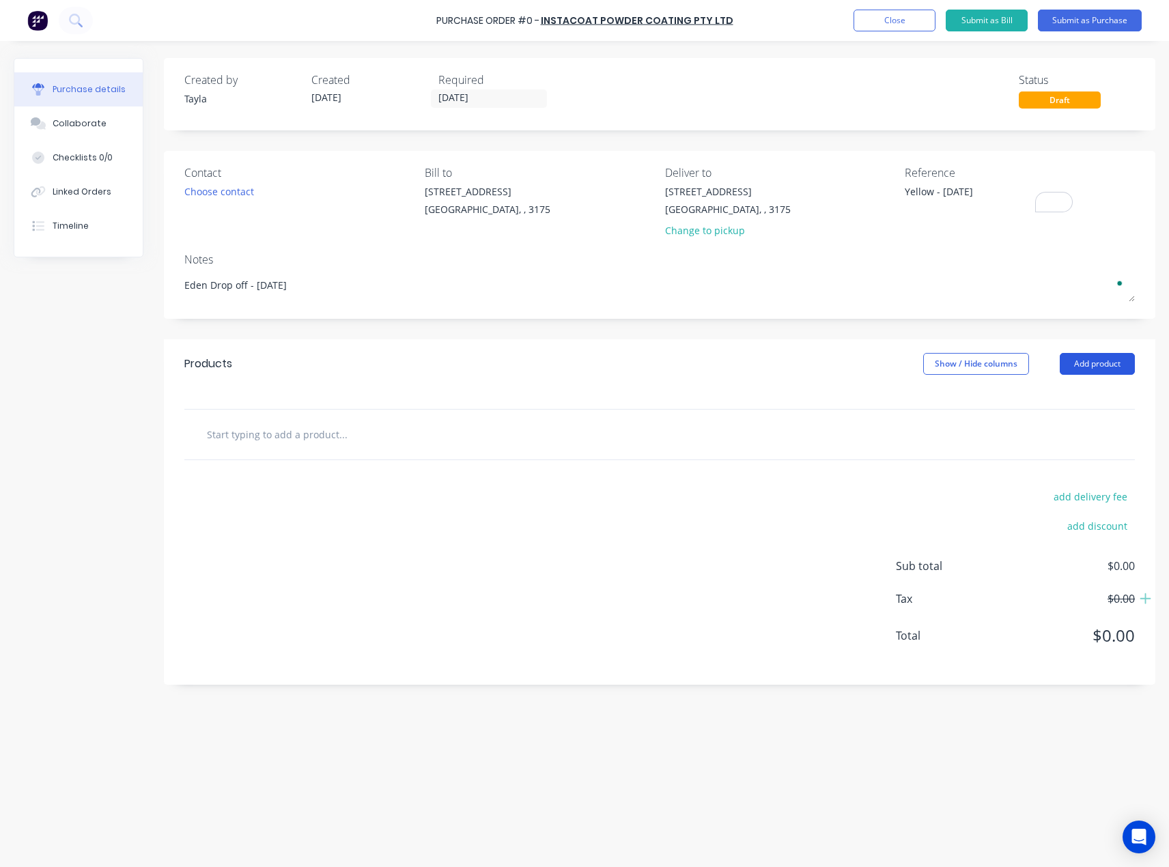
type textarea "Eden Drop off - [DATE]"
click at [1070, 363] on button "Add product" at bounding box center [1097, 364] width 75 height 22
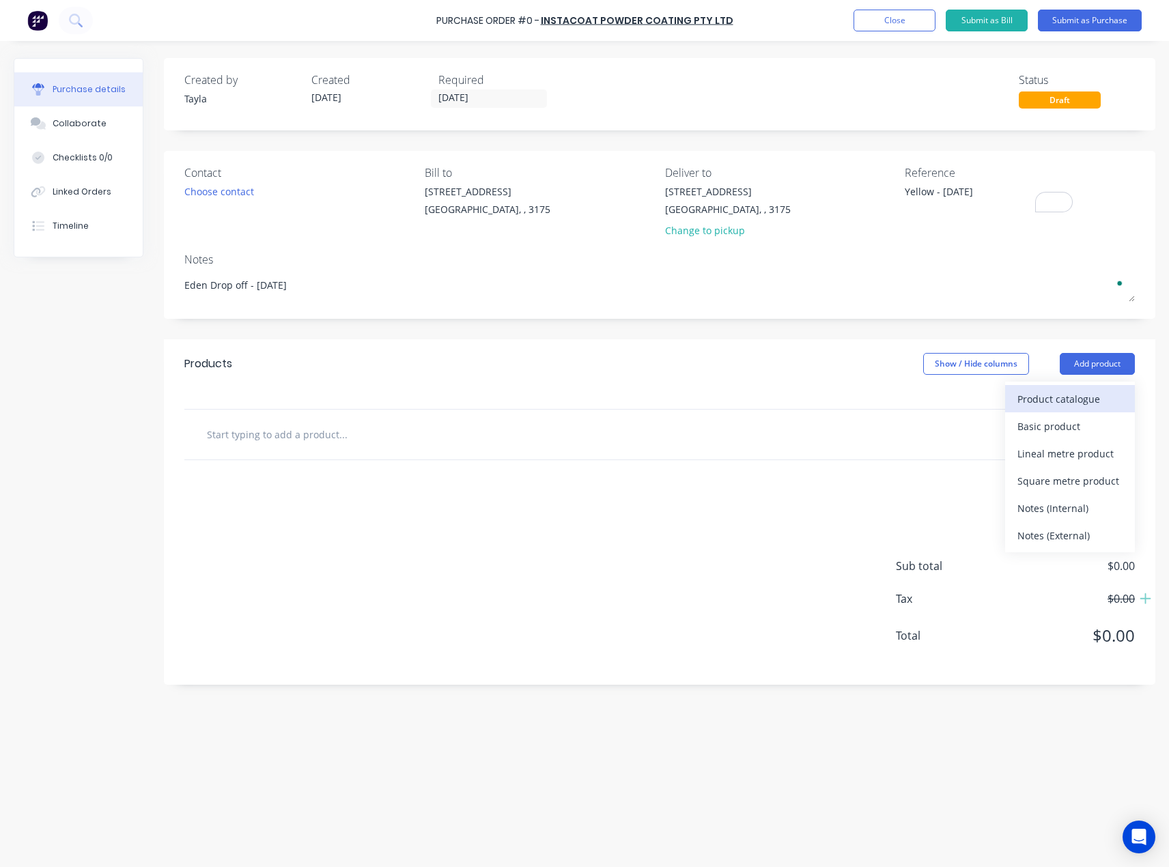
click at [1033, 389] on div "Product catalogue" at bounding box center [1070, 399] width 105 height 20
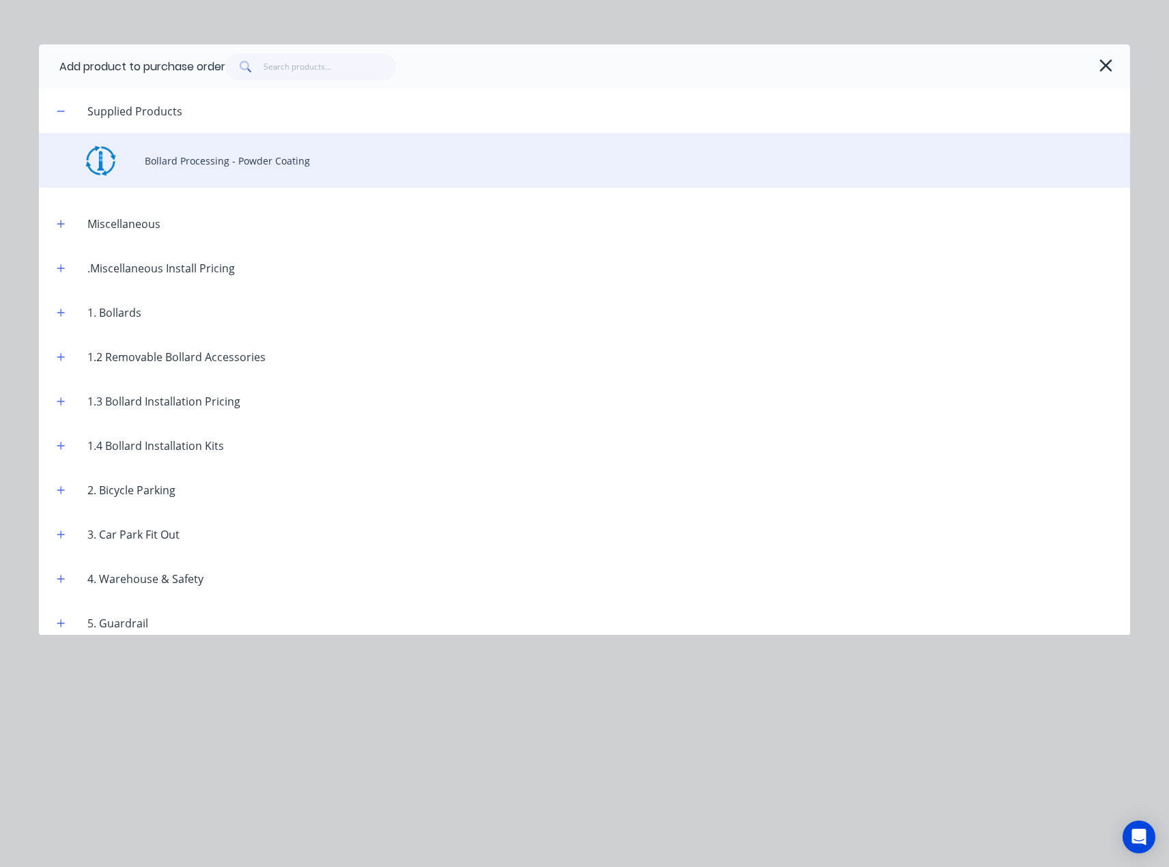
click at [187, 163] on div "Bollard Processing - Powder Coating" at bounding box center [585, 160] width 1092 height 55
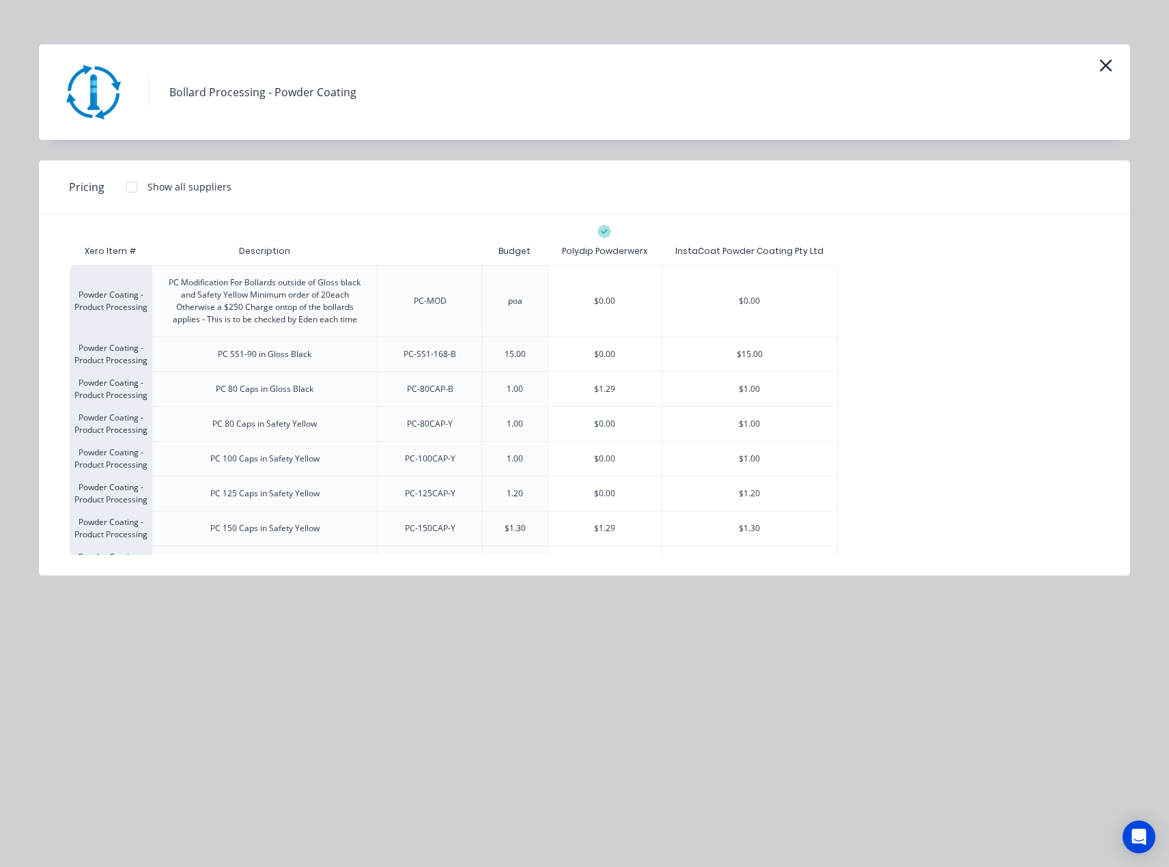
scroll to position [249, 0]
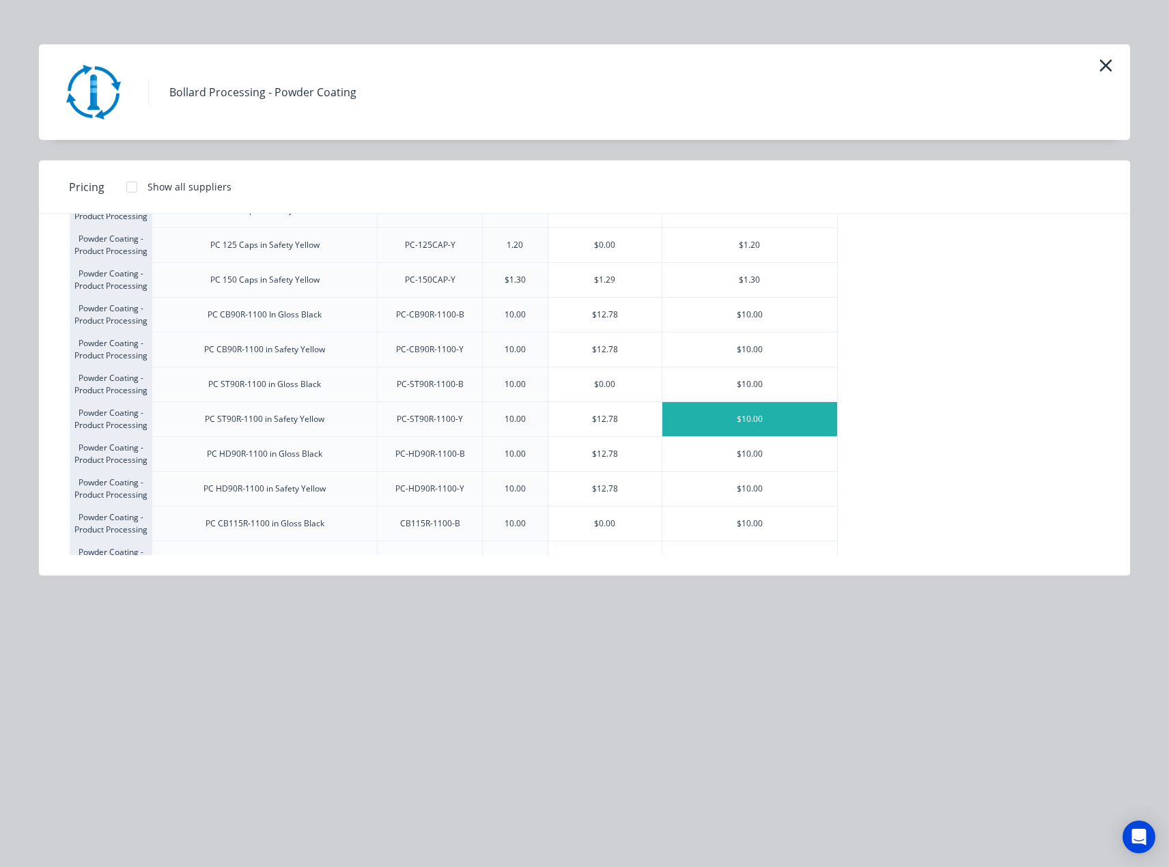
click at [695, 425] on div "$10.00" at bounding box center [750, 419] width 175 height 34
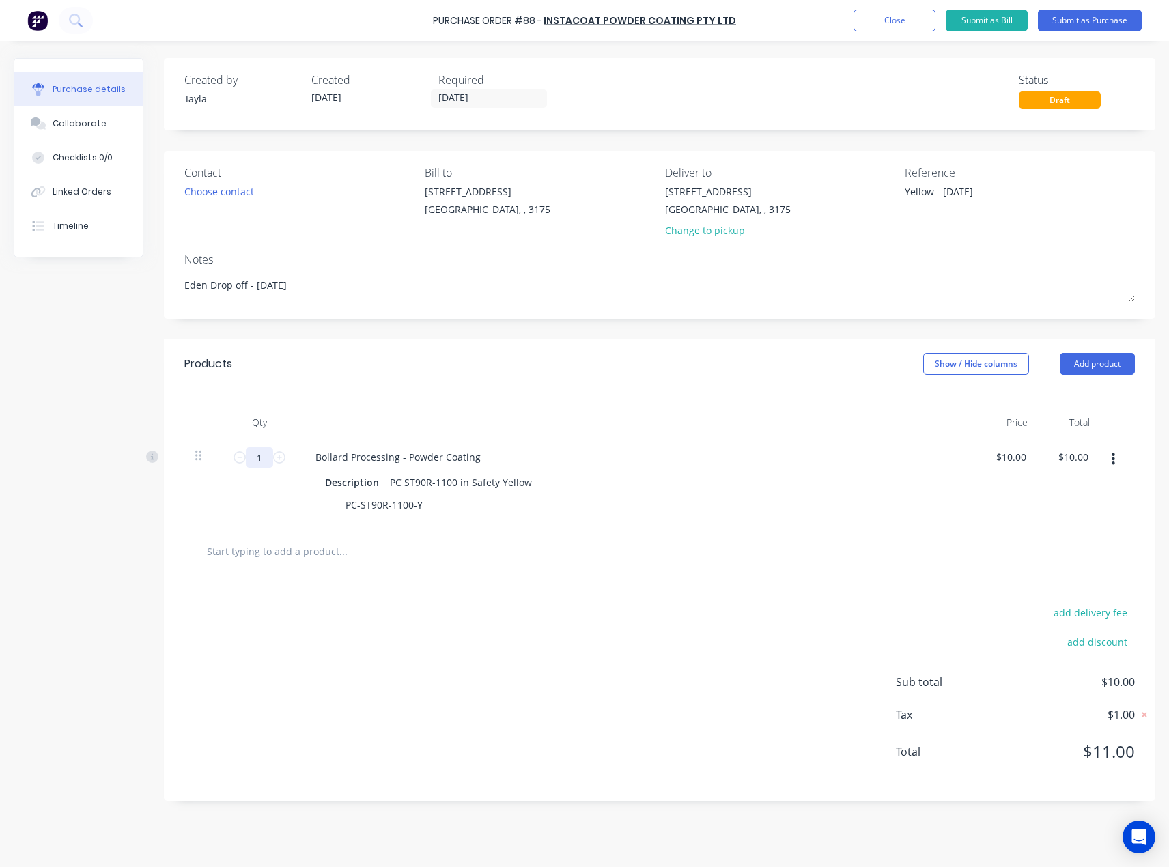
click at [253, 456] on input "1" at bounding box center [259, 457] width 27 height 20
type input "3"
type input "$30.00"
type input "39"
type input "$390.00"
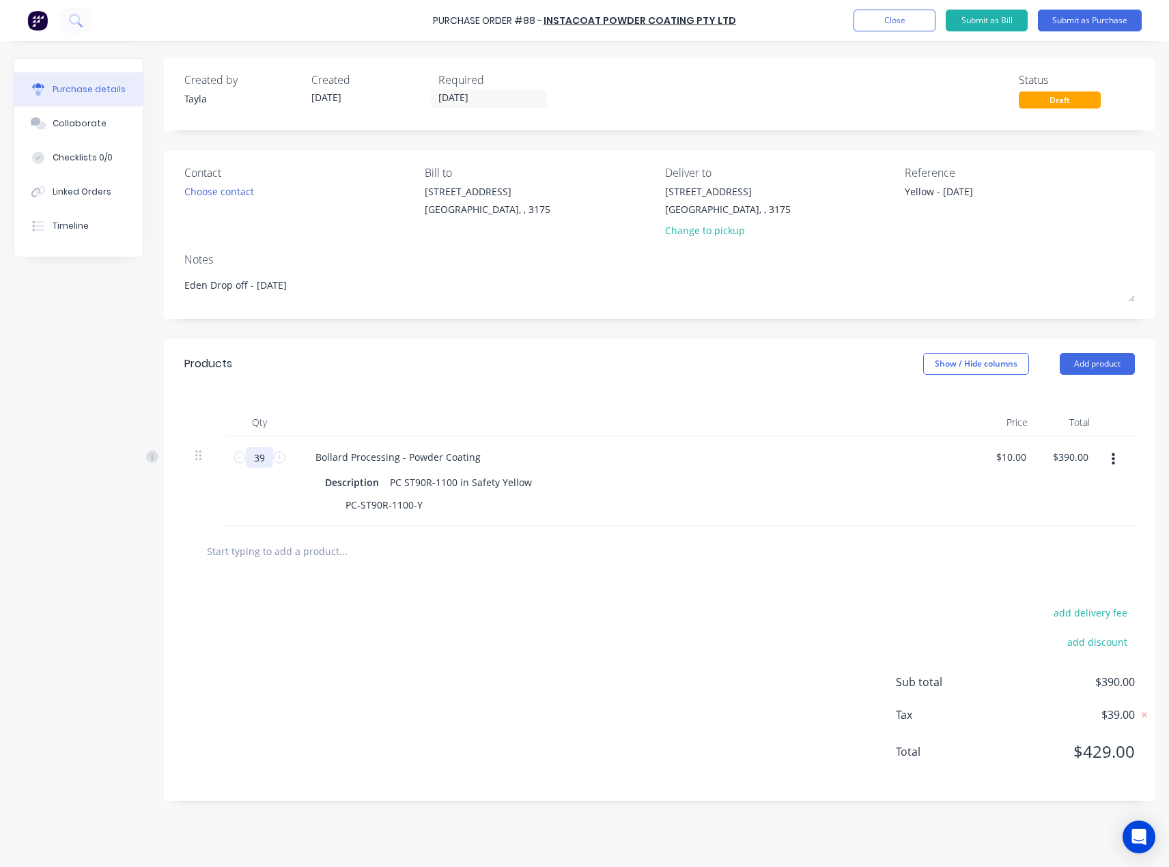
type input "39"
click at [197, 180] on div "Contact" at bounding box center [299, 173] width 230 height 16
click at [207, 191] on div "Choose contact" at bounding box center [219, 191] width 70 height 14
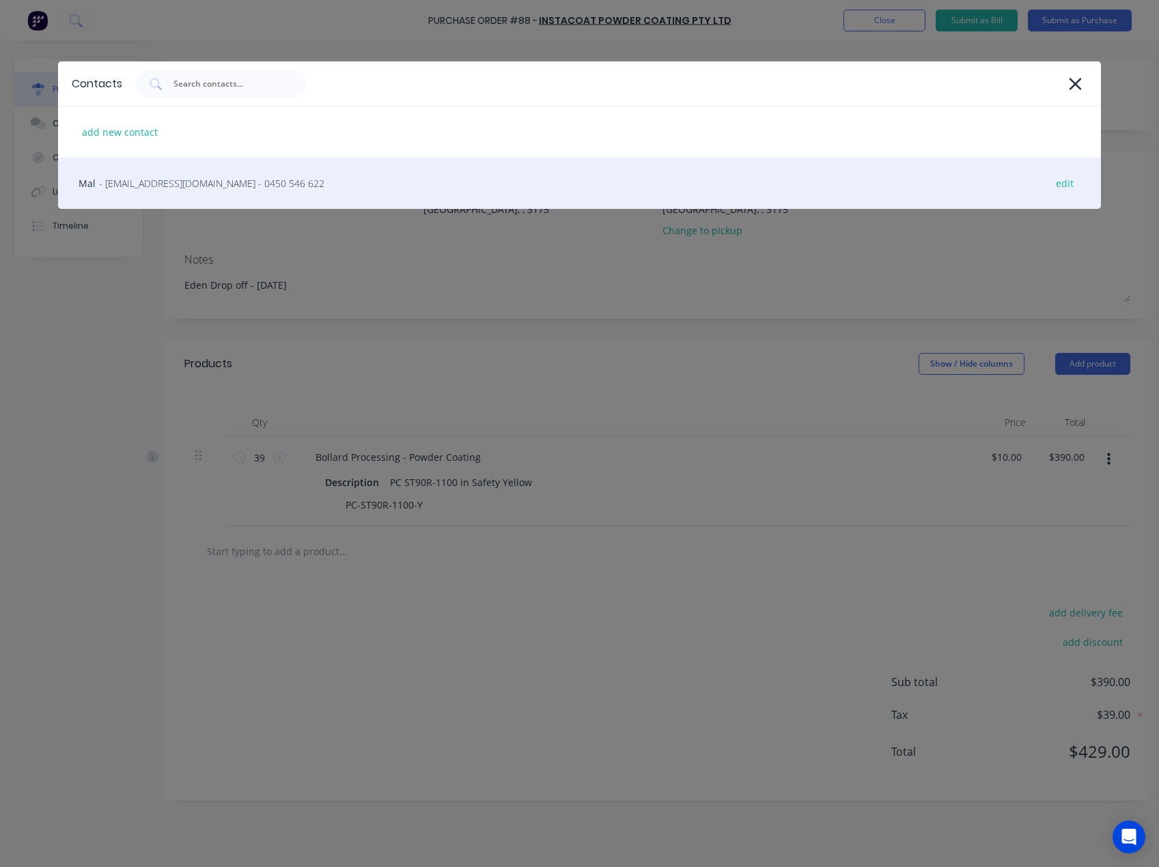
click at [212, 193] on div "Mal - [EMAIL_ADDRESS][DOMAIN_NAME] - 0450 546 622 edit" at bounding box center [579, 183] width 1043 height 51
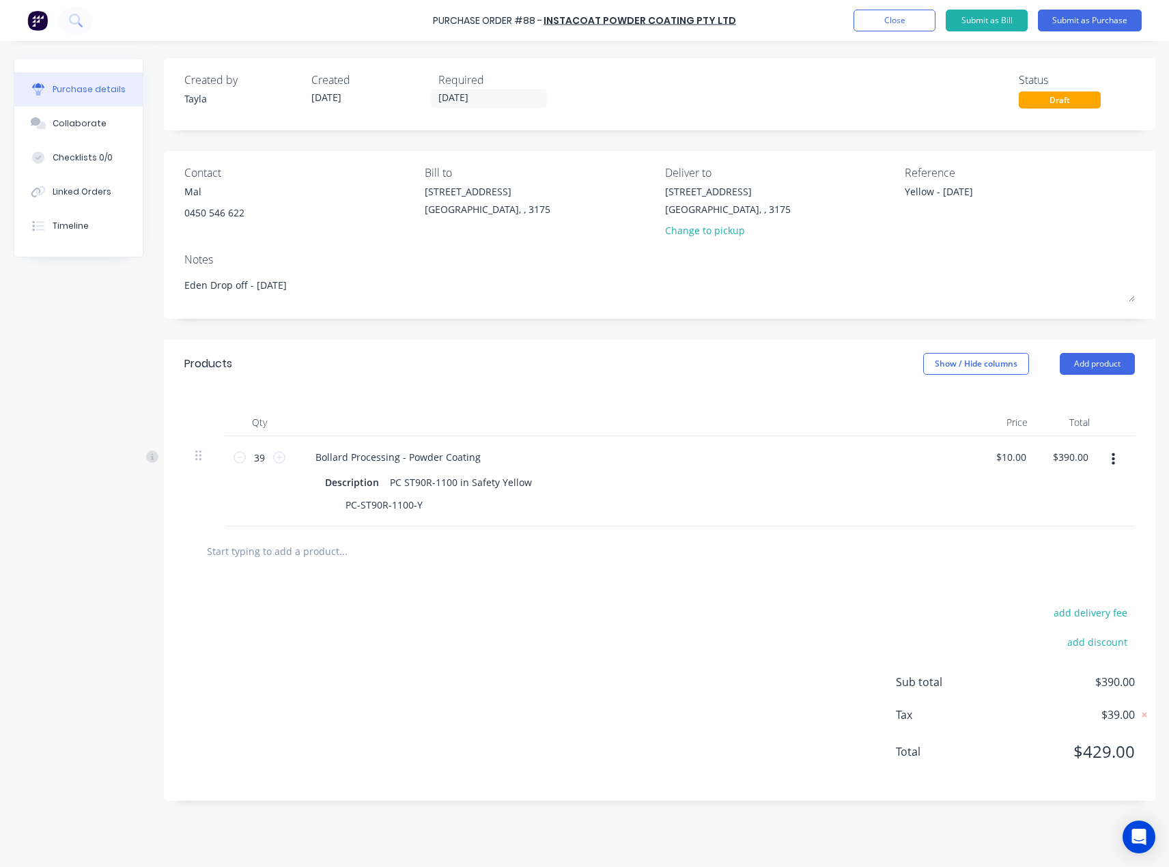
click at [721, 245] on div "Contact Mal [PHONE_NUMBER] Bill to [STREET_ADDRESS] Deliver to [STREET_ADDRESS]…" at bounding box center [660, 235] width 992 height 168
click at [711, 231] on div "Change to pickup" at bounding box center [728, 230] width 126 height 14
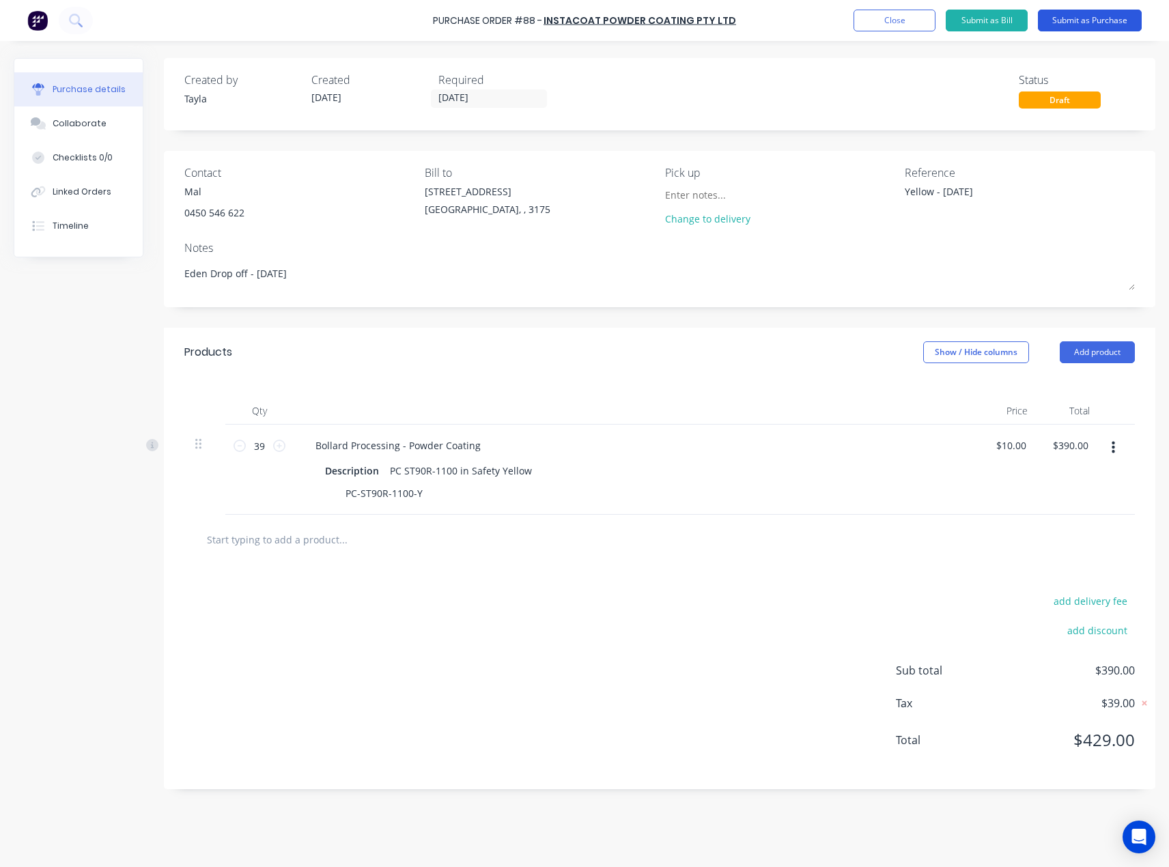
click at [1067, 25] on button "Submit as Purchase" at bounding box center [1090, 21] width 104 height 22
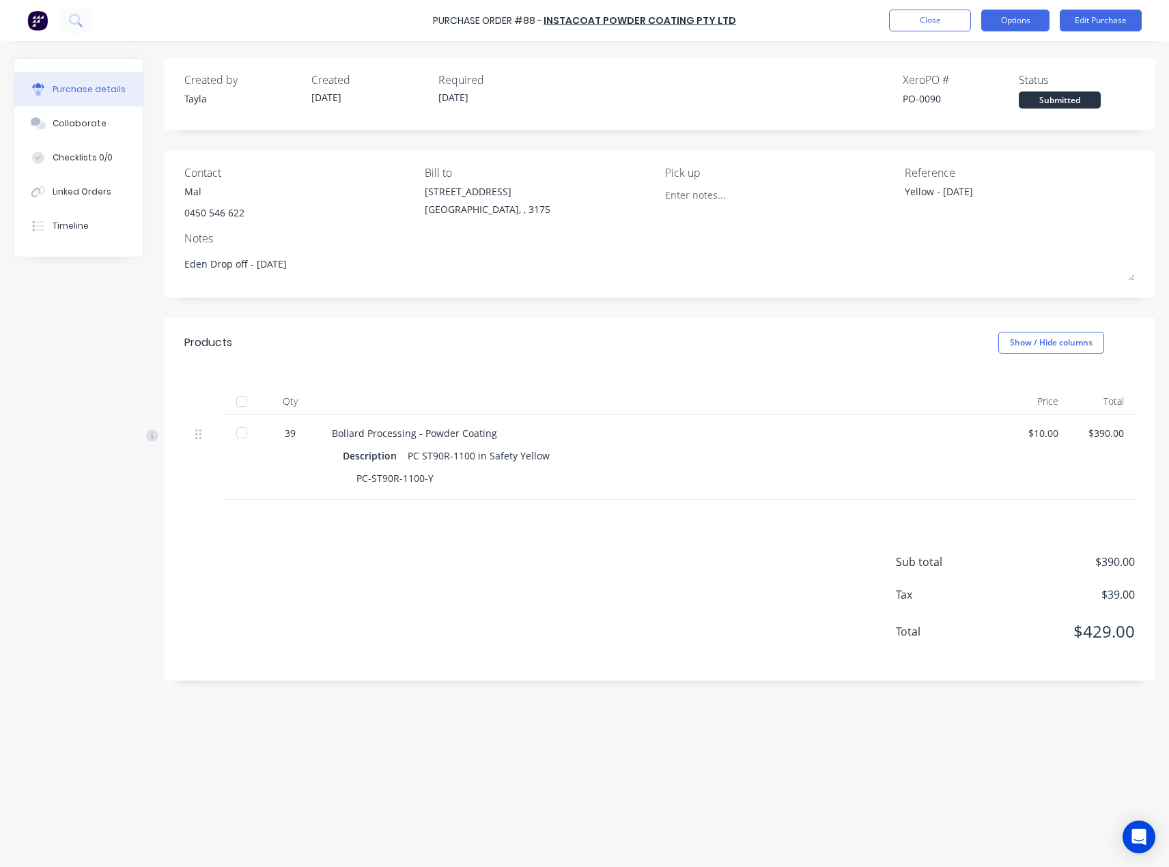
click at [1010, 25] on button "Options" at bounding box center [1016, 21] width 68 height 22
click at [995, 62] on div "Print / Email" at bounding box center [984, 56] width 105 height 20
click at [962, 87] on div "With pricing" at bounding box center [984, 83] width 105 height 20
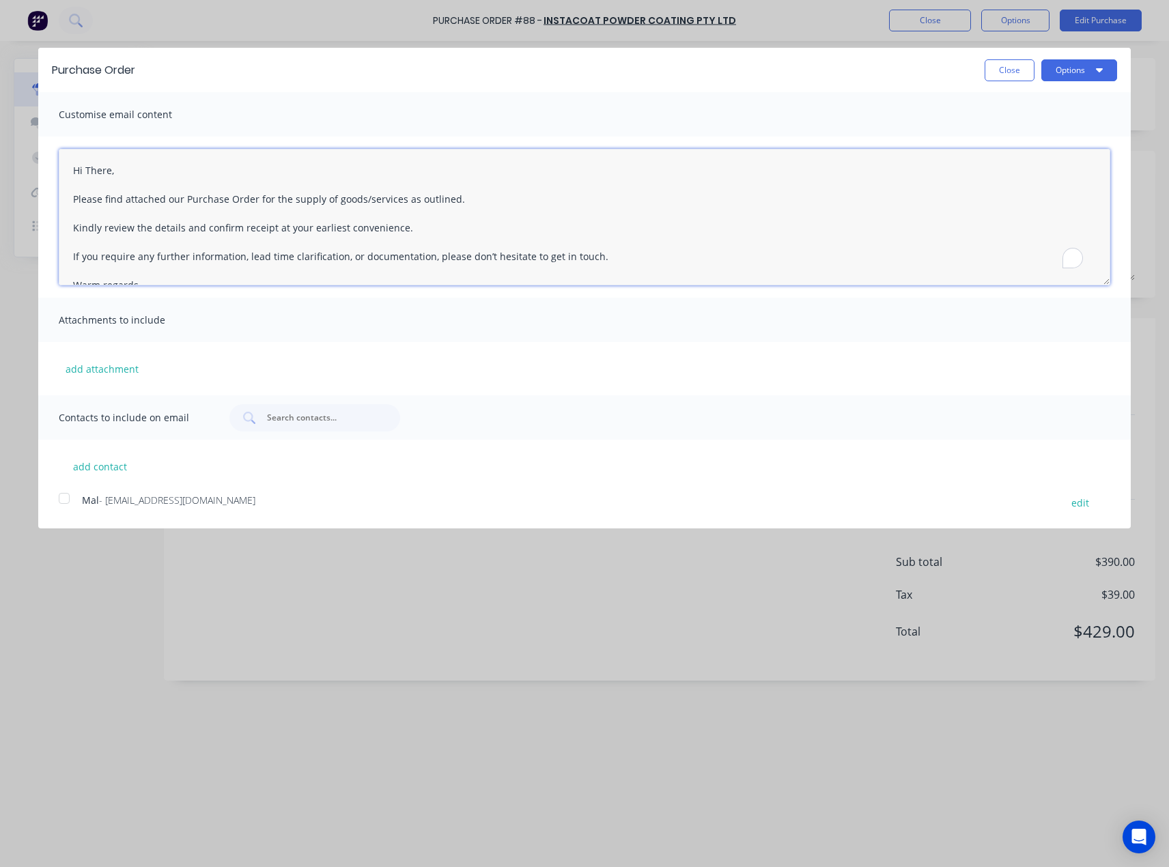
click at [88, 175] on textarea "Hi There, Please find attached our Purchase Order for the supply of goods/servi…" at bounding box center [585, 217] width 1052 height 137
click at [85, 176] on textarea "Hi There, Please find attached our Purchase Order for the supply of goods/servi…" at bounding box center [585, 217] width 1052 height 137
type textarea "Hi Mal, Please find attached our Purchase Order for the supply of goods/service…"
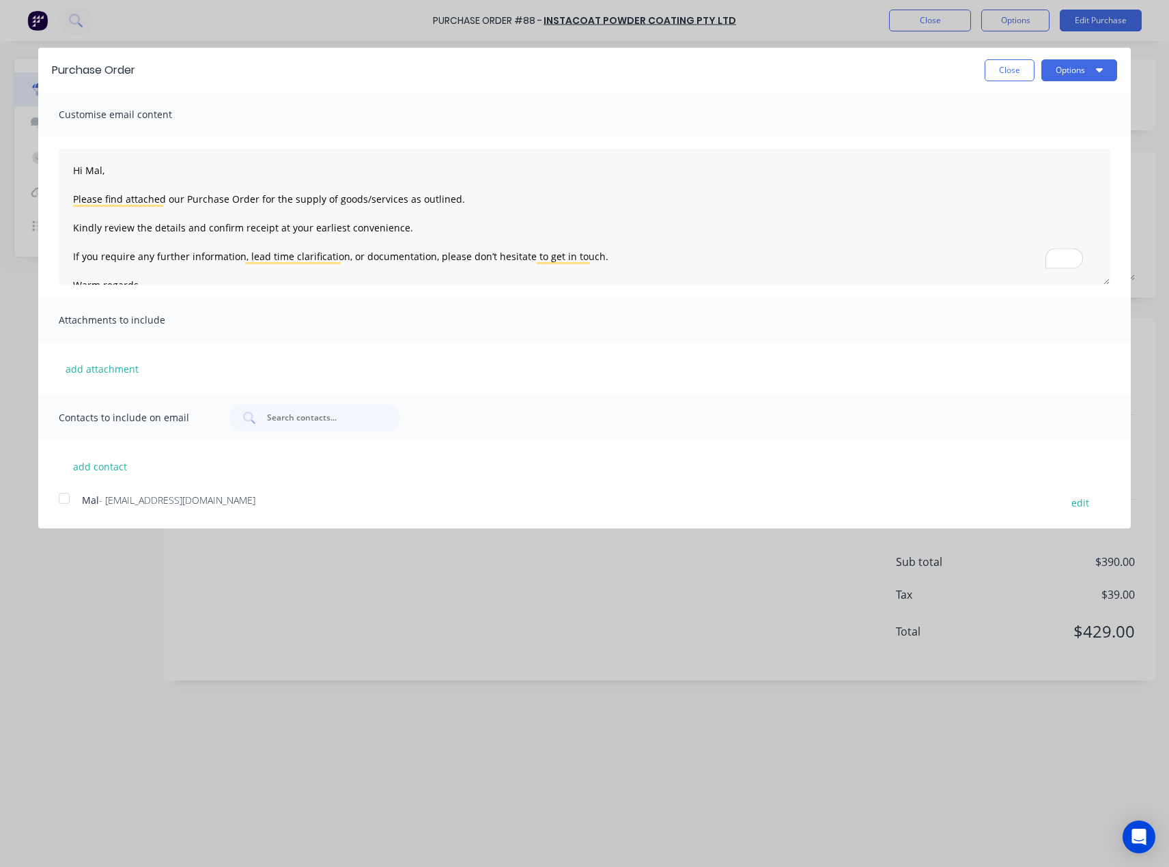
click at [147, 496] on span "- [EMAIL_ADDRESS][DOMAIN_NAME]" at bounding box center [177, 500] width 156 height 13
click at [1076, 77] on button "Options" at bounding box center [1080, 70] width 76 height 22
click at [1053, 126] on div "Email" at bounding box center [1052, 132] width 105 height 20
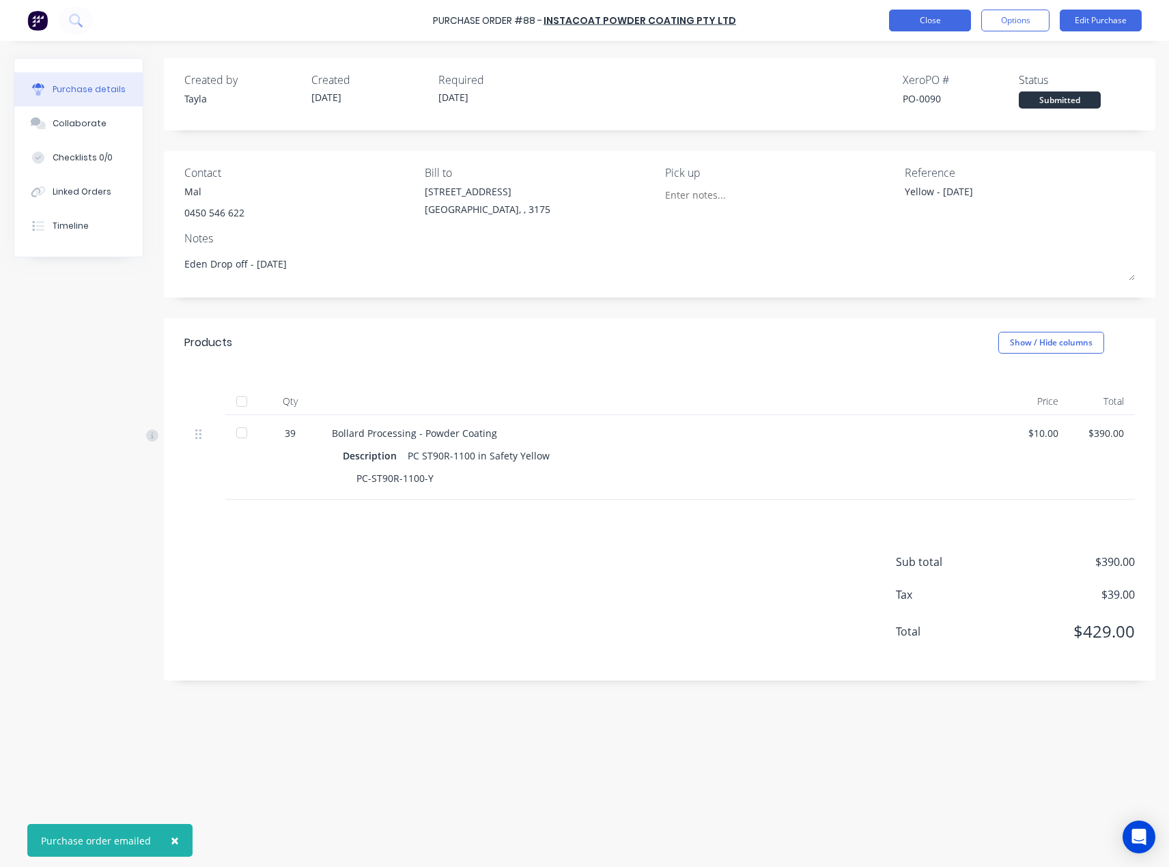
click at [916, 18] on button "Close" at bounding box center [930, 21] width 82 height 22
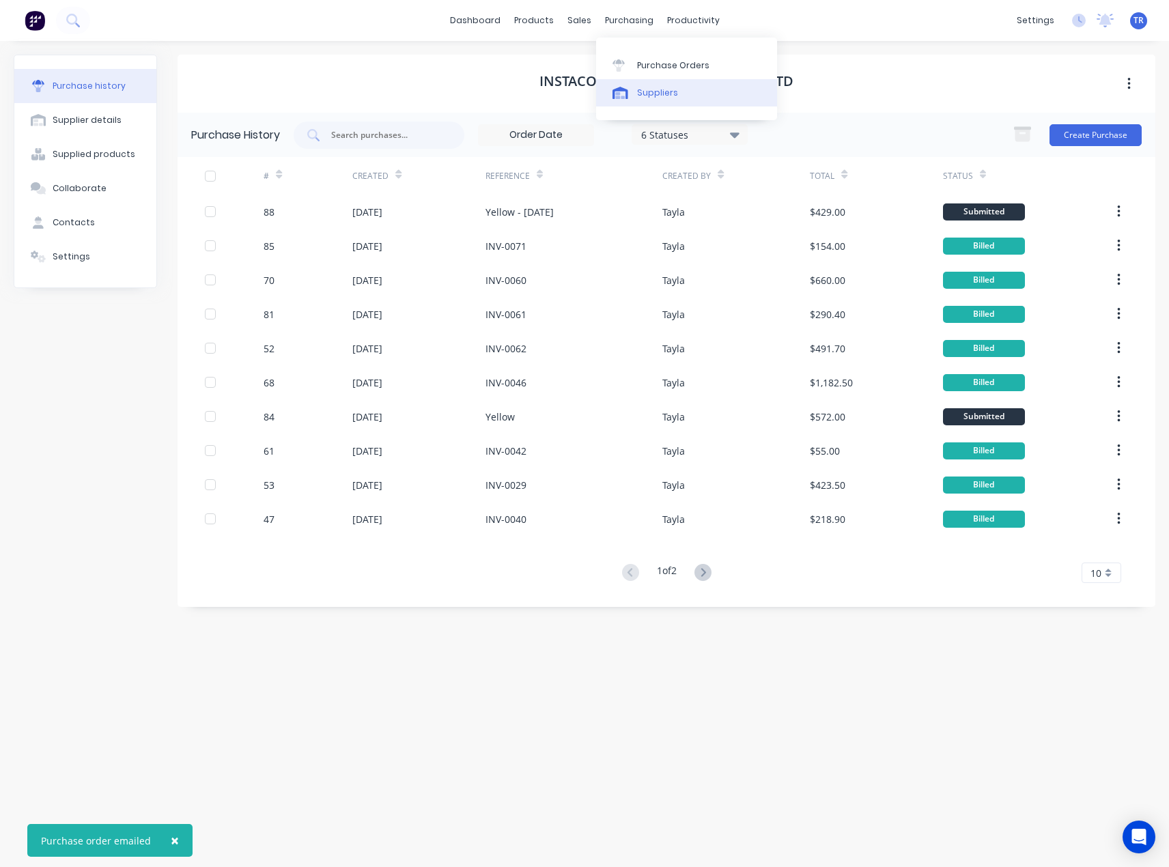
click at [639, 100] on link "Suppliers" at bounding box center [686, 92] width 181 height 27
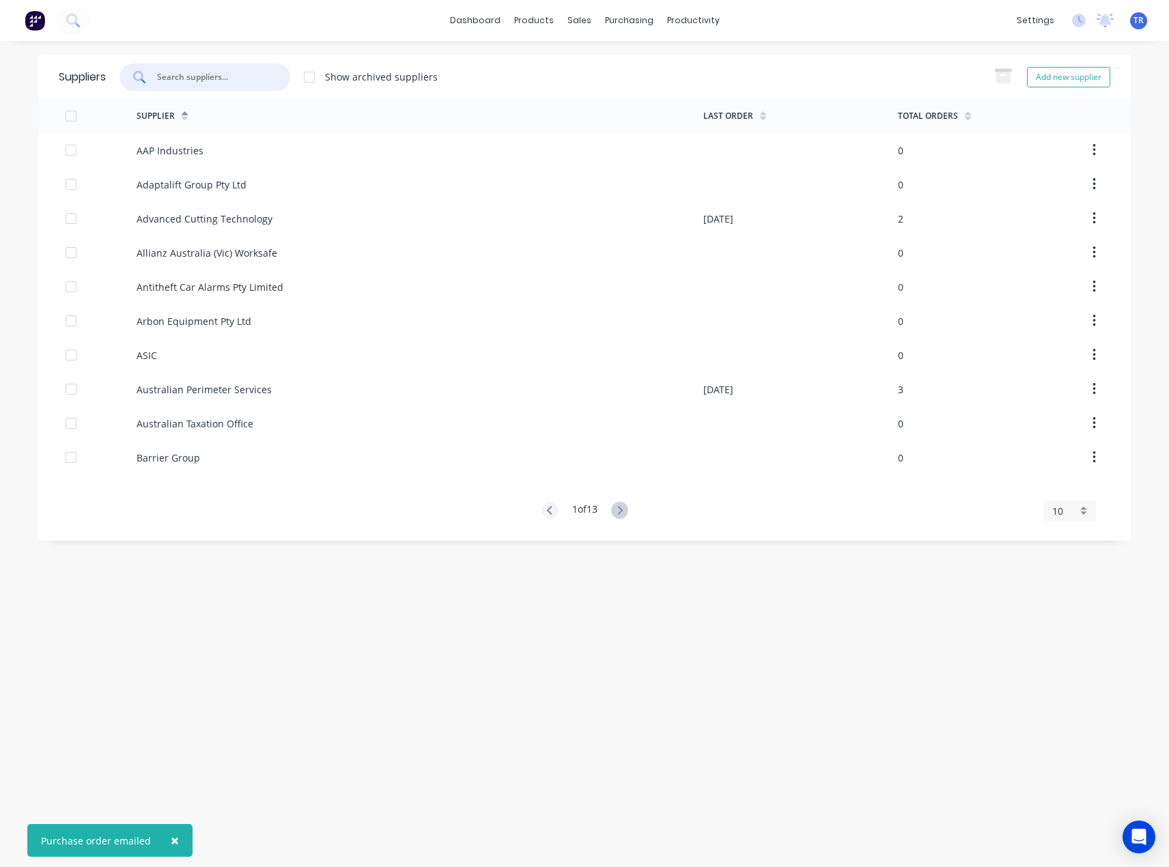
click at [262, 82] on input "text" at bounding box center [212, 77] width 113 height 14
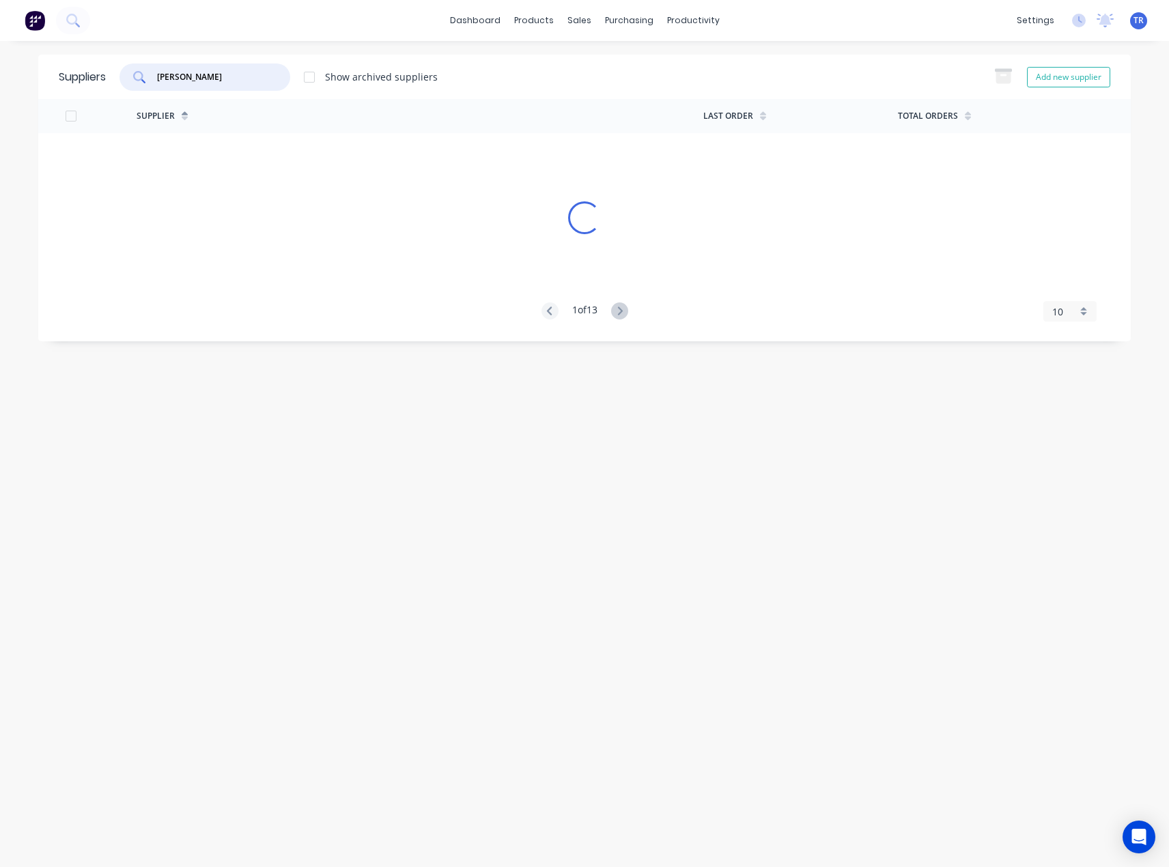
type input "[PERSON_NAME]"
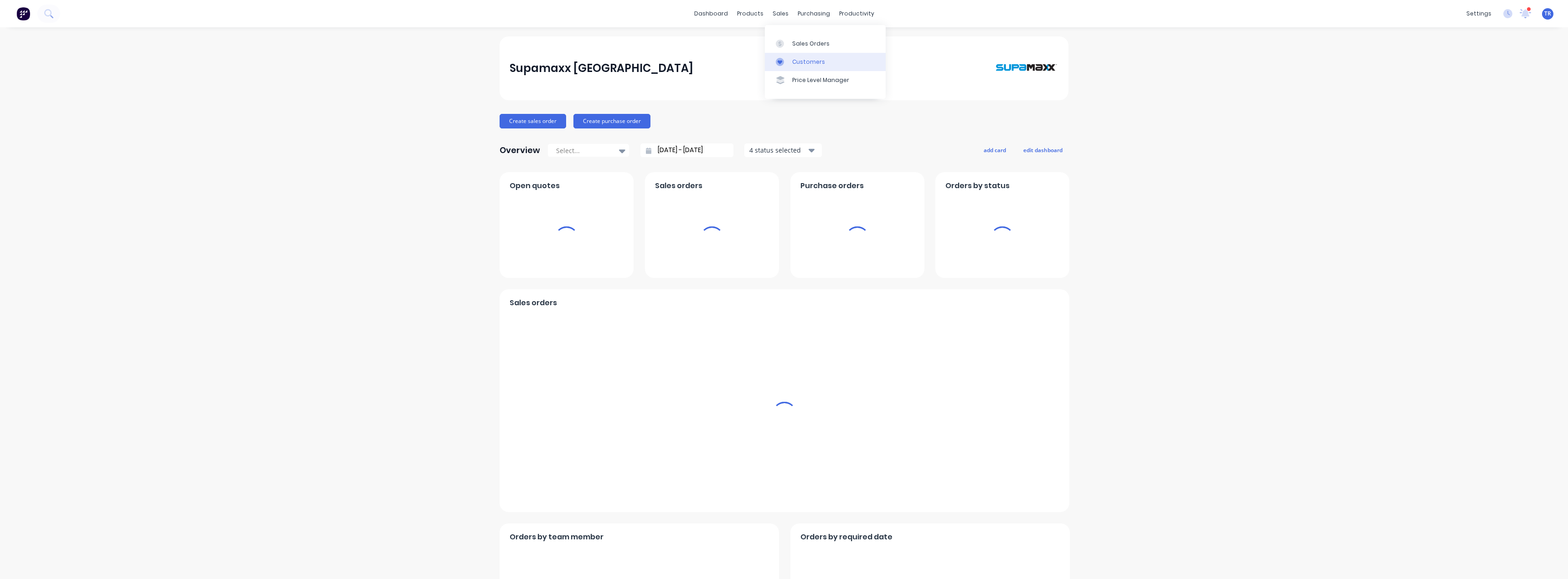
click at [789, 56] on link "Customers" at bounding box center [825, 61] width 121 height 18
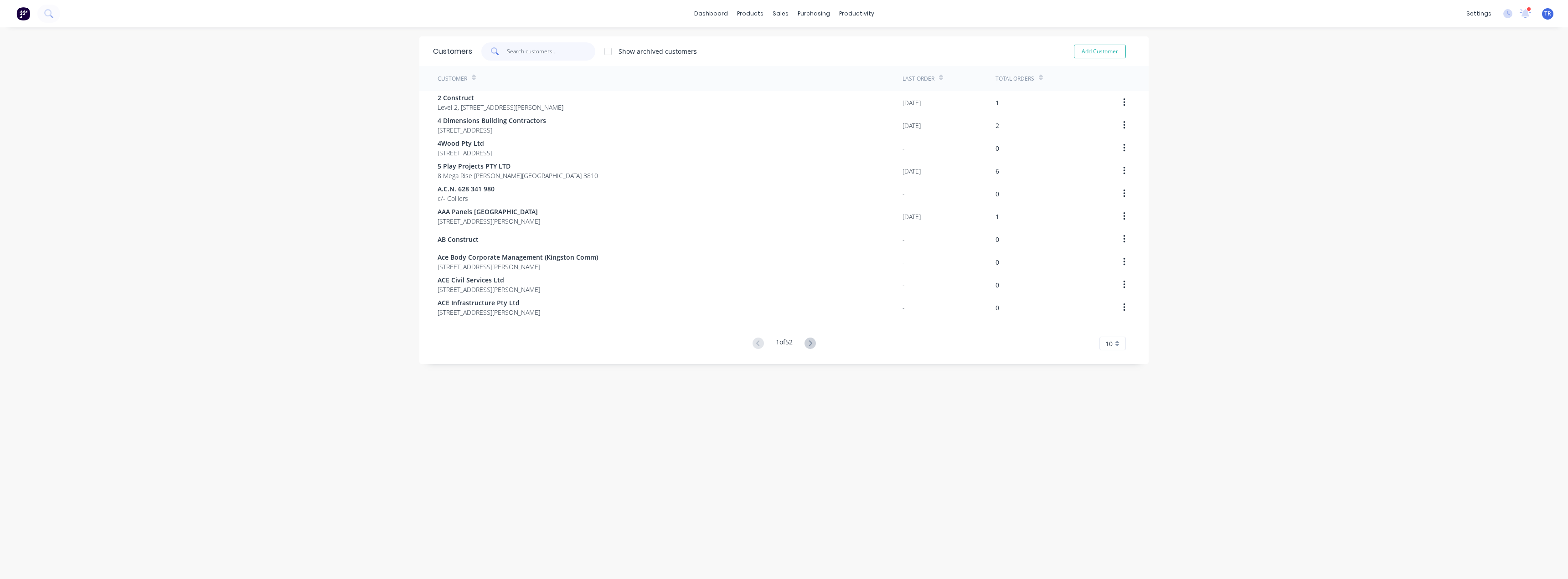
paste input "Erilyan"
click at [538, 57] on input "text" at bounding box center [551, 51] width 89 height 18
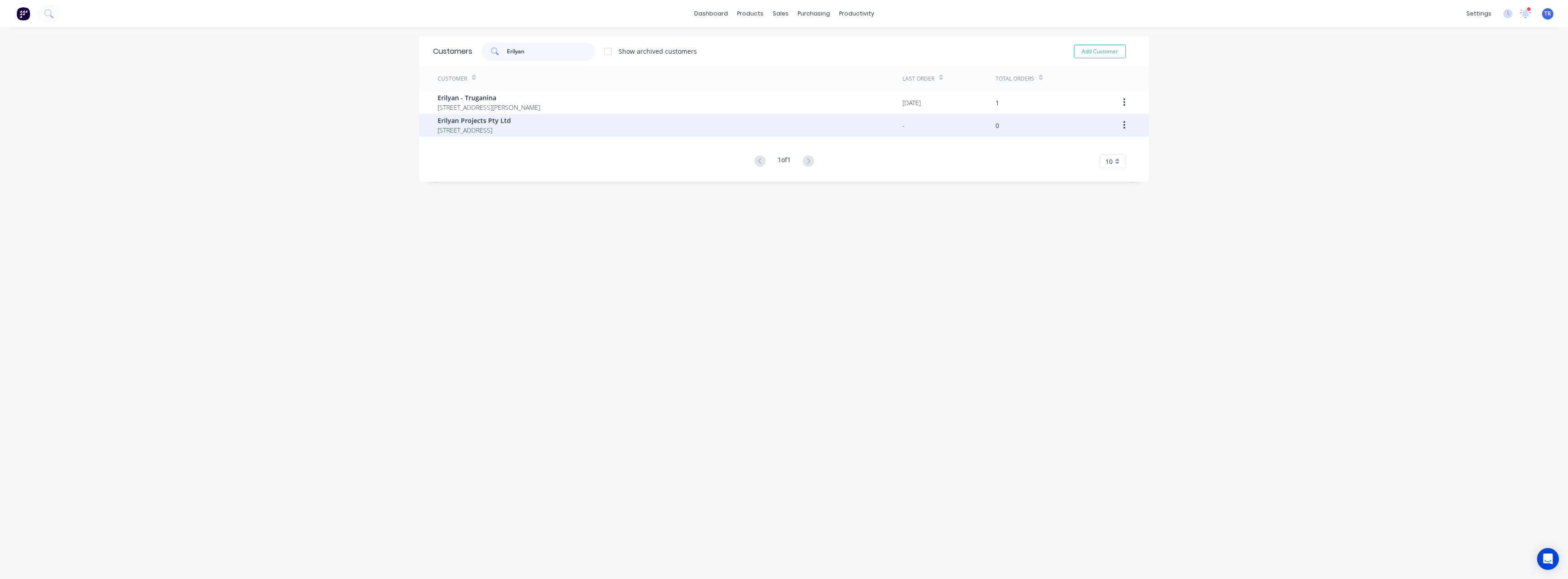
type input "Erilyan"
click at [507, 129] on span "[STREET_ADDRESS]" at bounding box center [474, 130] width 73 height 9
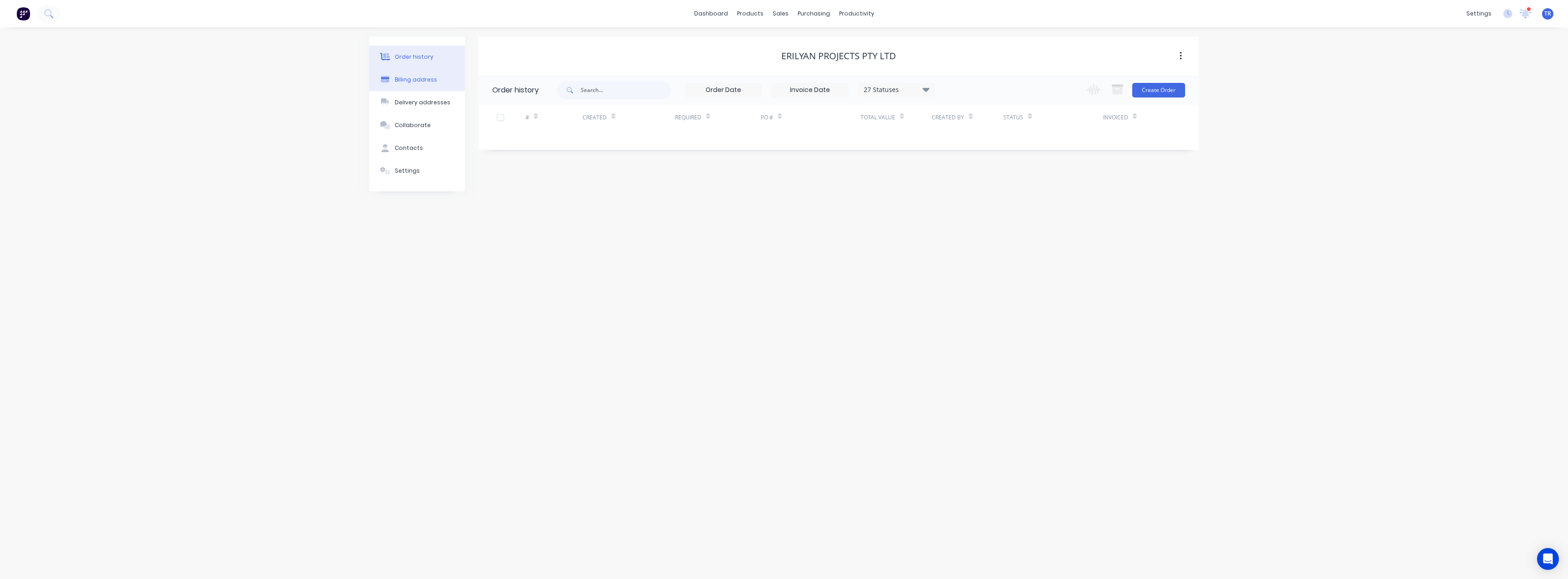
click at [429, 83] on div "Billing address" at bounding box center [416, 79] width 43 height 8
select select "AU"
drag, startPoint x: 580, startPoint y: 135, endPoint x: 484, endPoint y: 142, distance: 96.3
click at [484, 142] on div "Company names Erilyan Projects Pty Ltd Address 2/200 Toorak Rd Address continue…" at bounding box center [838, 275] width 720 height 343
paste input "[STREET_ADDRESS]"
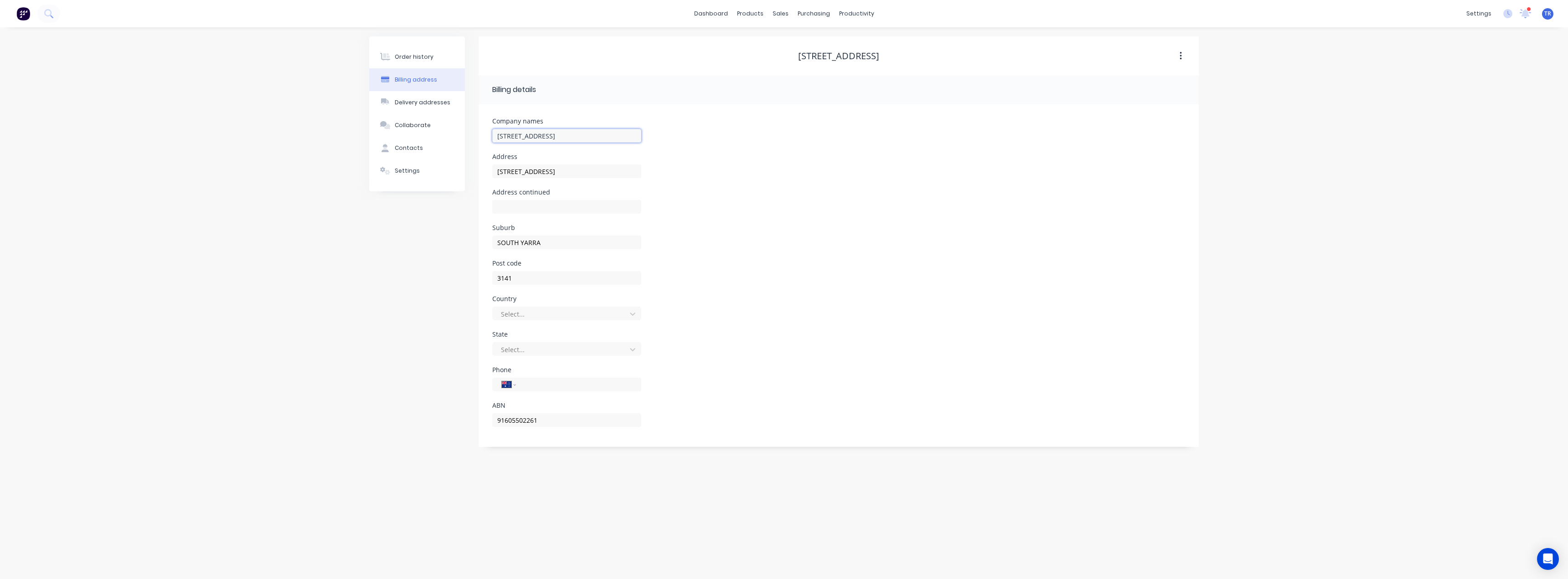
type input "Erilyan Projects Pty Ltd"
click at [379, 142] on button "Contacts" at bounding box center [416, 148] width 95 height 23
select select "AU"
click at [490, 123] on icon "button" at bounding box center [488, 122] width 5 height 7
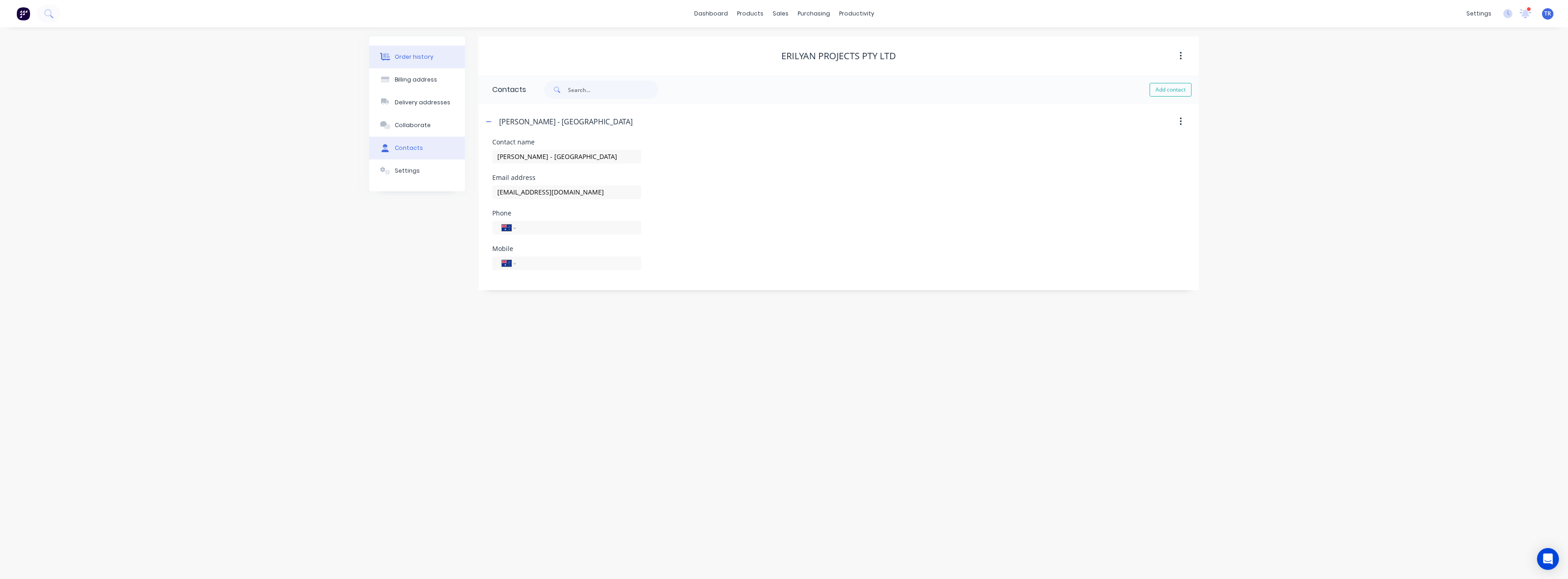
click at [381, 61] on icon at bounding box center [386, 57] width 11 height 8
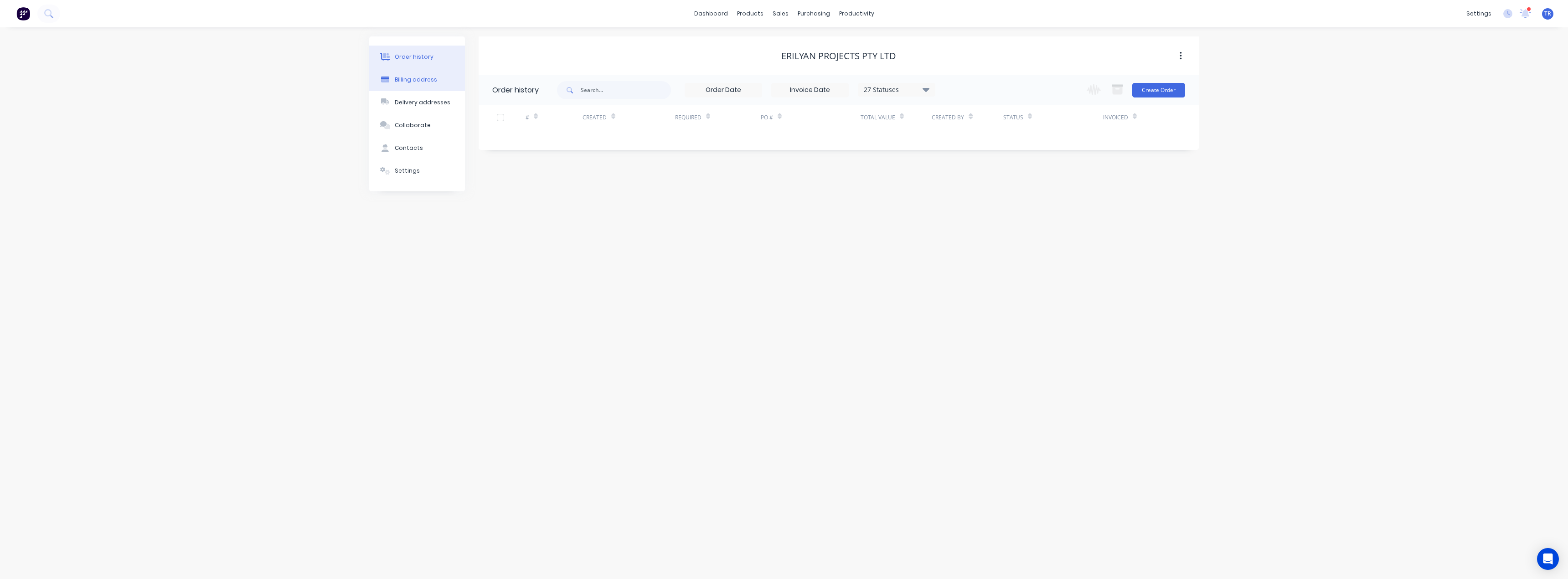
click at [422, 78] on div "Billing address" at bounding box center [416, 79] width 43 height 8
select select "AU"
drag, startPoint x: 568, startPoint y: 135, endPoint x: 519, endPoint y: 135, distance: 49.0
click at [519, 135] on input "Erilyan Projects Pty Ltd" at bounding box center [566, 135] width 149 height 13
click at [576, 137] on input "Erilyan Projects Pty Ltd" at bounding box center [566, 135] width 149 height 13
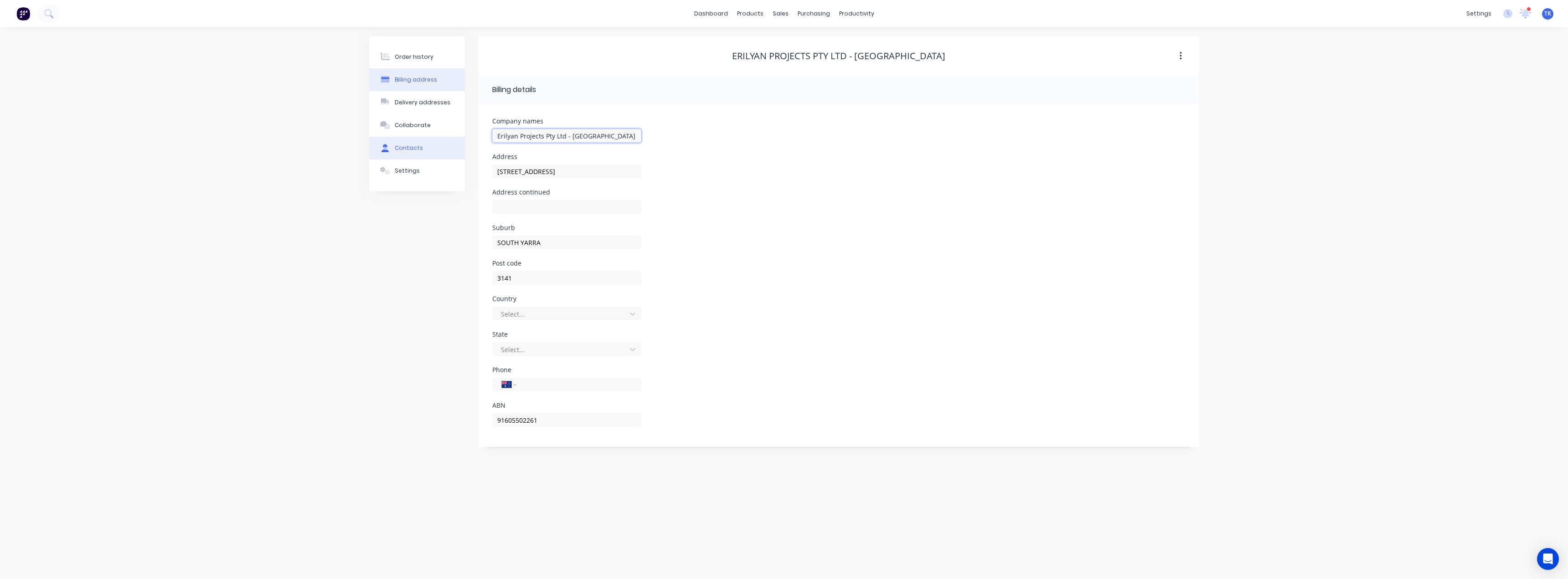
drag, startPoint x: 543, startPoint y: 137, endPoint x: 460, endPoint y: 140, distance: 83.1
click at [460, 140] on div "Order history Billing address Delivery addresses Collaborate Contacts Settings …" at bounding box center [783, 241] width 829 height 410
type input "Erilyan Projects Pty Ltd - [GEOGRAPHIC_DATA]"
click at [585, 133] on input "Erilyan Projects Pty Ltd - [GEOGRAPHIC_DATA]" at bounding box center [566, 135] width 149 height 13
drag, startPoint x: 583, startPoint y: 143, endPoint x: 563, endPoint y: 140, distance: 20.2
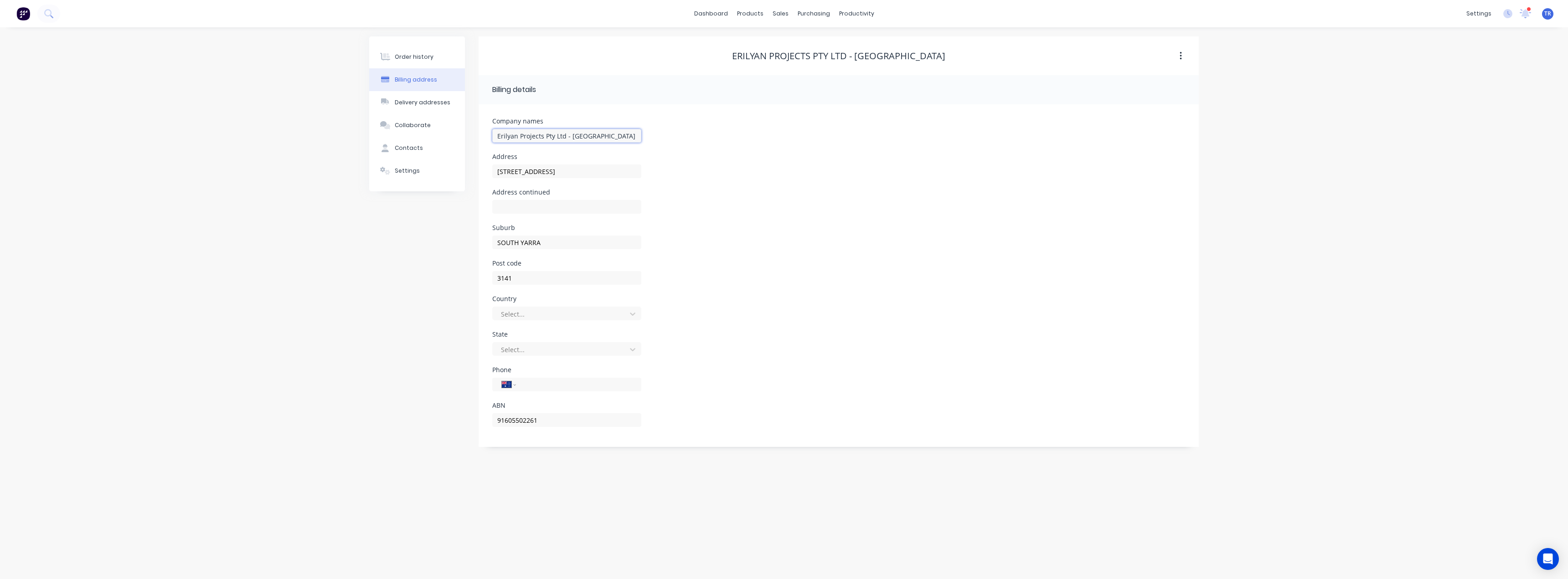
click at [563, 140] on input "Erilyan Projects Pty Ltd - [GEOGRAPHIC_DATA]" at bounding box center [566, 135] width 149 height 13
click at [638, 89] on div "Billing details" at bounding box center [566, 89] width 147 height 11
drag, startPoint x: 464, startPoint y: 180, endPoint x: 458, endPoint y: 180, distance: 6.0
click at [458, 180] on div "Order history Billing address Delivery addresses Collaborate Contacts Settings …" at bounding box center [783, 241] width 829 height 410
drag, startPoint x: 470, startPoint y: 251, endPoint x: 440, endPoint y: 253, distance: 30.1
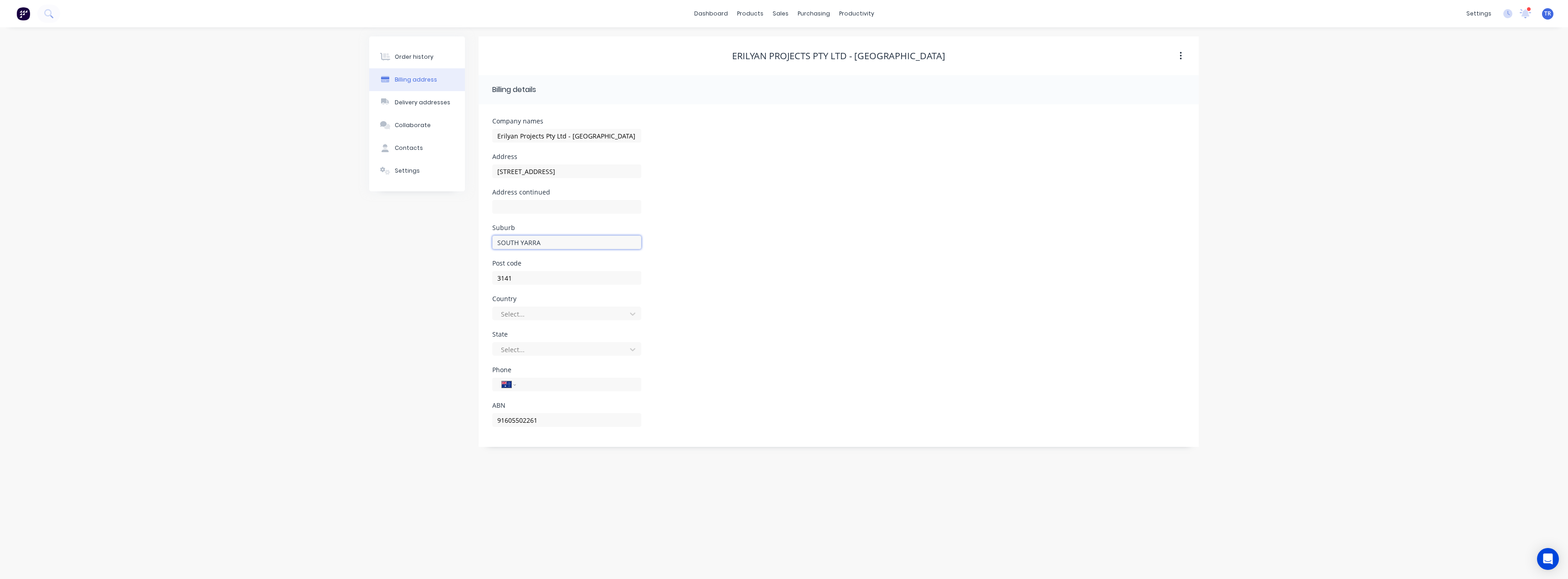
click at [450, 252] on div "Order history Billing address Delivery addresses Collaborate Contacts Settings …" at bounding box center [783, 241] width 829 height 410
drag, startPoint x: 514, startPoint y: 282, endPoint x: 311, endPoint y: 290, distance: 203.2
click at [439, 281] on div "Order history Billing address Delivery addresses Collaborate Contacts Settings …" at bounding box center [783, 241] width 829 height 410
drag, startPoint x: 574, startPoint y: 422, endPoint x: 434, endPoint y: 420, distance: 140.0
click at [447, 422] on div "Order history Billing address Delivery addresses Collaborate Contacts Settings …" at bounding box center [783, 241] width 829 height 410
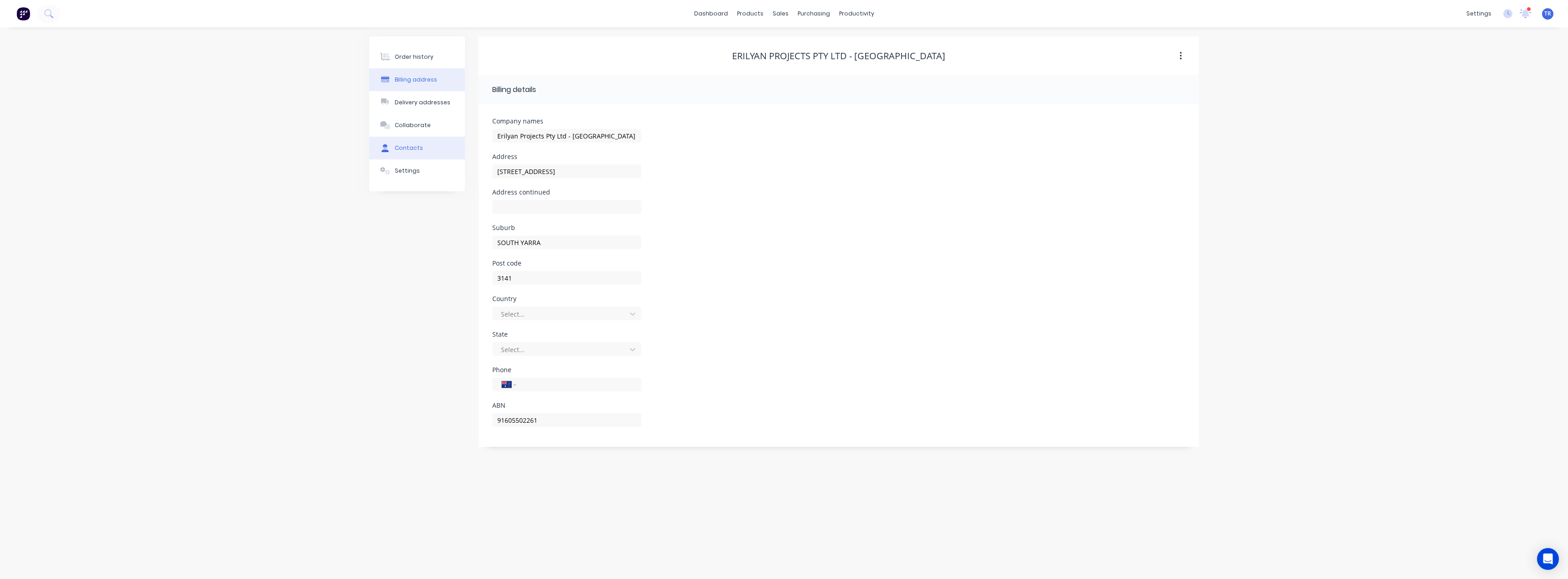
click at [401, 153] on button "Contacts" at bounding box center [416, 148] width 95 height 23
select select "AU"
click at [490, 121] on icon "button" at bounding box center [489, 121] width 5 height 5
drag, startPoint x: 572, startPoint y: 157, endPoint x: 474, endPoint y: 167, distance: 98.5
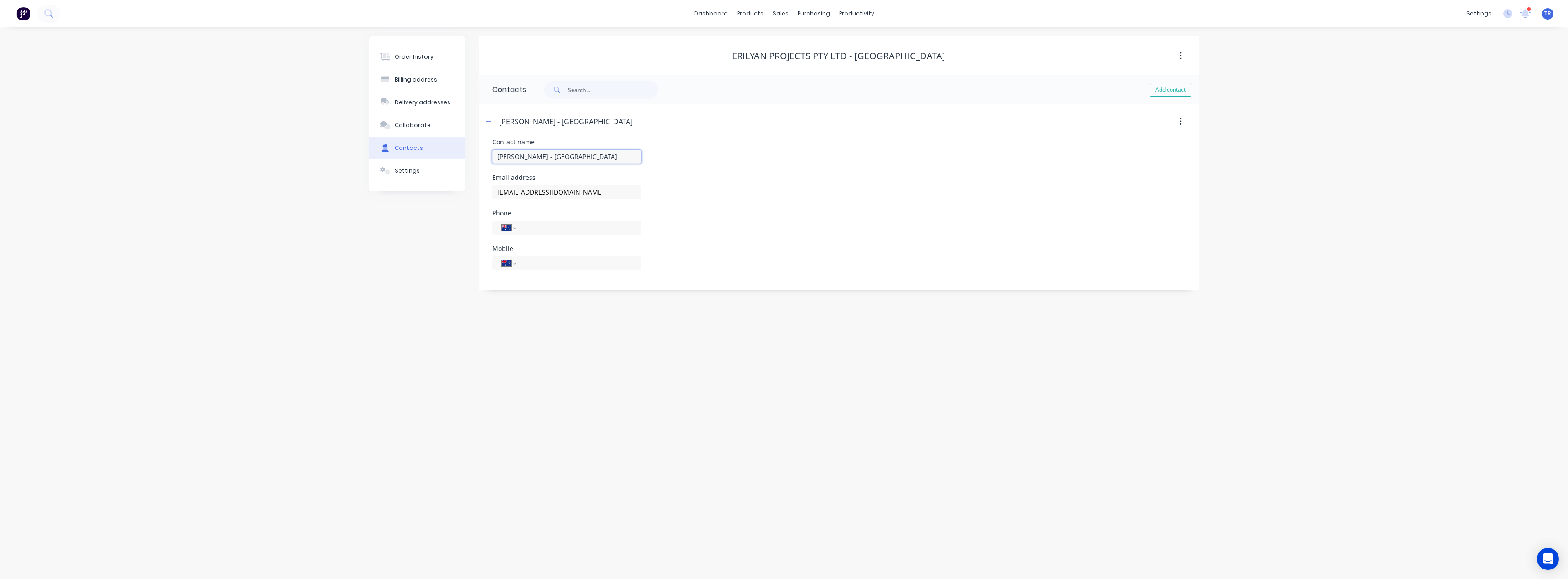
click at [474, 167] on div "Order history Billing address Delivery addresses Collaborate Contacts Settings …" at bounding box center [783, 163] width 829 height 253
drag, startPoint x: 518, startPoint y: 195, endPoint x: 404, endPoint y: 204, distance: 114.4
click at [449, 197] on div "Order history Billing address Delivery addresses Collaborate Contacts Settings …" at bounding box center [783, 163] width 829 height 253
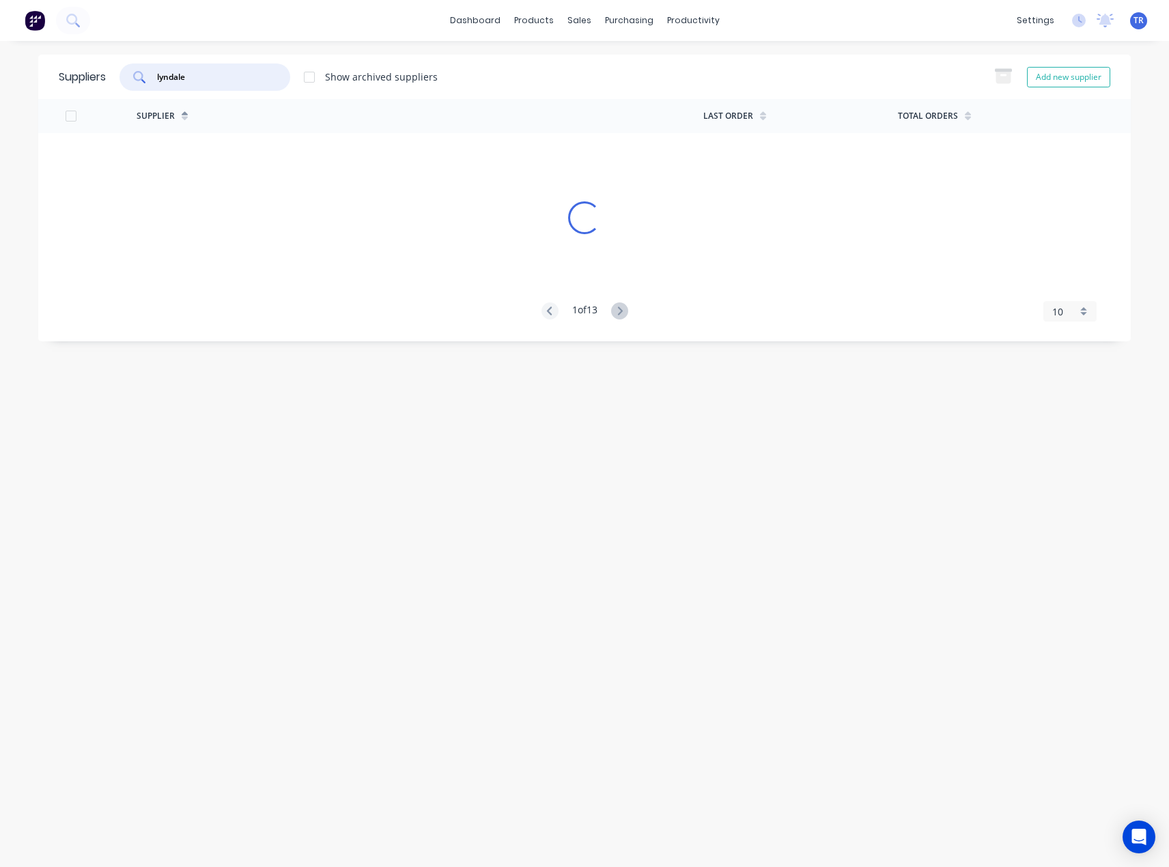
type input "lyndale"
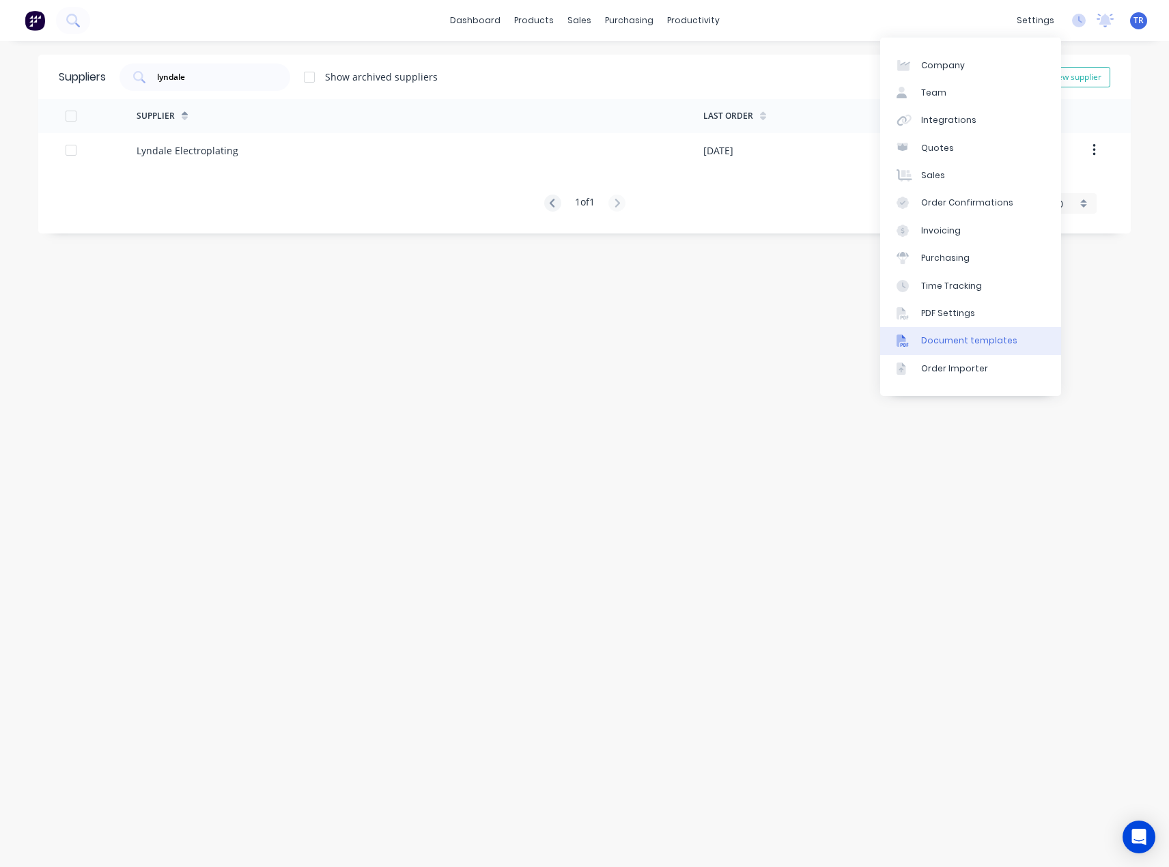
click at [938, 345] on div "Document templates" at bounding box center [969, 341] width 96 height 12
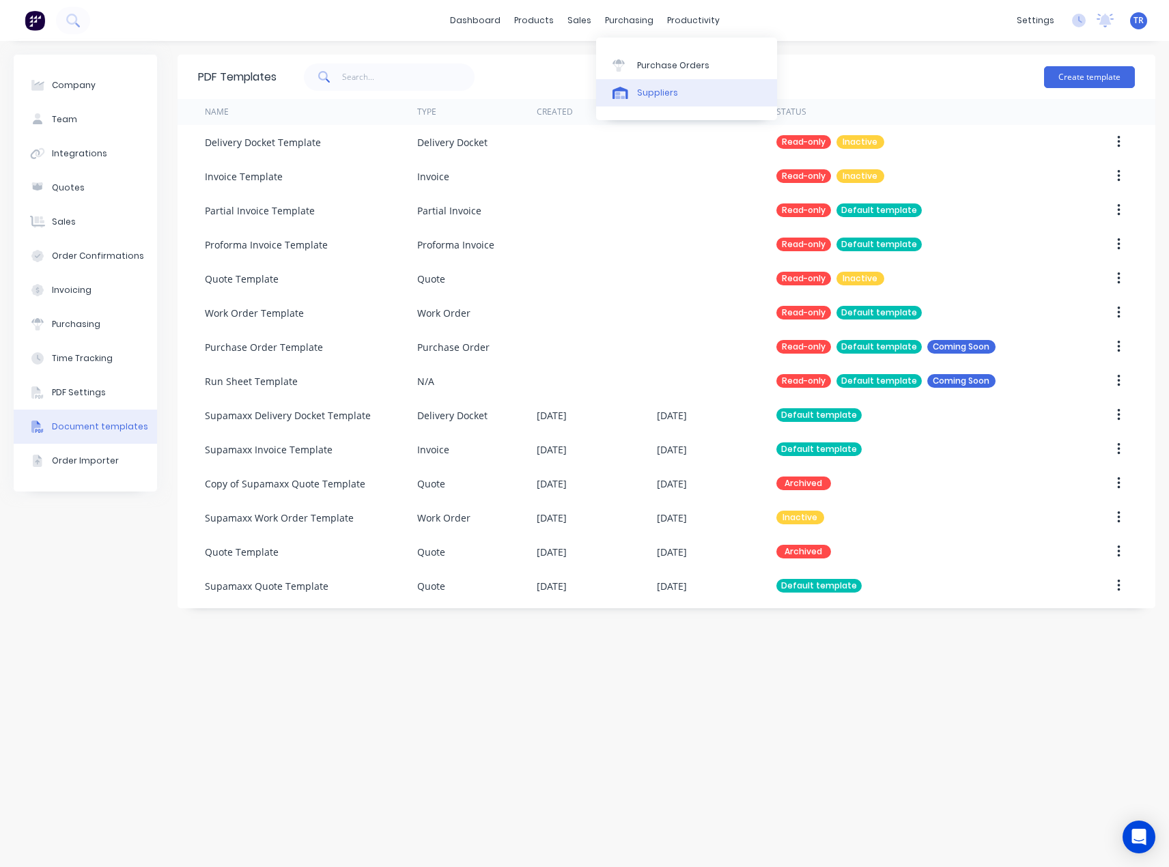
click at [639, 88] on div "Suppliers" at bounding box center [657, 93] width 41 height 12
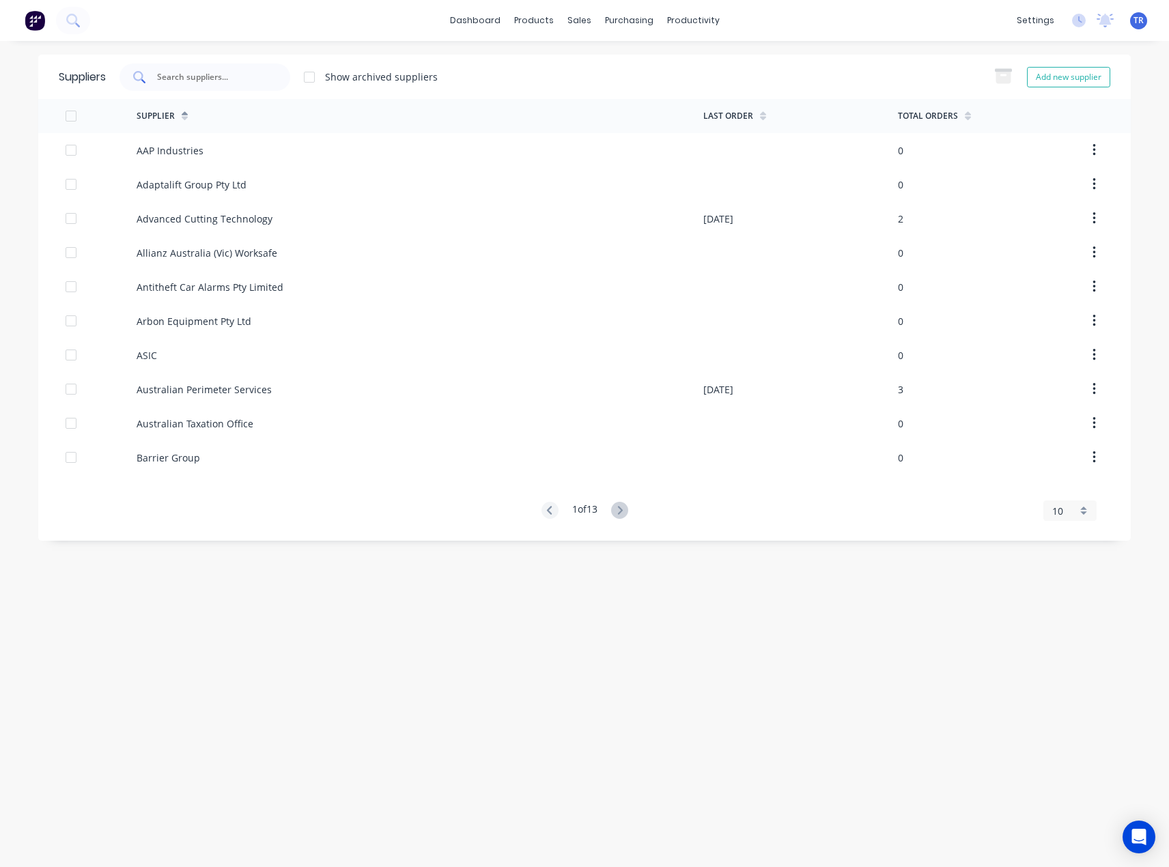
click at [218, 79] on input "text" at bounding box center [212, 77] width 113 height 14
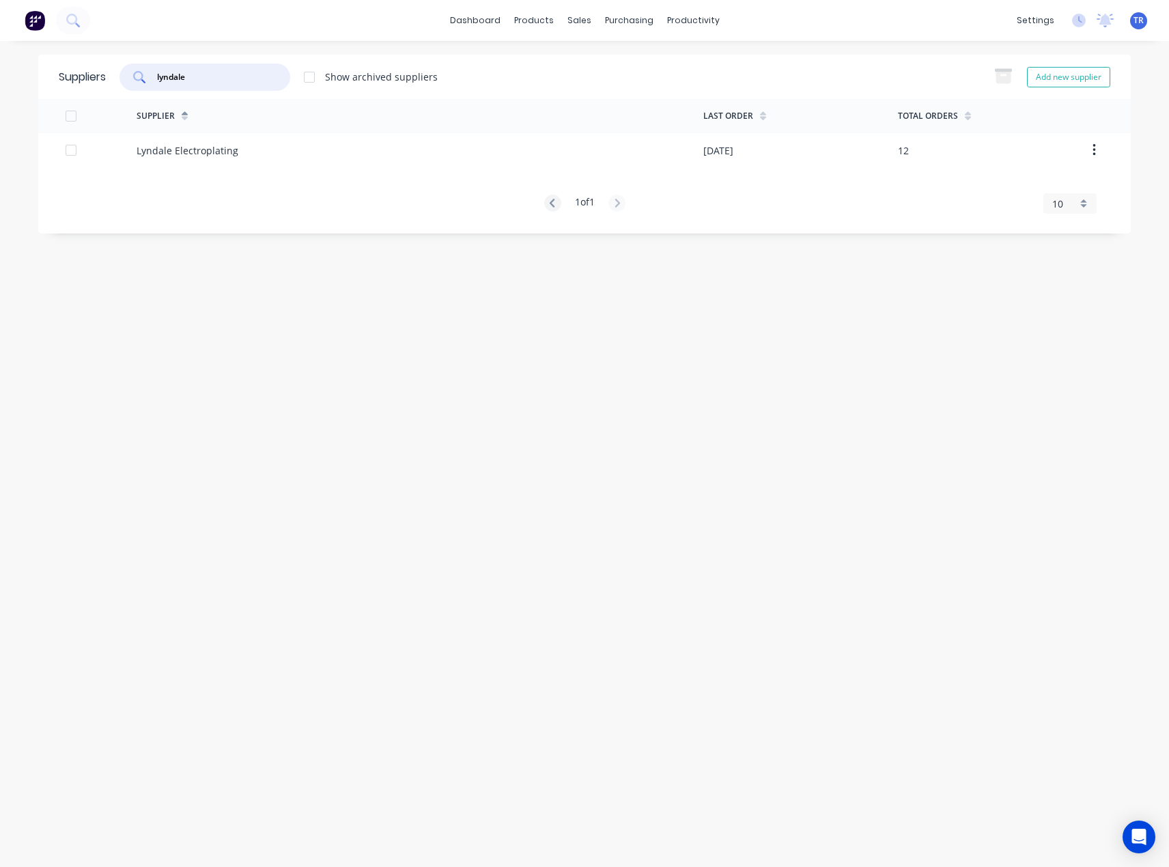
type input "lyndale"
click at [596, 98] on div at bounding box center [587, 93] width 20 height 12
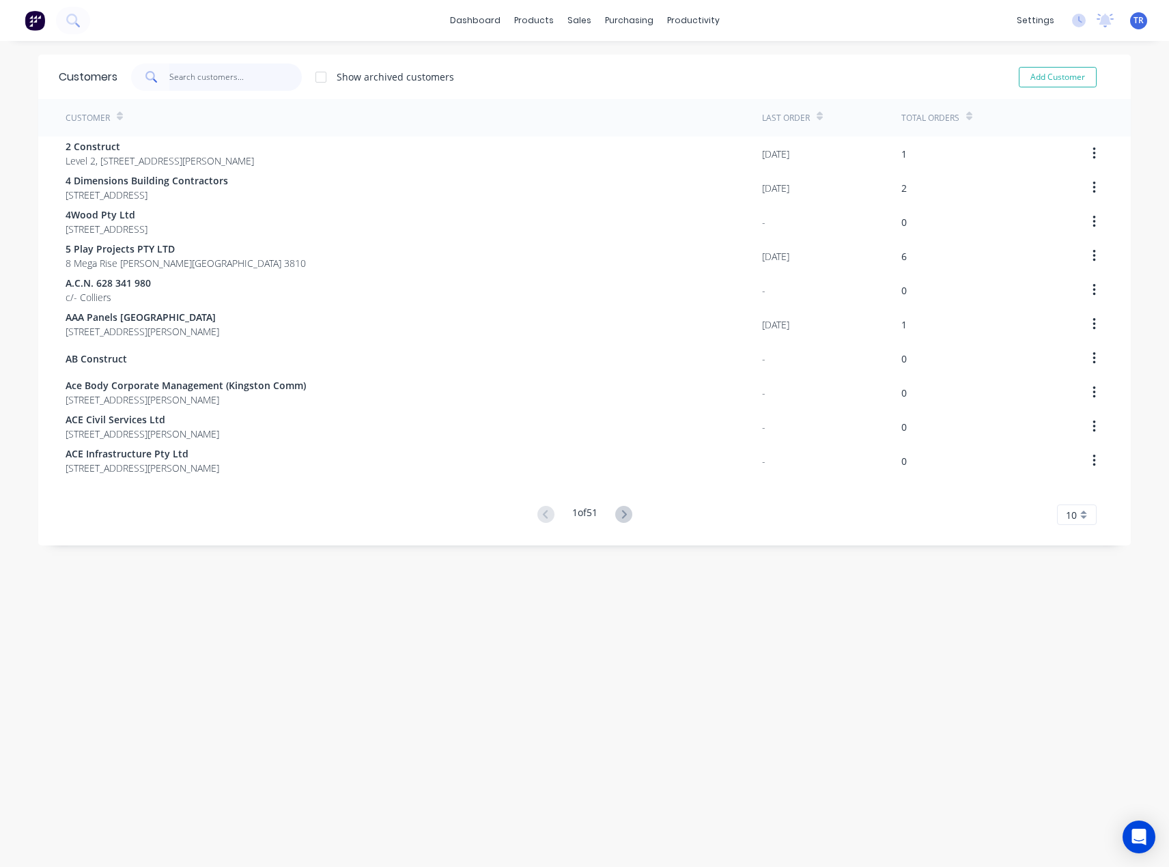
click at [196, 76] on input "text" at bounding box center [235, 77] width 133 height 27
click at [619, 100] on link "Suppliers" at bounding box center [681, 92] width 181 height 27
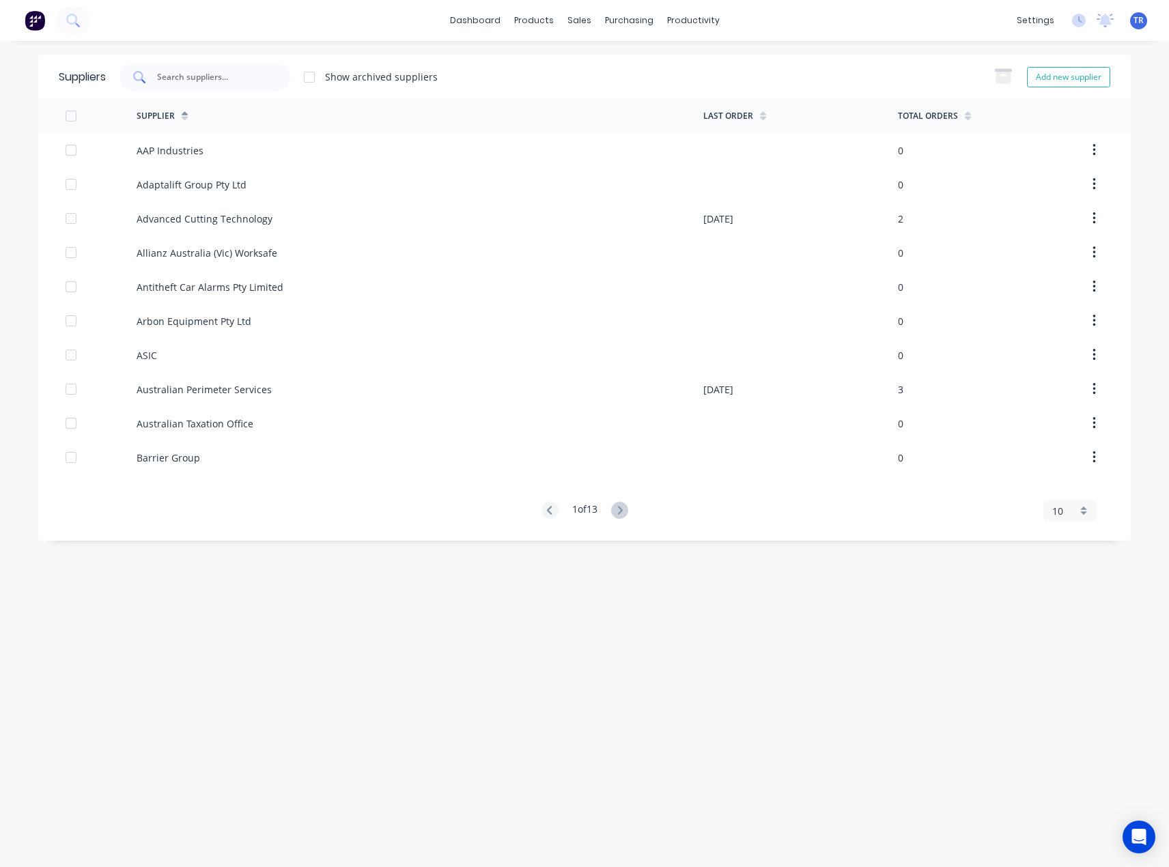
click at [221, 74] on input "text" at bounding box center [212, 77] width 113 height 14
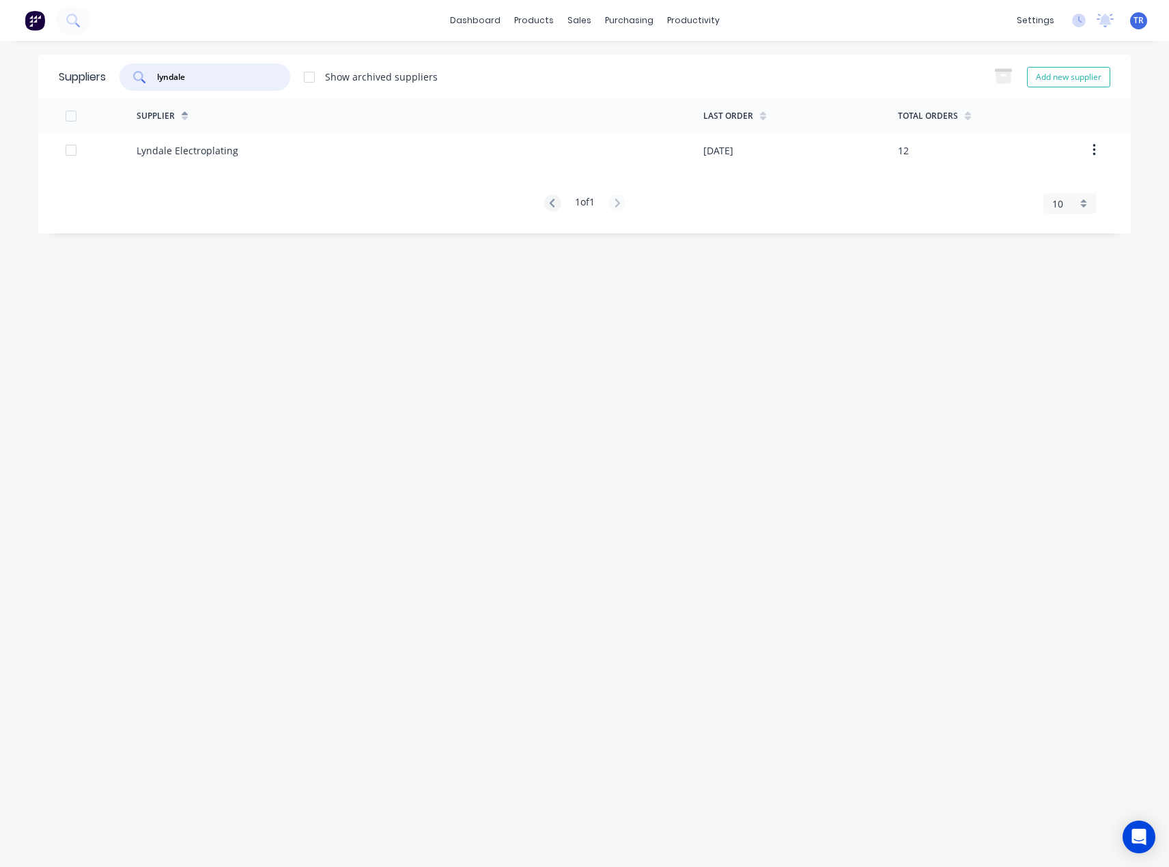
type input "lyndale"
click at [231, 148] on div "Lyndale Electroplating" at bounding box center [188, 150] width 102 height 14
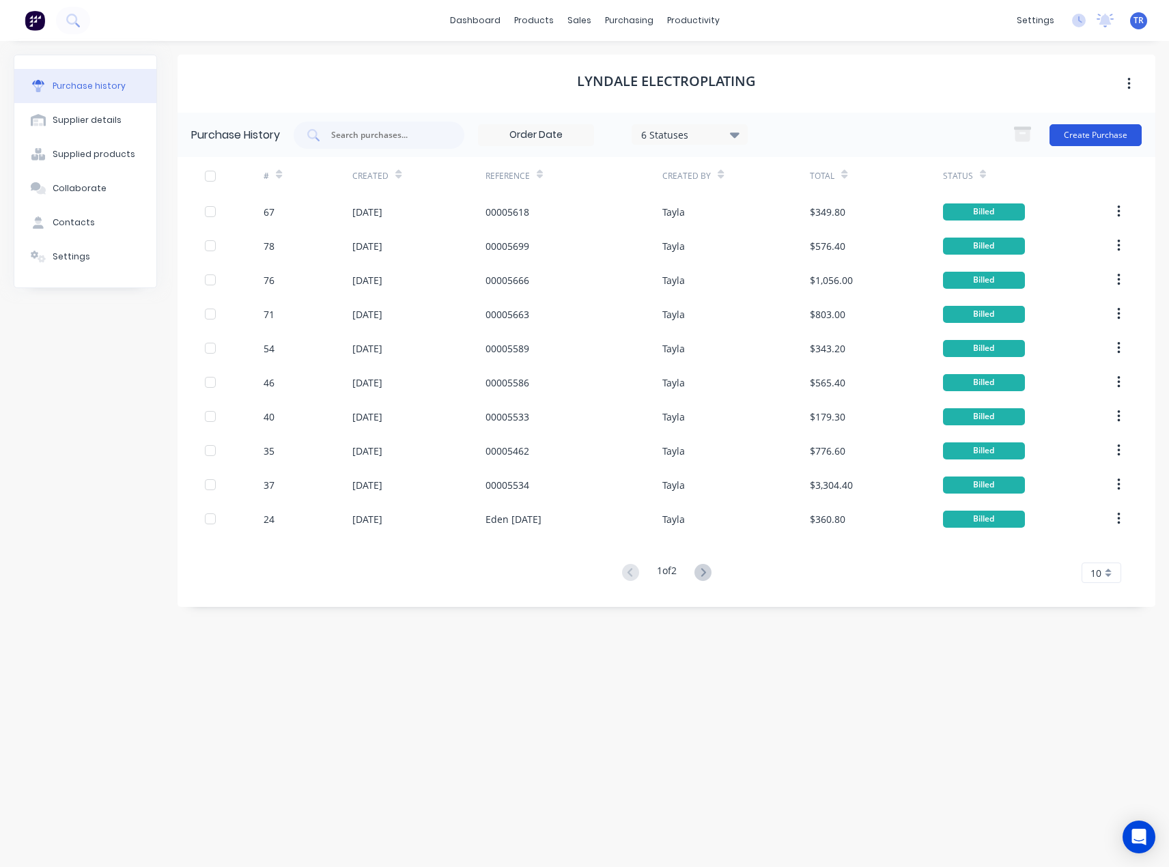
click at [1095, 125] on button "Create Purchase" at bounding box center [1096, 135] width 92 height 22
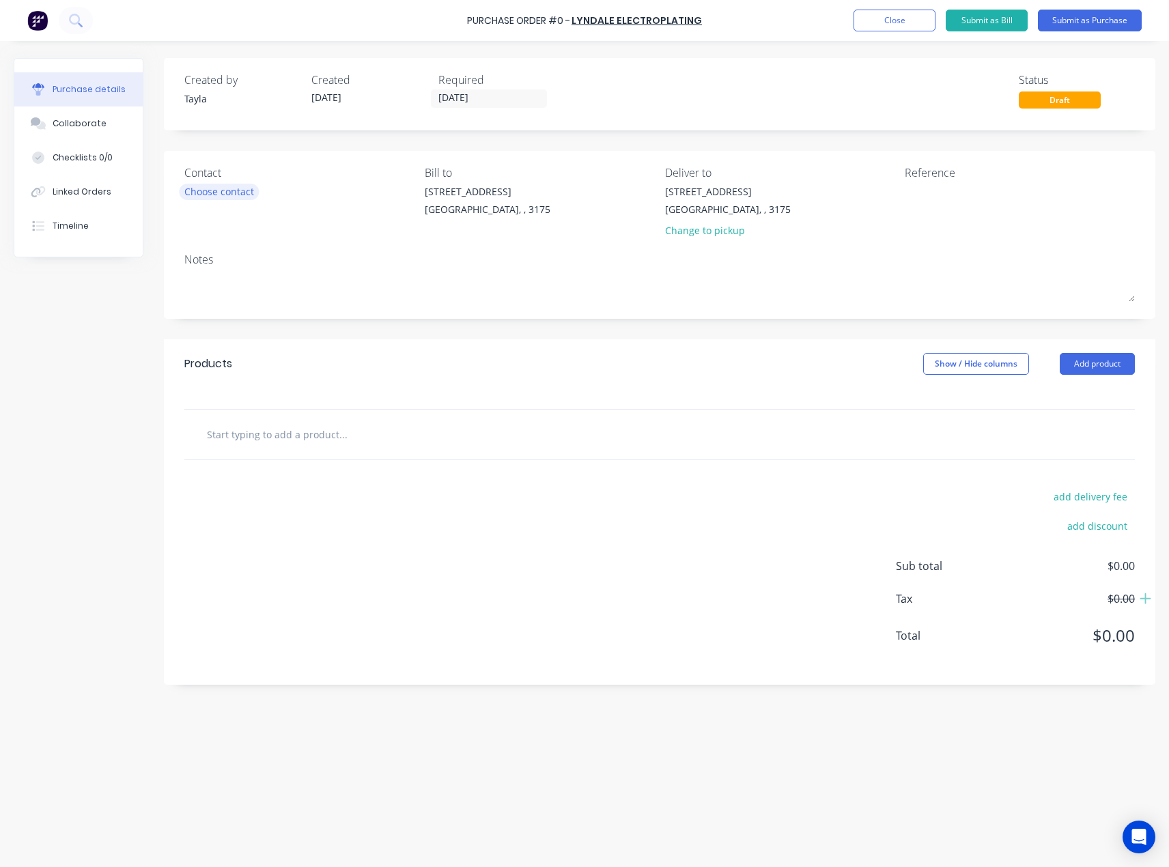
click at [216, 194] on div "Choose contact" at bounding box center [219, 191] width 70 height 14
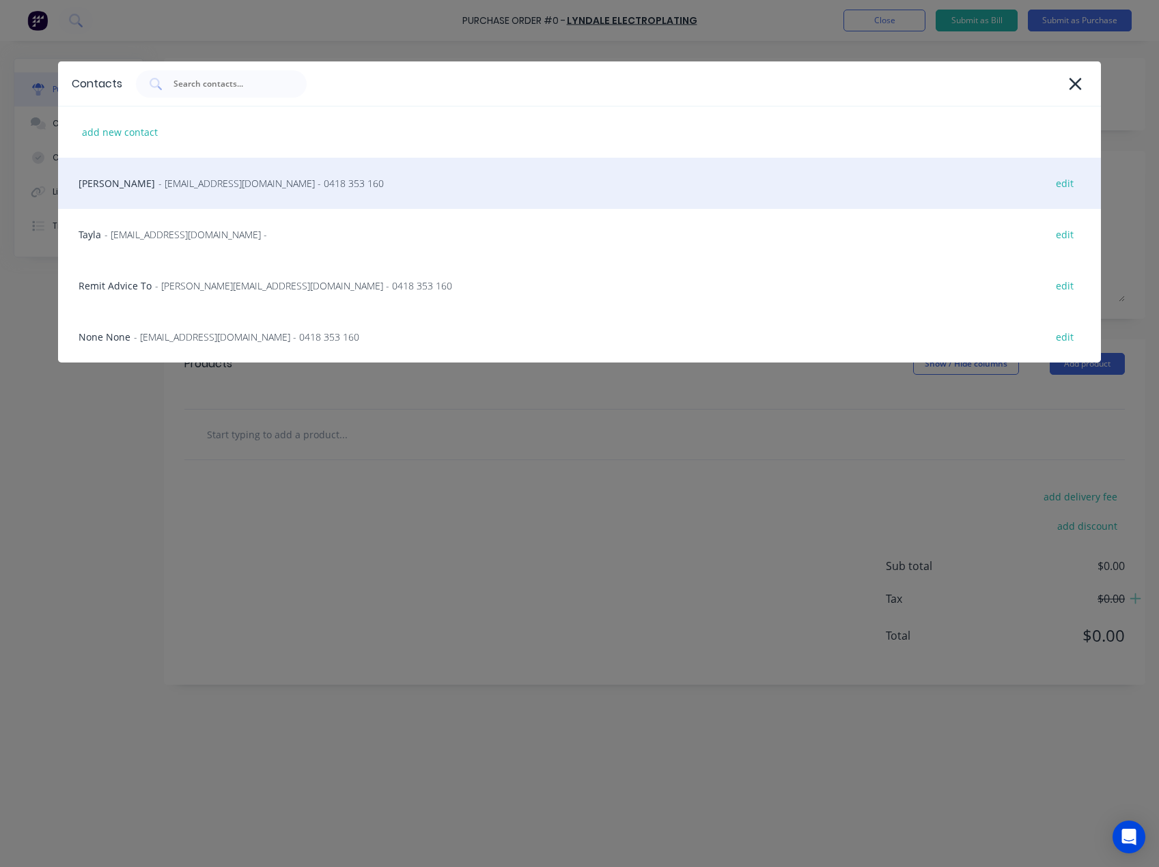
click at [242, 180] on span "- mark@aaelectroplating.com - 0418 353 160" at bounding box center [270, 183] width 225 height 14
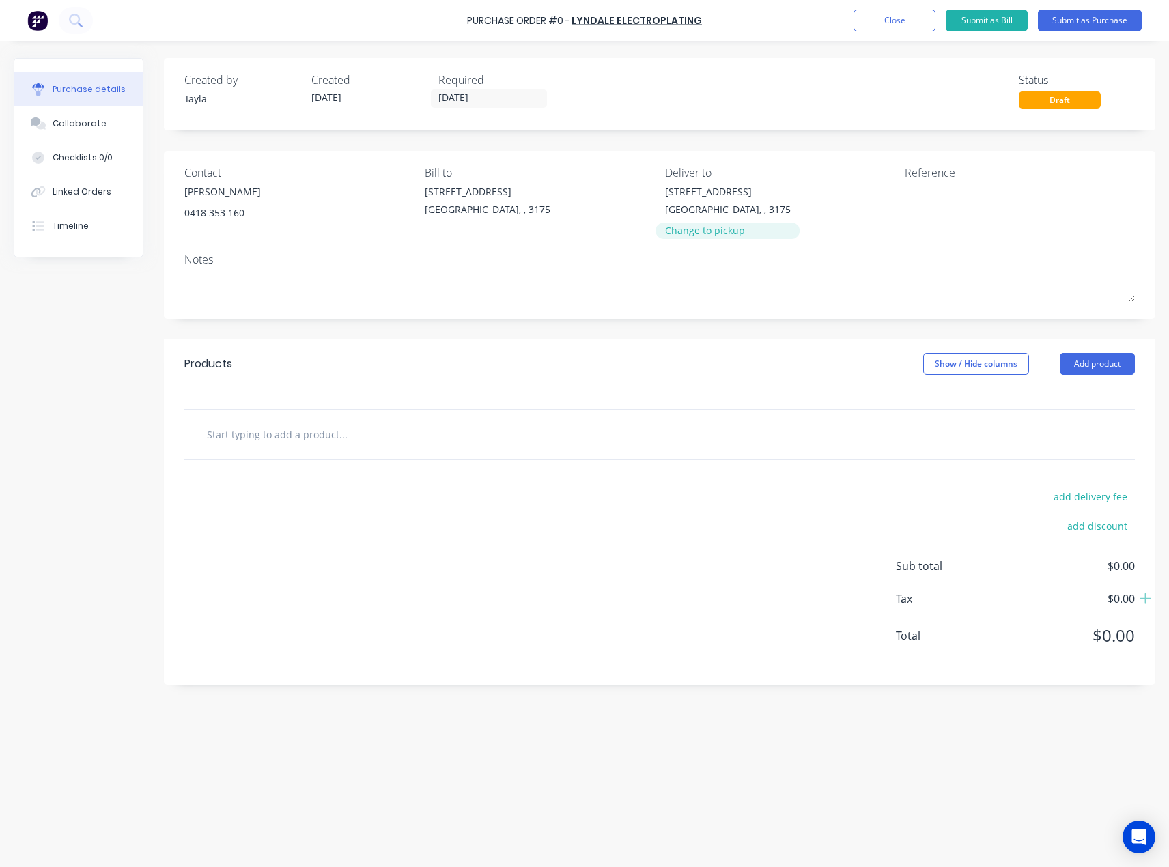
click at [727, 231] on div "Change to pickup" at bounding box center [728, 230] width 126 height 14
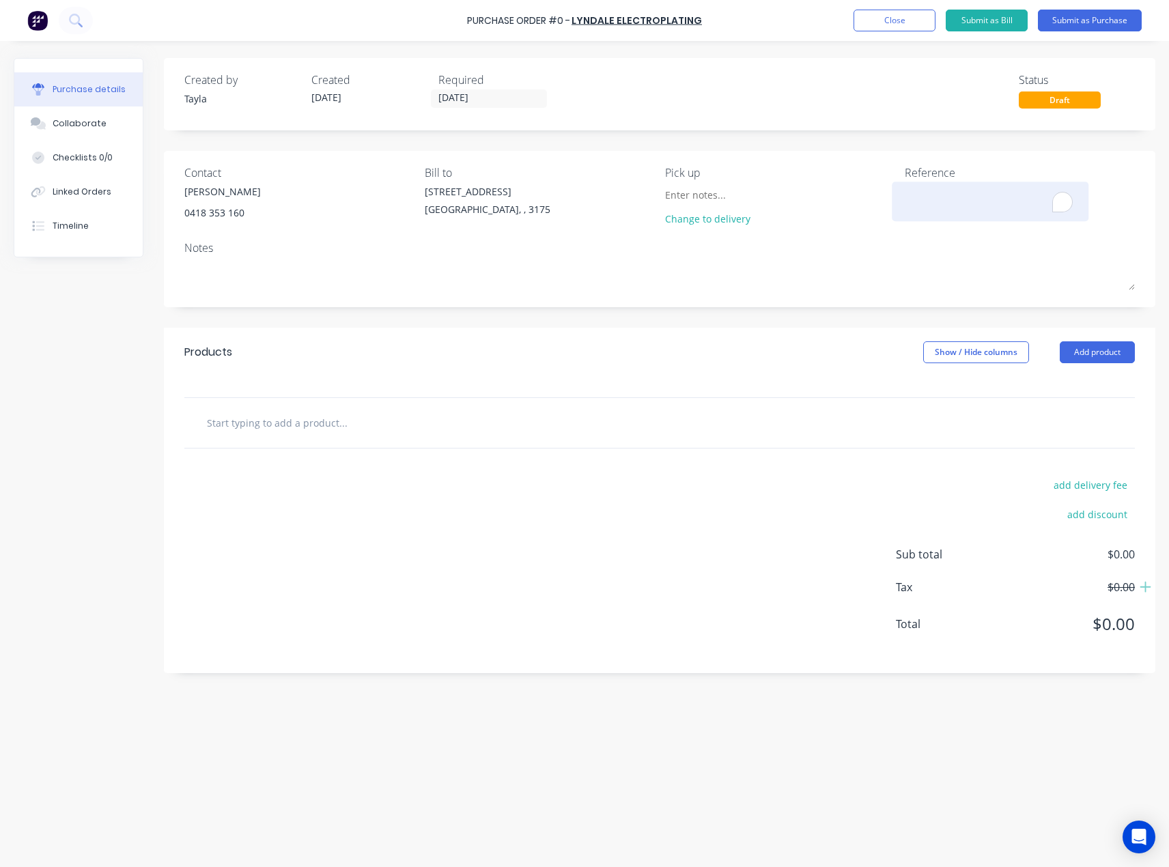
click at [936, 204] on textarea "To enrich screen reader interactions, please activate Accessibility in Grammarl…" at bounding box center [990, 199] width 171 height 31
type textarea "x"
type textarea "E"
type textarea "x"
type textarea "Ed"
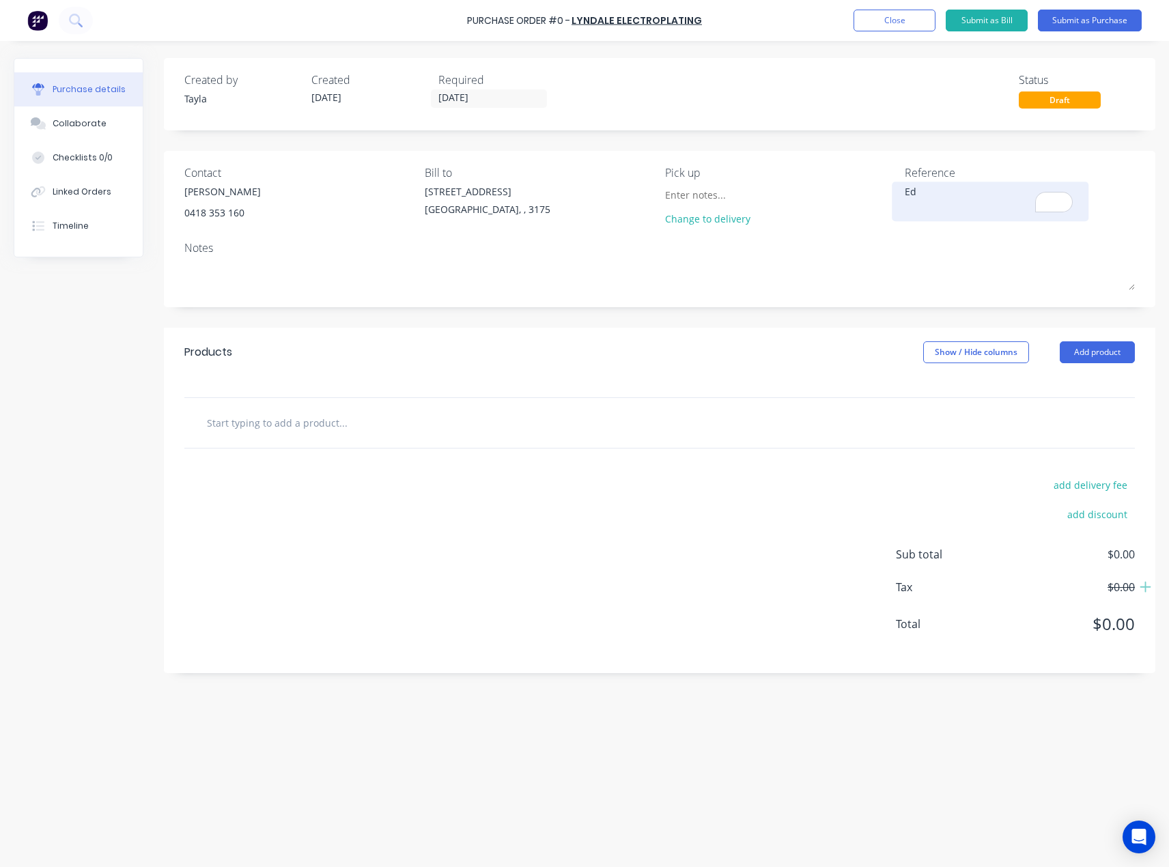
type textarea "x"
type textarea "Ede"
type textarea "x"
type textarea "Eden"
type textarea "x"
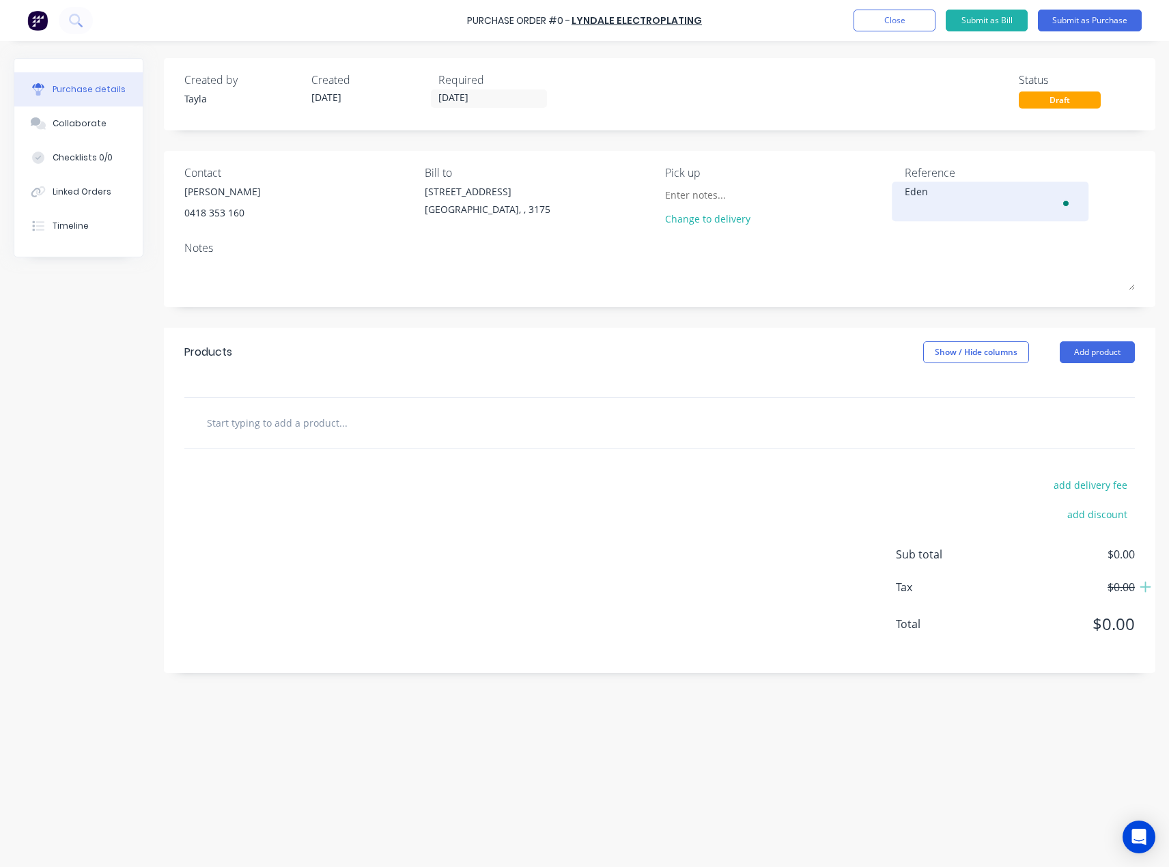
type textarea "Eden"
type textarea "x"
type textarea "Eden D"
type textarea "x"
type textarea "Eden Dr"
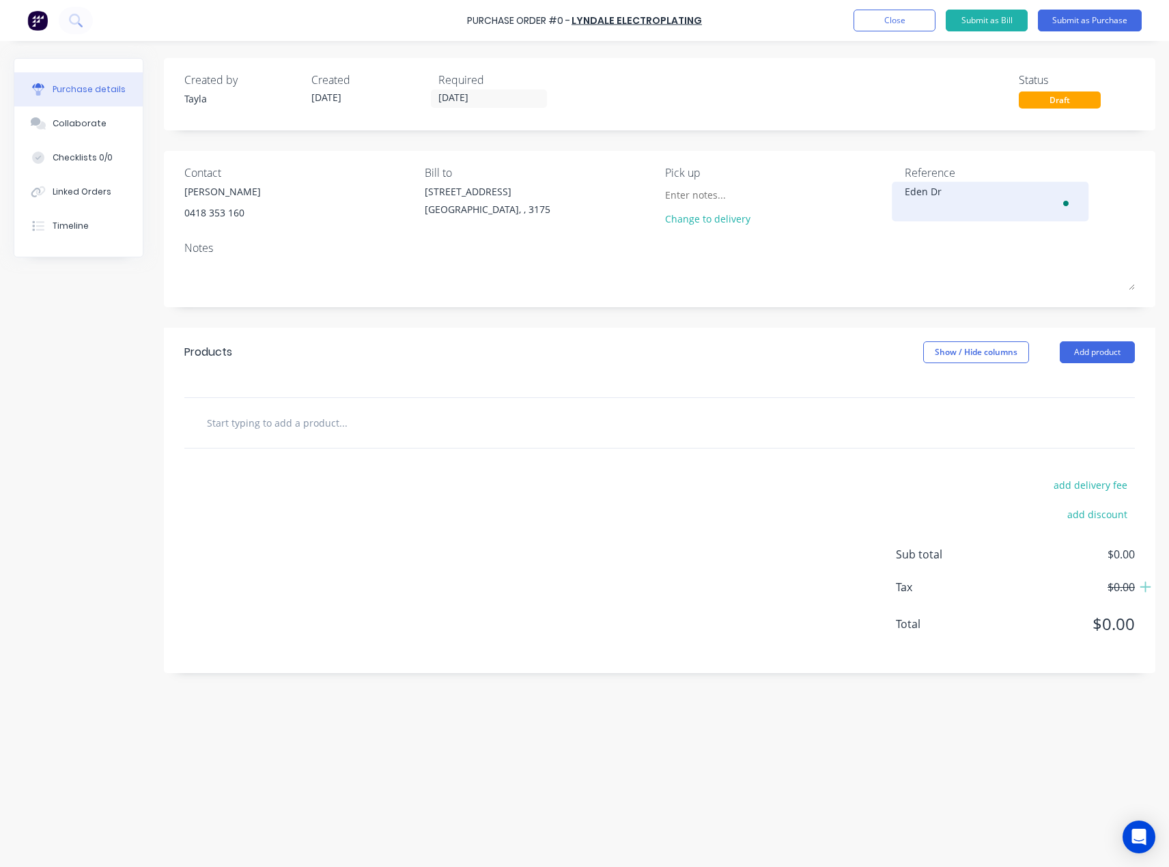
type textarea "x"
type textarea "Eden Dro"
type textarea "x"
type textarea "Eden Drop"
type textarea "x"
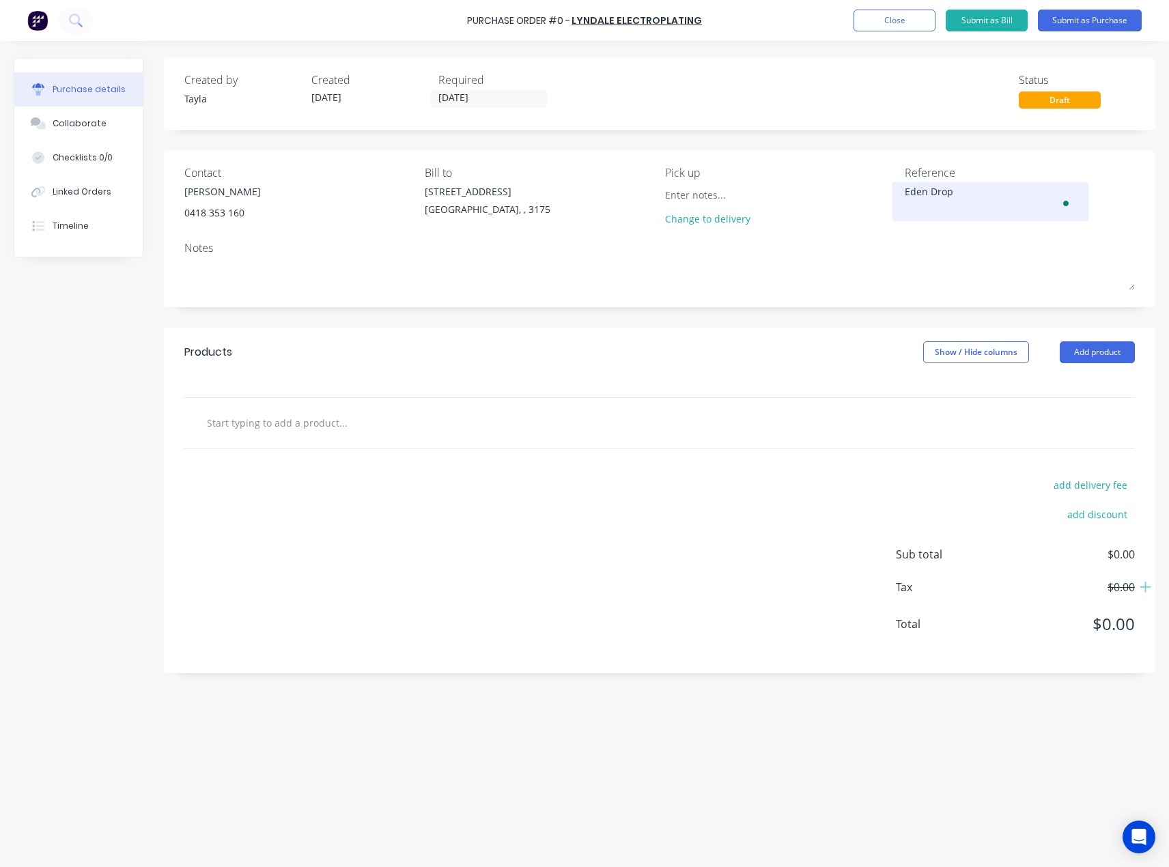
type textarea "Eden Drop"
type textarea "x"
type textarea "Eden Drop o"
type textarea "x"
type textarea "Eden Drop of"
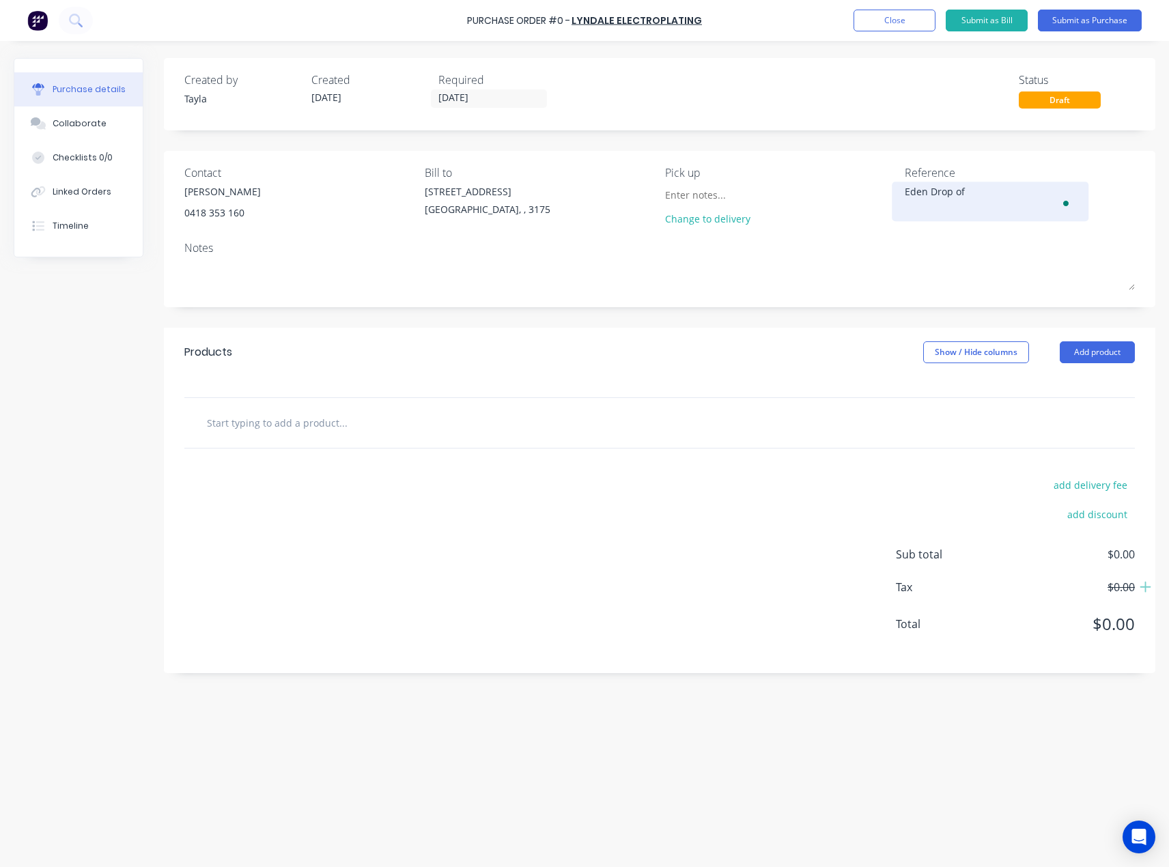
type textarea "x"
type textarea "Eden Drop off"
type textarea "x"
type textarea "Eden Drop off"
type textarea "x"
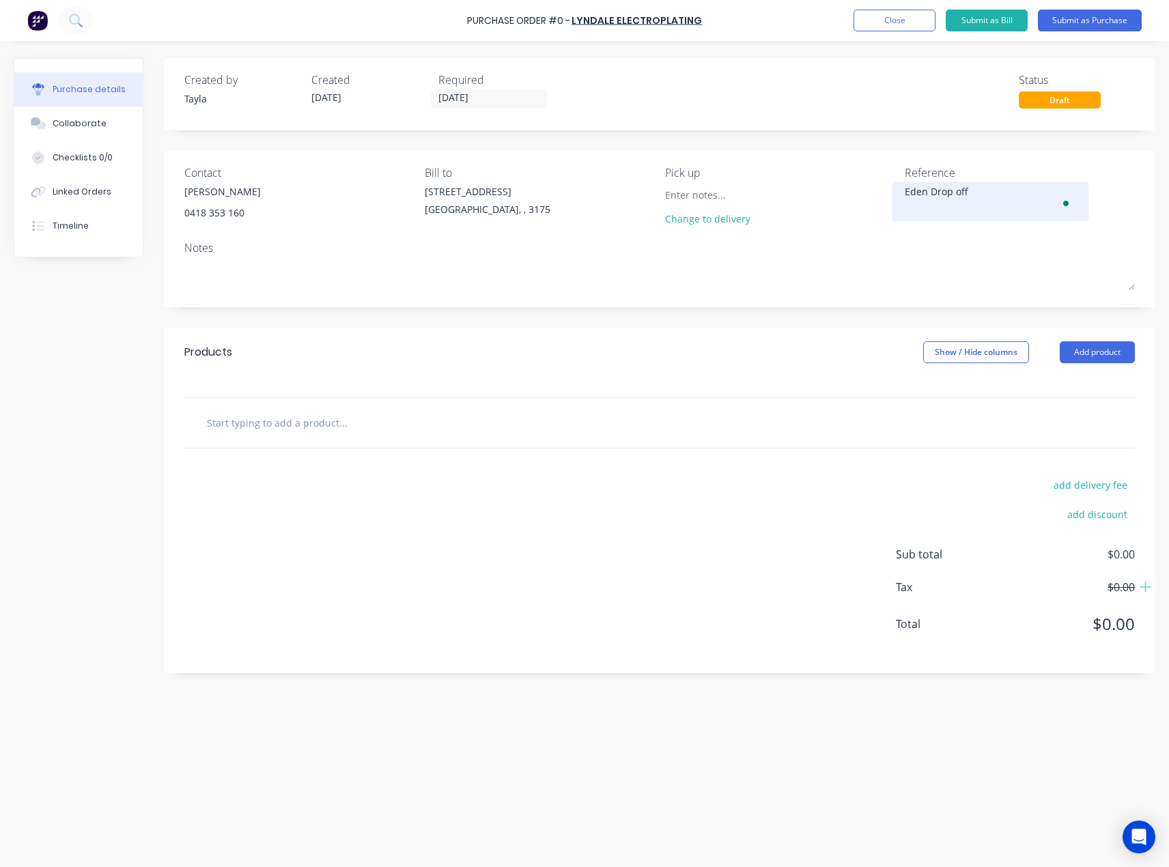
type textarea "Eden Drop off 2"
type textarea "x"
type textarea "Eden Drop off 29"
type textarea "x"
type textarea "Eden Drop off 29/"
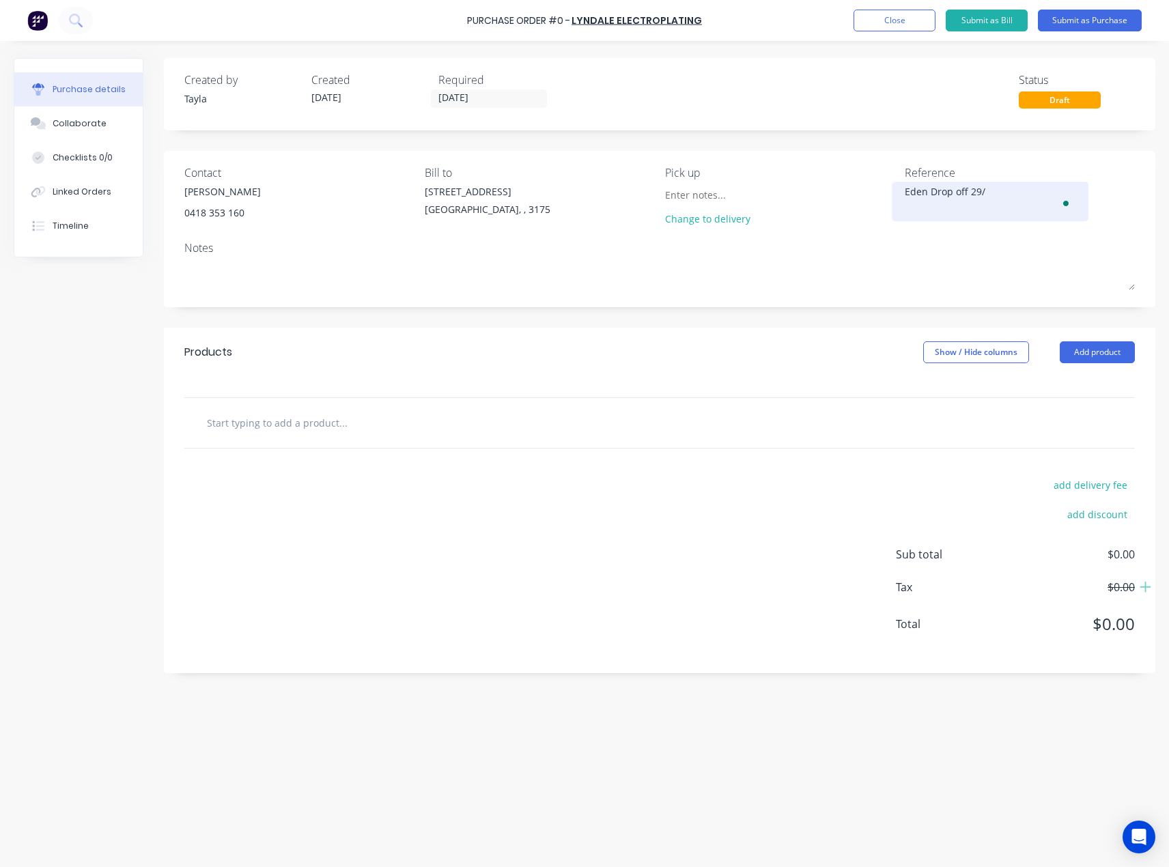
type textarea "x"
type textarea "Eden Drop off 29/0"
type textarea "x"
type textarea "Eden Drop off 29/08"
type textarea "x"
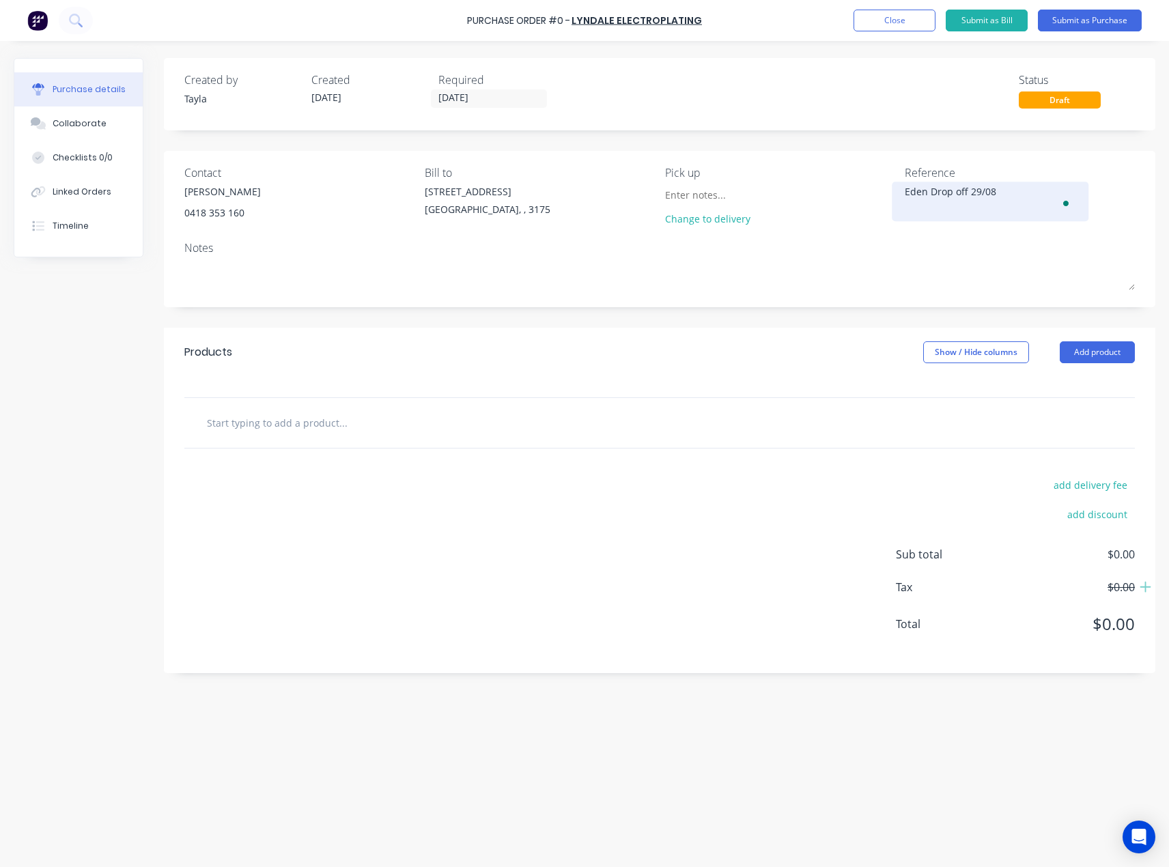
type textarea "Eden Drop off 29/08/"
type textarea "x"
type textarea "Eden Drop off 29/08/2"
type textarea "x"
type textarea "Eden Drop off 29/08/20"
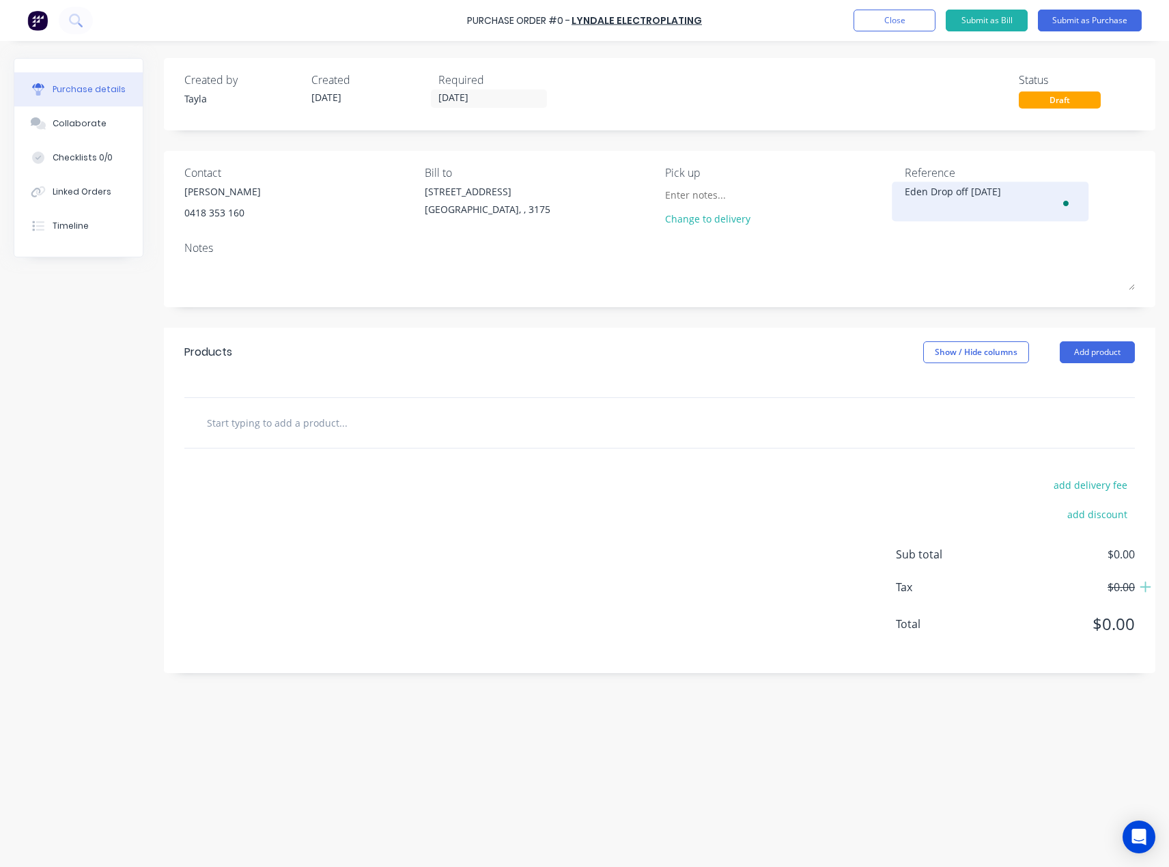
type textarea "x"
type textarea "Eden Drop off 29/08/202"
type textarea "x"
type textarea "Eden Drop off 29/08/2025"
type textarea "x"
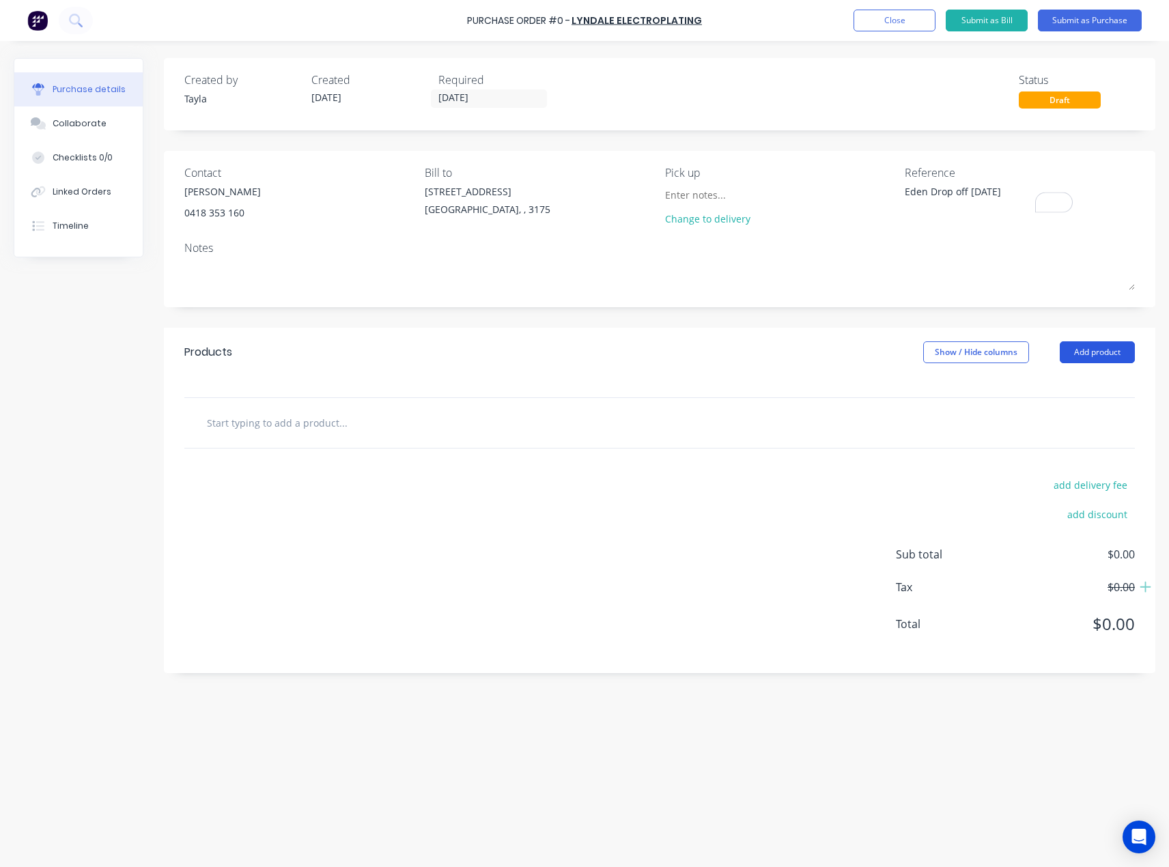
type textarea "Eden Drop off 29/08/2025"
click at [1092, 352] on button "Add product" at bounding box center [1097, 353] width 75 height 22
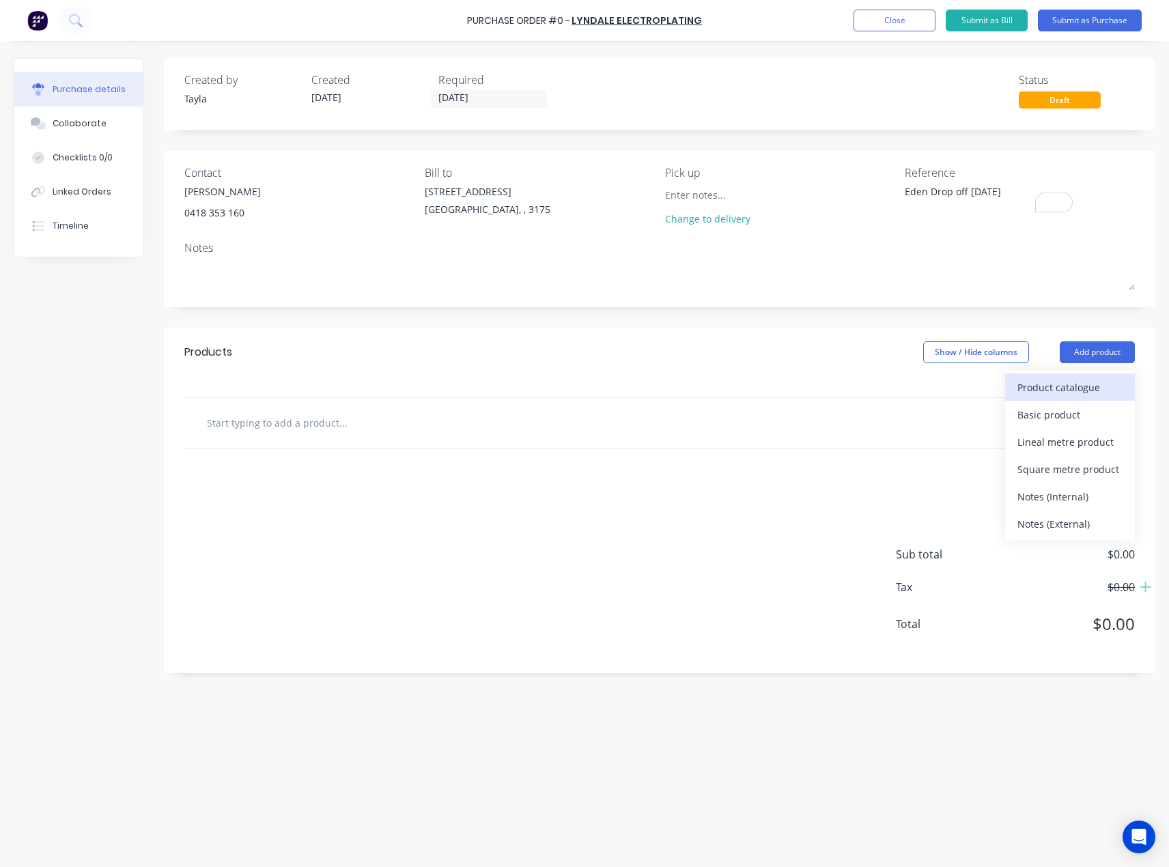
click at [1039, 389] on div "Product catalogue" at bounding box center [1070, 388] width 105 height 20
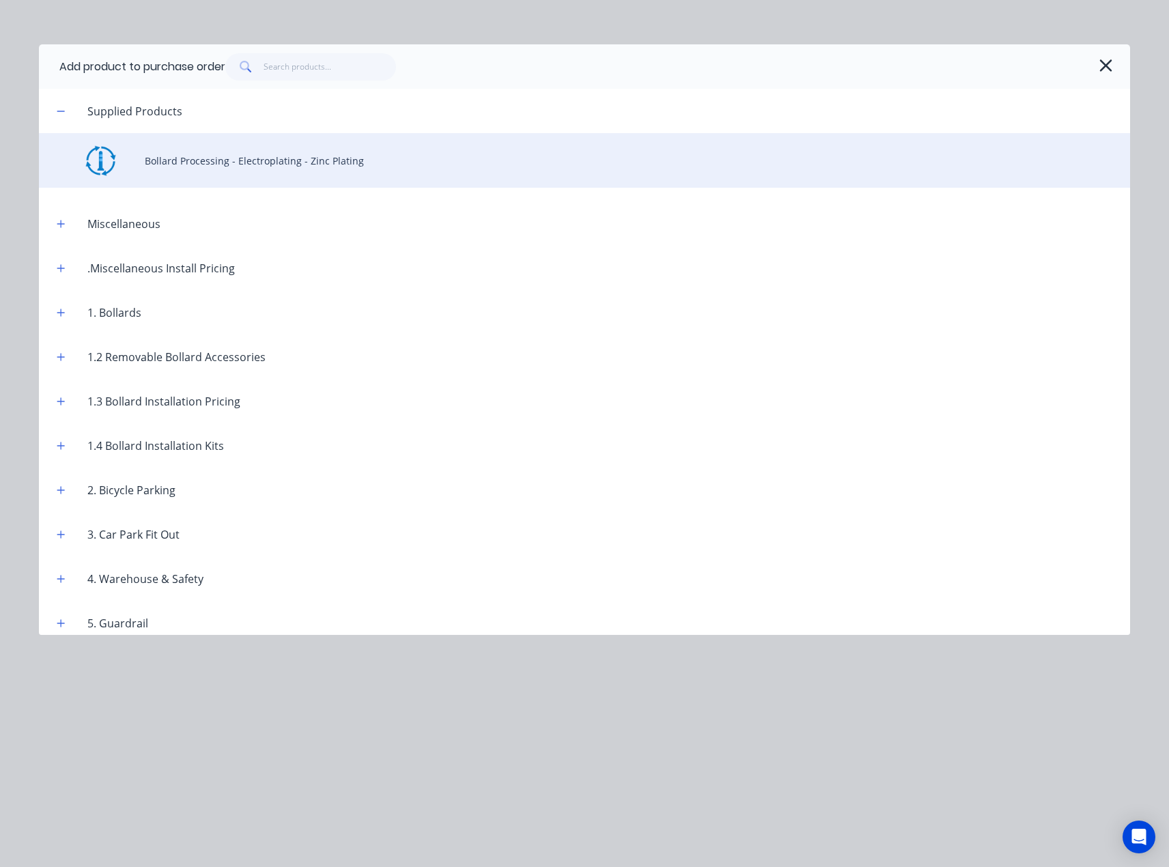
click at [231, 148] on div "Bollard Processing - Electroplating - Zinc Plating" at bounding box center [585, 160] width 1092 height 55
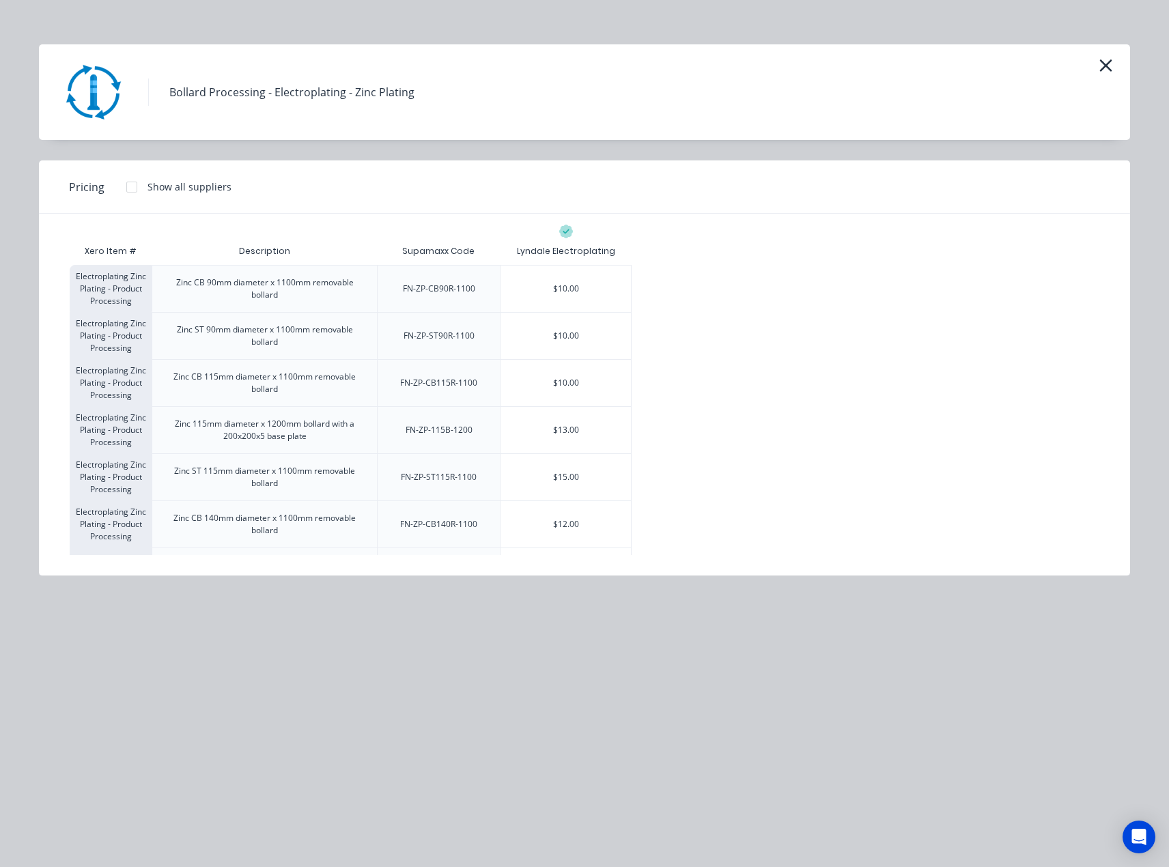
scroll to position [1398, 0]
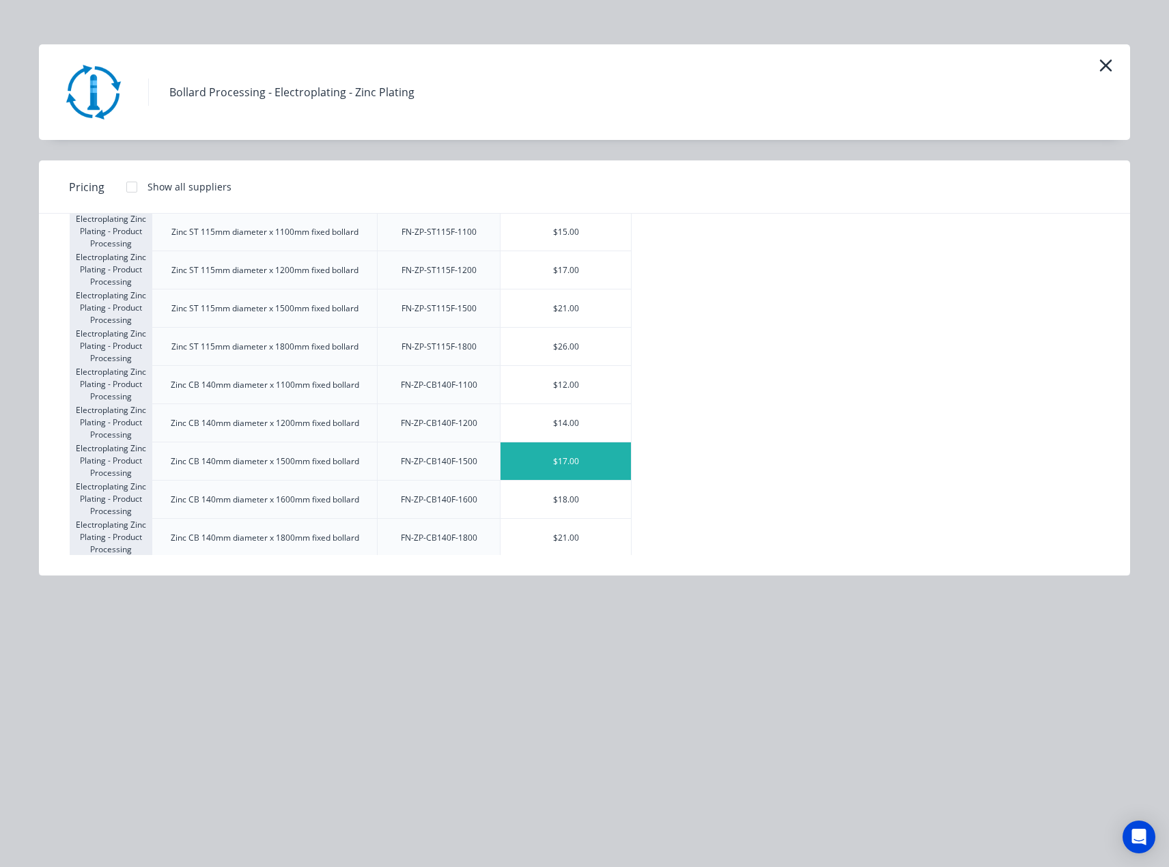
click at [554, 461] on div "$17.00" at bounding box center [566, 462] width 130 height 38
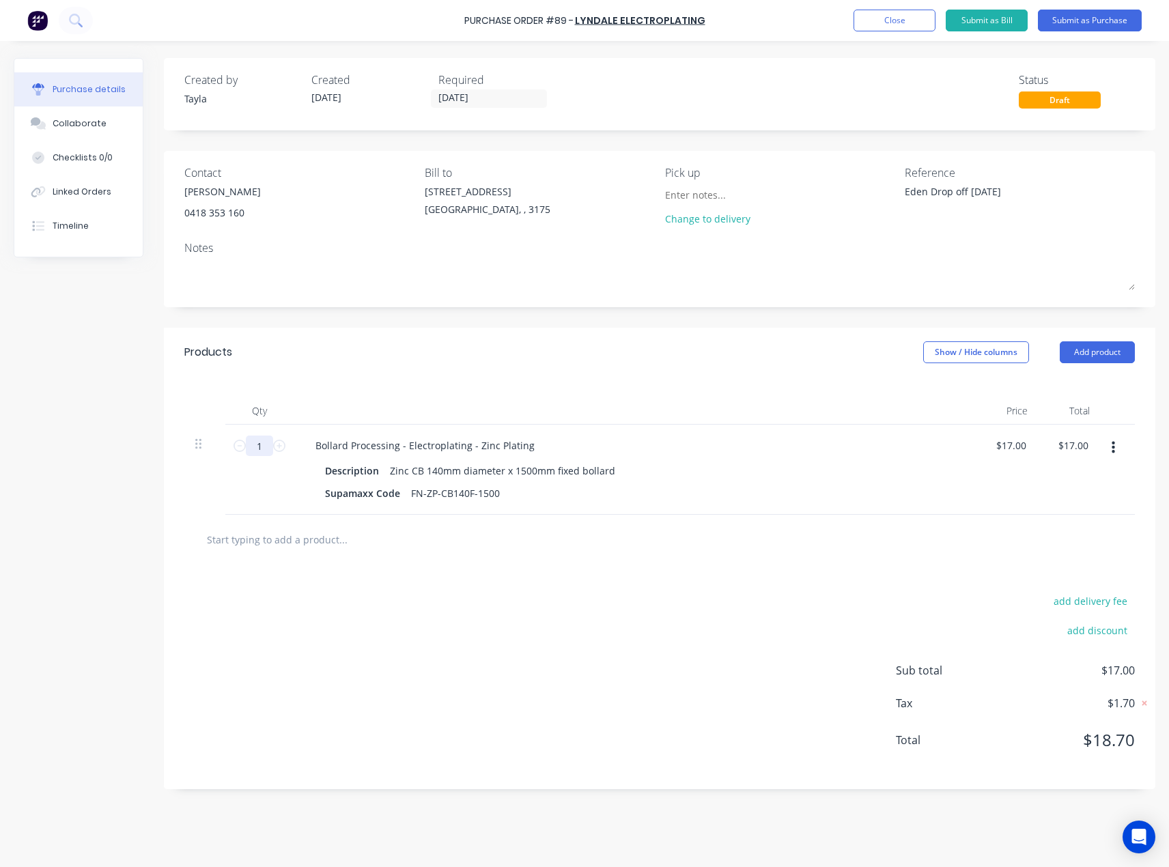
drag, startPoint x: 278, startPoint y: 450, endPoint x: 270, endPoint y: 448, distance: 7.8
click at [278, 449] on icon at bounding box center [279, 446] width 12 height 12
type textarea "x"
type input "2"
type input "$34.00"
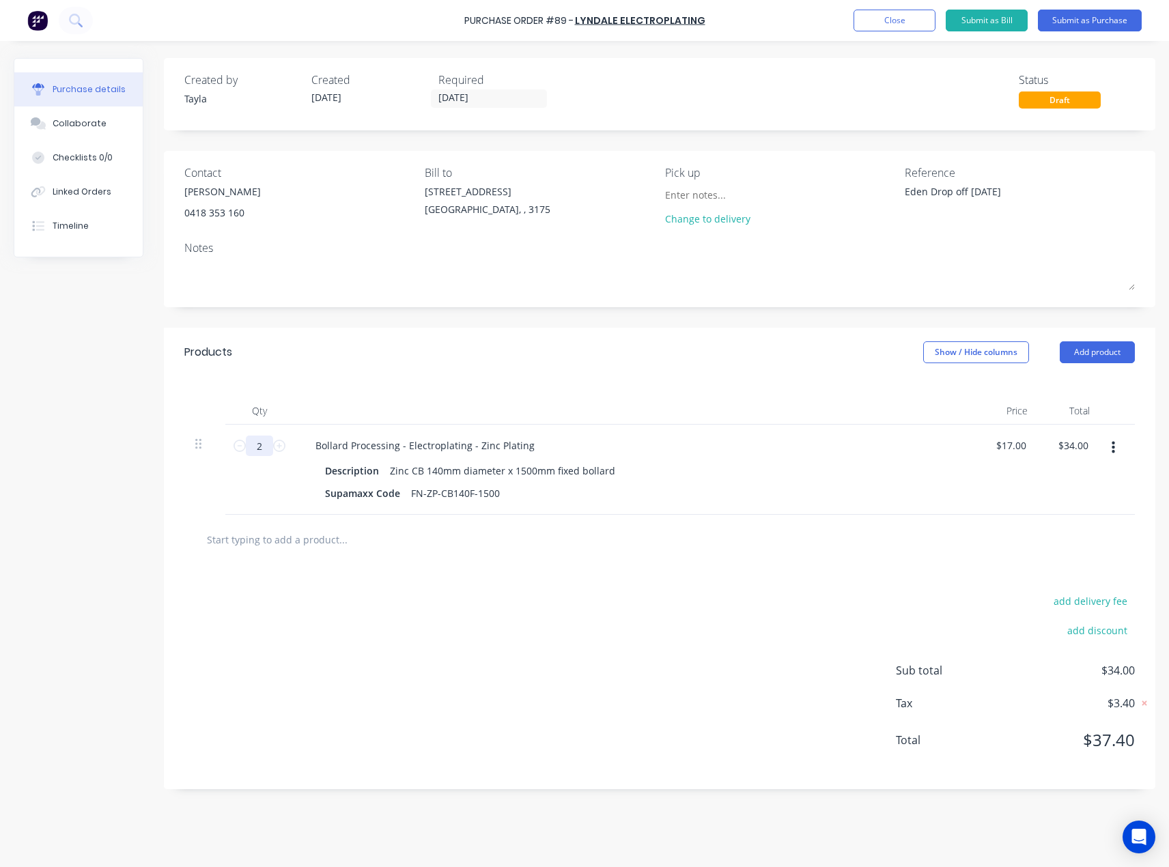
click at [270, 448] on input "2" at bounding box center [259, 446] width 27 height 20
type textarea "x"
type input "1"
type input "$17.00"
type textarea "x"
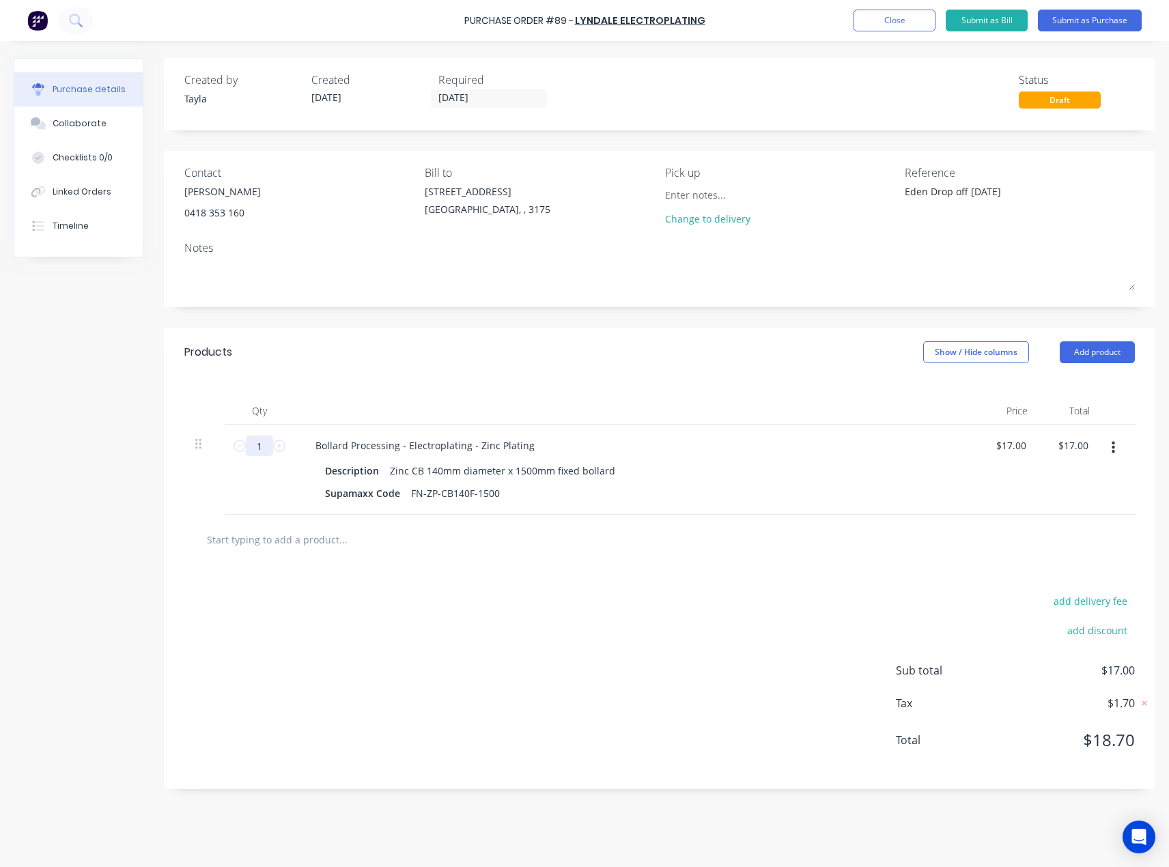
type input "12"
type input "$204.00"
type textarea "x"
type input "12"
click at [369, 543] on input "text" at bounding box center [342, 539] width 273 height 27
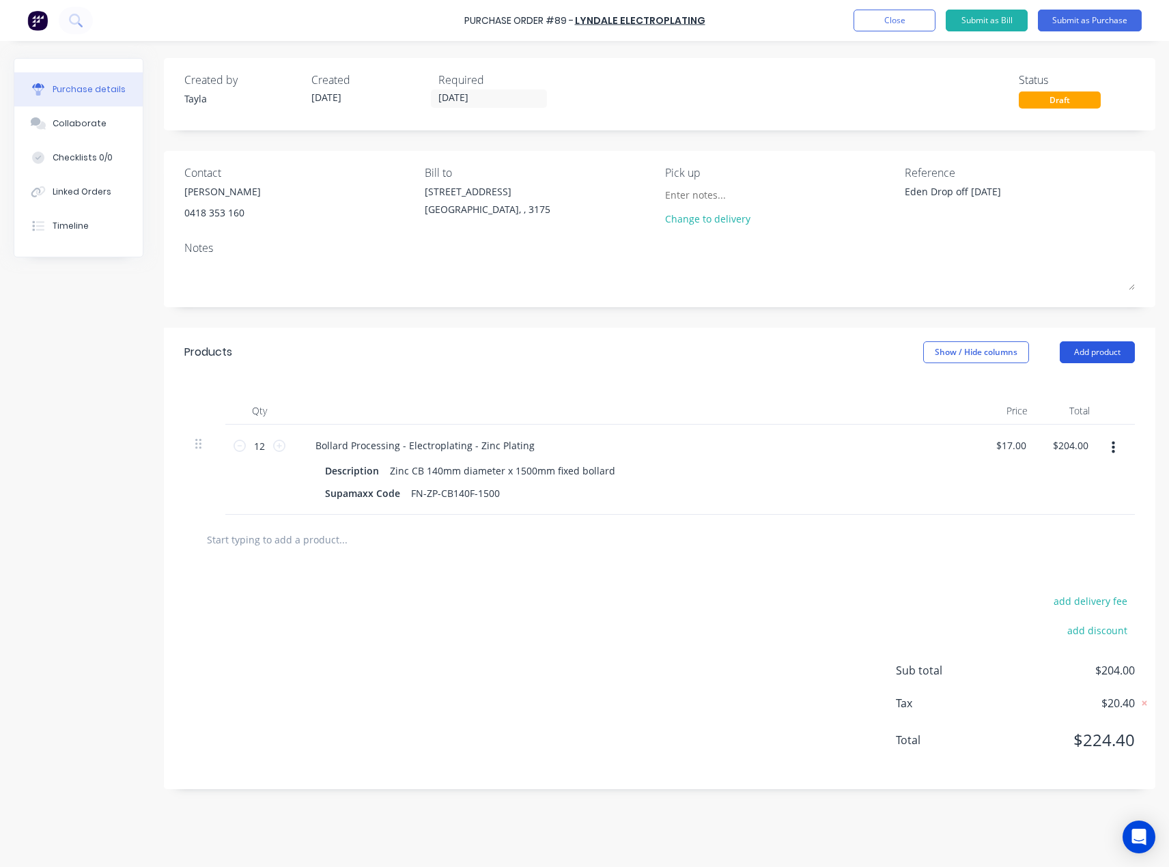
click at [1120, 350] on button "Add product" at bounding box center [1097, 353] width 75 height 22
click at [1071, 382] on div "Product catalogue" at bounding box center [1070, 388] width 105 height 20
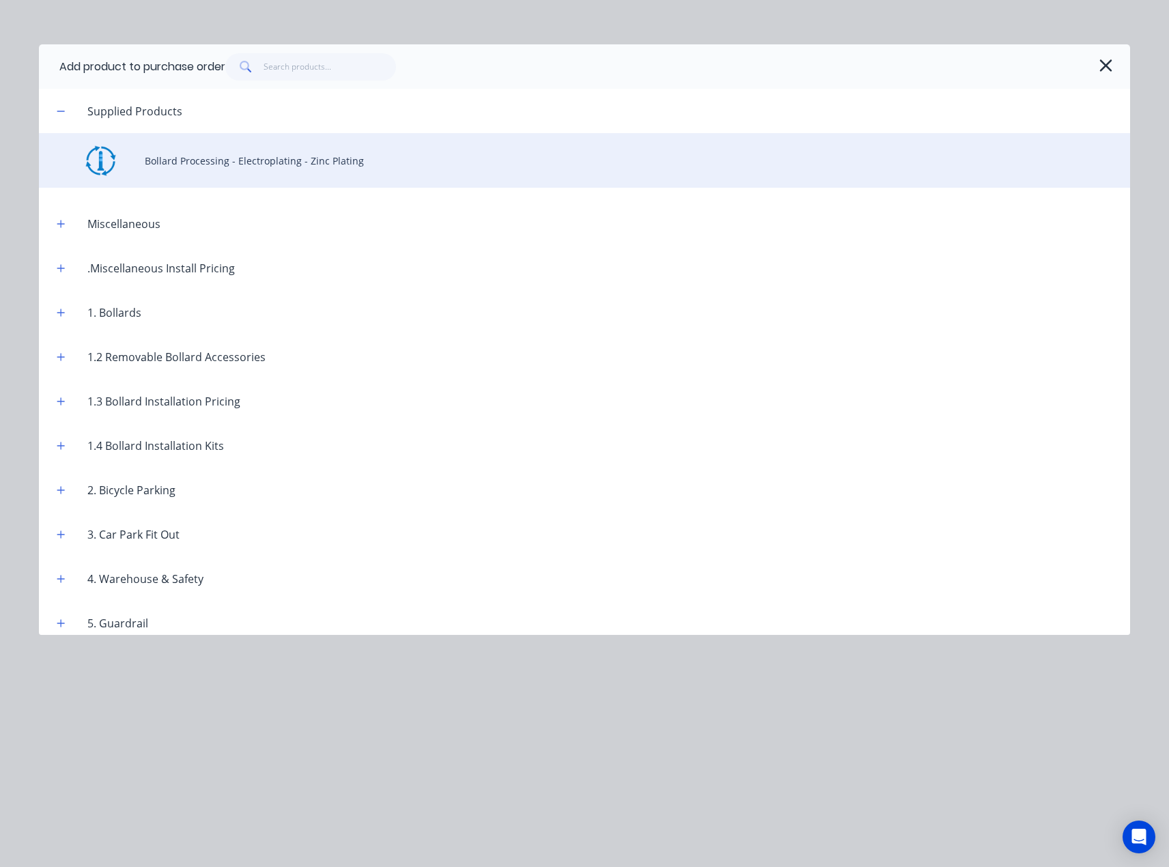
click at [330, 165] on div "Bollard Processing - Electroplating - Zinc Plating" at bounding box center [585, 160] width 1092 height 55
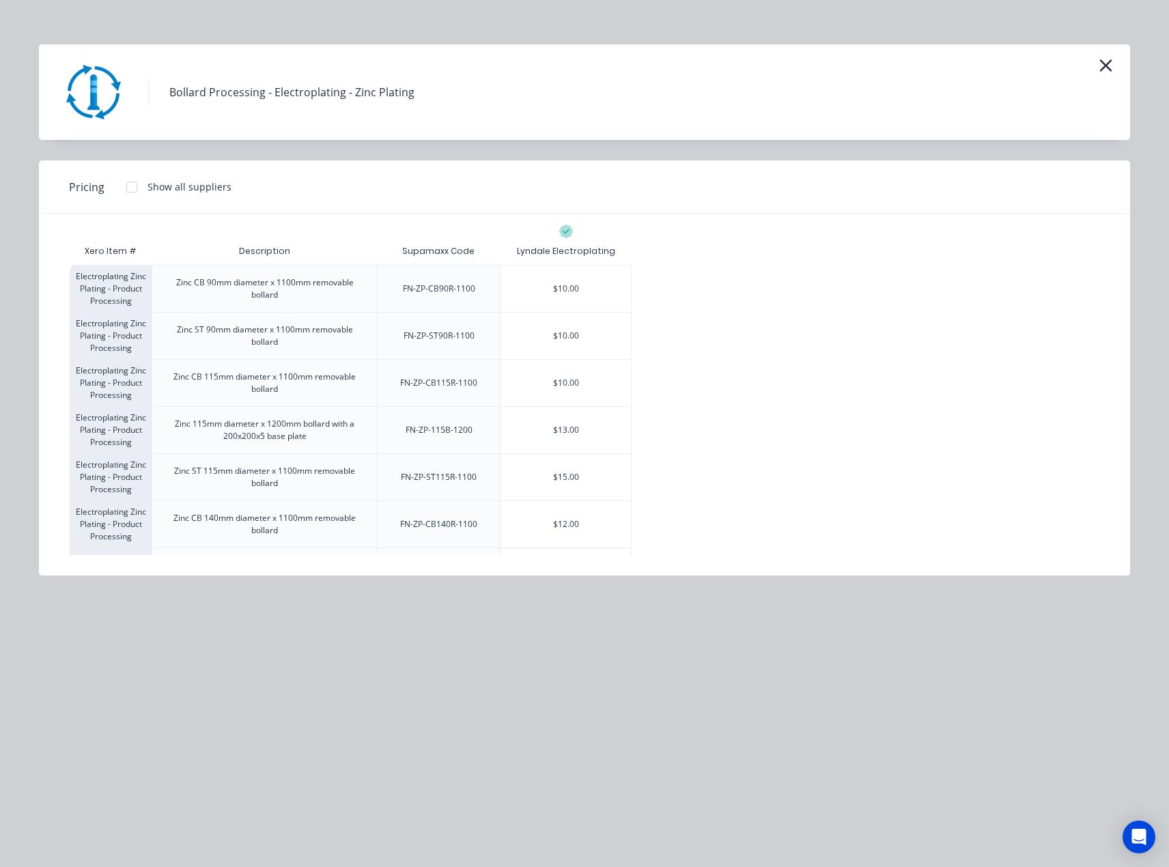
scroll to position [470, 0]
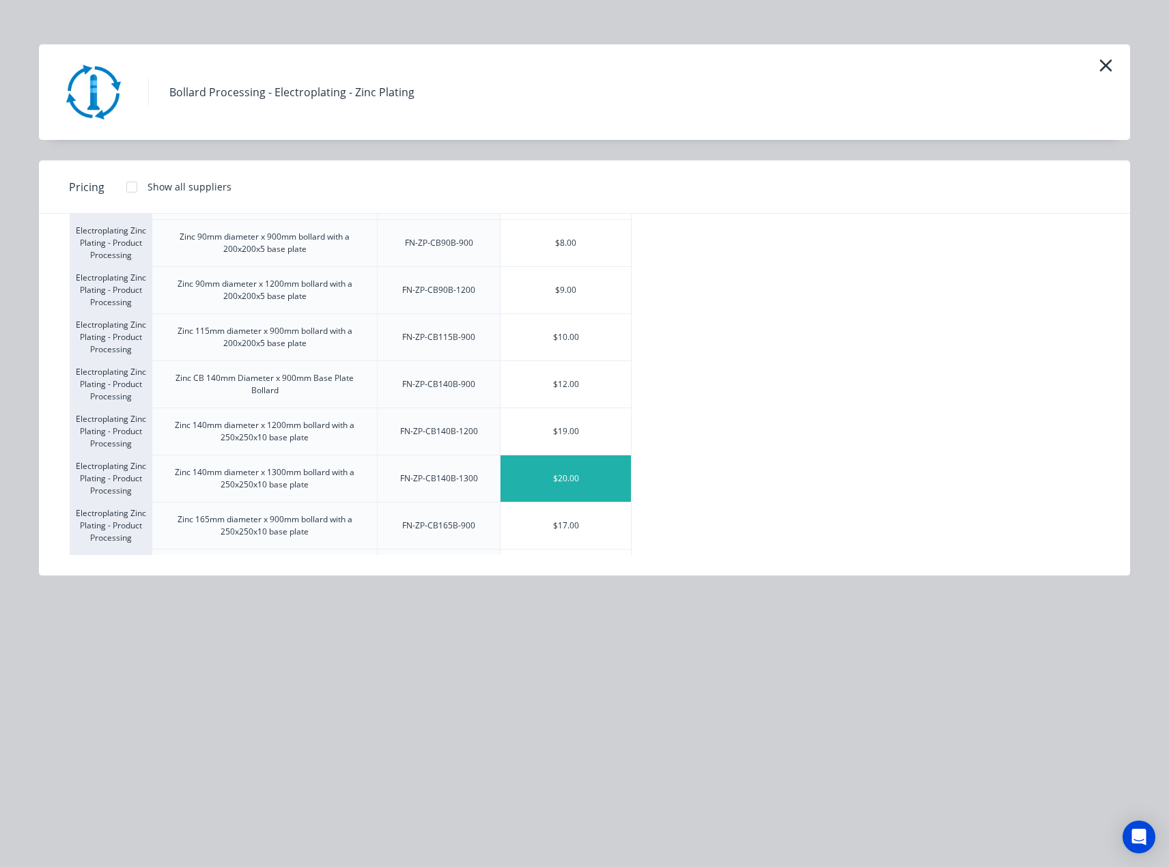
click at [582, 473] on div "$20.00" at bounding box center [566, 479] width 130 height 46
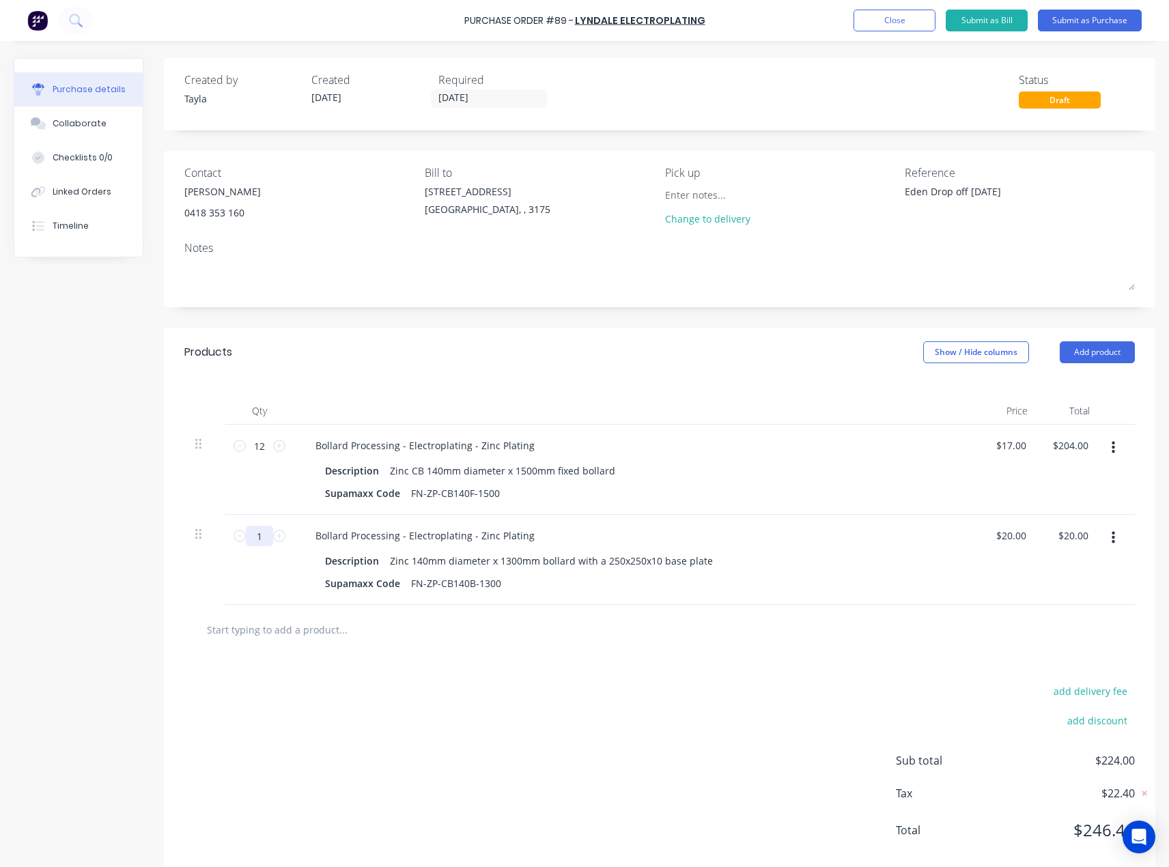
click at [258, 536] on input "1" at bounding box center [259, 536] width 27 height 20
type textarea "x"
type input "7"
type input "$140.00"
type textarea "x"
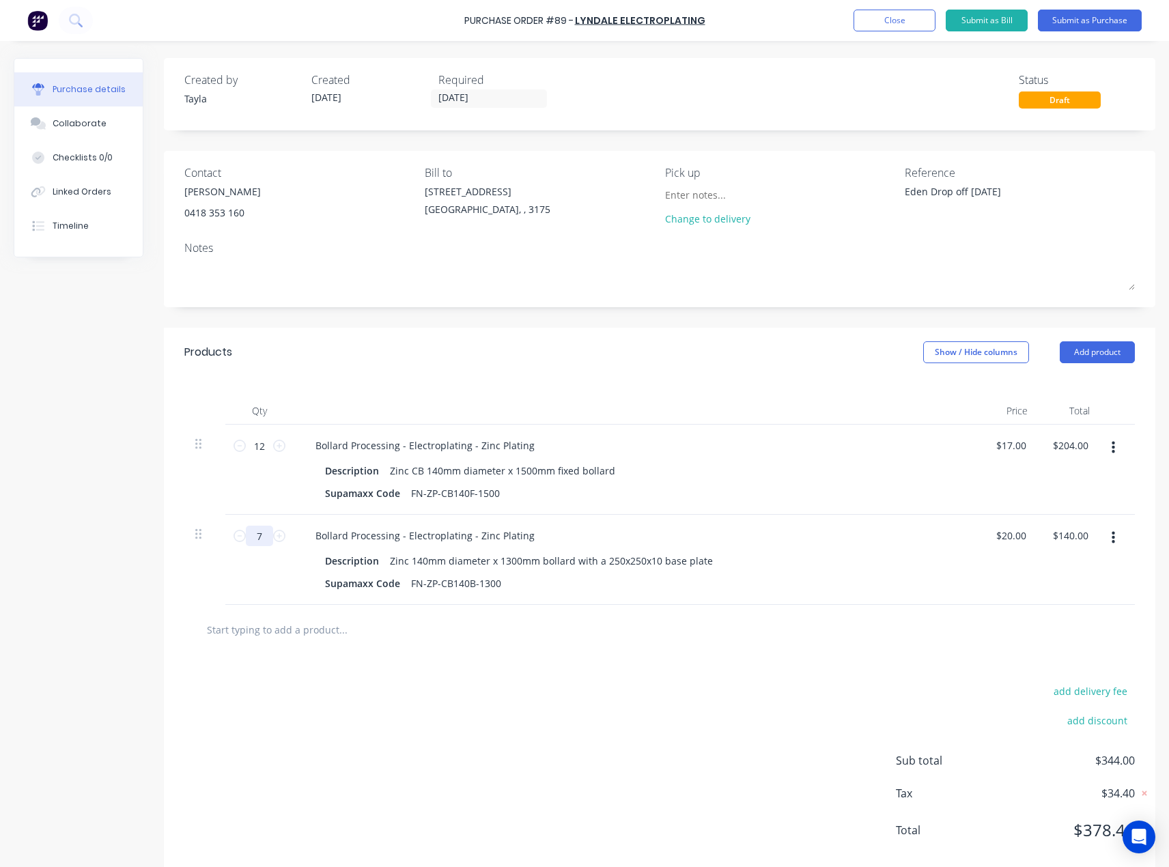
type input "7"
click at [711, 352] on div "Products Show / Hide columns Add product" at bounding box center [660, 352] width 992 height 49
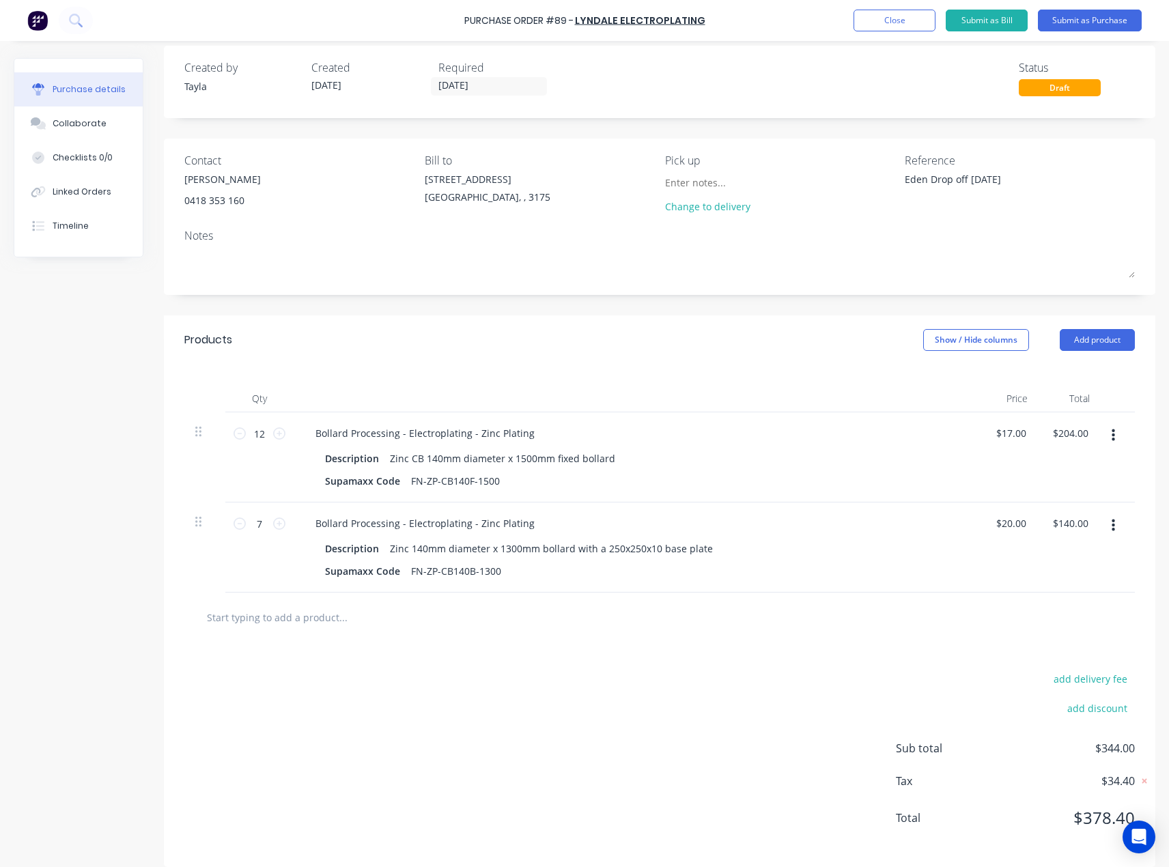
scroll to position [26, 0]
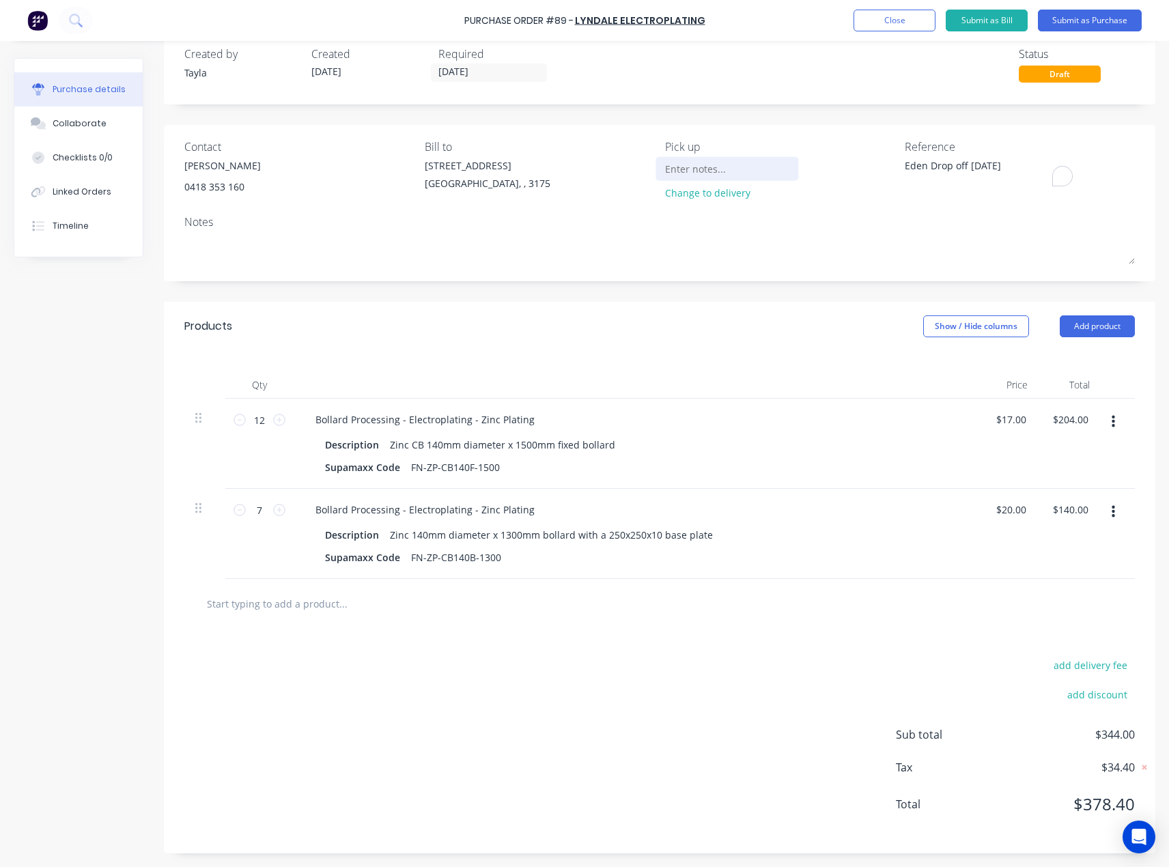
drag, startPoint x: 1034, startPoint y: 165, endPoint x: 745, endPoint y: 169, distance: 289.0
click at [745, 169] on div "Contact Mark McHale 0418 353 160 Bill to 37 Marni St Dandenong South, , 3175 Pi…" at bounding box center [659, 173] width 951 height 68
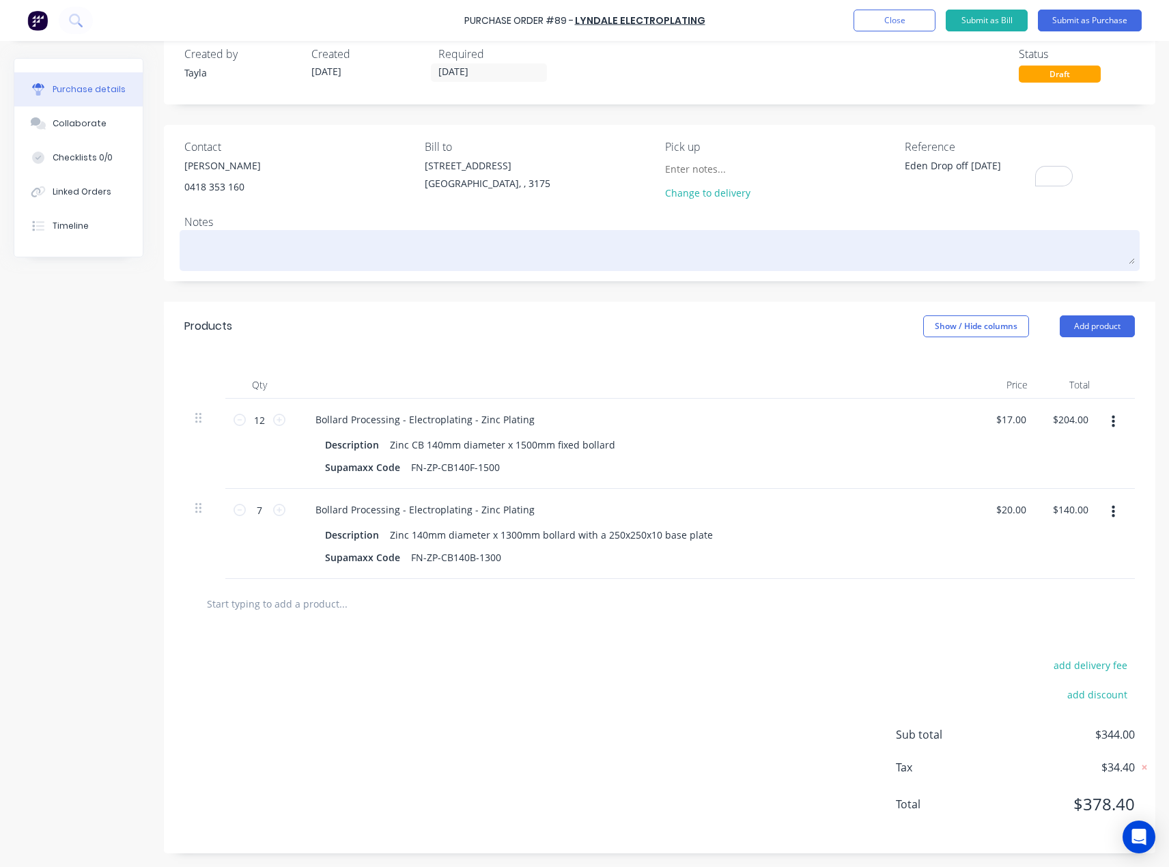
click at [516, 261] on textarea at bounding box center [659, 249] width 951 height 31
paste textarea "Eden Drop off 29/08/2025"
type textarea "x"
type textarea "Eden Drop off 29/08/2025"
click at [250, 251] on textarea "Eden Drop off 29/08/2025" at bounding box center [659, 249] width 951 height 31
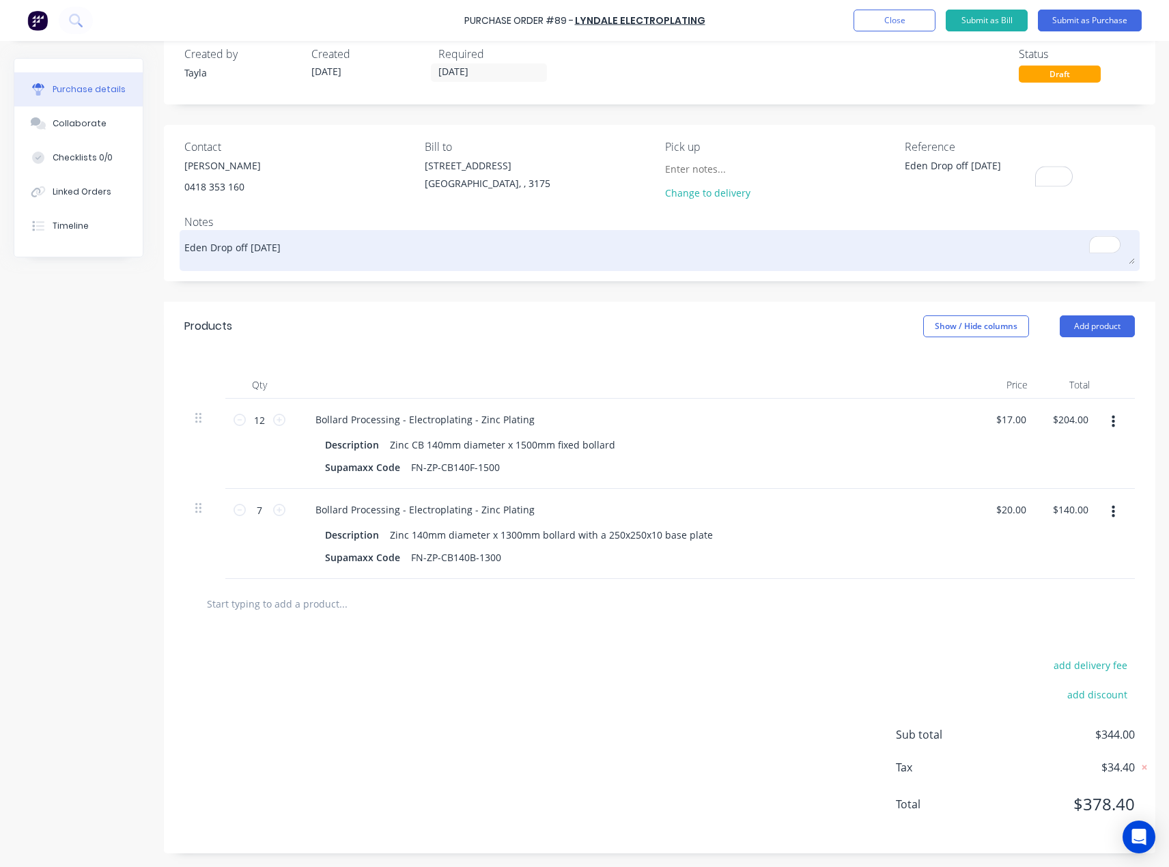
type textarea "x"
type textarea "Eden Drop off -29/08/2025"
type textarea "x"
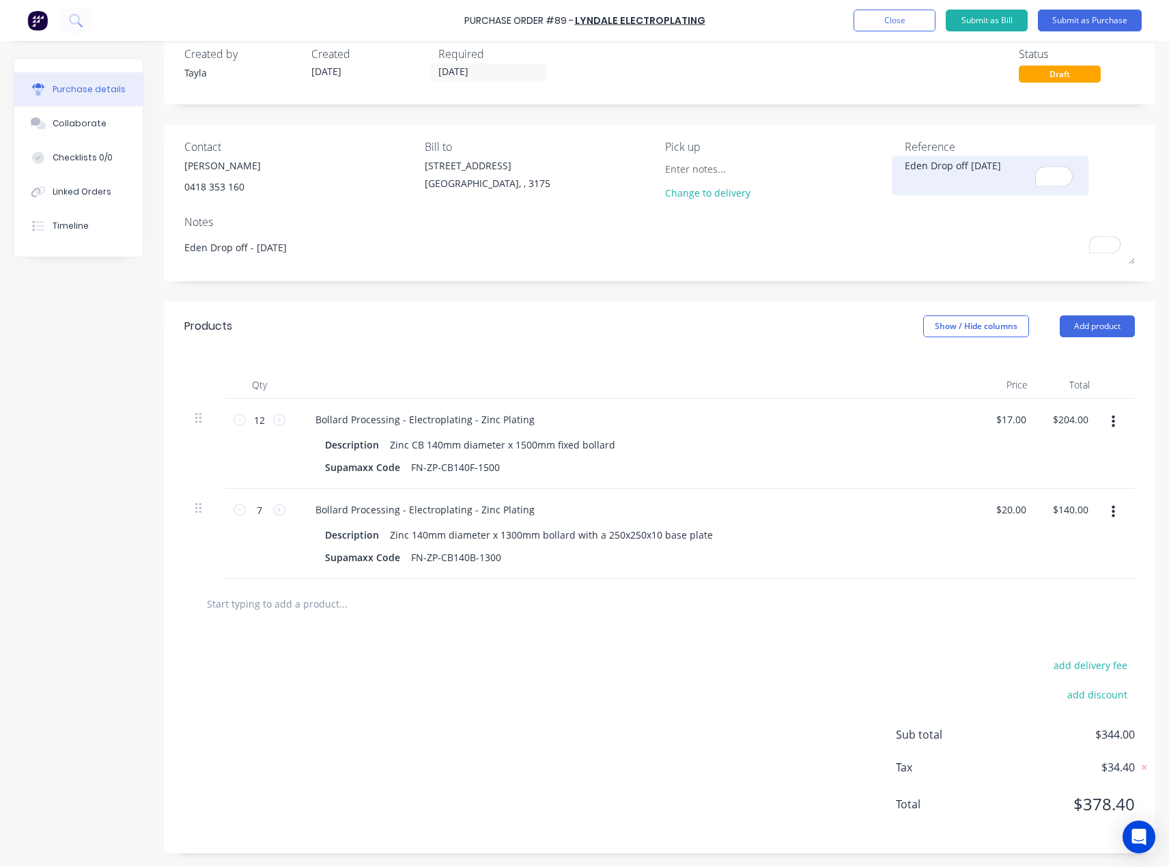
type textarea "Eden Drop off - [DATE]"
type textarea "x"
type textarea "Eden Drop off - [DATE]"
click at [964, 169] on textarea "Eden Drop off 29/08/2025" at bounding box center [990, 173] width 171 height 31
type textarea "x"
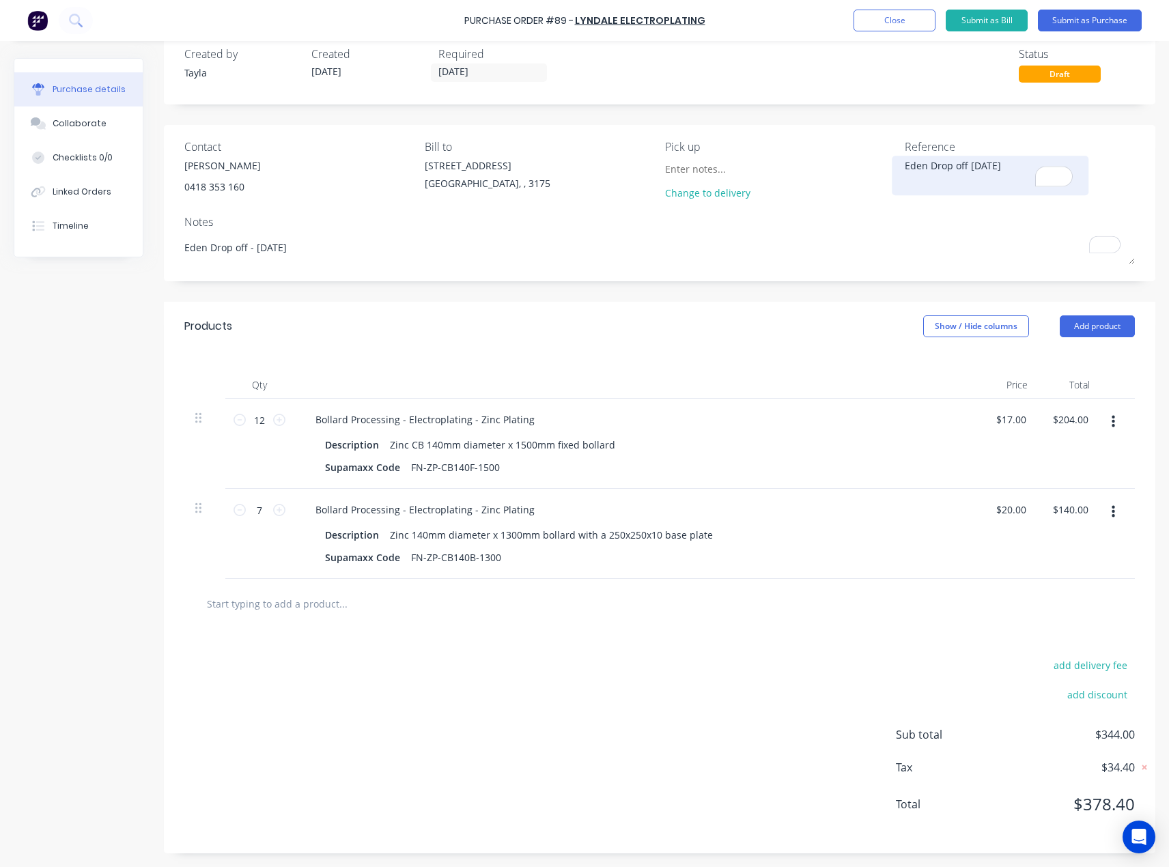
type textarea "Eden Drop off 29/08/2025"
type textarea "x"
type textarea "Eden Drop off - [DATE]"
type textarea "x"
type textarea "Eden Drop off - [DATE]"
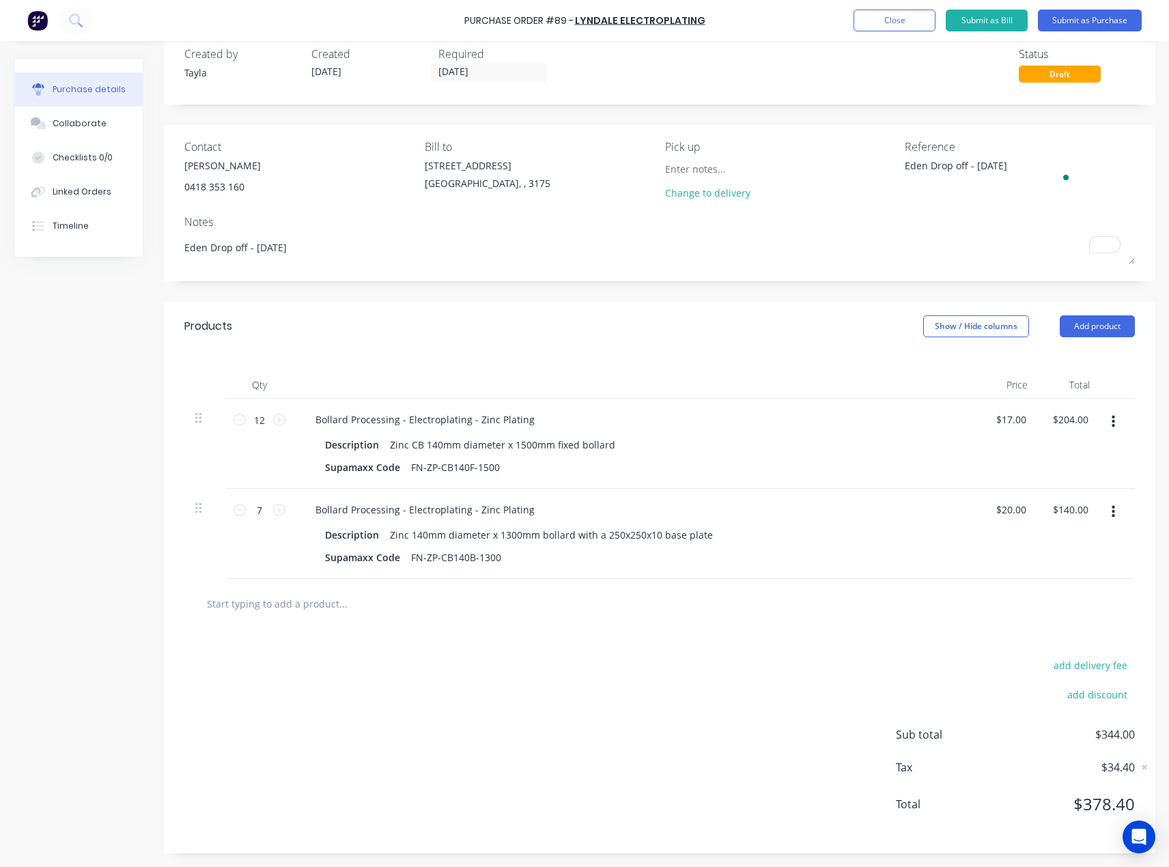
click at [962, 202] on div "Reference Eden Drop off - 29/08/2025" at bounding box center [1020, 173] width 230 height 68
click at [1102, 22] on button "Submit as Purchase" at bounding box center [1090, 21] width 104 height 22
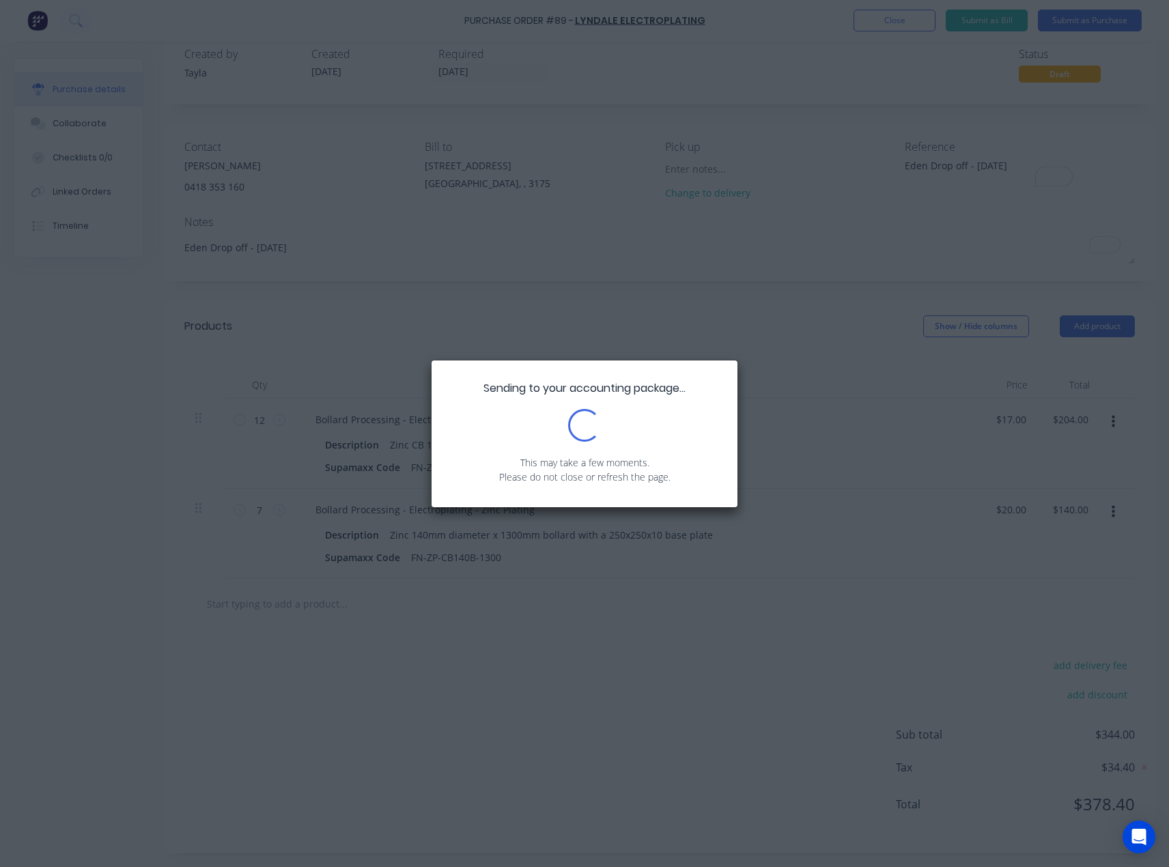
scroll to position [0, 0]
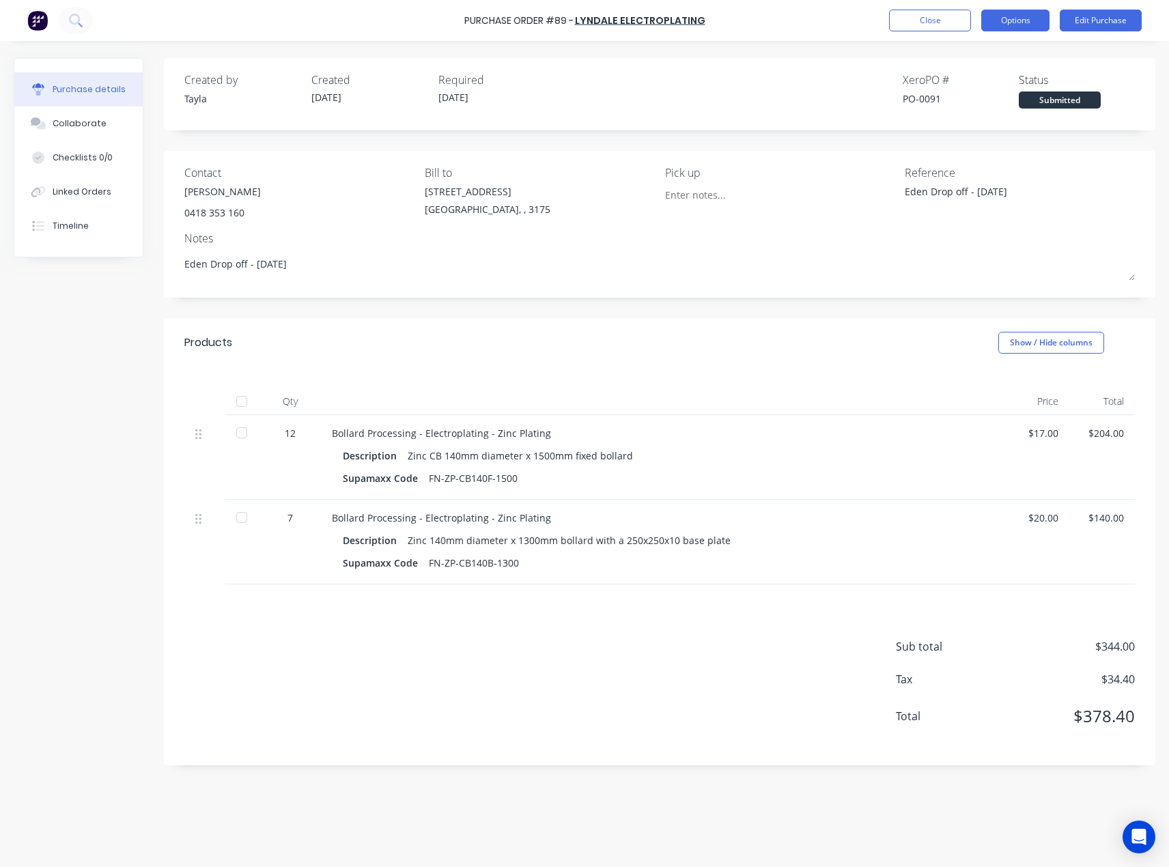
click at [1044, 19] on button "Options" at bounding box center [1016, 21] width 68 height 22
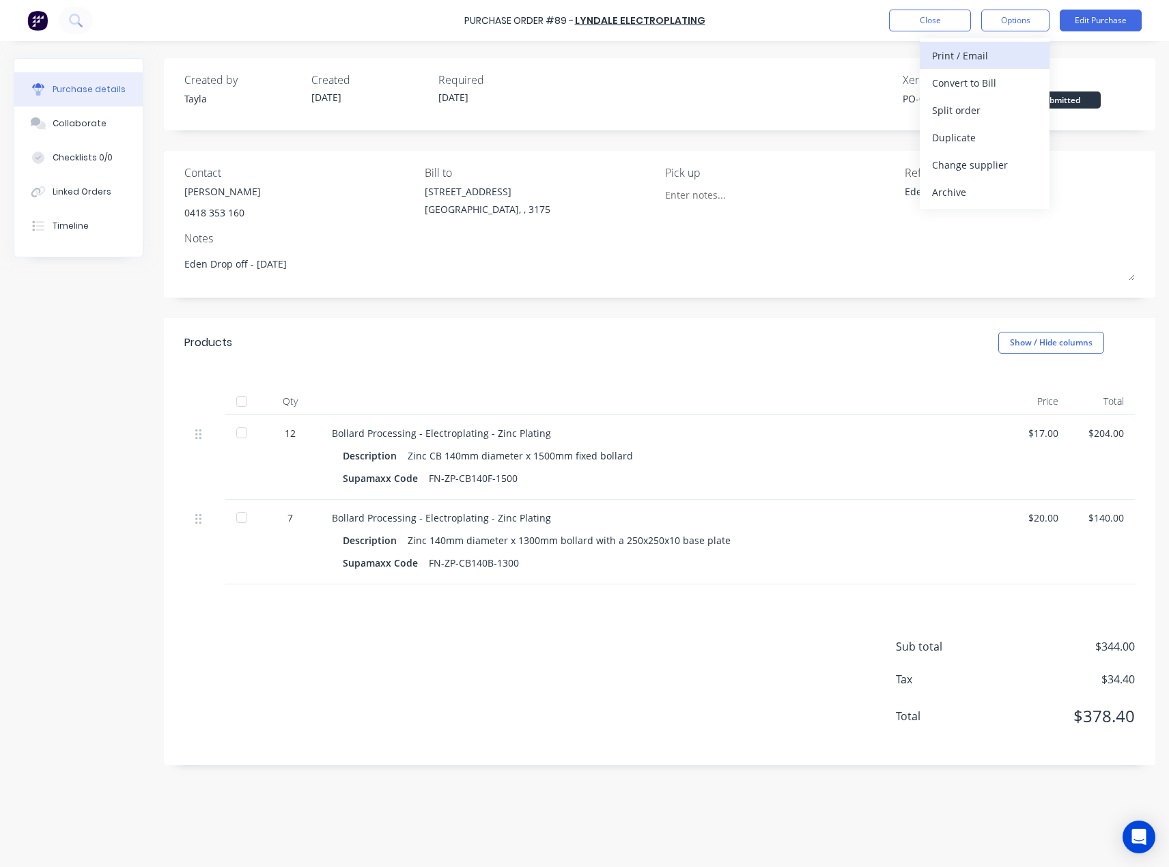
click at [988, 63] on div "Print / Email" at bounding box center [984, 56] width 105 height 20
click at [967, 84] on div "With pricing" at bounding box center [984, 83] width 105 height 20
type textarea "x"
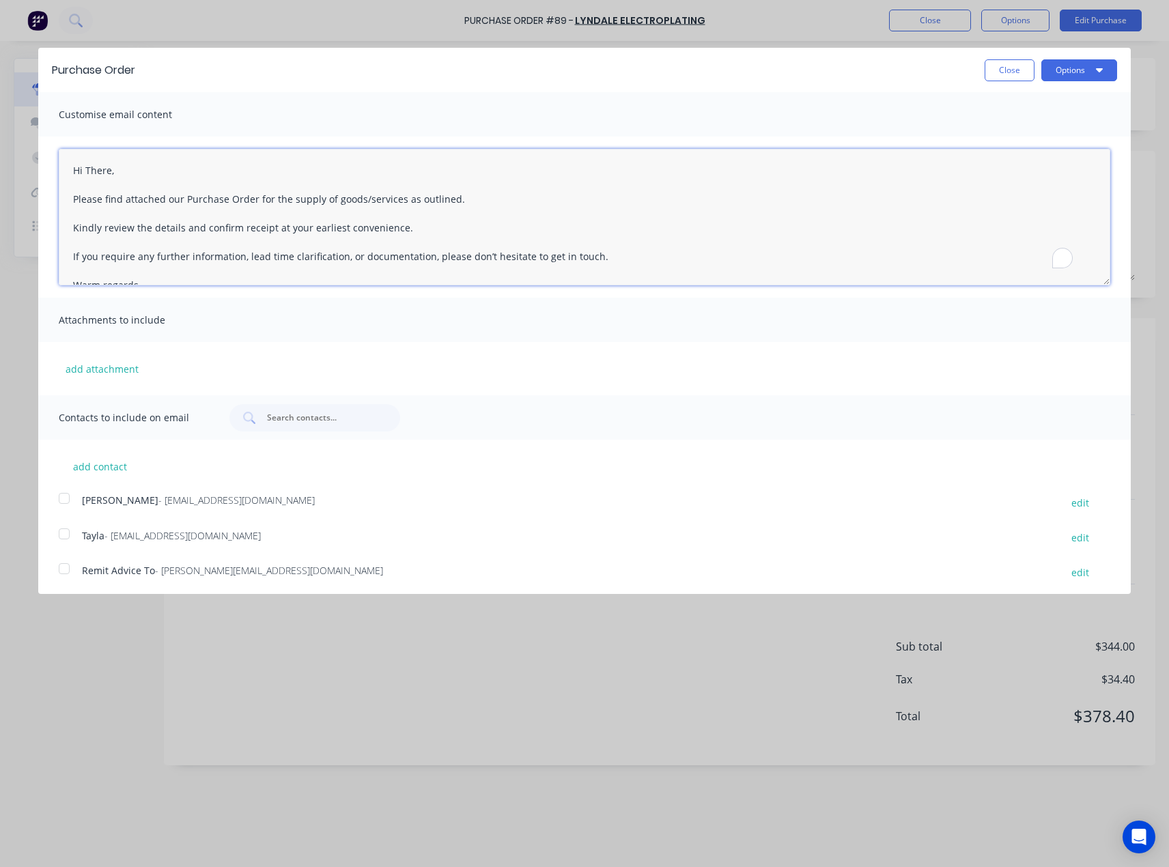
click at [93, 167] on textarea "Hi There, Please find attached our Purchase Order for the supply of goods/servi…" at bounding box center [585, 217] width 1052 height 137
type textarea "Hi Mark, Please find attached our Purchase Order for the supply of goods/servic…"
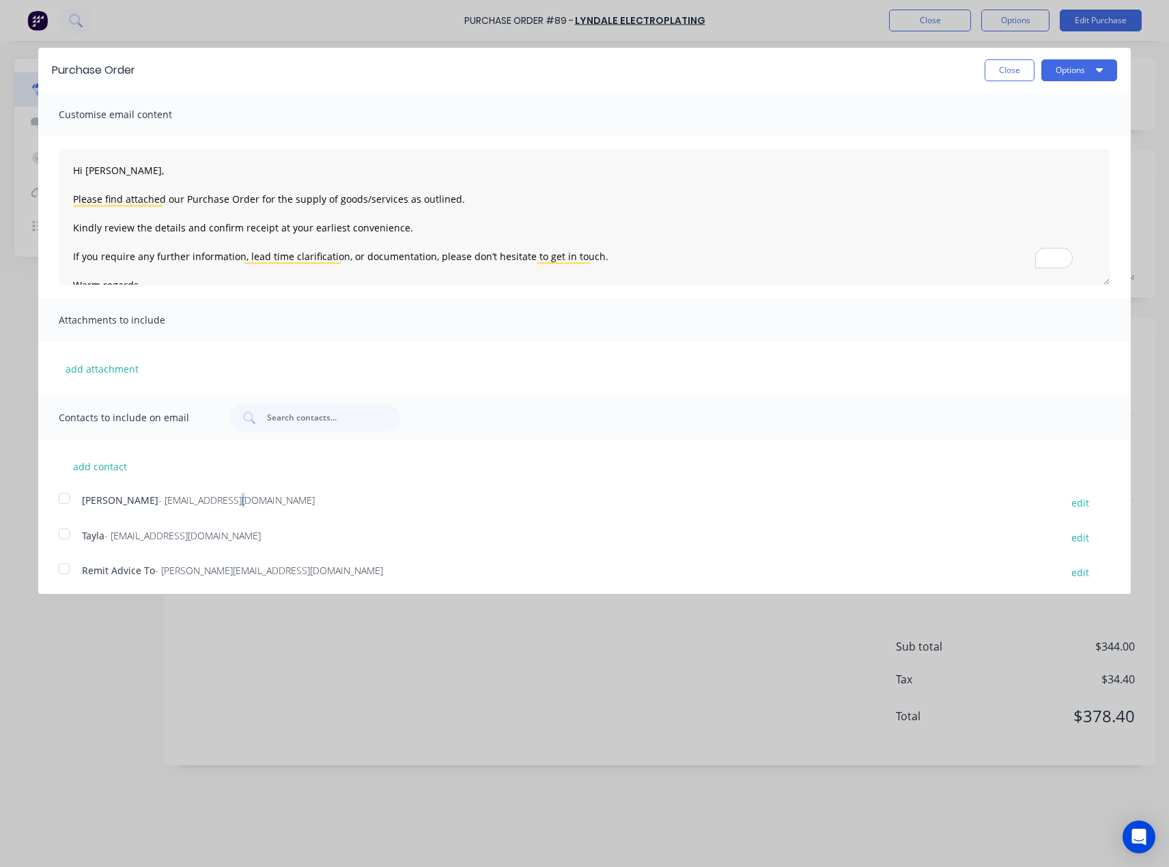
click at [221, 496] on span "- mark@aaelectroplating.com" at bounding box center [236, 500] width 156 height 13
click at [1071, 75] on button "Options" at bounding box center [1080, 70] width 76 height 22
click at [1026, 135] on div "Email" at bounding box center [1052, 132] width 105 height 20
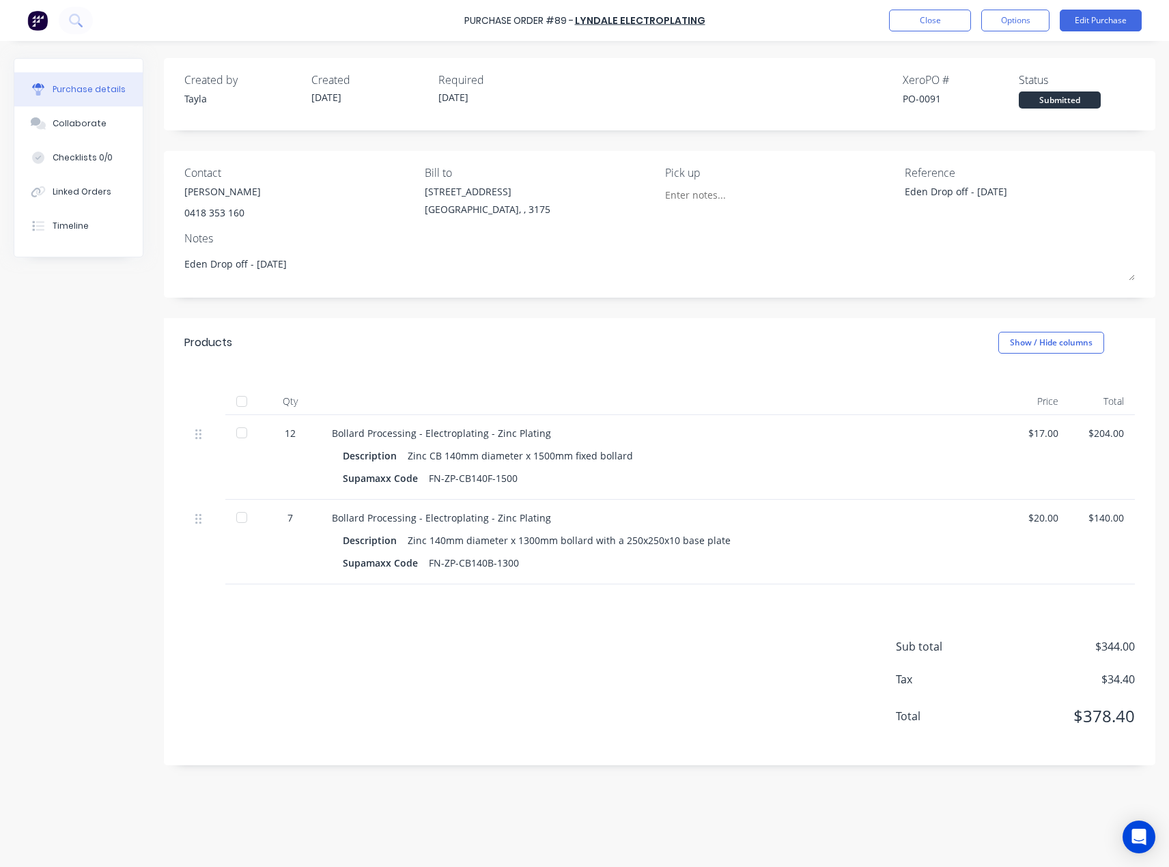
click at [915, 32] on div "Purchase Order #89 - Lyndale Electroplating Close Options Edit Purchase" at bounding box center [584, 20] width 1169 height 41
click at [906, 25] on button "Close" at bounding box center [930, 21] width 82 height 22
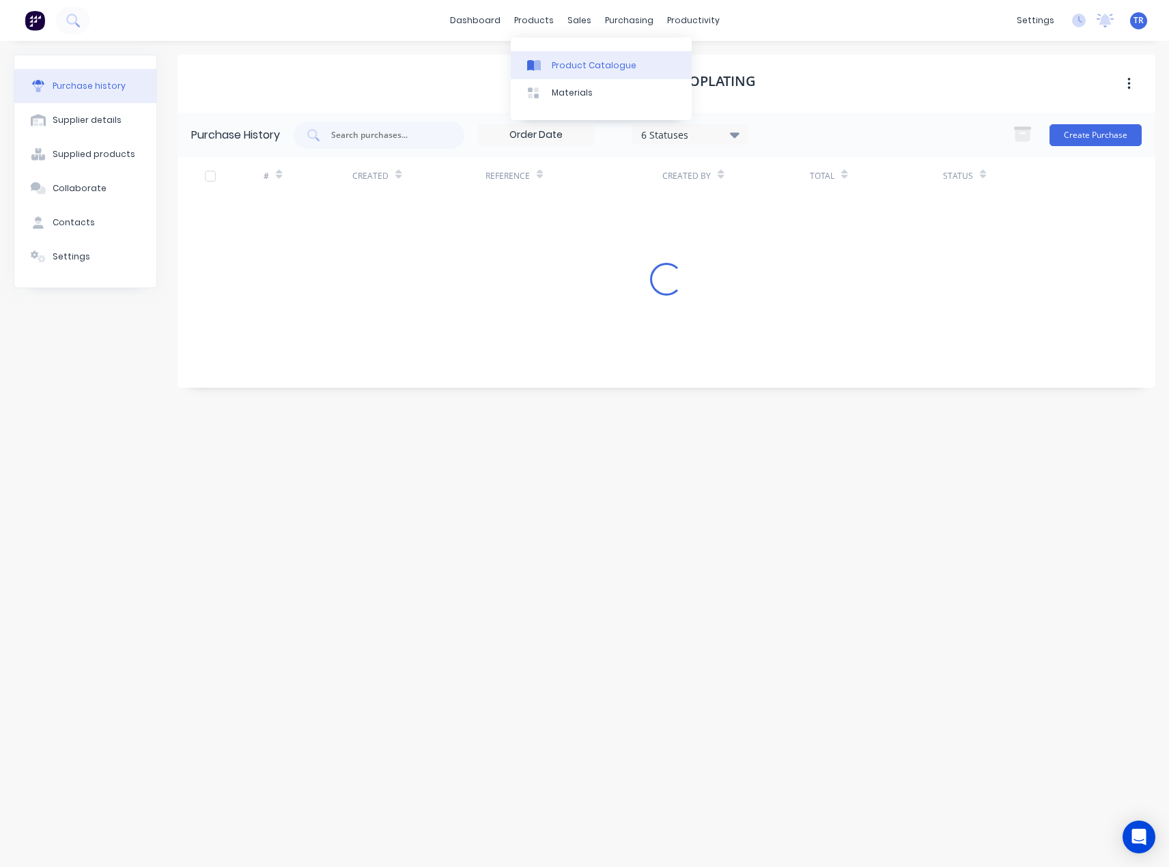
click at [553, 55] on link "Product Catalogue" at bounding box center [601, 64] width 181 height 27
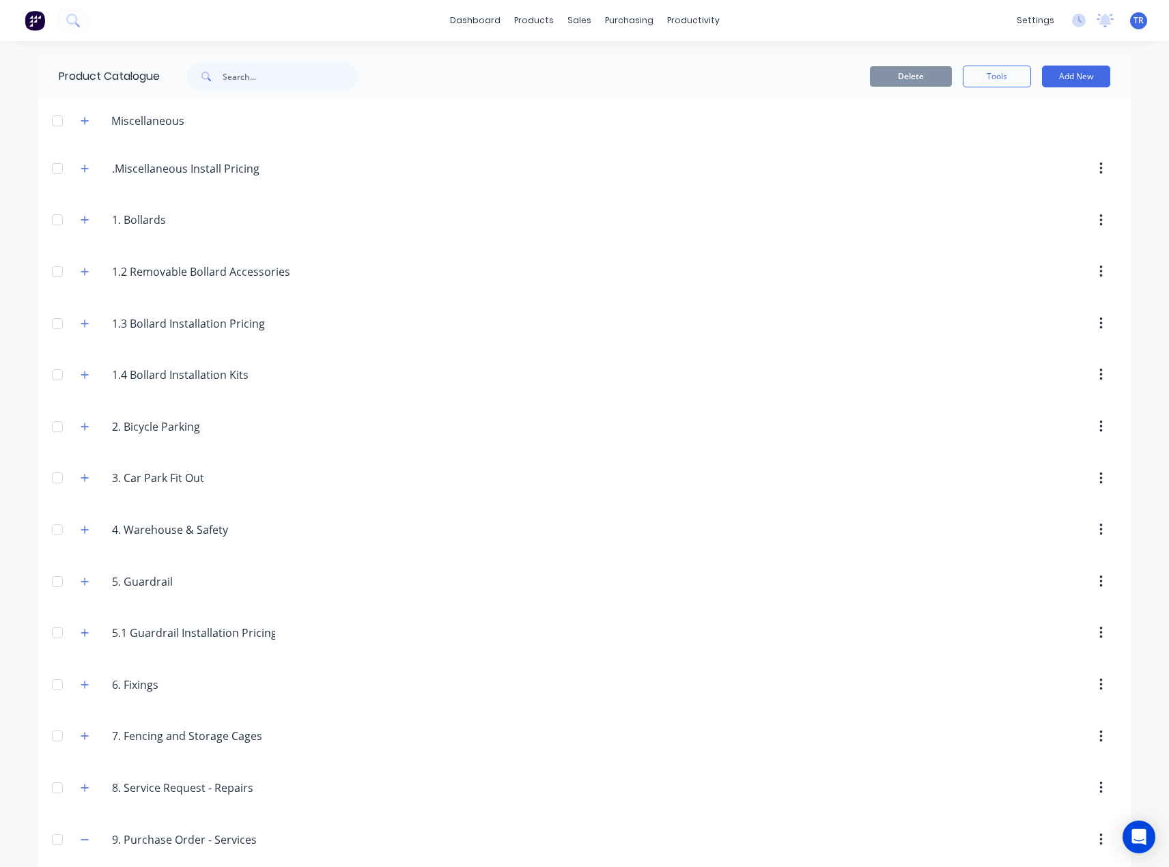
click at [70, 117] on div "Miscellaneous" at bounding box center [133, 120] width 126 height 17
click at [81, 120] on icon "button" at bounding box center [85, 121] width 8 height 8
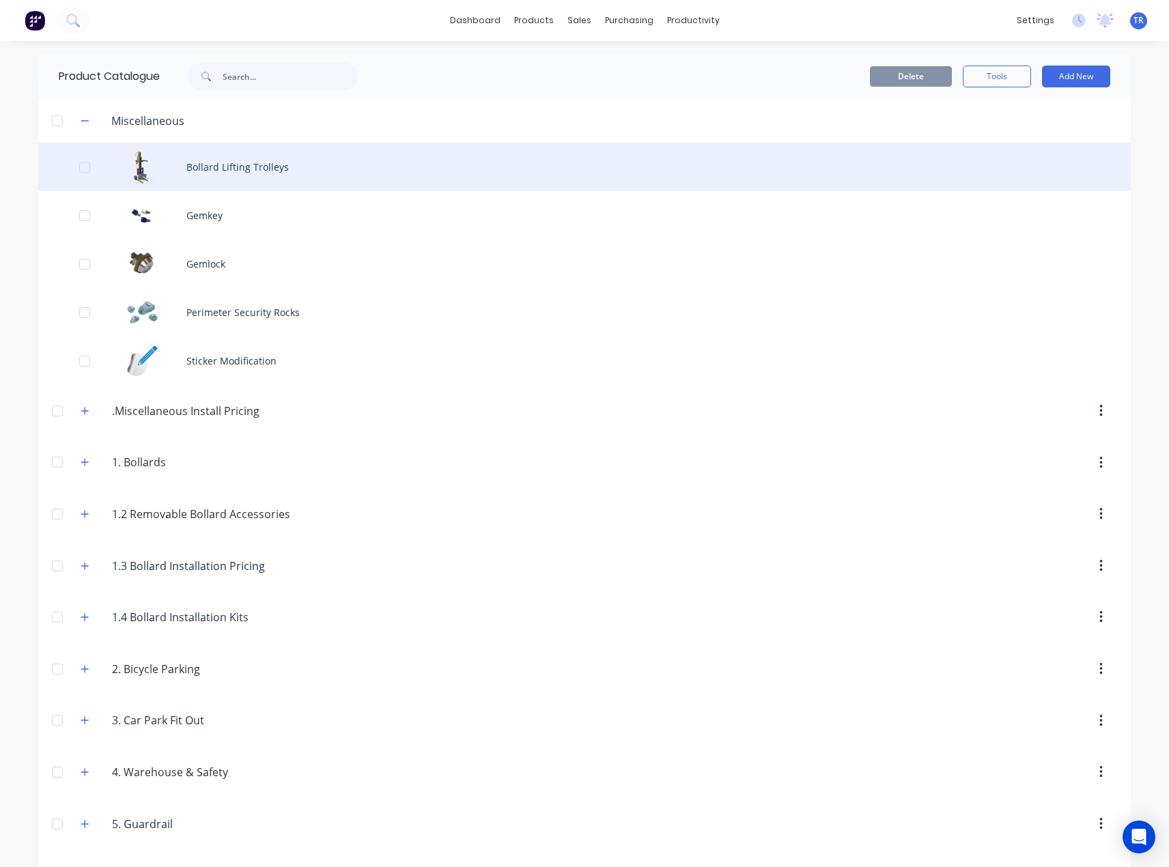
click at [209, 182] on div "Bollard Lifting Trolleys" at bounding box center [584, 167] width 1093 height 48
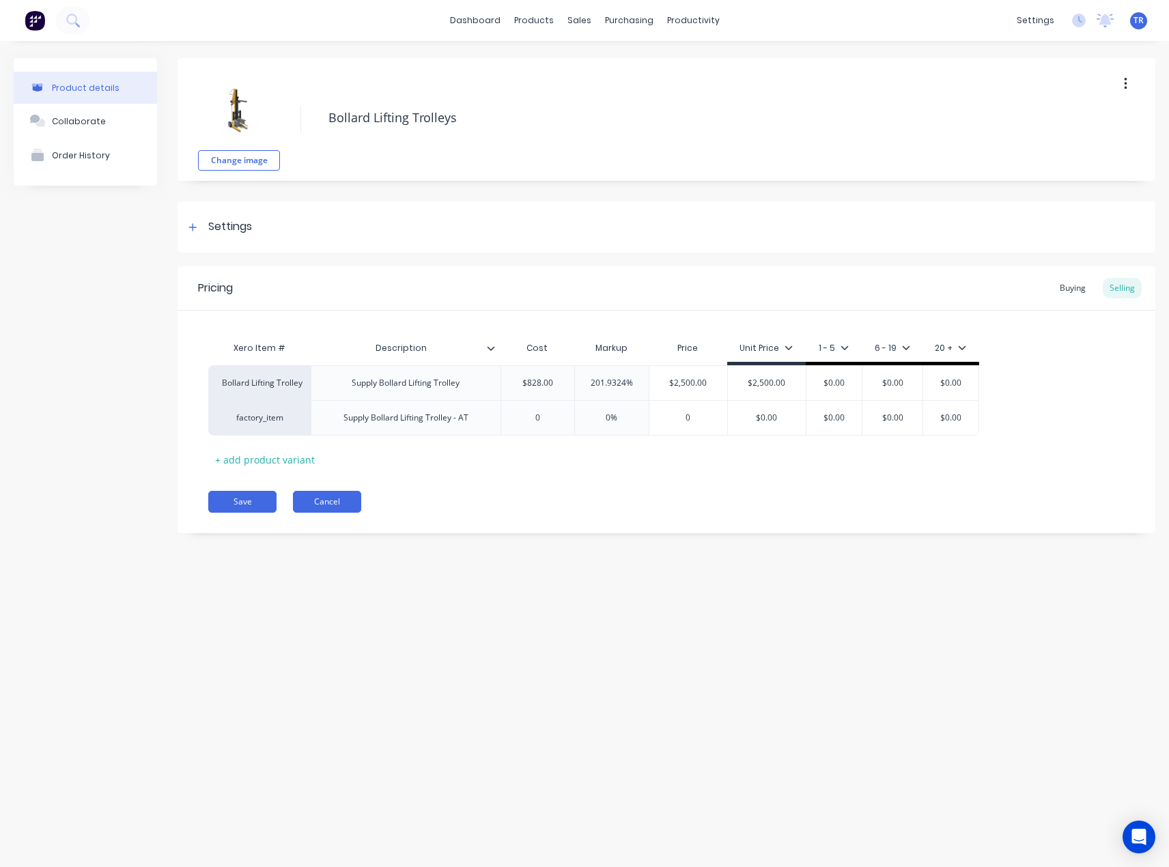
click at [348, 500] on button "Cancel" at bounding box center [327, 502] width 68 height 22
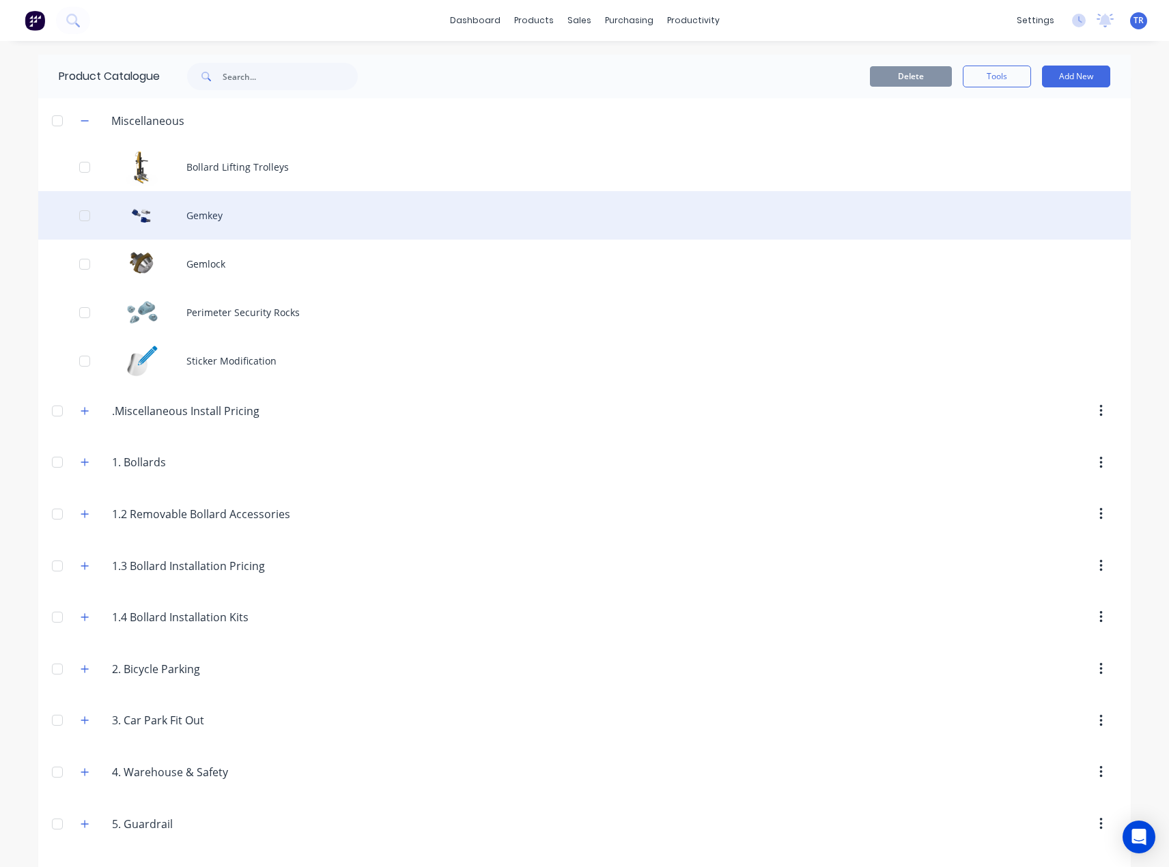
click at [245, 206] on div "Gemkey" at bounding box center [584, 215] width 1093 height 48
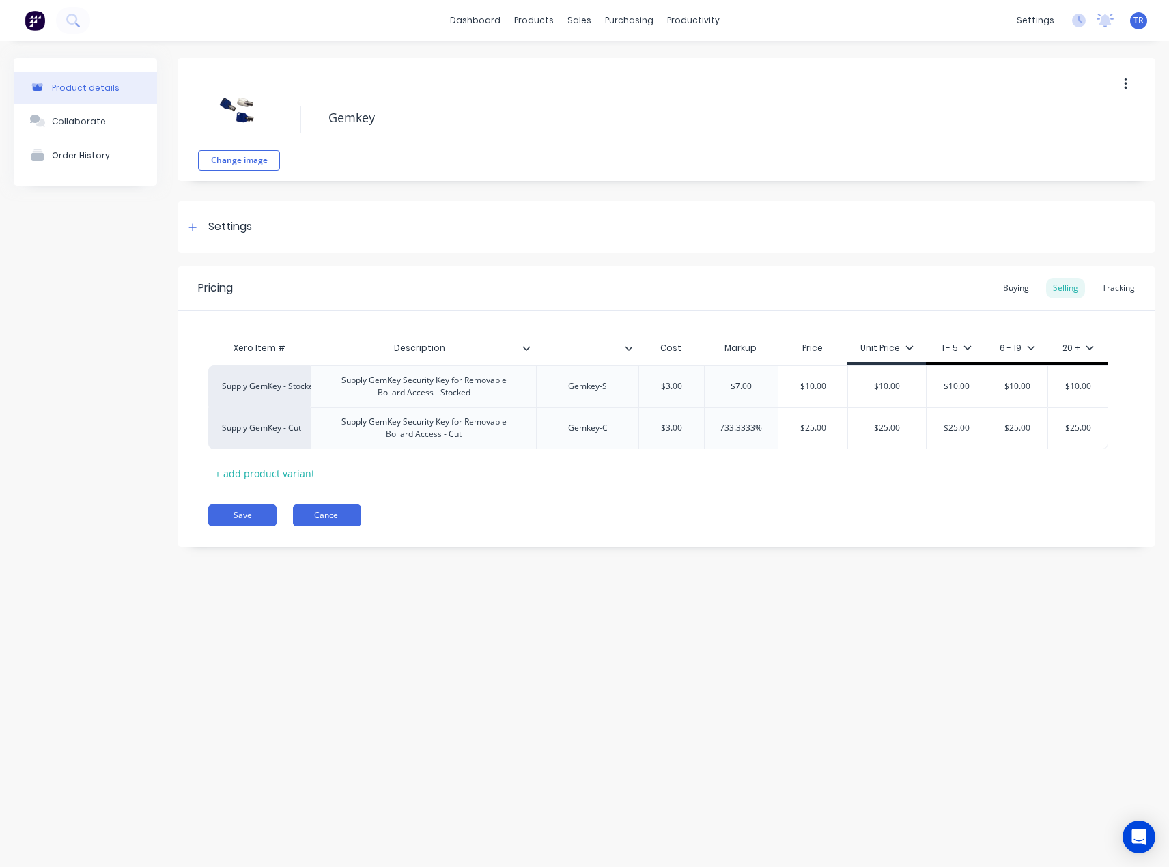
click at [335, 516] on button "Cancel" at bounding box center [327, 516] width 68 height 22
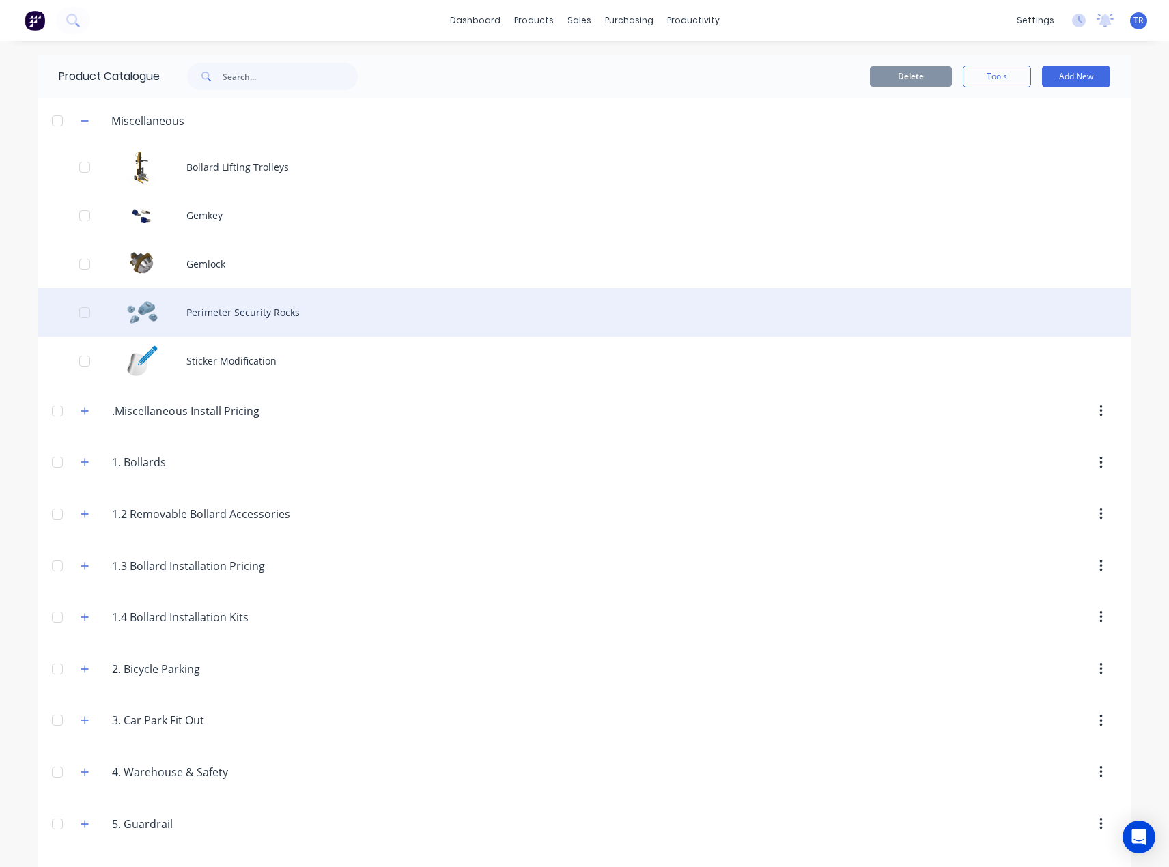
click at [204, 321] on div "Perimeter Security Rocks" at bounding box center [584, 312] width 1093 height 48
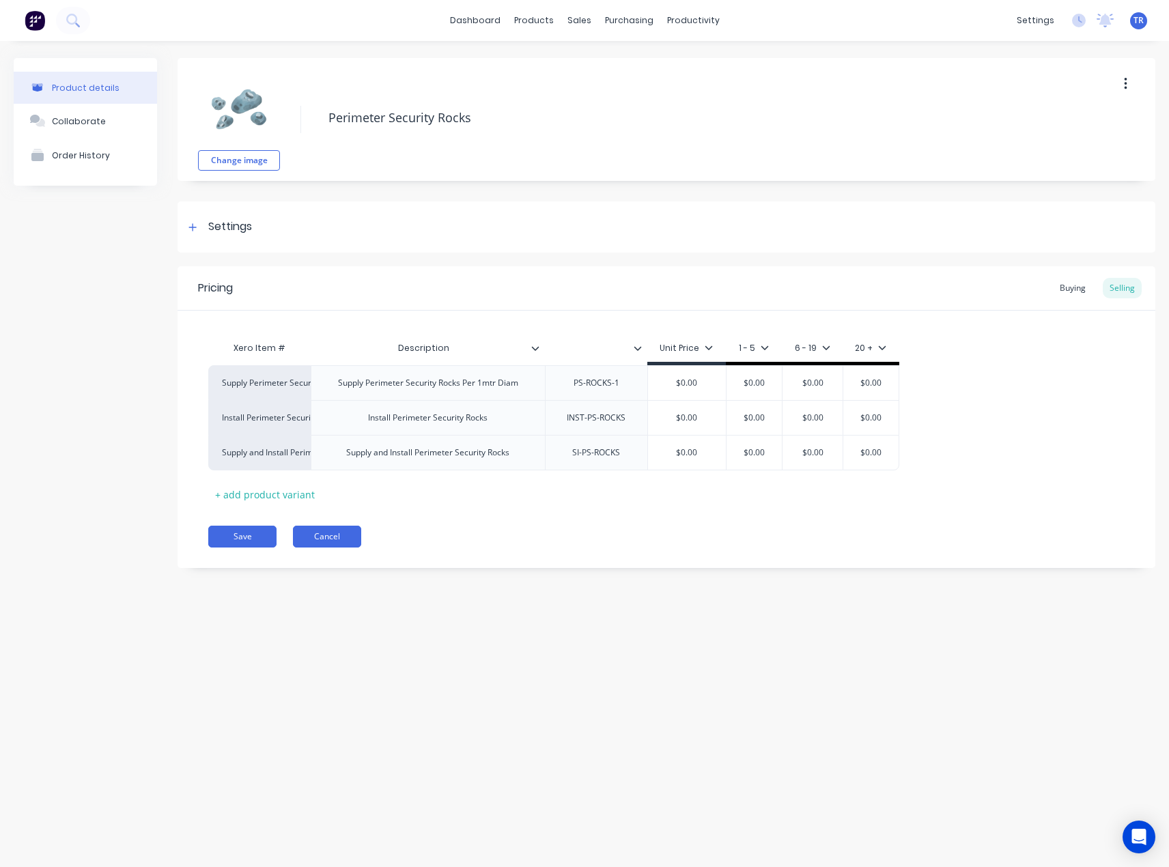
click at [322, 529] on button "Cancel" at bounding box center [327, 537] width 68 height 22
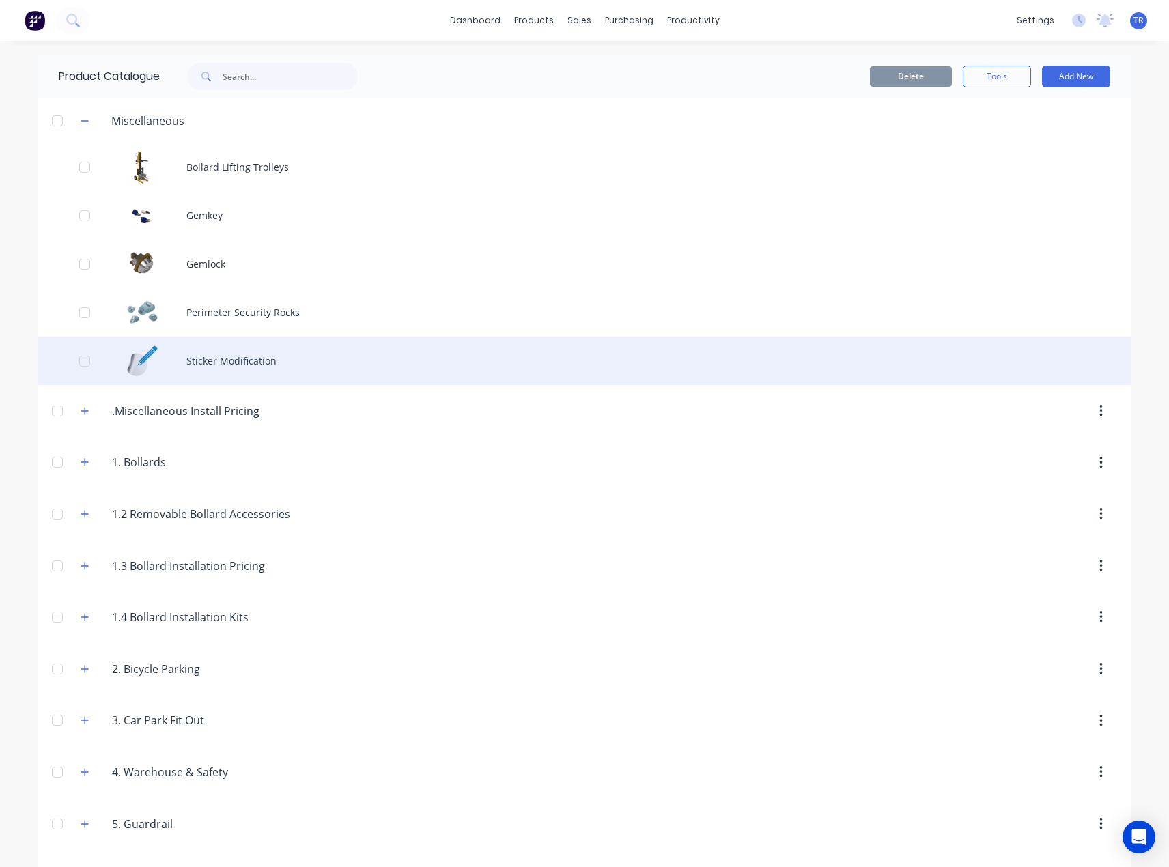
click at [181, 363] on div "Sticker Modification" at bounding box center [584, 361] width 1093 height 48
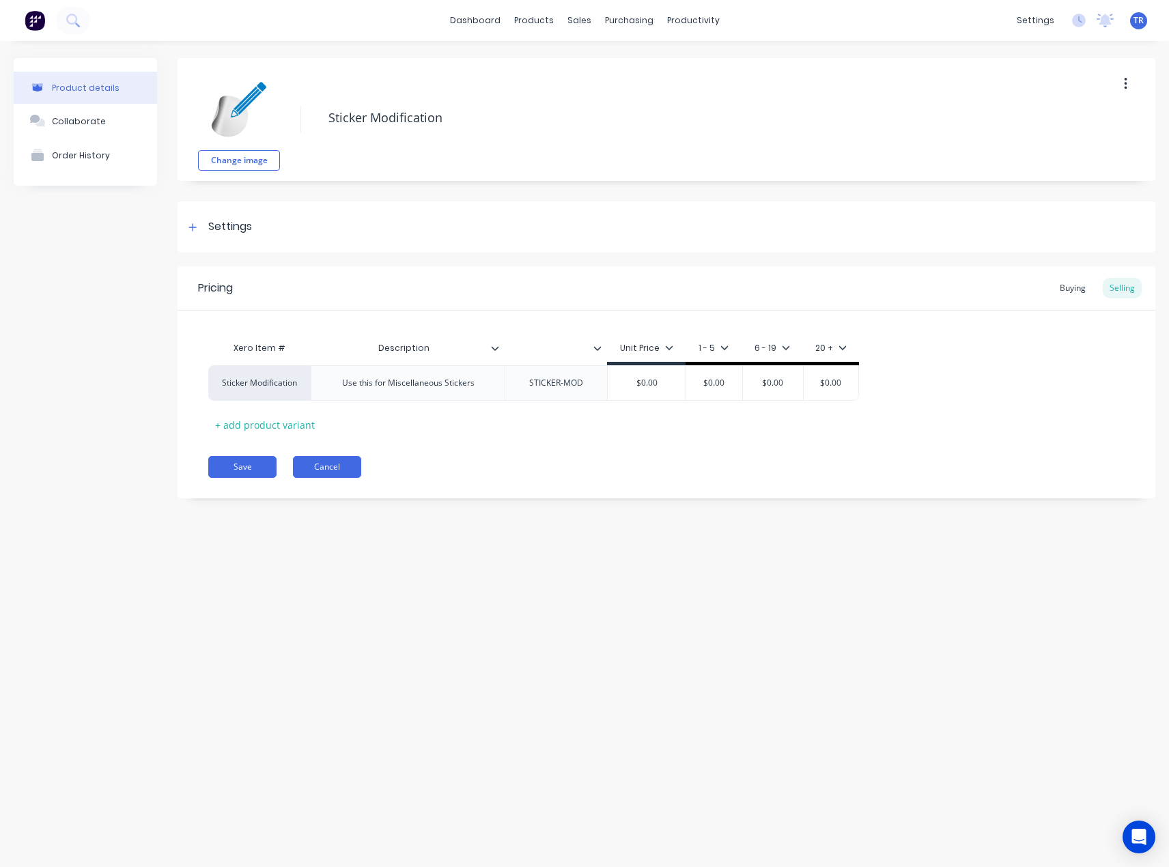
click at [320, 461] on button "Cancel" at bounding box center [327, 467] width 68 height 22
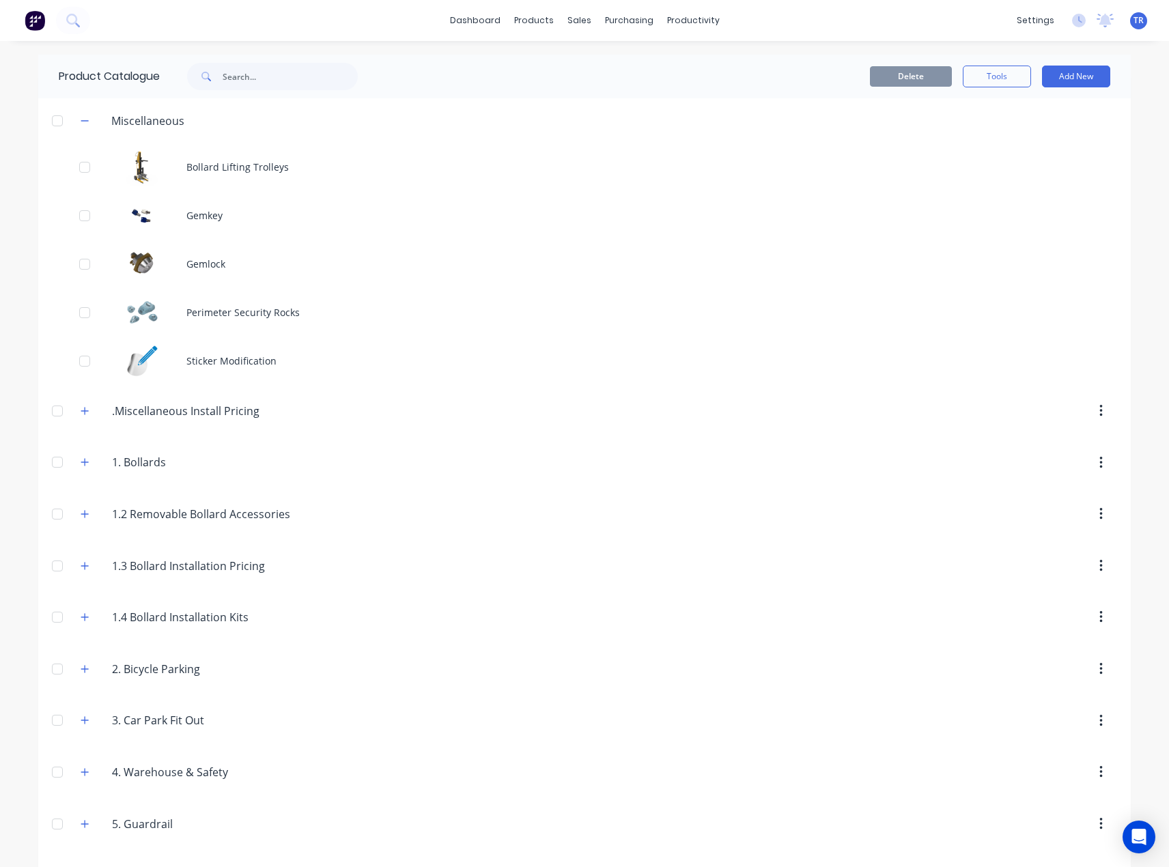
click at [77, 402] on span at bounding box center [85, 410] width 17 height 17
click at [81, 409] on icon "button" at bounding box center [85, 411] width 8 height 10
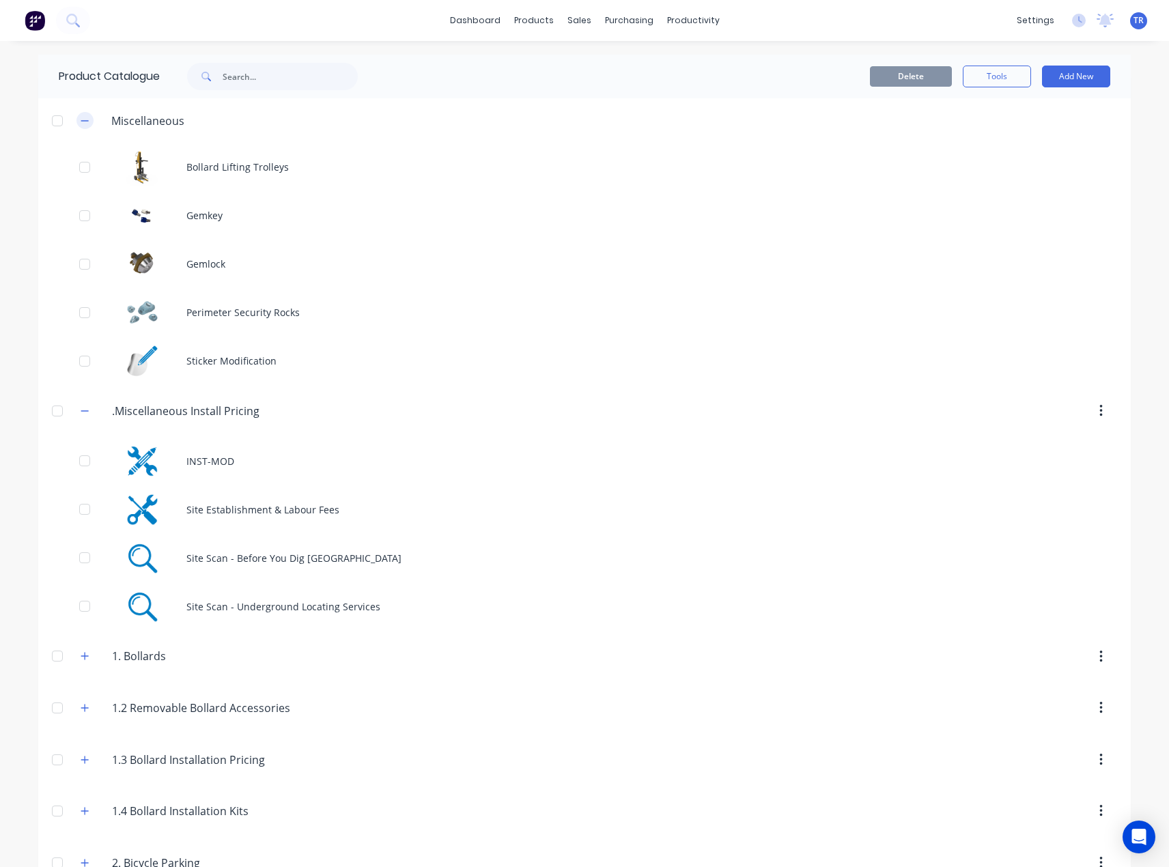
click at [81, 123] on icon "button" at bounding box center [85, 121] width 8 height 10
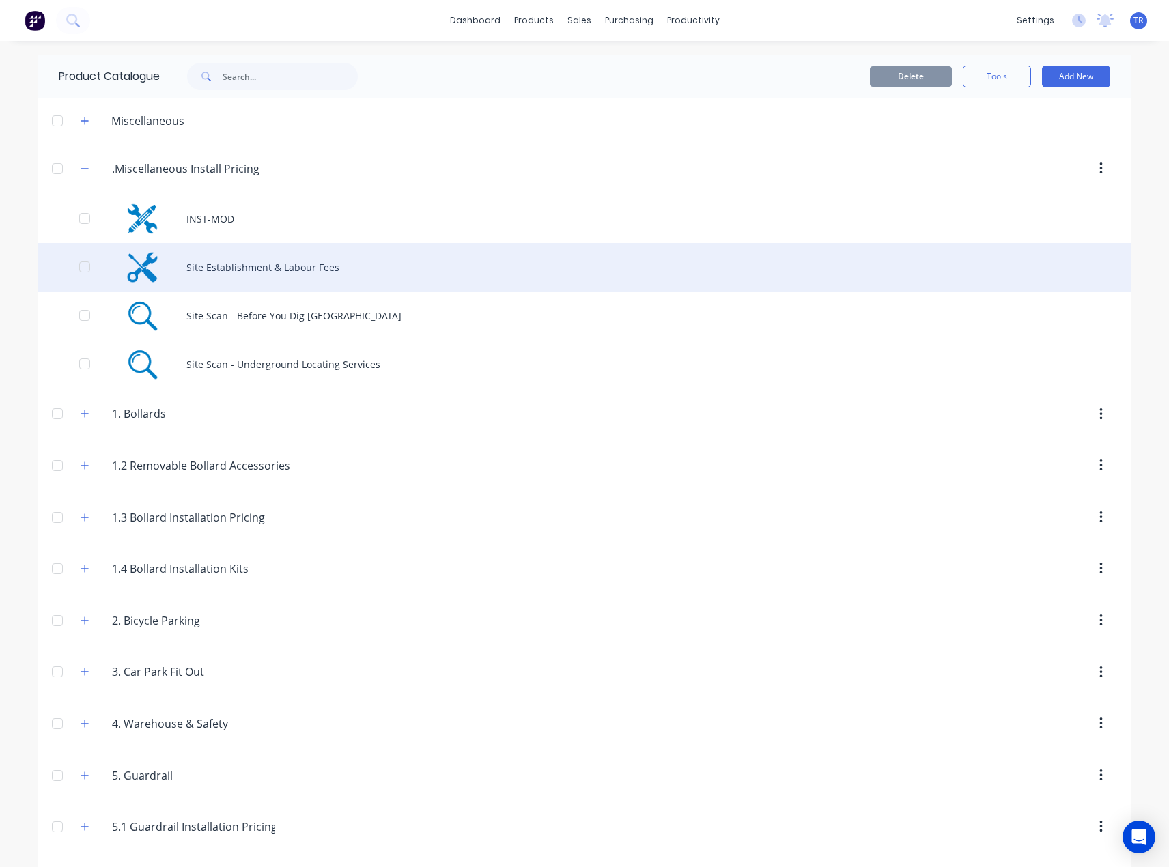
click at [232, 284] on div "Site Establishment & Labour Fees" at bounding box center [584, 267] width 1093 height 48
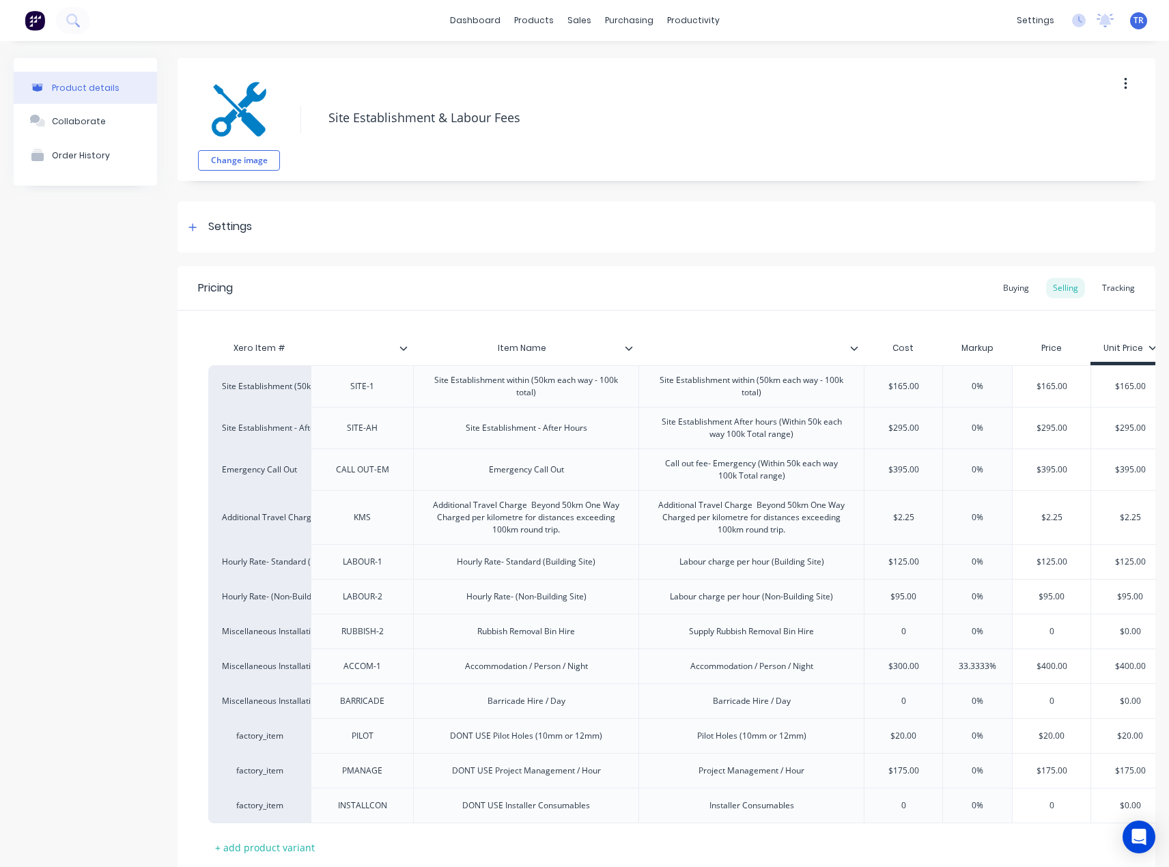
click at [859, 349] on div at bounding box center [860, 348] width 8 height 12
click at [628, 351] on icon at bounding box center [629, 348] width 8 height 8
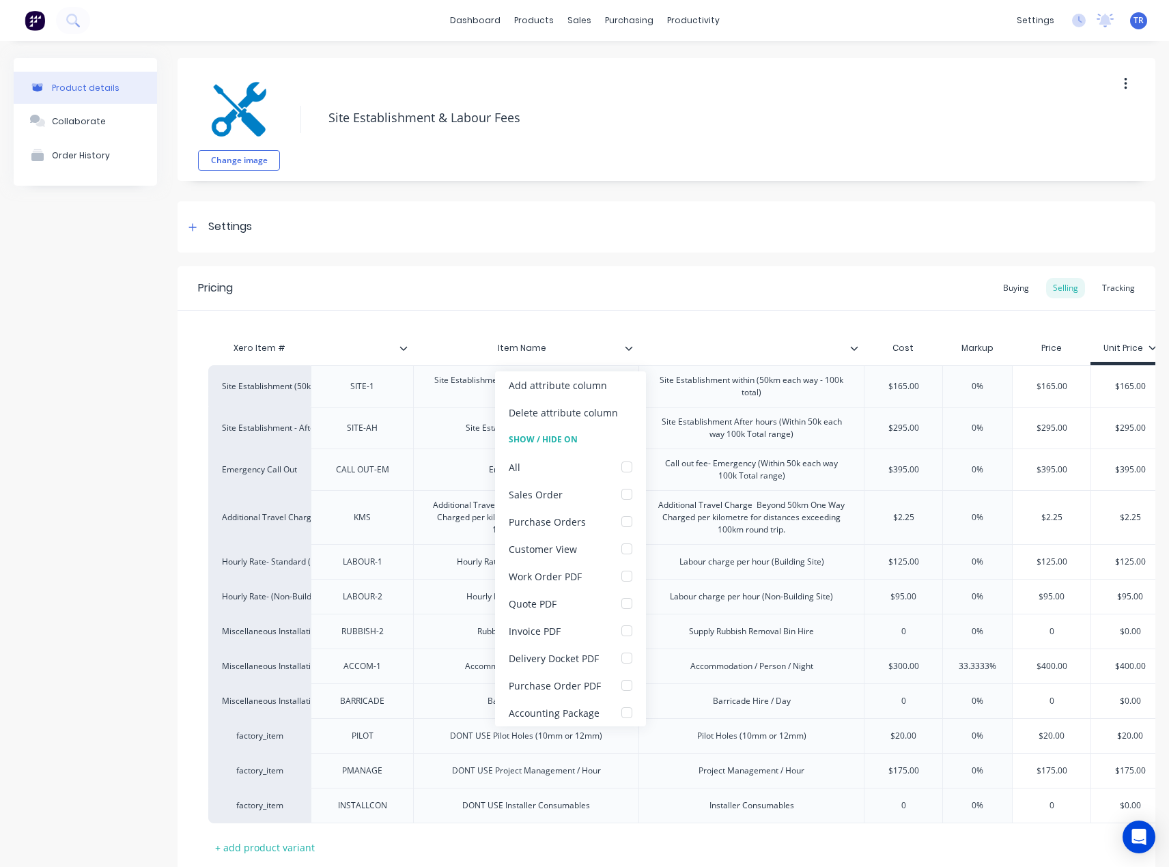
click at [628, 351] on icon at bounding box center [629, 348] width 8 height 8
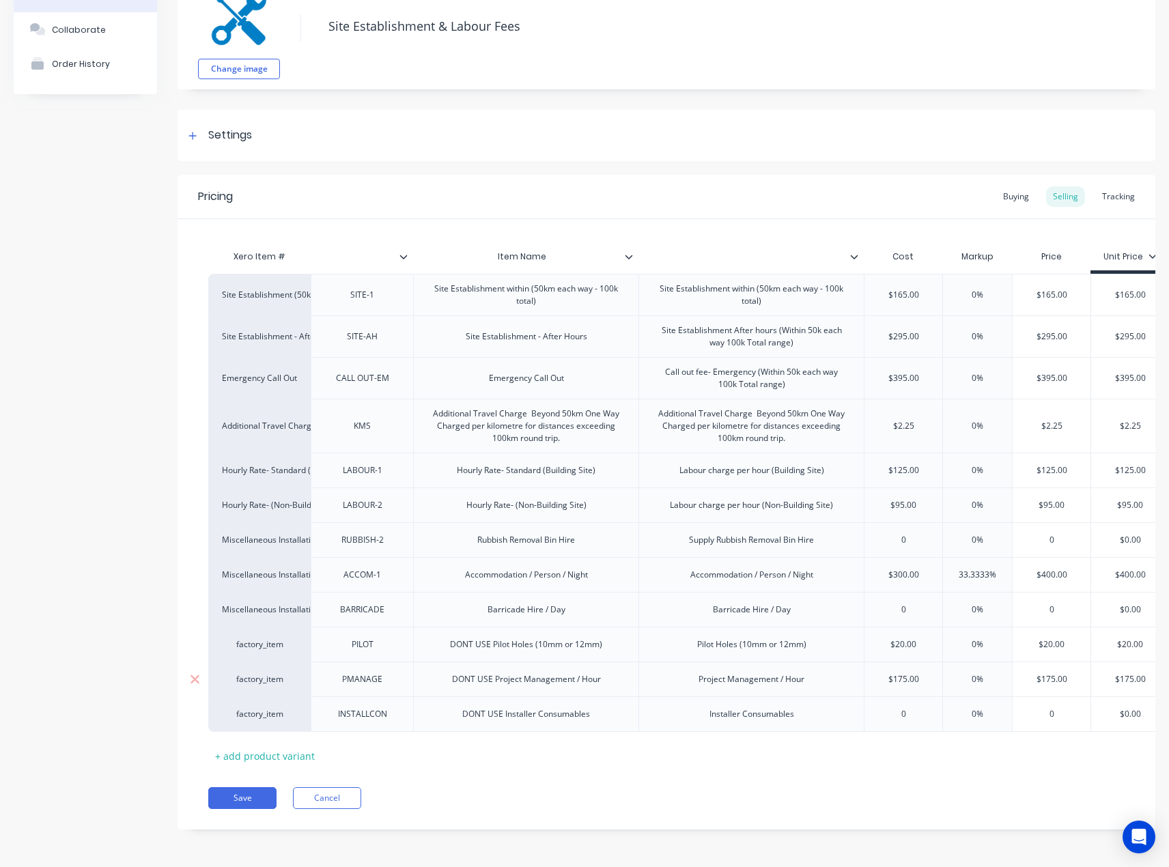
scroll to position [102, 0]
click at [358, 801] on button "Cancel" at bounding box center [327, 799] width 68 height 22
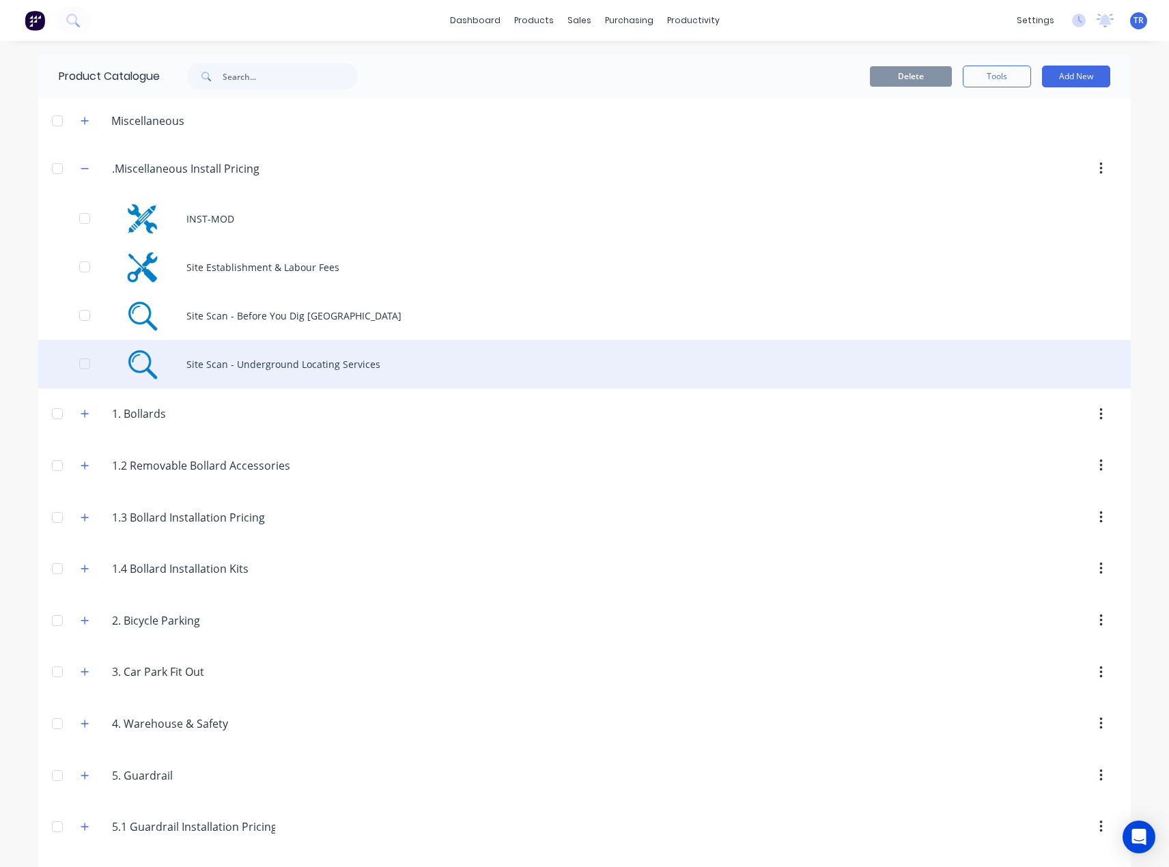
click at [225, 361] on div "Site Scan - Underground Locating Services" at bounding box center [584, 364] width 1093 height 48
type textarea "x"
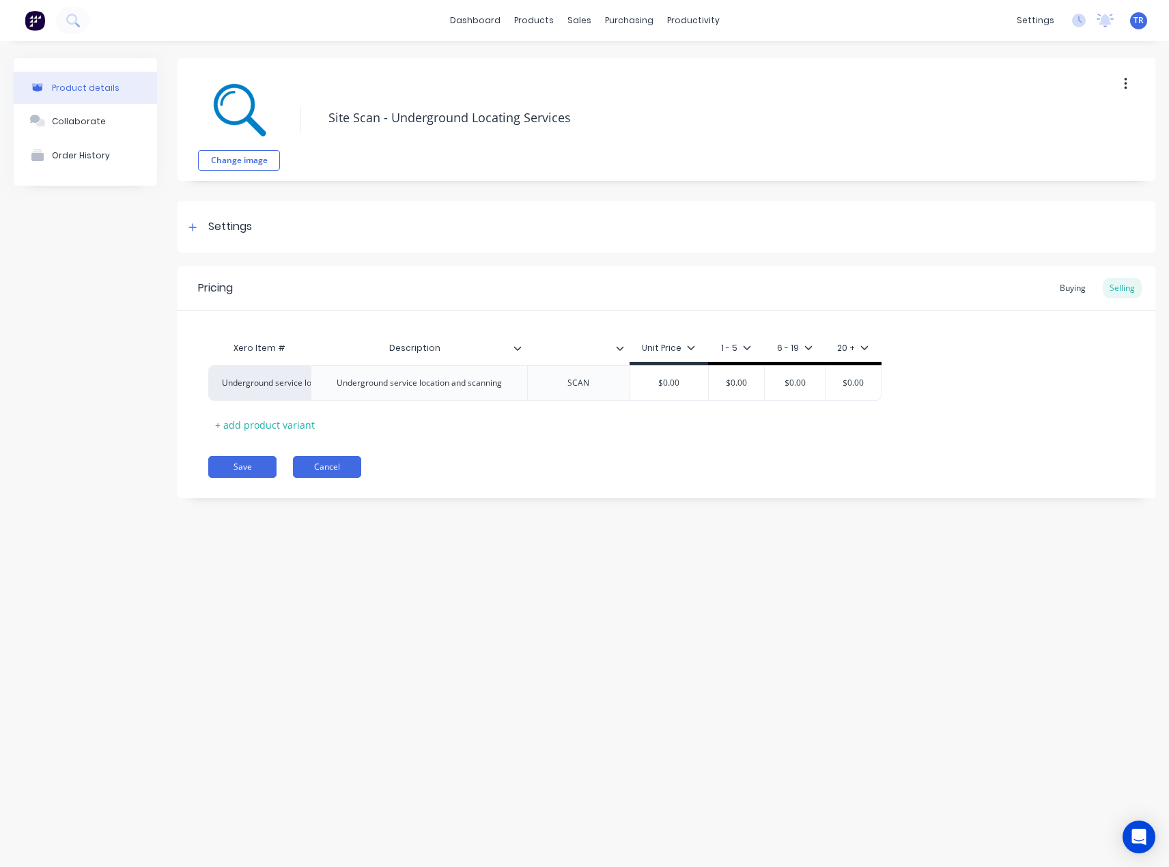
click at [344, 470] on button "Cancel" at bounding box center [327, 467] width 68 height 22
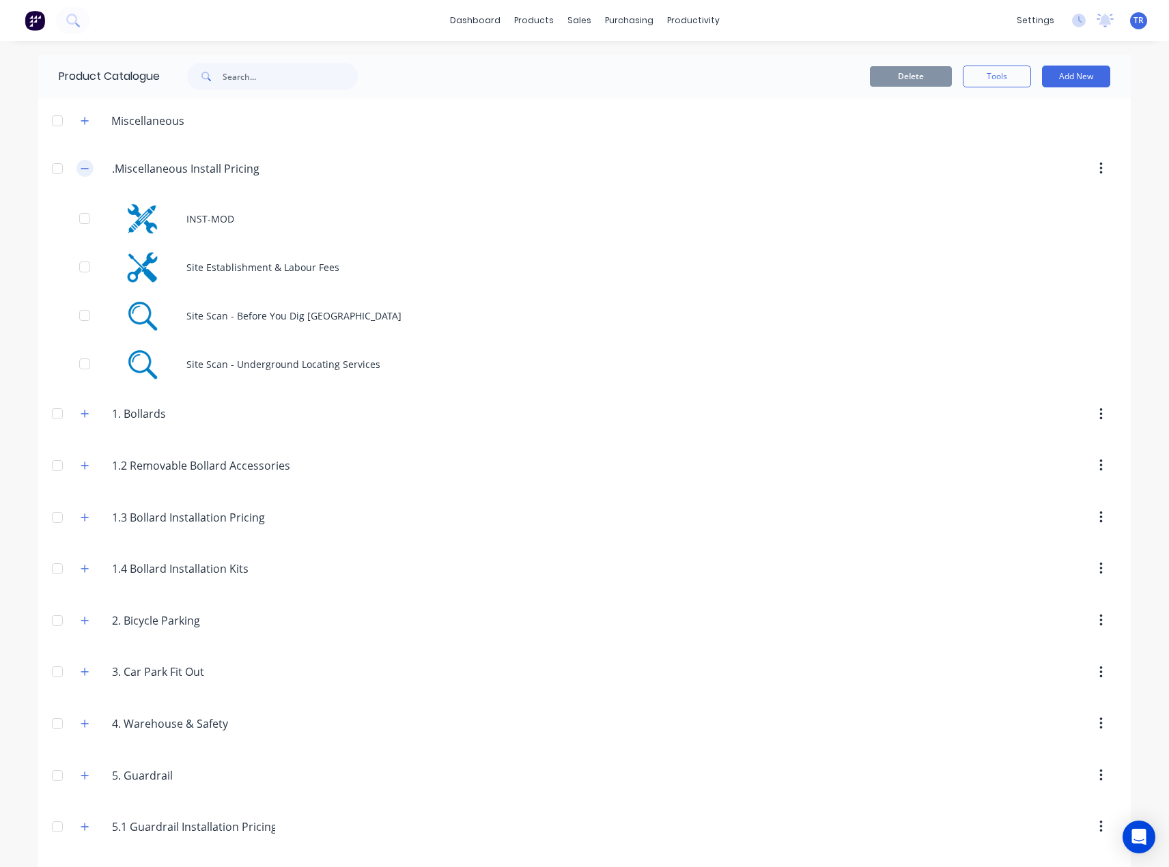
click at [83, 167] on icon "button" at bounding box center [85, 169] width 8 height 10
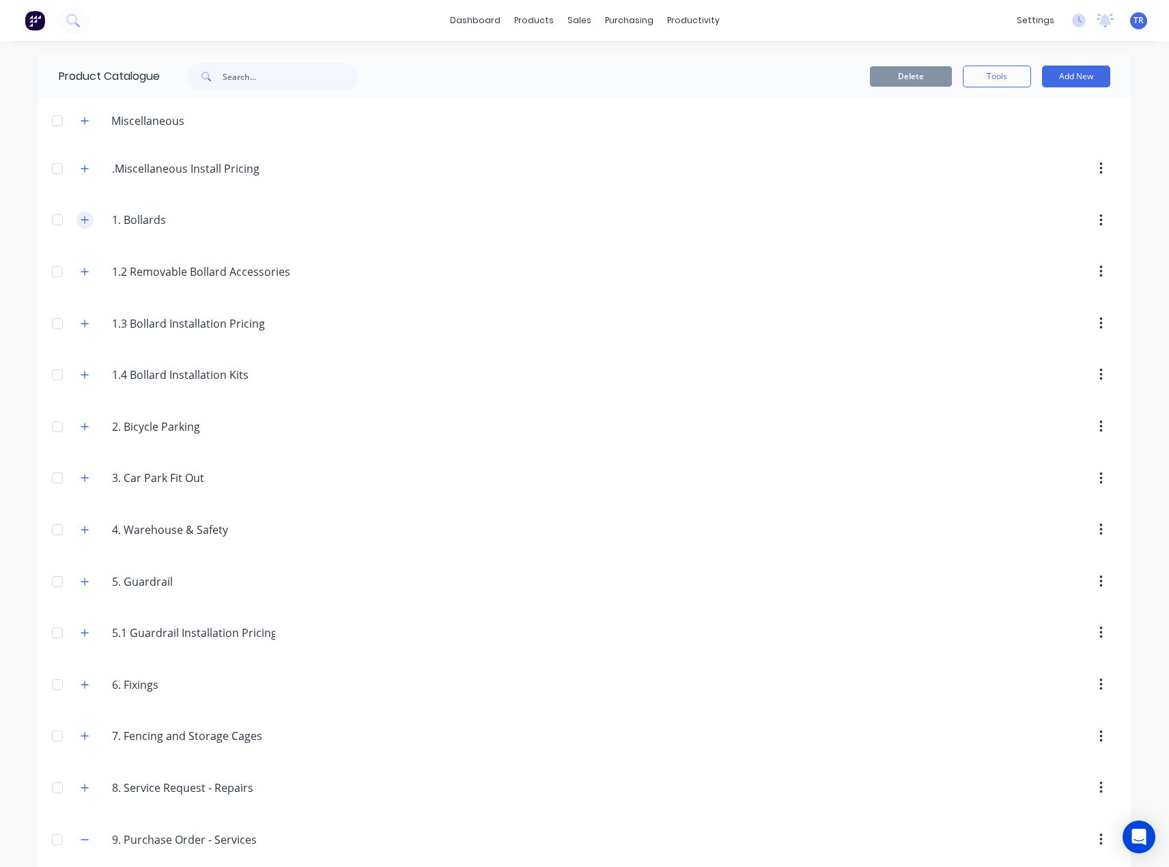
click at [81, 218] on icon "button" at bounding box center [85, 220] width 8 height 10
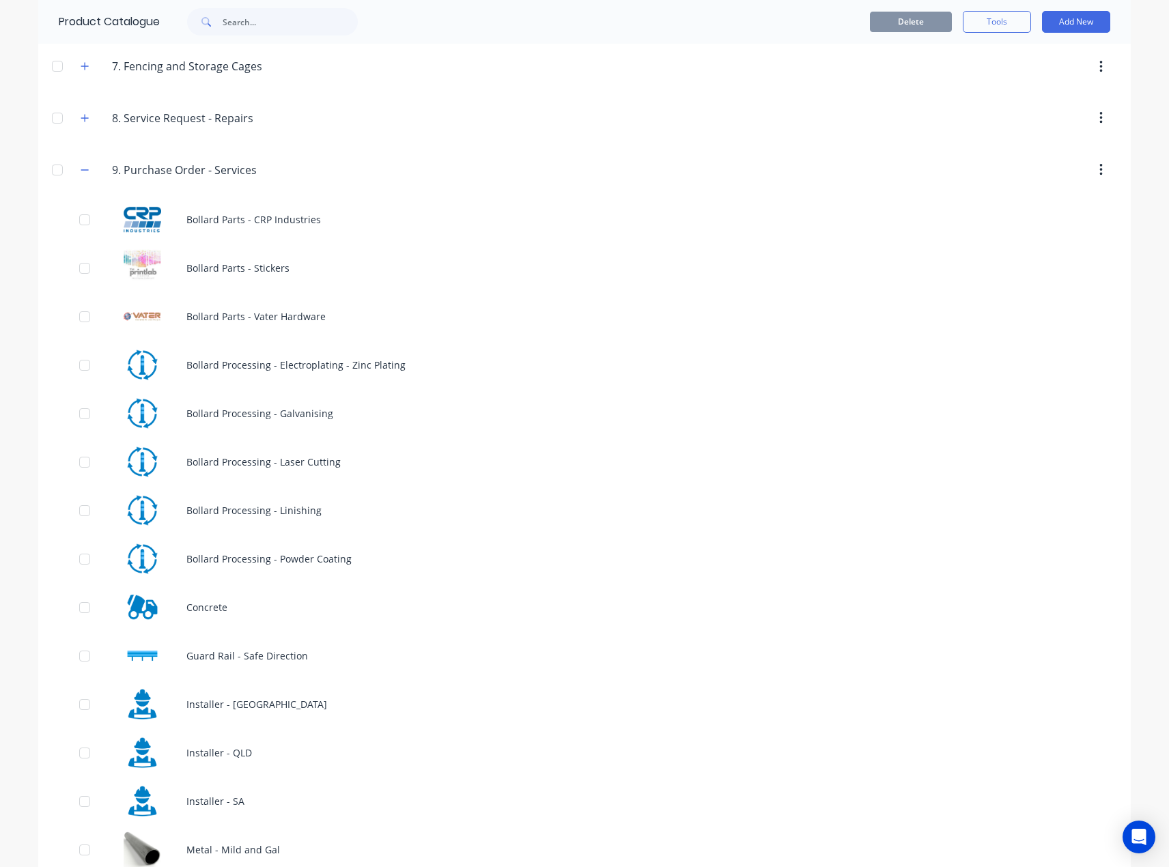
scroll to position [2537, 0]
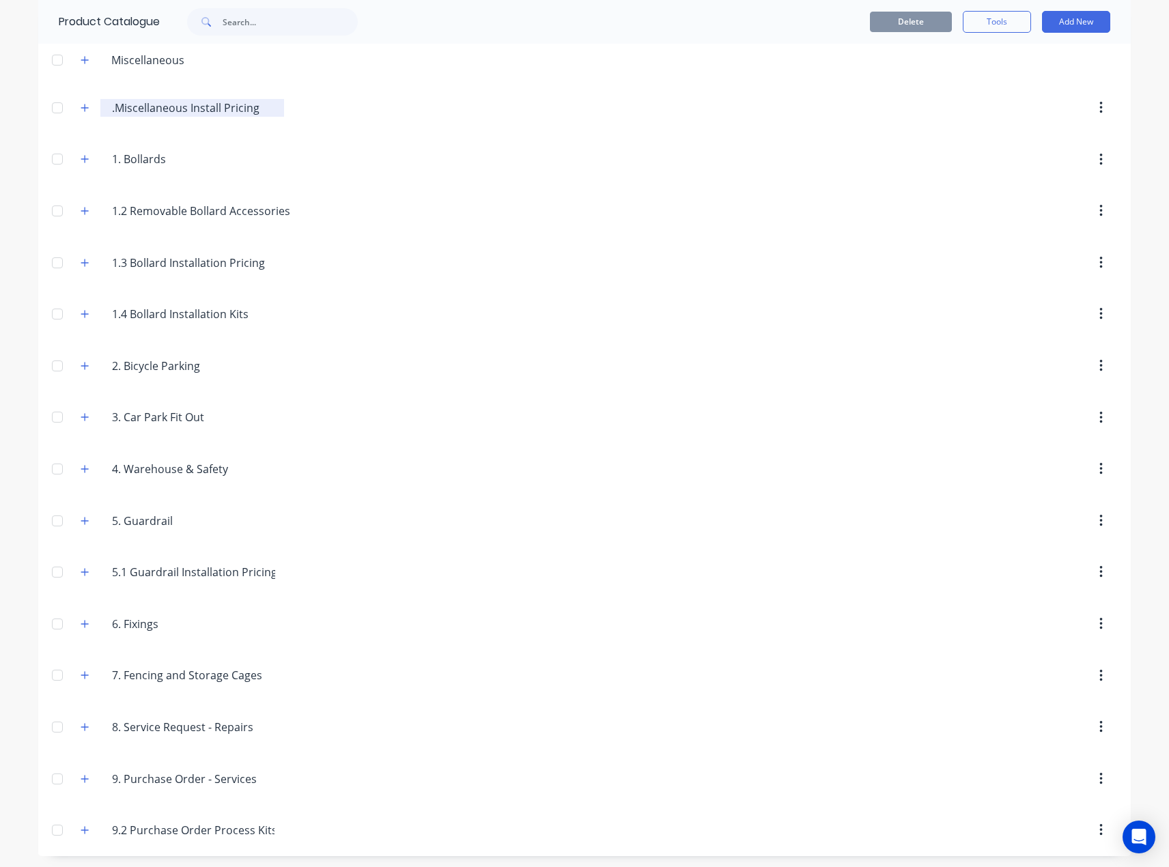
scroll to position [64, 0]
click at [85, 778] on button "button" at bounding box center [85, 776] width 17 height 17
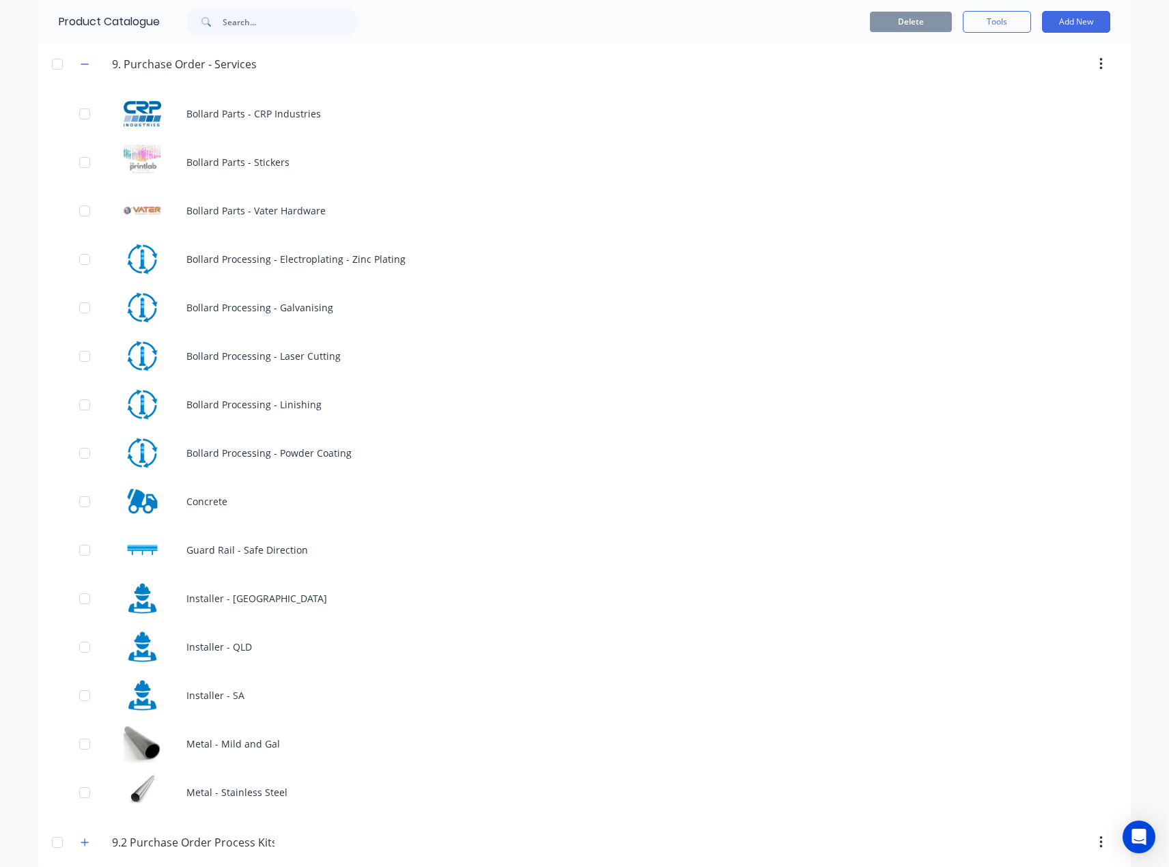
scroll to position [791, 0]
